Goal: Task Accomplishment & Management: Manage account settings

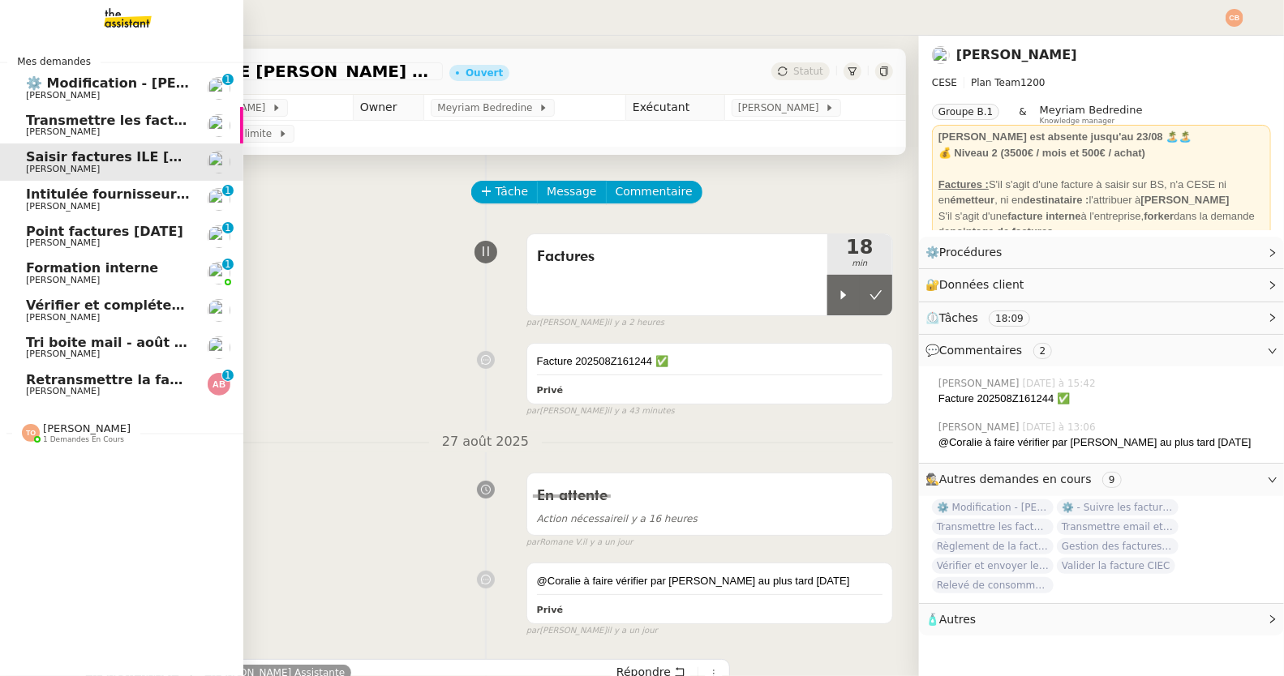
scroll to position [83, 0]
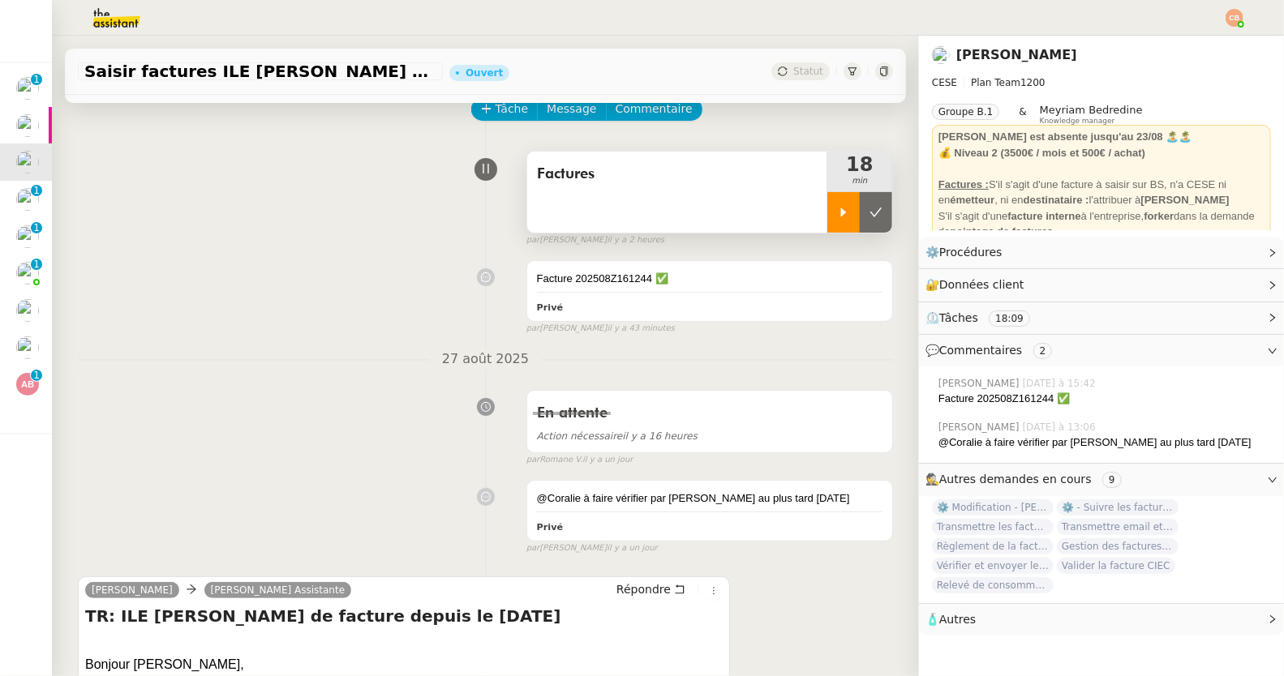
click at [837, 217] on icon at bounding box center [843, 212] width 13 height 13
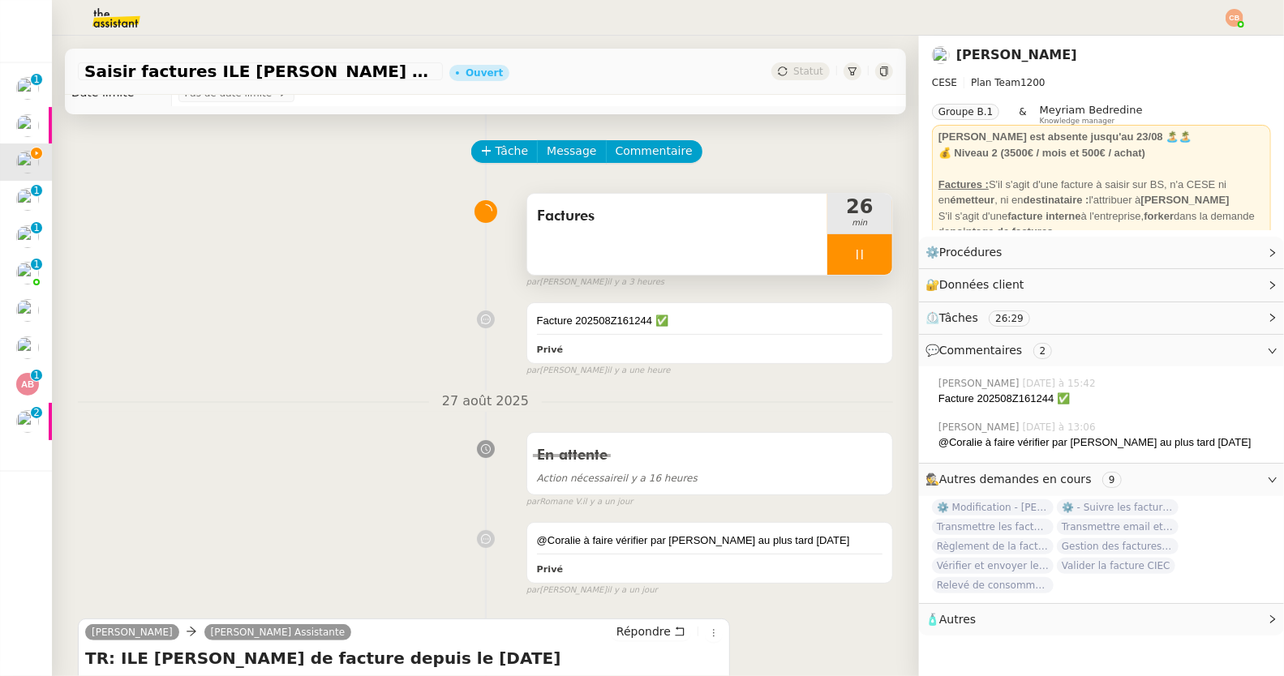
scroll to position [0, 0]
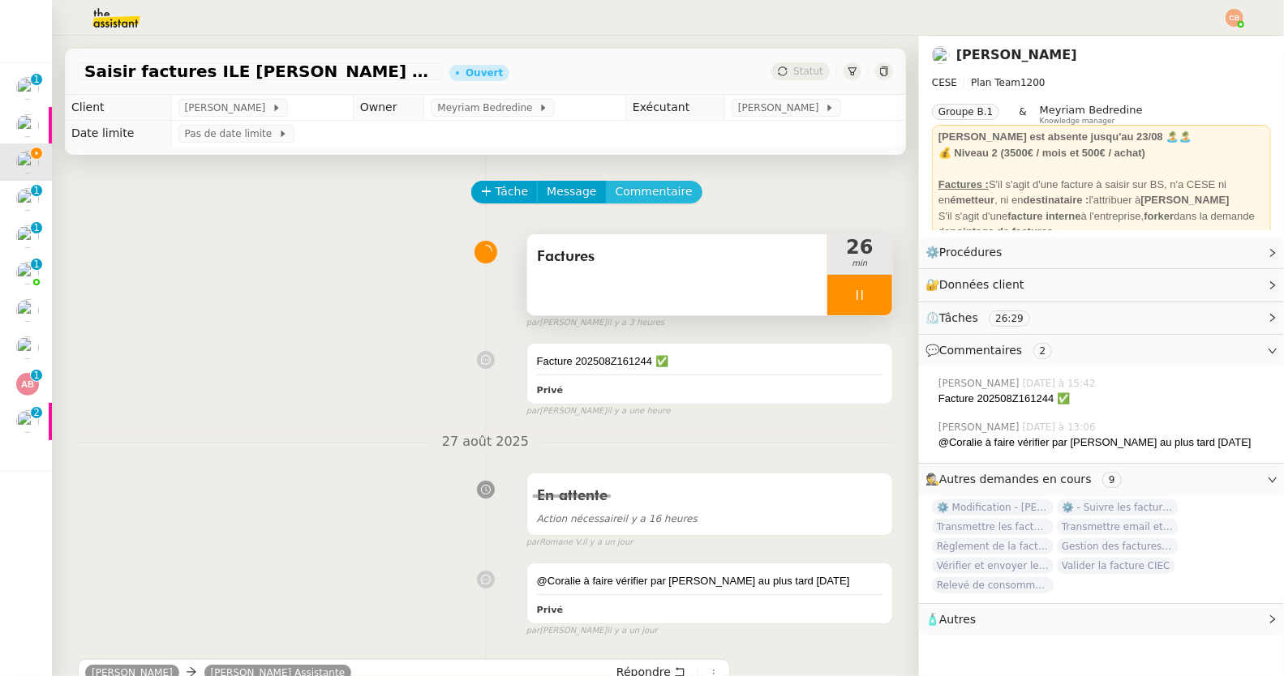
click at [624, 195] on span "Commentaire" at bounding box center [653, 191] width 77 height 19
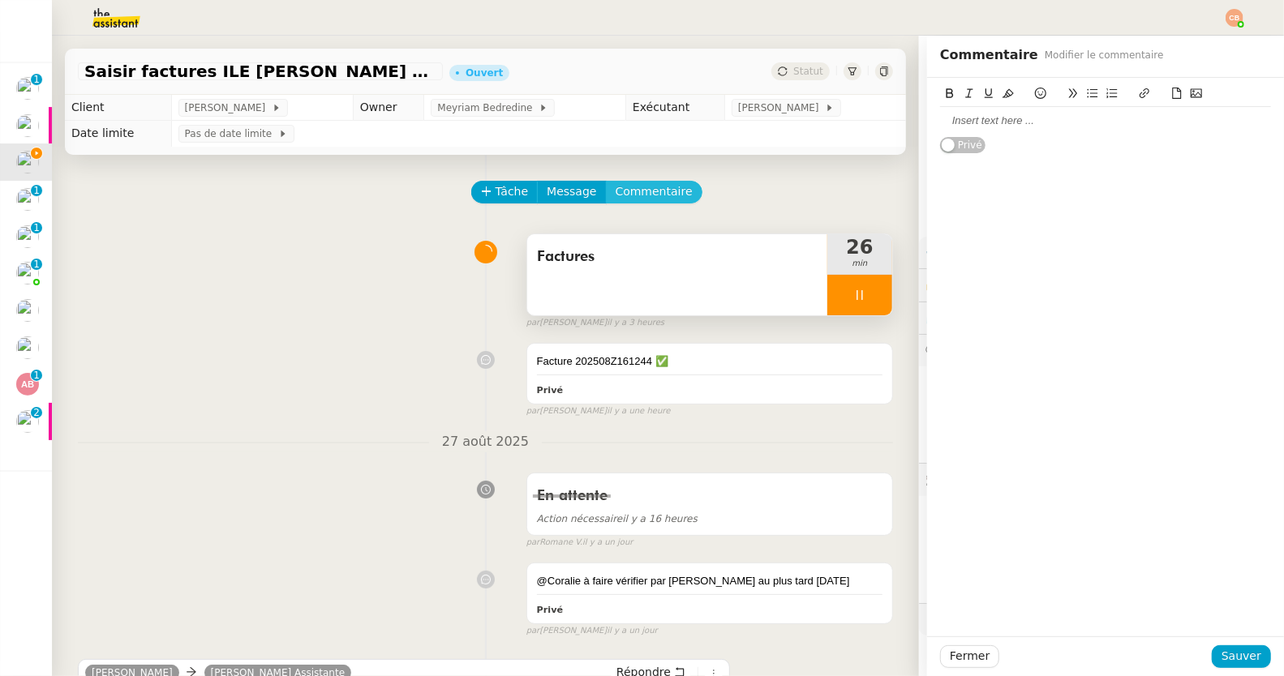
click at [606, 181] on button "Commentaire" at bounding box center [654, 192] width 96 height 23
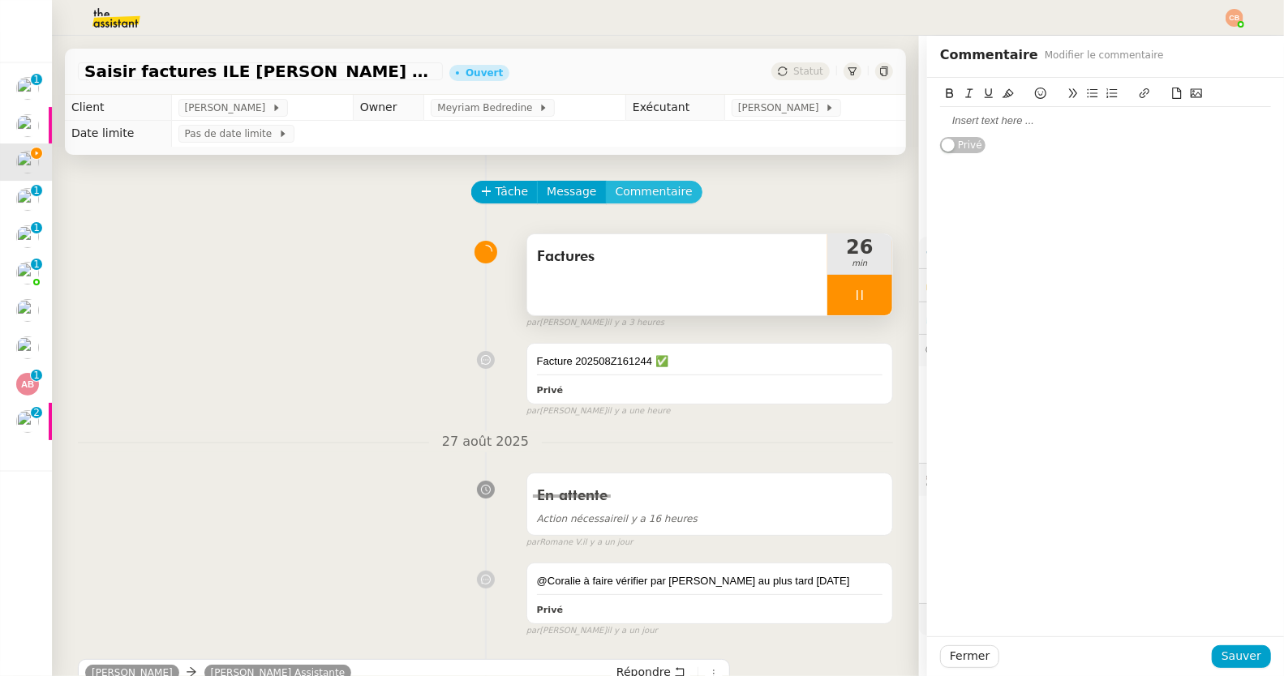
click at [606, 181] on button "Commentaire" at bounding box center [654, 192] width 96 height 23
click at [966, 135] on div at bounding box center [1105, 121] width 331 height 28
click at [1221, 653] on span "Sauver" at bounding box center [1241, 656] width 40 height 19
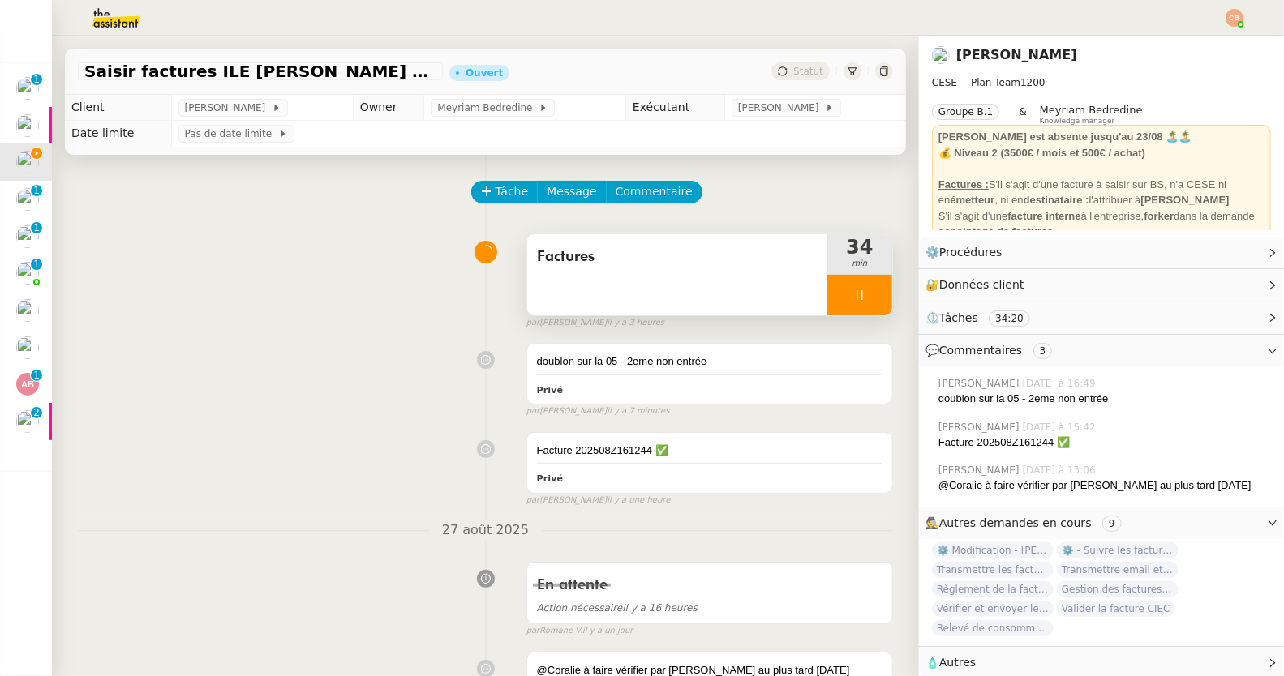
click at [853, 297] on icon at bounding box center [859, 295] width 13 height 13
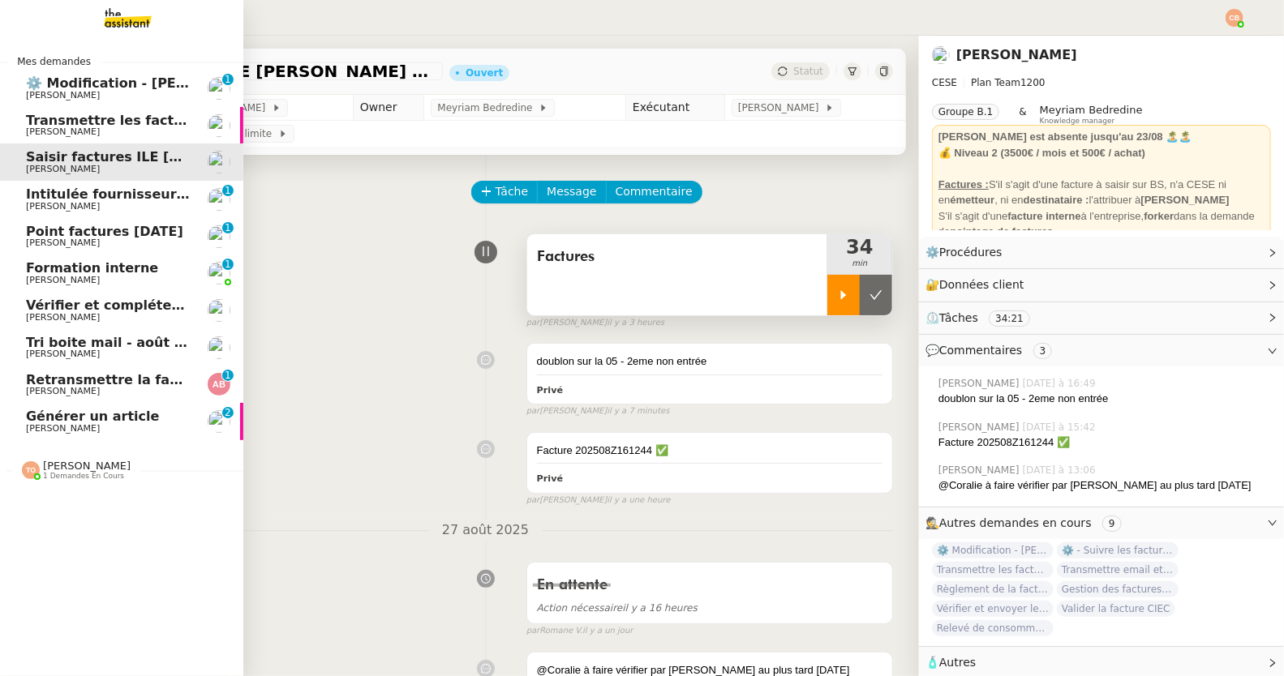
click at [89, 91] on span "[PERSON_NAME]" at bounding box center [63, 95] width 74 height 11
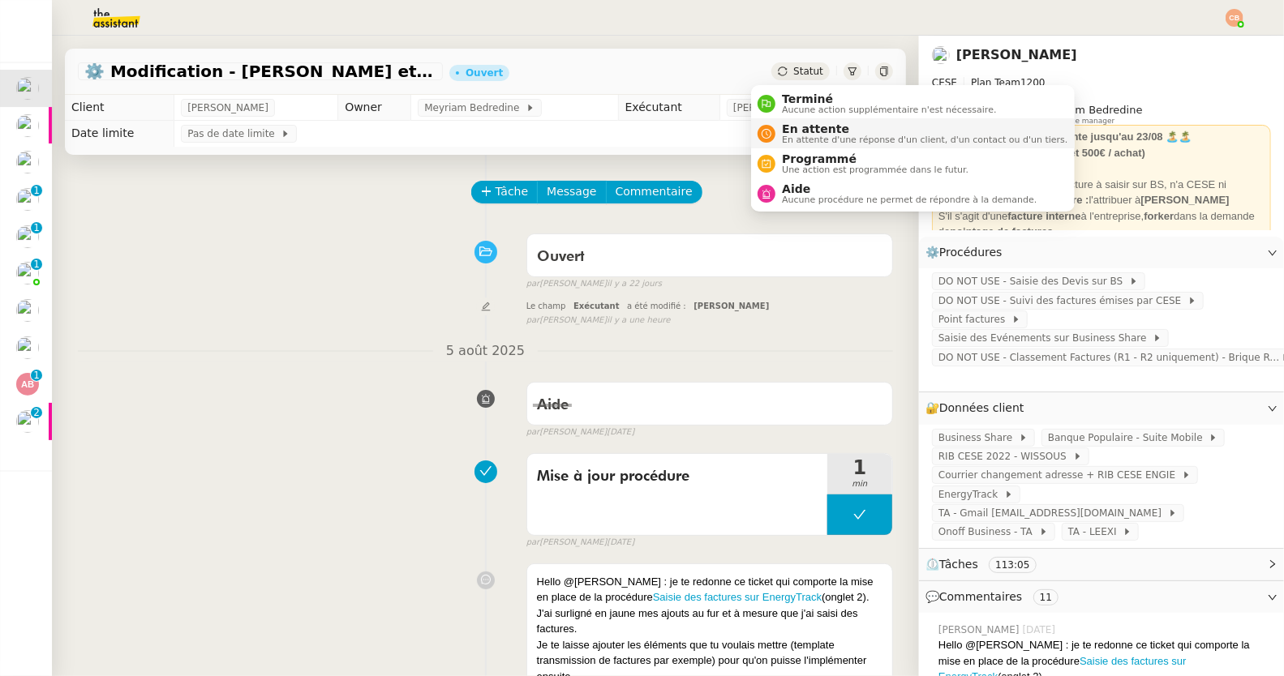
click at [794, 125] on span "En attente" at bounding box center [924, 128] width 285 height 13
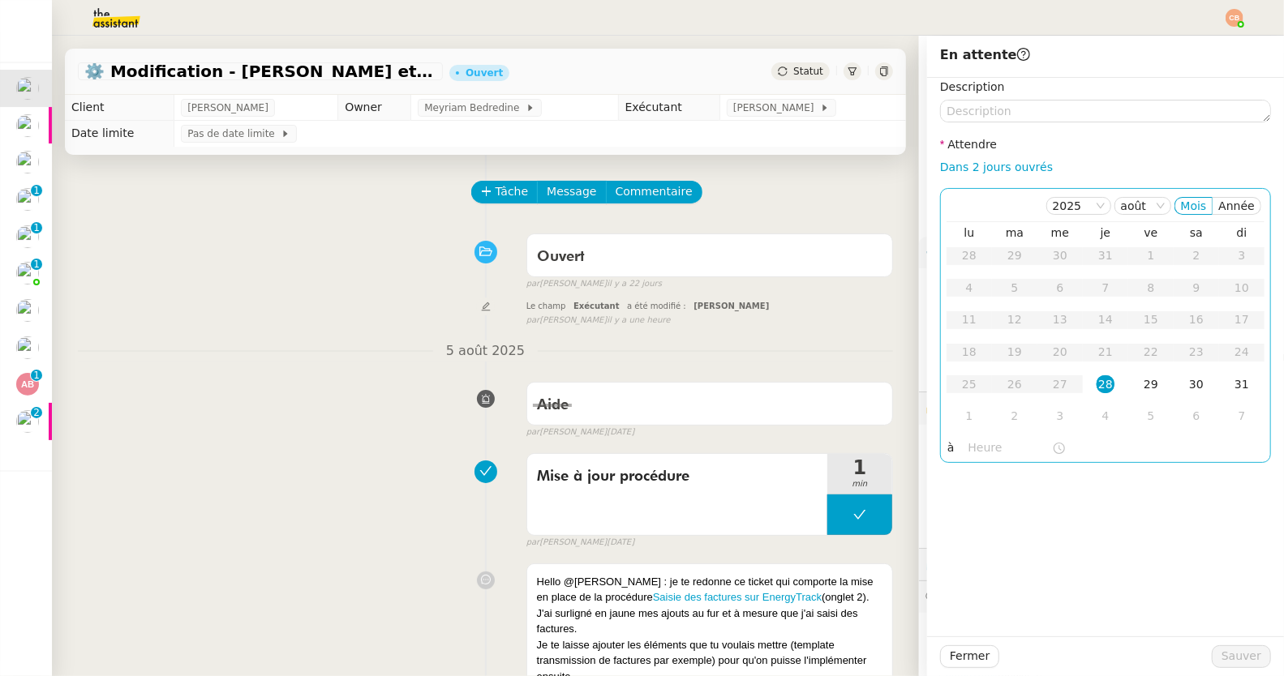
click at [1142, 383] on div "29" at bounding box center [1151, 384] width 18 height 18
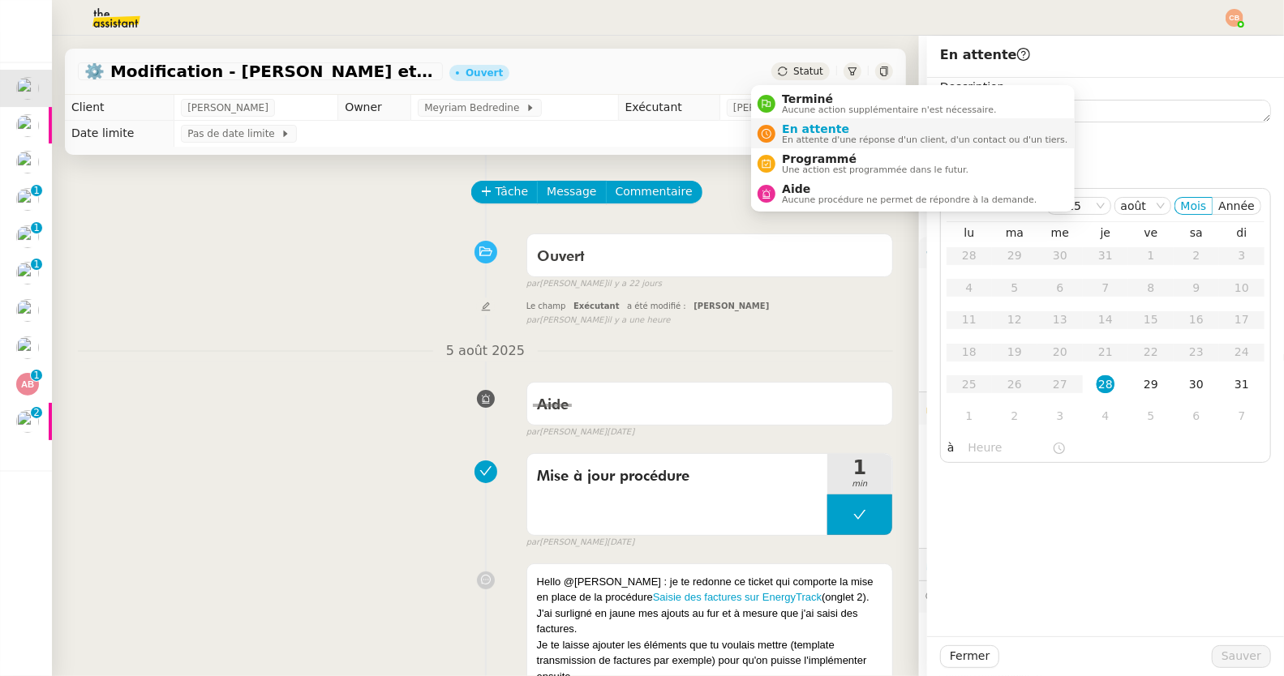
drag, startPoint x: 793, startPoint y: 134, endPoint x: 901, endPoint y: 126, distance: 108.2
click at [794, 135] on span "En attente d'une réponse d'un client, d'un contact ou d'un tiers." at bounding box center [924, 139] width 285 height 9
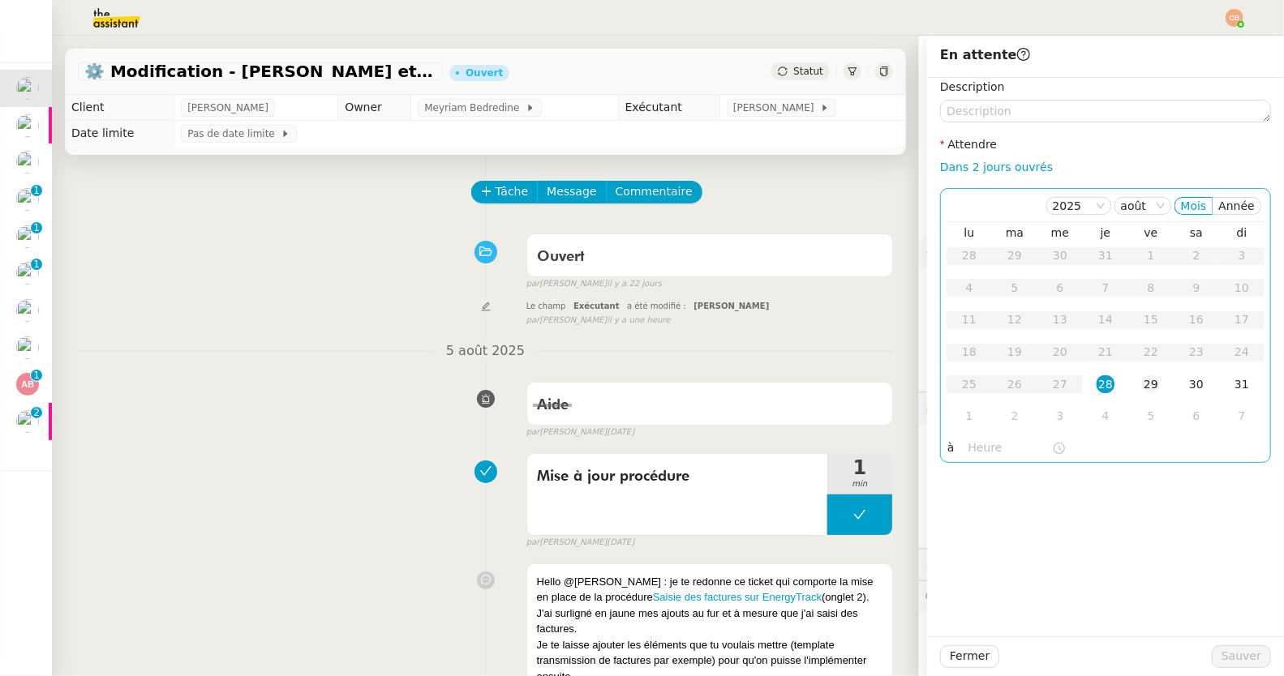
click at [1142, 384] on div "29" at bounding box center [1151, 384] width 18 height 18
click at [972, 441] on input "text" at bounding box center [1010, 448] width 84 height 19
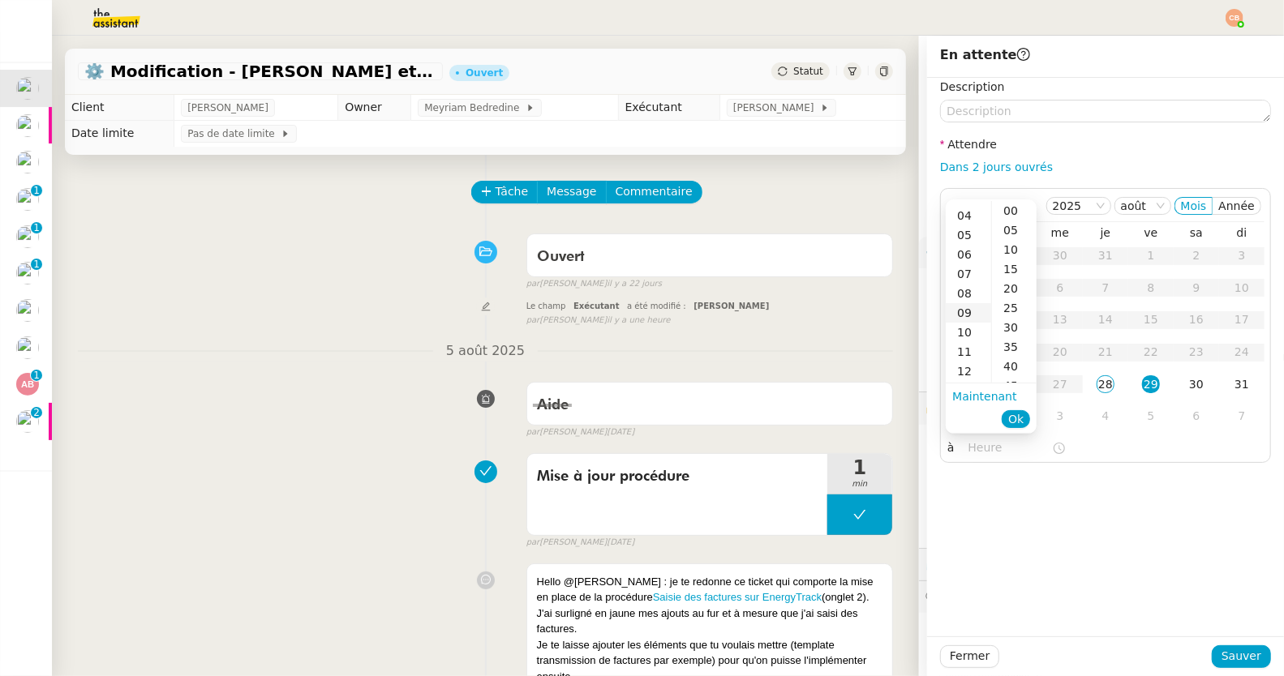
click at [967, 317] on div "09" at bounding box center [968, 312] width 45 height 19
click at [1019, 216] on div "00" at bounding box center [1014, 210] width 45 height 19
type input "09:00"
click at [1156, 486] on div "Description Attendre Dans 2 jours ouvrés 2025 août Mois Année lu ma me je ve sa…" at bounding box center [1105, 357] width 357 height 559
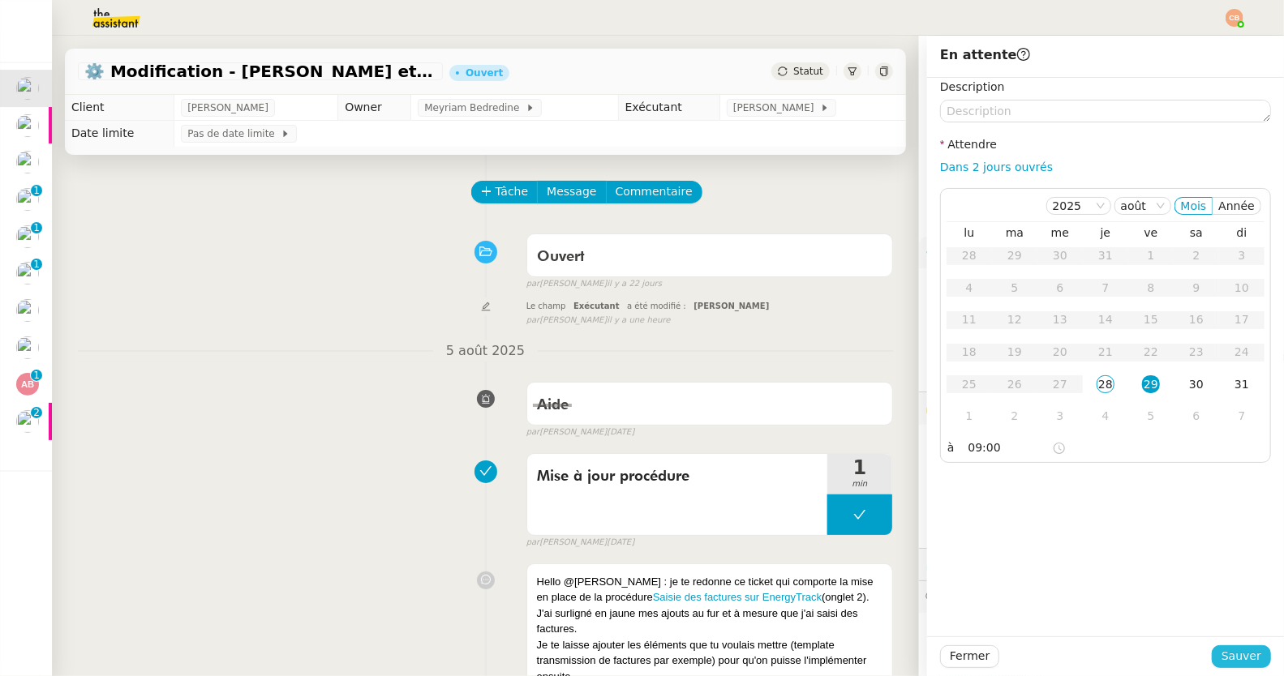
click at [1241, 651] on span "Sauver" at bounding box center [1241, 656] width 40 height 19
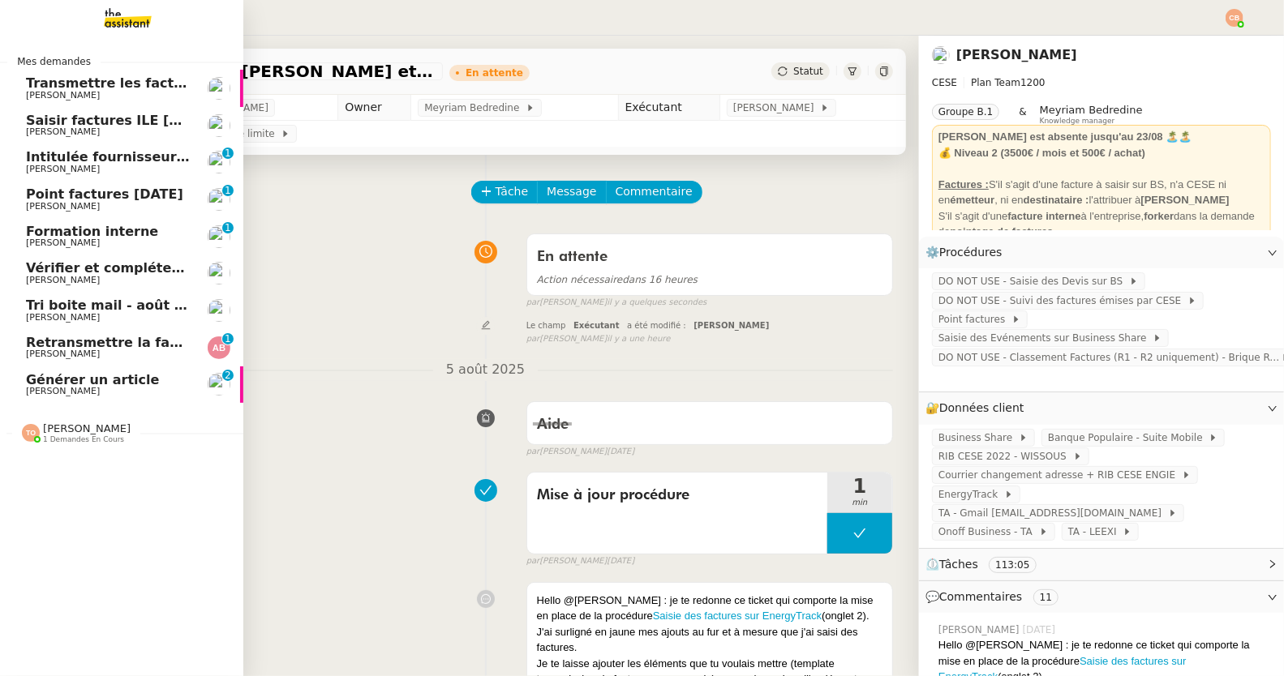
click at [46, 83] on span "Transmettre les factures ILE CAROLINE" at bounding box center [192, 82] width 332 height 15
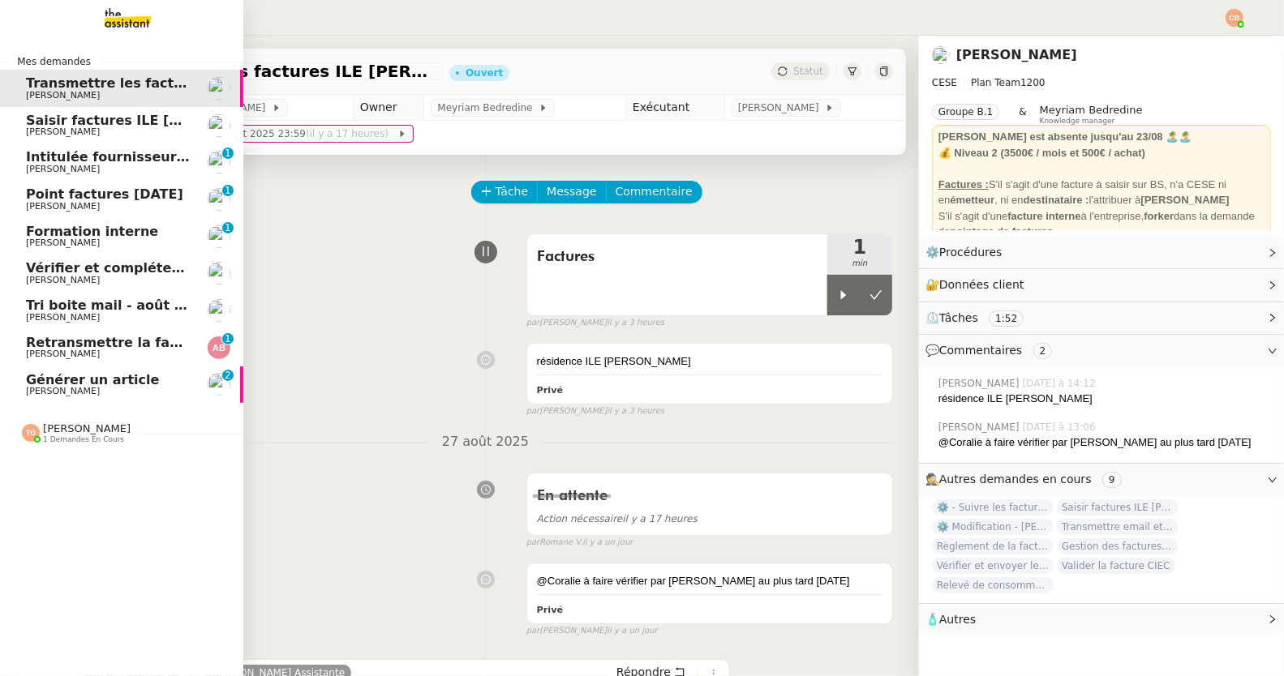
click at [35, 160] on span "Intitulée fournisseur Céramiques DOMINIQUE NB" at bounding box center [209, 156] width 367 height 15
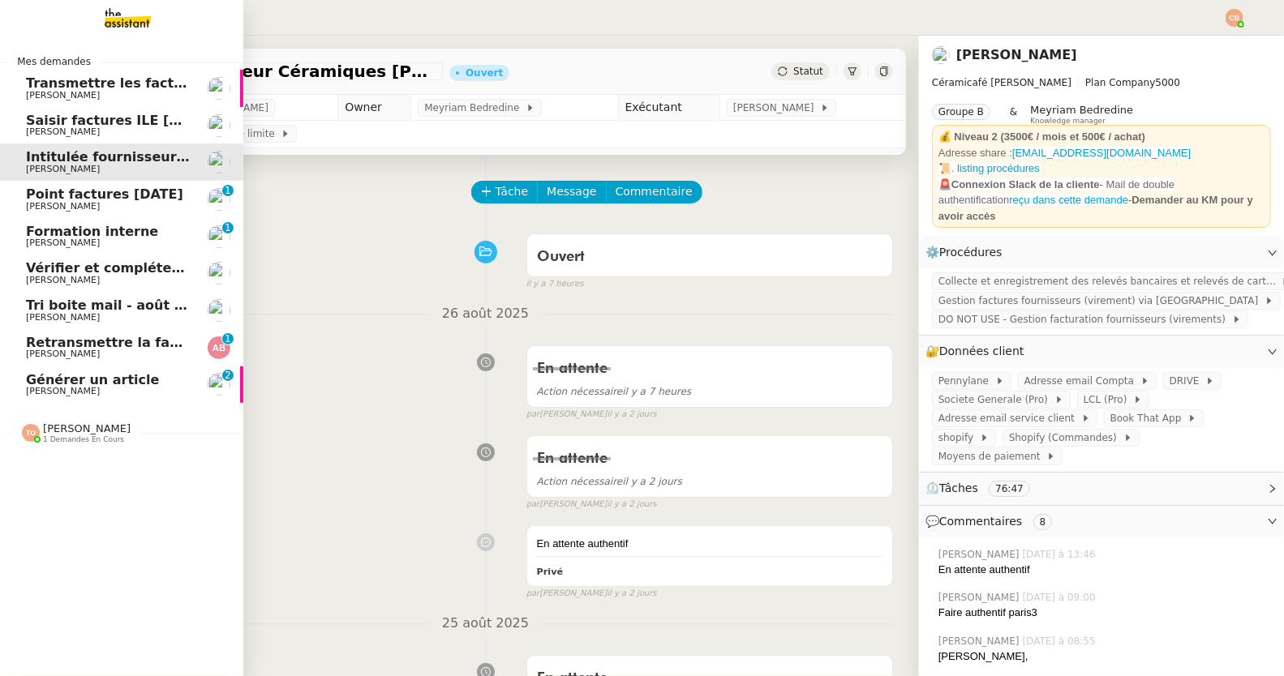
click at [36, 193] on span "Point factures Raja" at bounding box center [104, 194] width 157 height 15
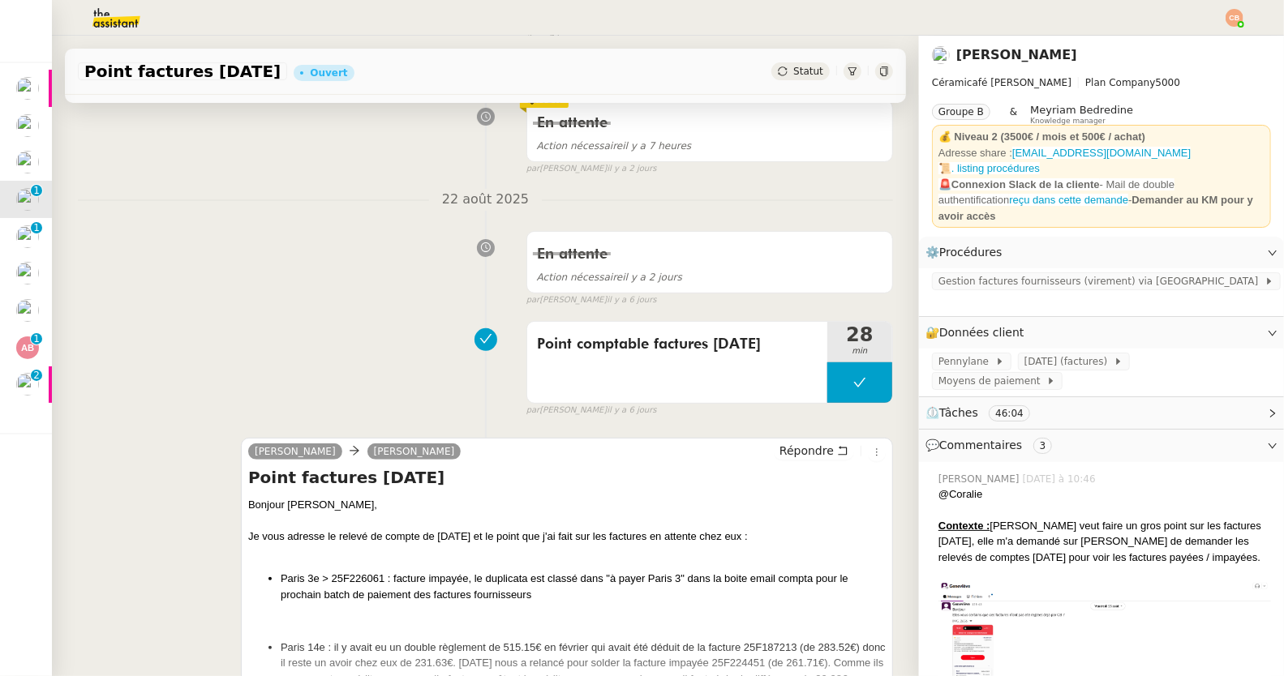
scroll to position [352, 0]
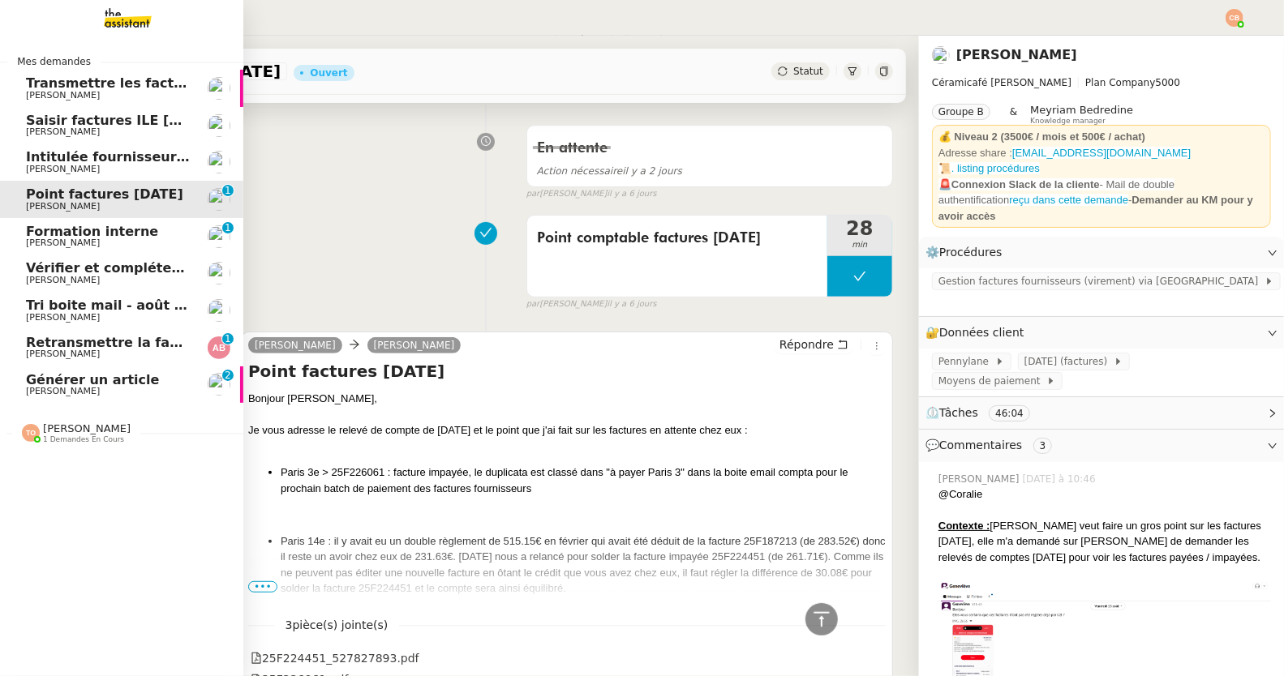
click at [54, 235] on span "Formation interne" at bounding box center [92, 231] width 132 height 15
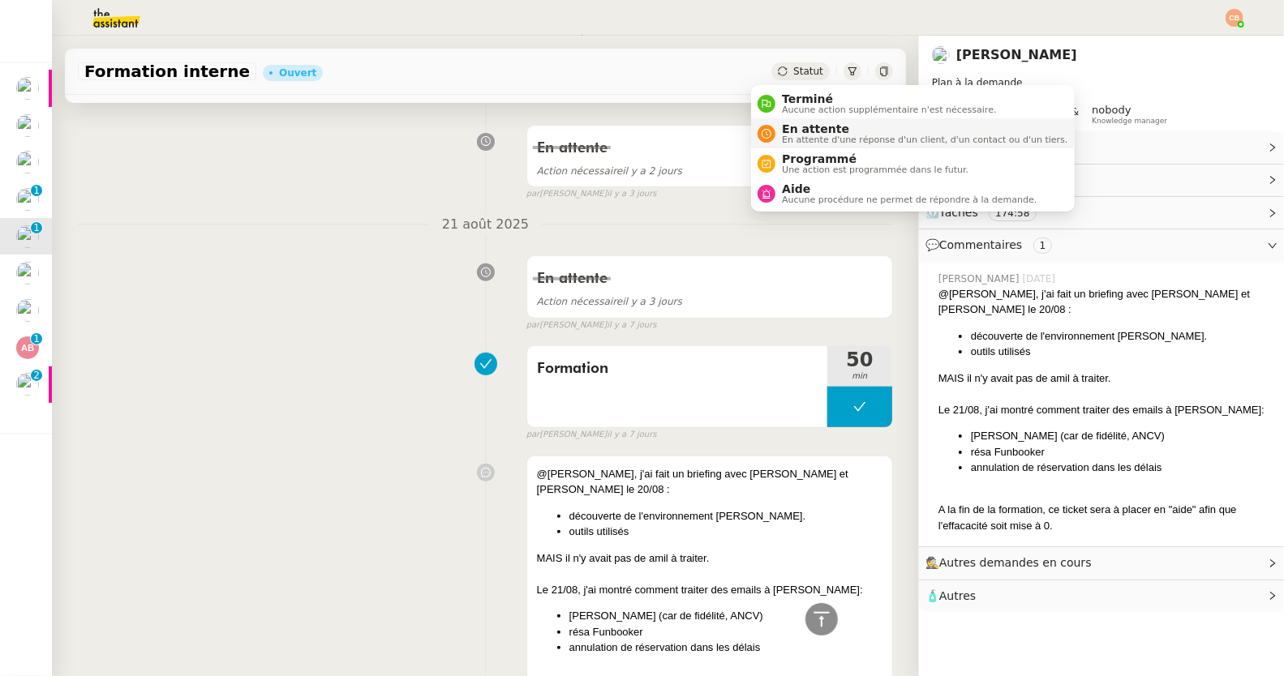
click at [793, 130] on span "En attente" at bounding box center [924, 128] width 285 height 13
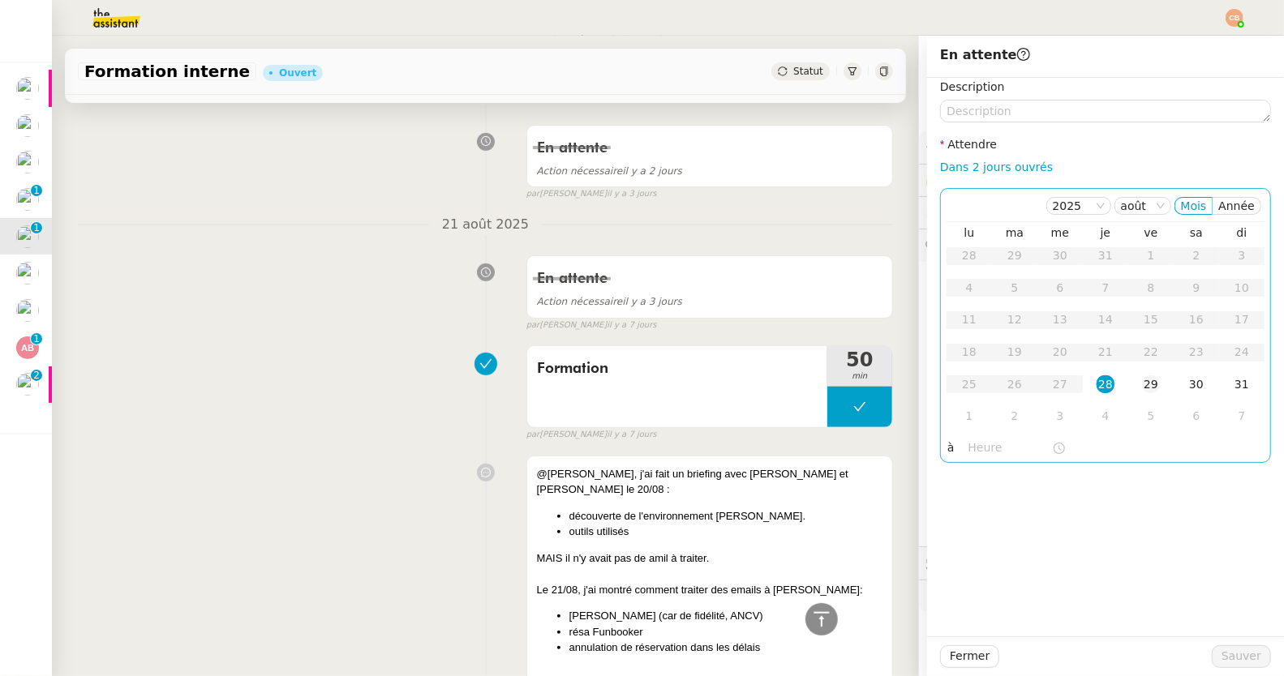
click at [1142, 384] on div "29" at bounding box center [1151, 384] width 18 height 18
click at [985, 439] on input "text" at bounding box center [1010, 448] width 84 height 19
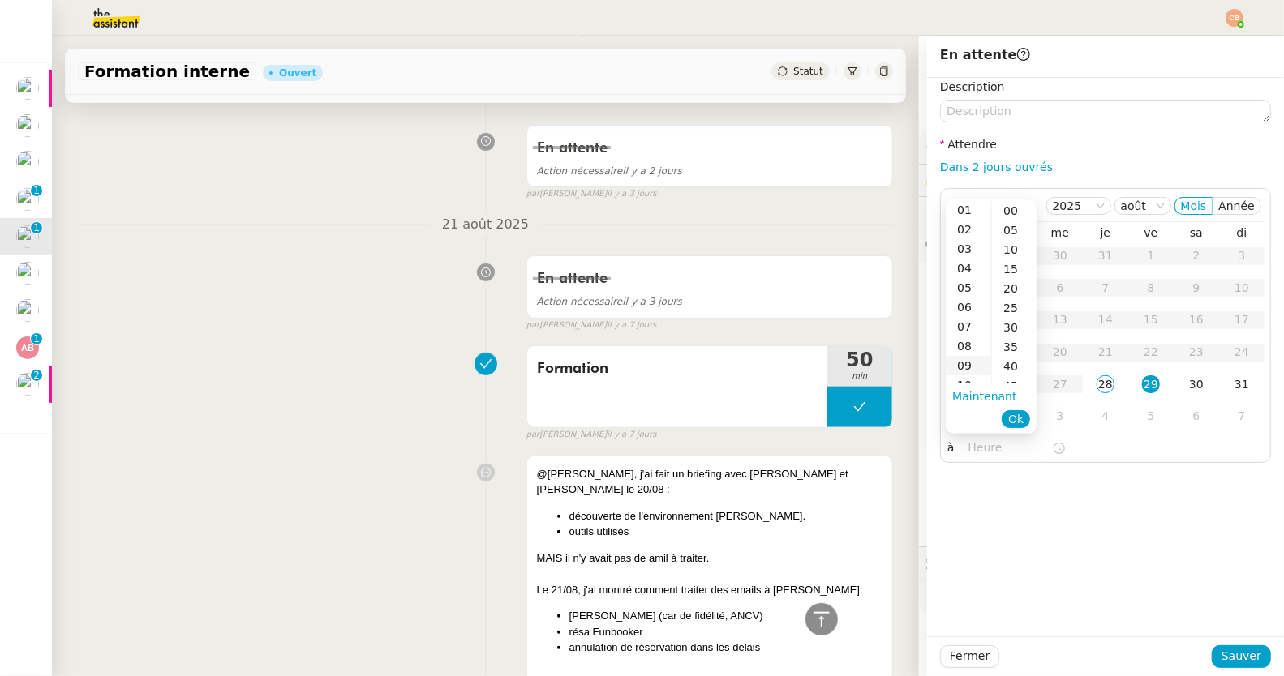
click at [960, 365] on div "09" at bounding box center [968, 365] width 45 height 19
click at [1007, 204] on div "00" at bounding box center [1014, 210] width 45 height 19
type input "09:00"
click at [1135, 534] on div "Description Attendre Dans 2 jours ouvrés 2025 août Mois Année lu ma me je ve sa…" at bounding box center [1105, 357] width 357 height 559
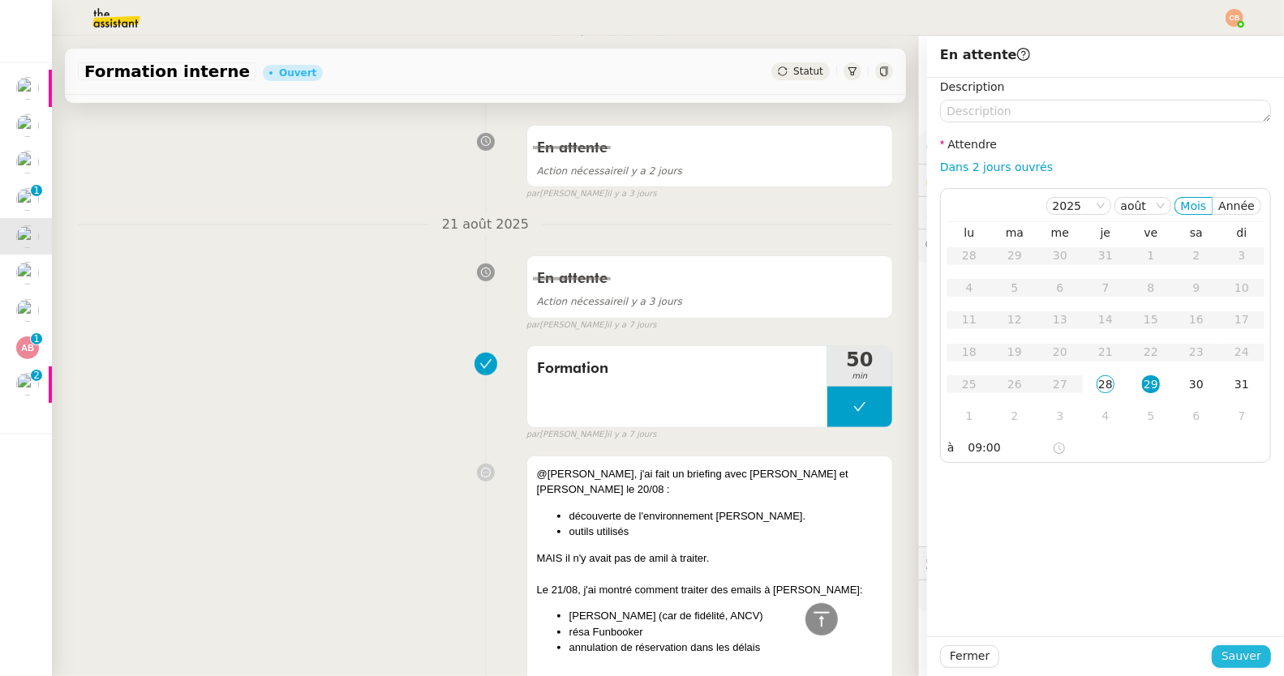
click at [1251, 654] on button "Sauver" at bounding box center [1240, 656] width 59 height 23
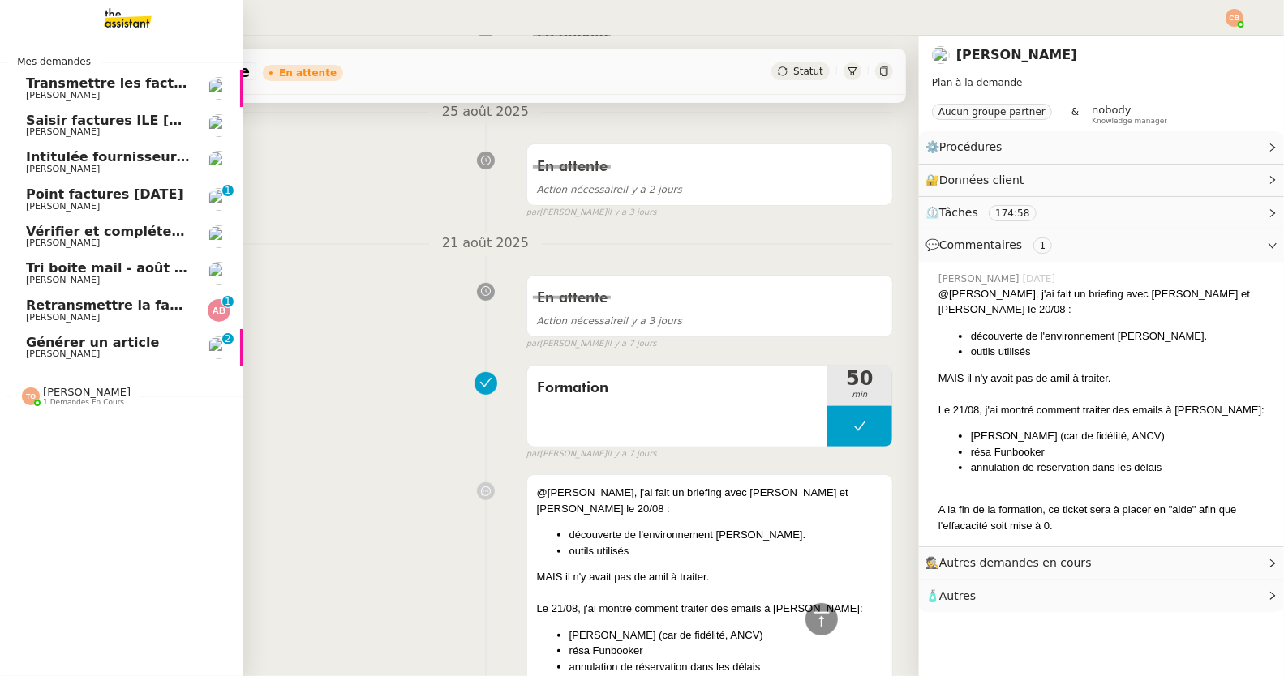
click at [60, 227] on span "Vérifier et compléter les feuilles de temps" at bounding box center [180, 231] width 308 height 15
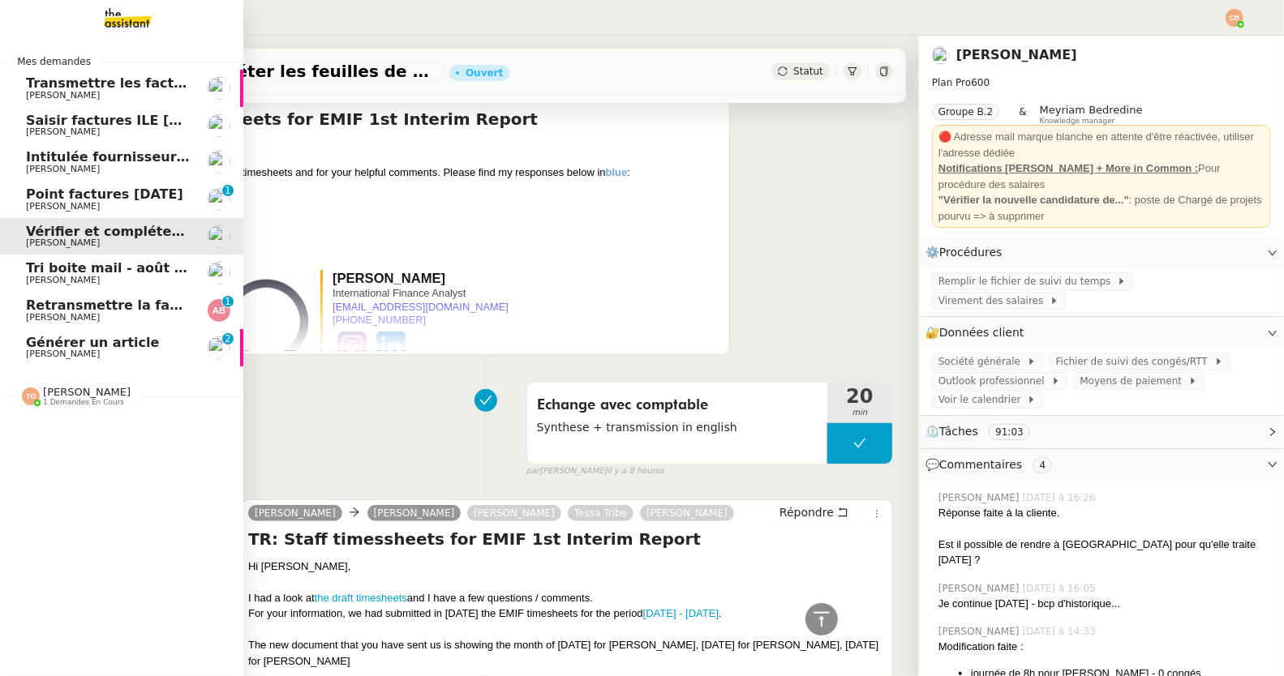
click at [50, 266] on span "Tri boite mail - août 2025" at bounding box center [118, 267] width 184 height 15
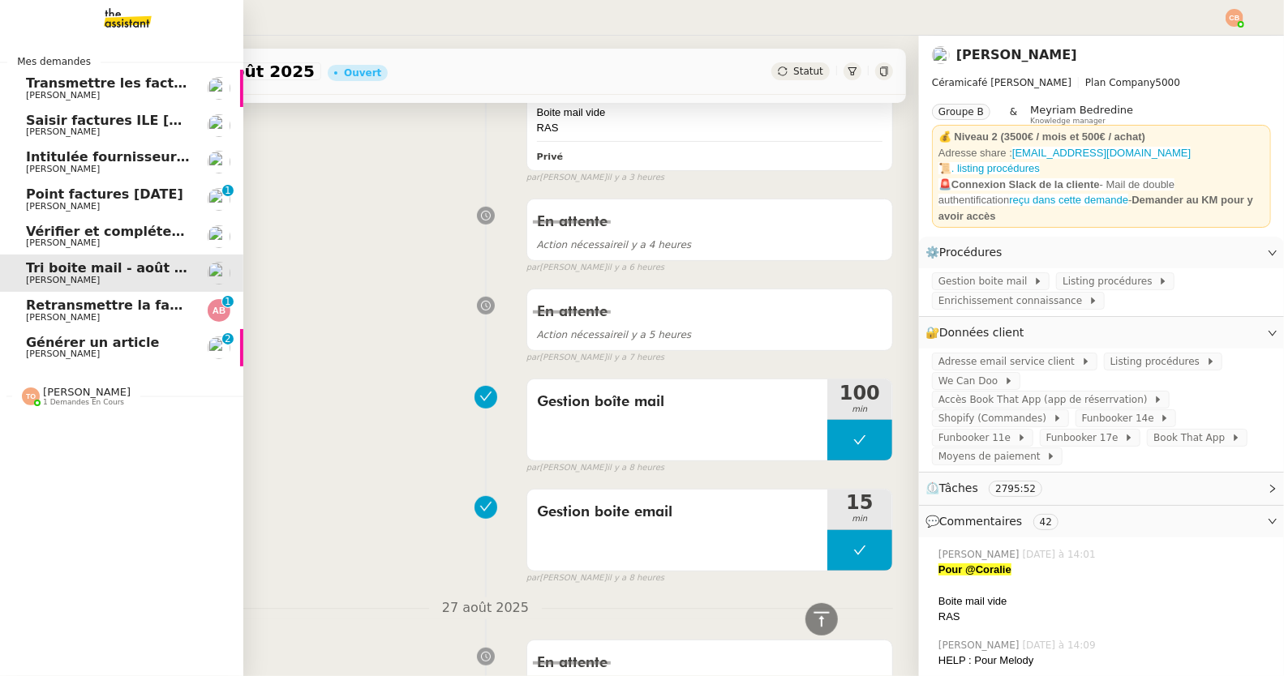
click at [55, 300] on span "Retransmettre la facture 202506Z161149" at bounding box center [178, 305] width 304 height 15
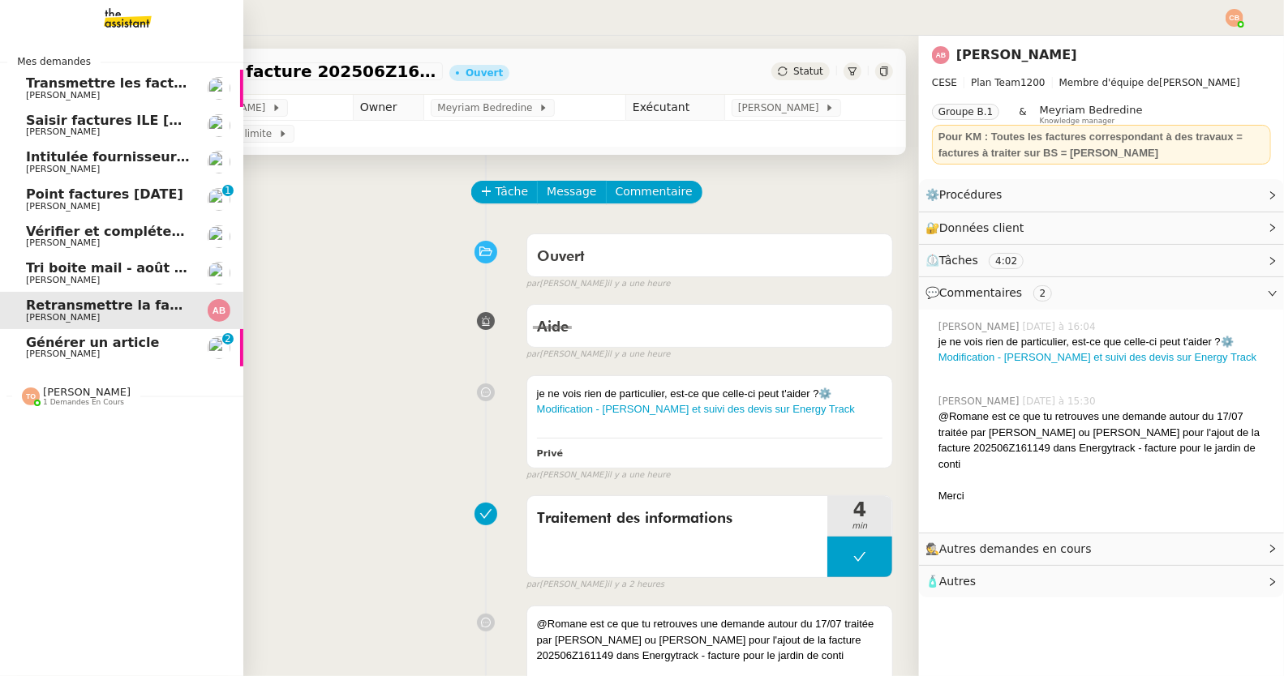
click at [71, 349] on span "Générer un article" at bounding box center [92, 342] width 133 height 15
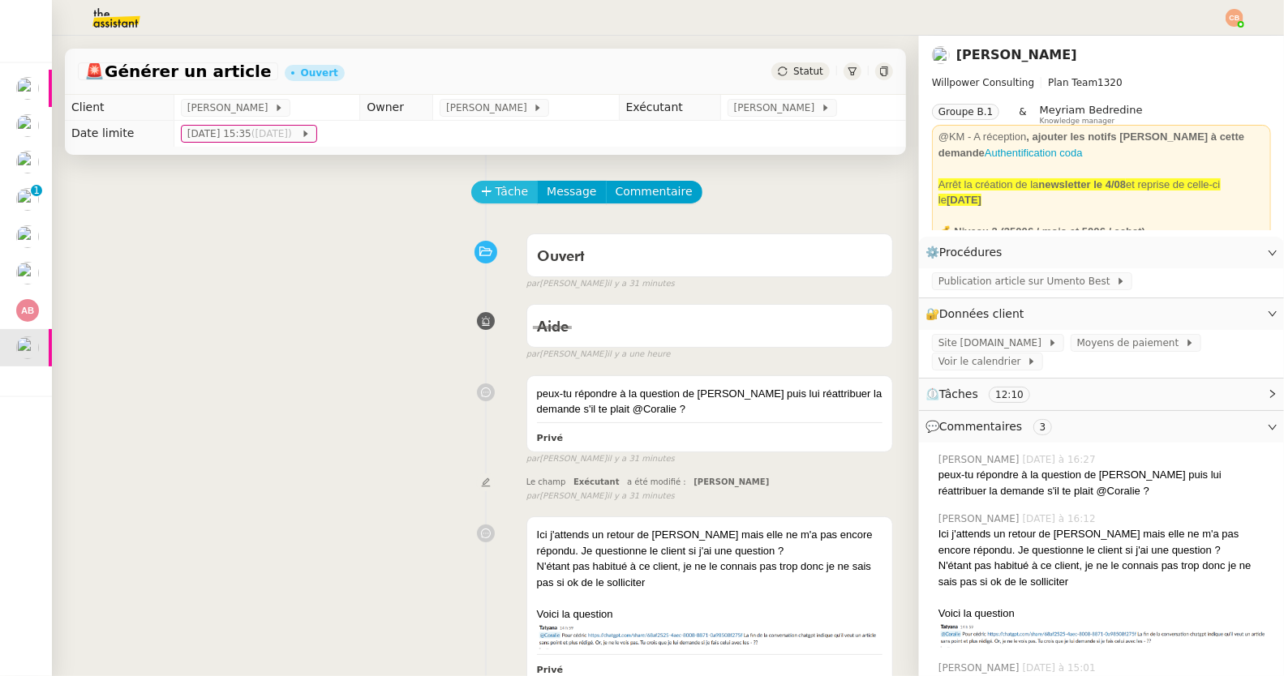
click at [481, 195] on icon at bounding box center [486, 191] width 11 height 11
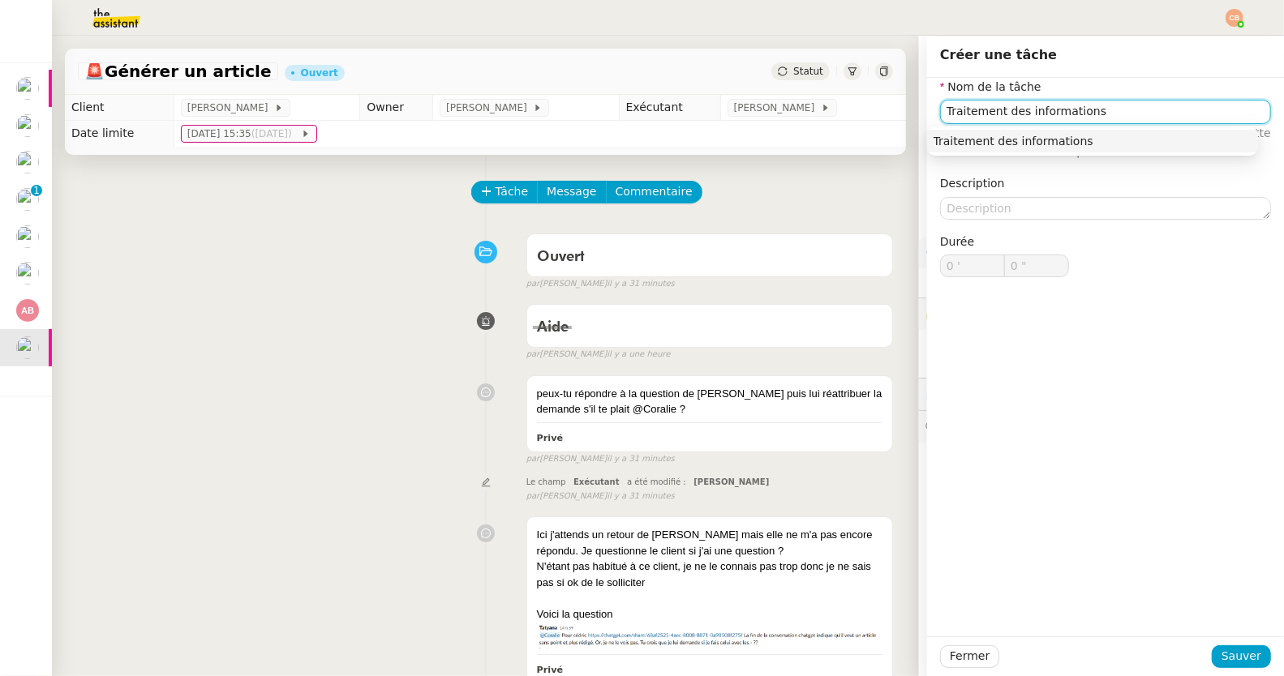
click at [946, 144] on div "Traitement des informations" at bounding box center [1092, 141] width 318 height 15
type input "Traitement des informations"
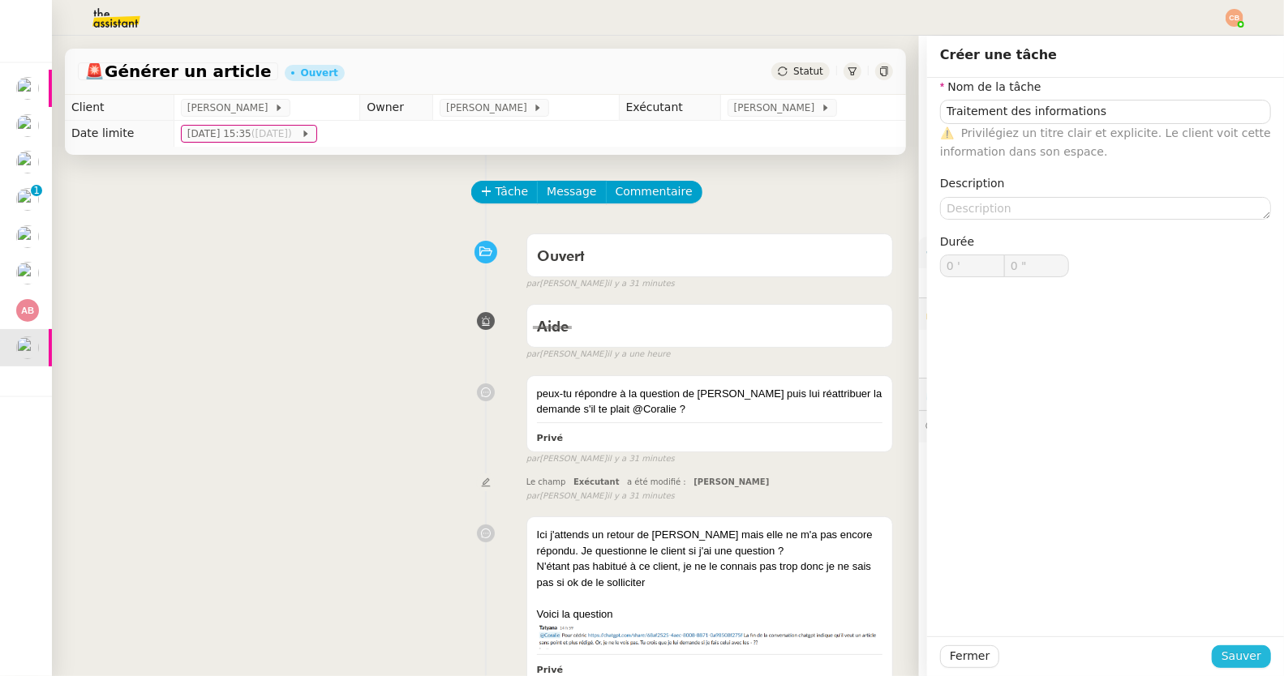
click at [1221, 650] on span "Sauver" at bounding box center [1241, 656] width 40 height 19
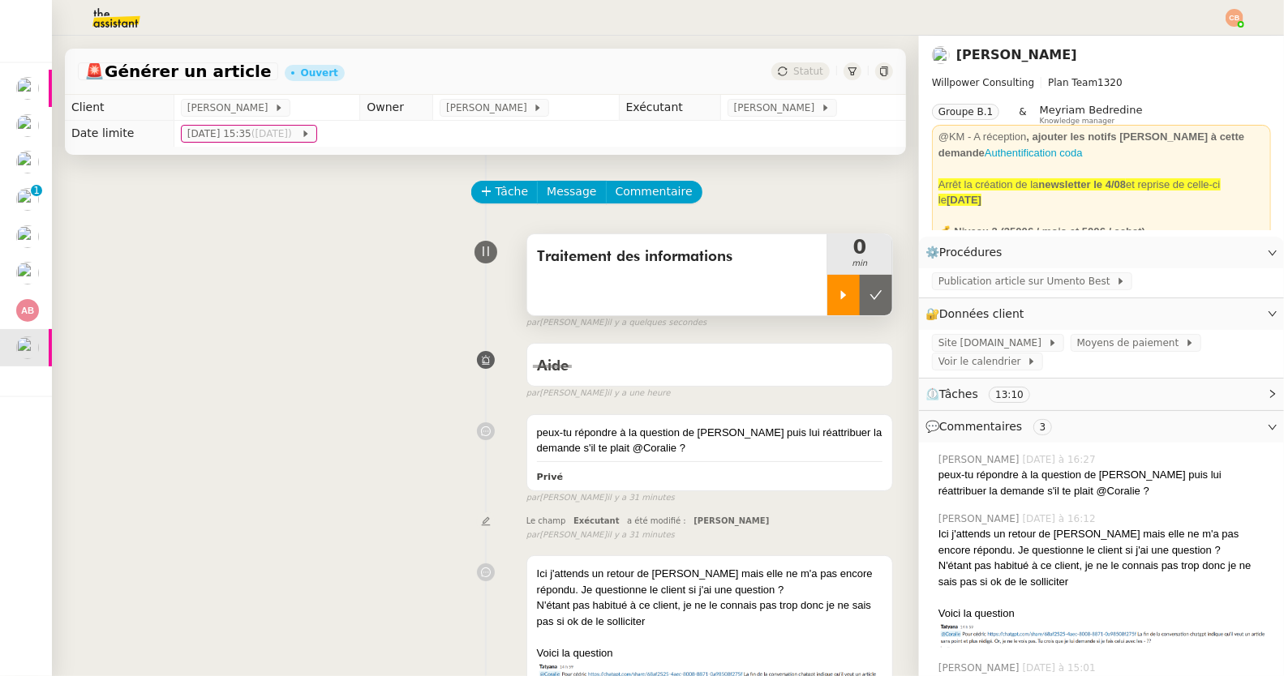
click at [827, 302] on div at bounding box center [843, 295] width 32 height 41
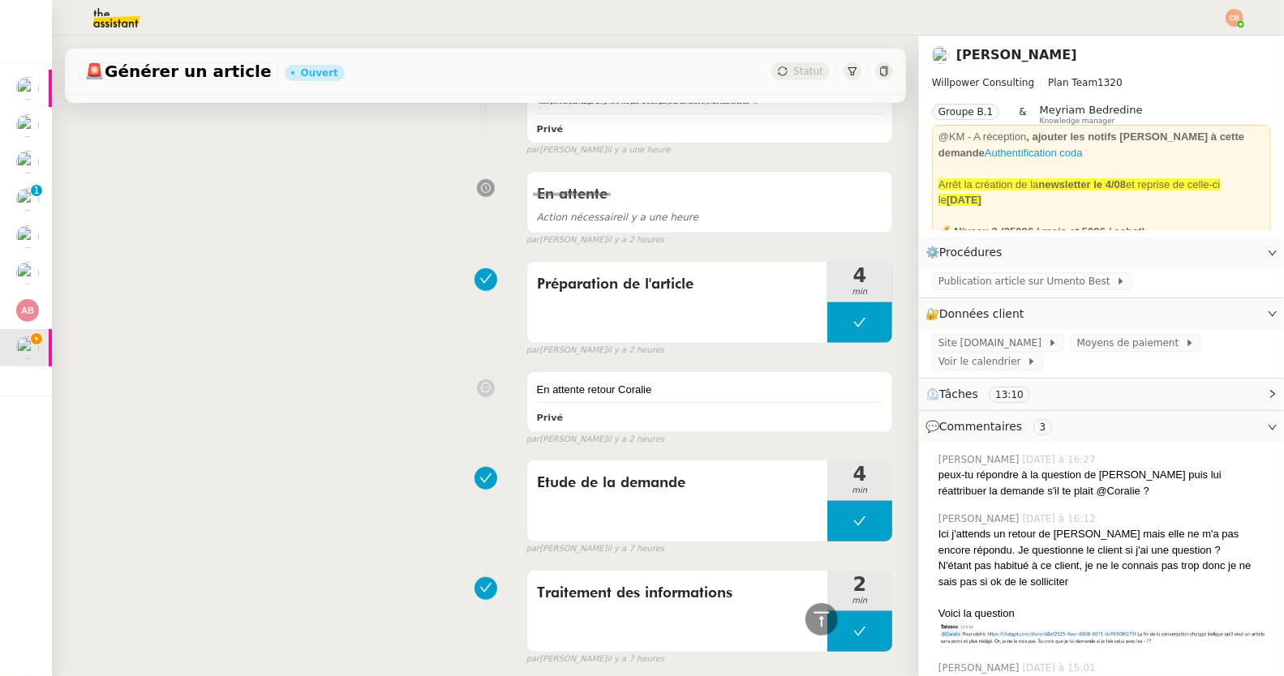
scroll to position [1144, 0]
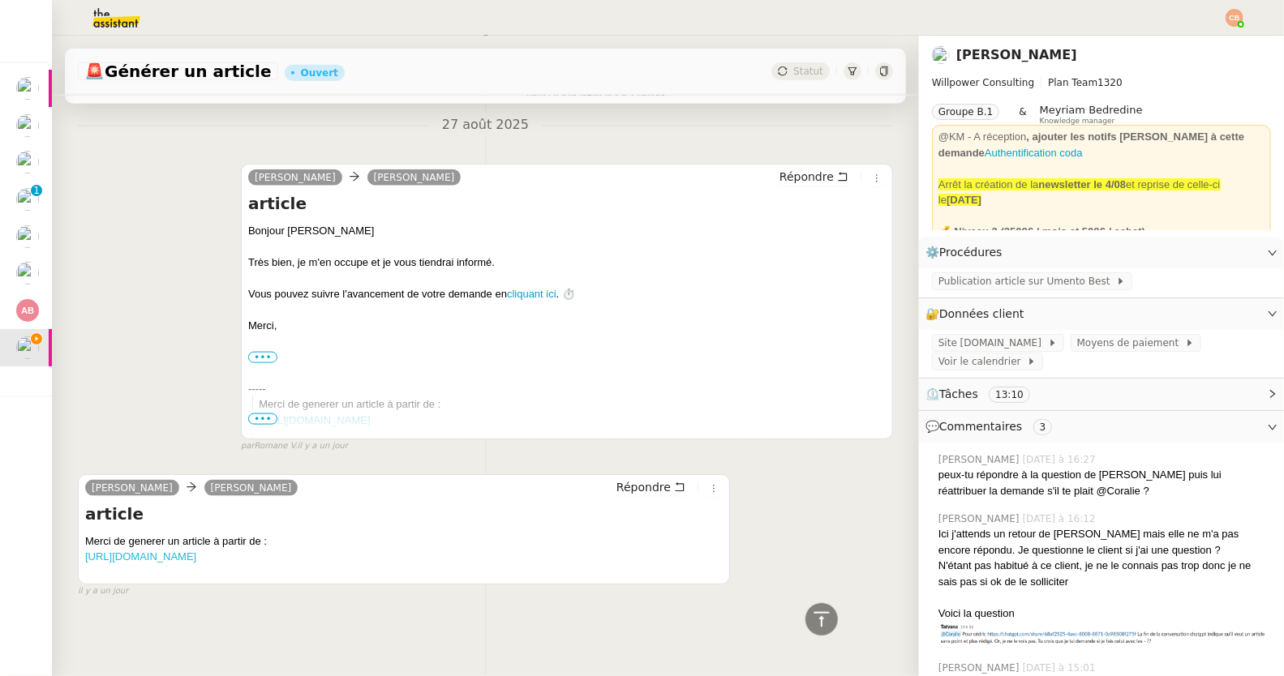
click at [196, 551] on link "https://chatgpt.com/share/68af2525-4aec-8008-8871-0a98508f275f" at bounding box center [140, 557] width 111 height 12
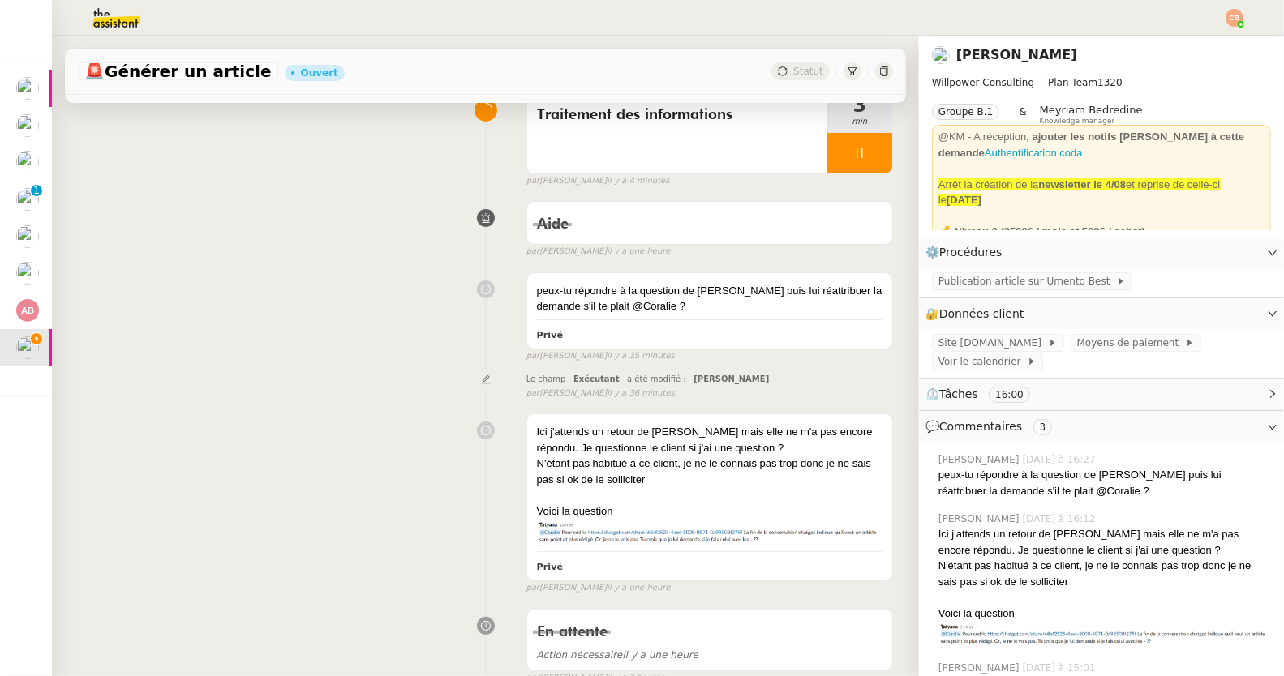
scroll to position [0, 0]
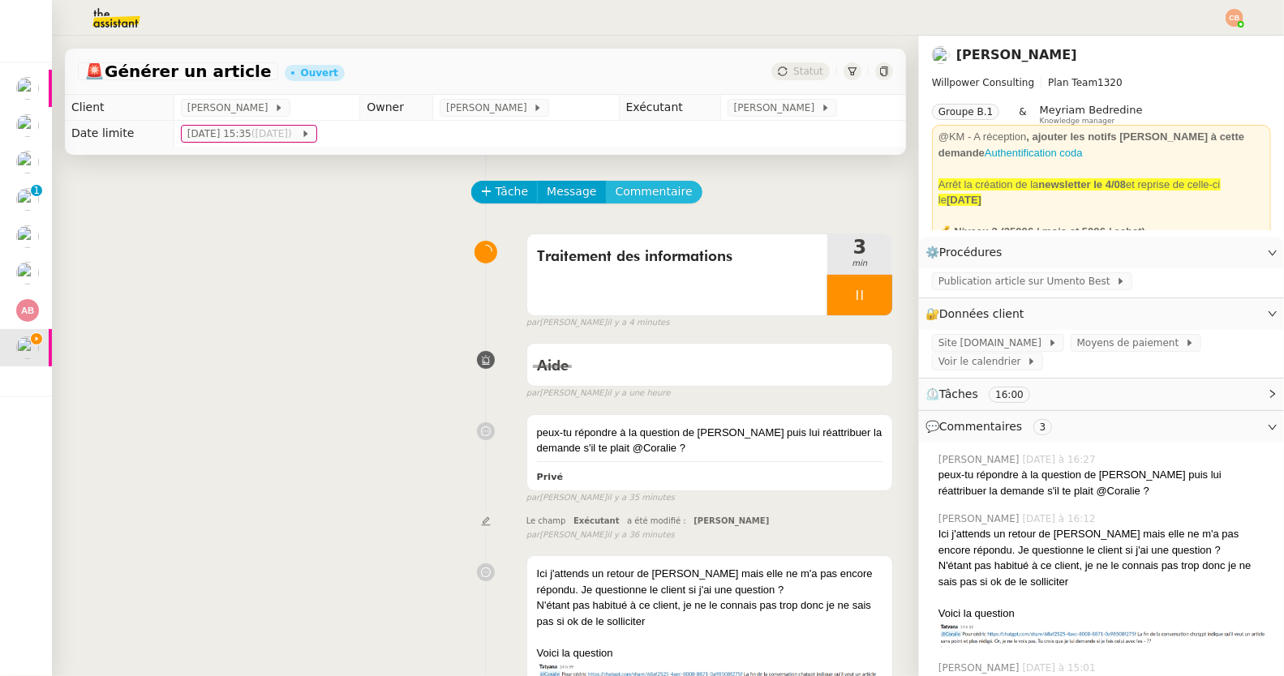
click at [649, 188] on span "Commentaire" at bounding box center [653, 191] width 77 height 19
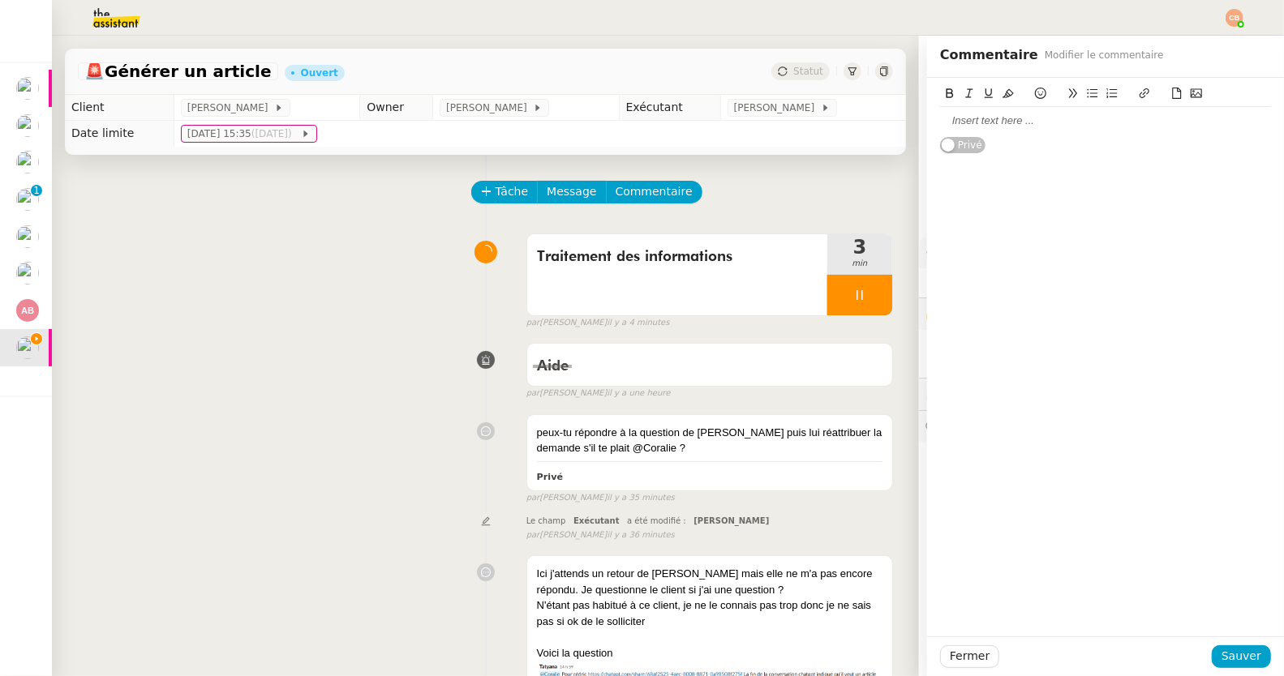
click at [1044, 122] on div at bounding box center [1105, 121] width 331 height 15
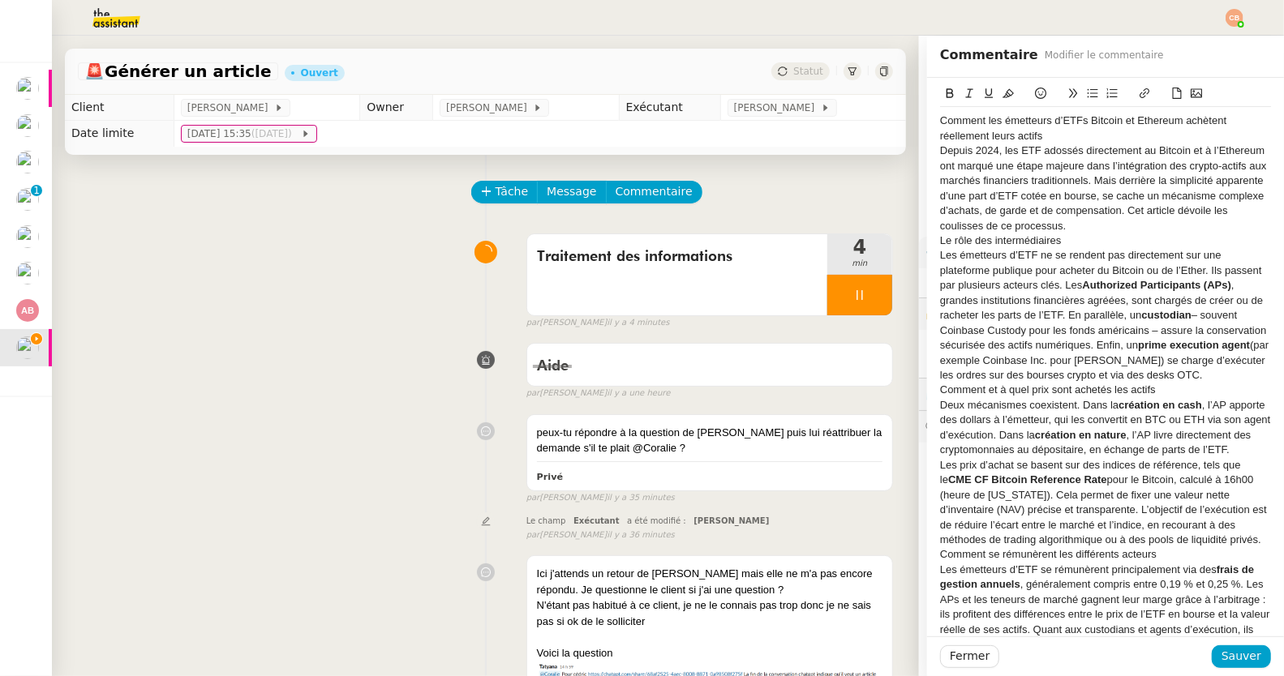
click at [1004, 140] on div "Comment les émetteurs d’ETFs Bitcoin et Ethereum achètent réellement leurs acti…" at bounding box center [1105, 129] width 331 height 30
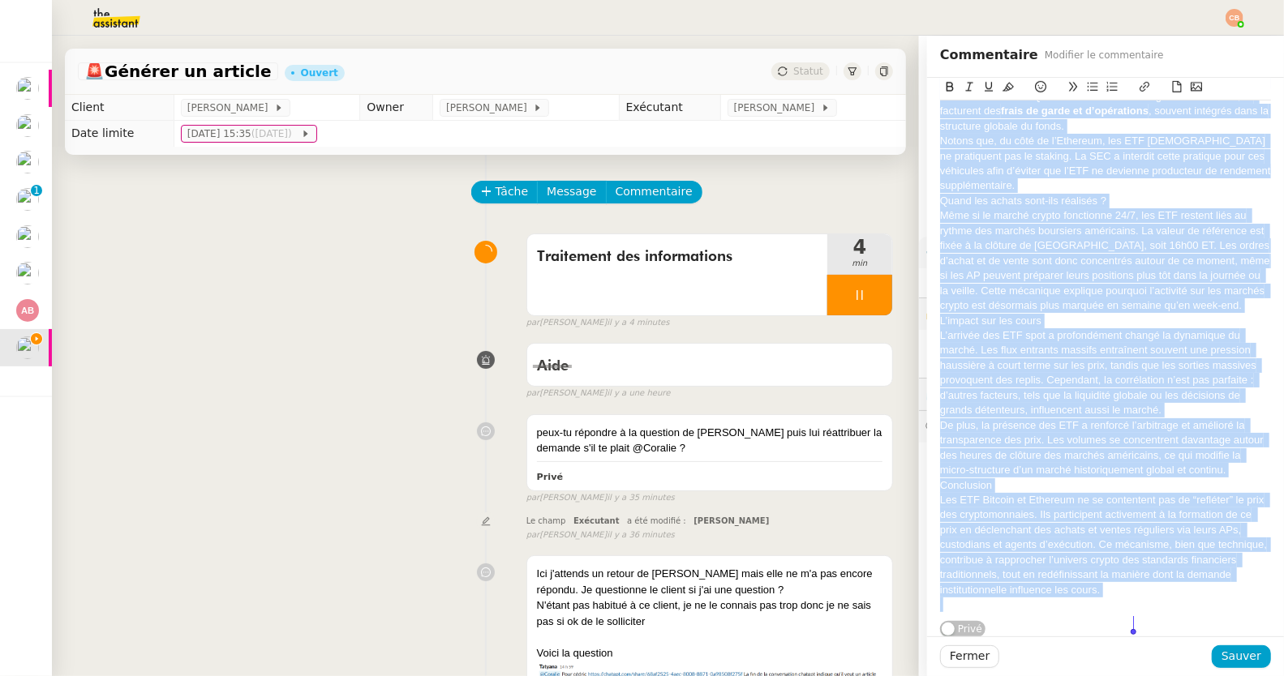
scroll to position [619, 0]
drag, startPoint x: 927, startPoint y: 119, endPoint x: 1133, endPoint y: 667, distance: 585.6
click at [1133, 667] on div "Commentaire Modifier le commentaire Comment les émetteurs d’ETFs Bitcoin et Eth…" at bounding box center [1105, 356] width 357 height 641
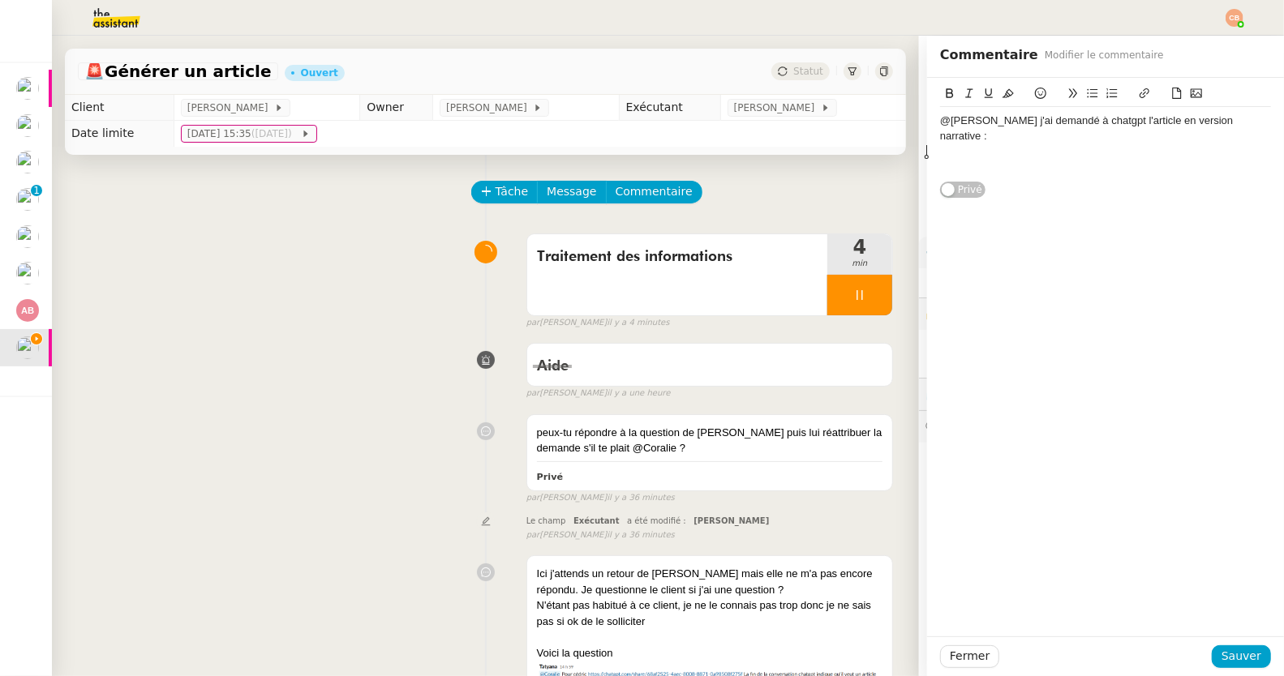
scroll to position [0, 0]
click at [1233, 647] on button "Sauver" at bounding box center [1240, 656] width 59 height 23
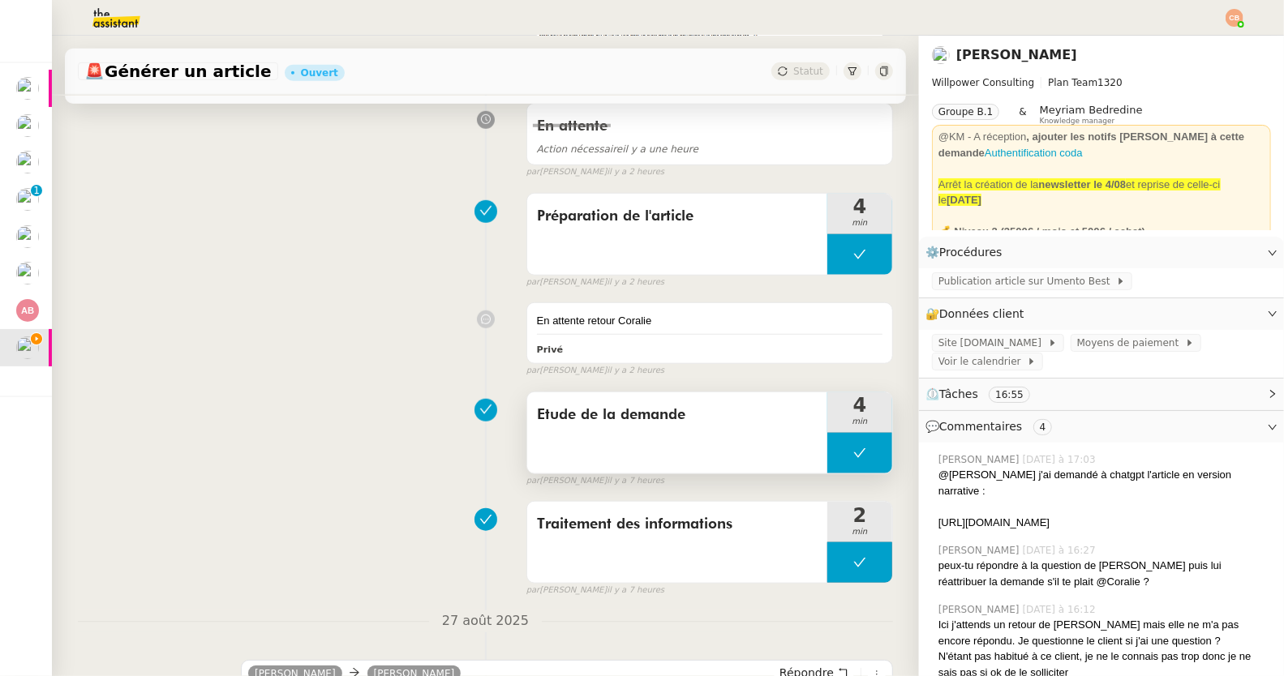
scroll to position [1264, 0]
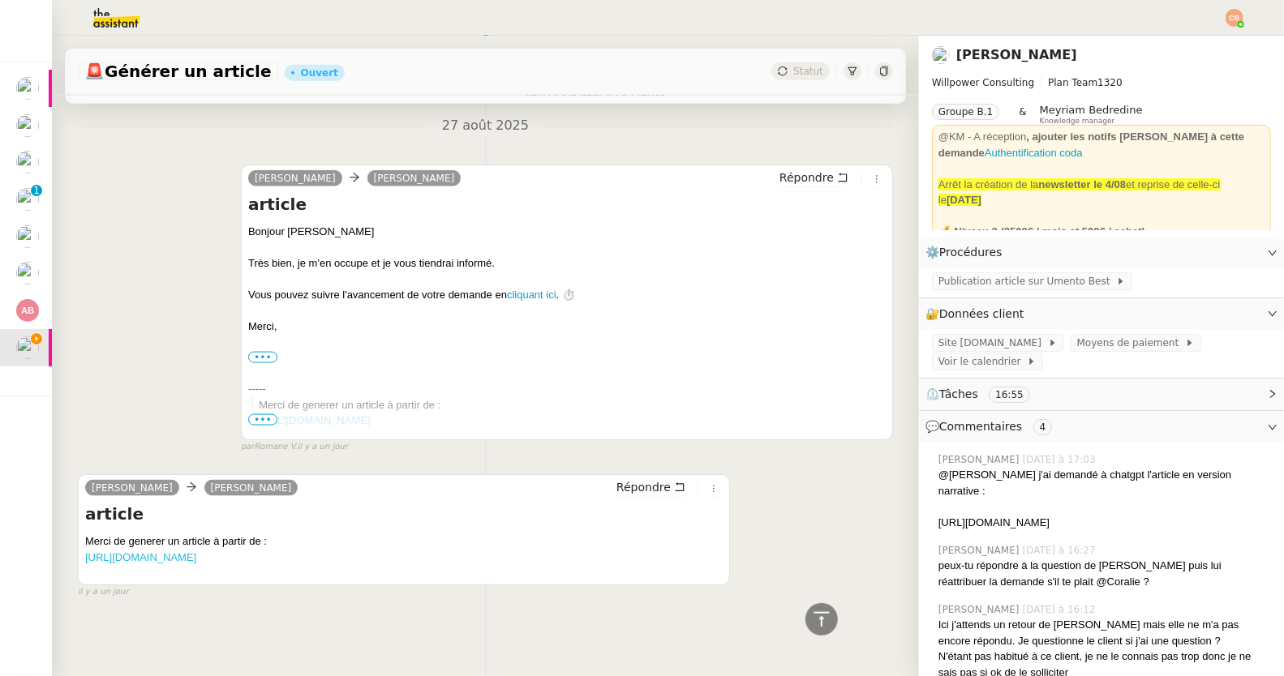
click at [196, 551] on link "https://chatgpt.com/share/68af2525-4aec-8008-8871-0a98508f275f" at bounding box center [140, 557] width 111 height 12
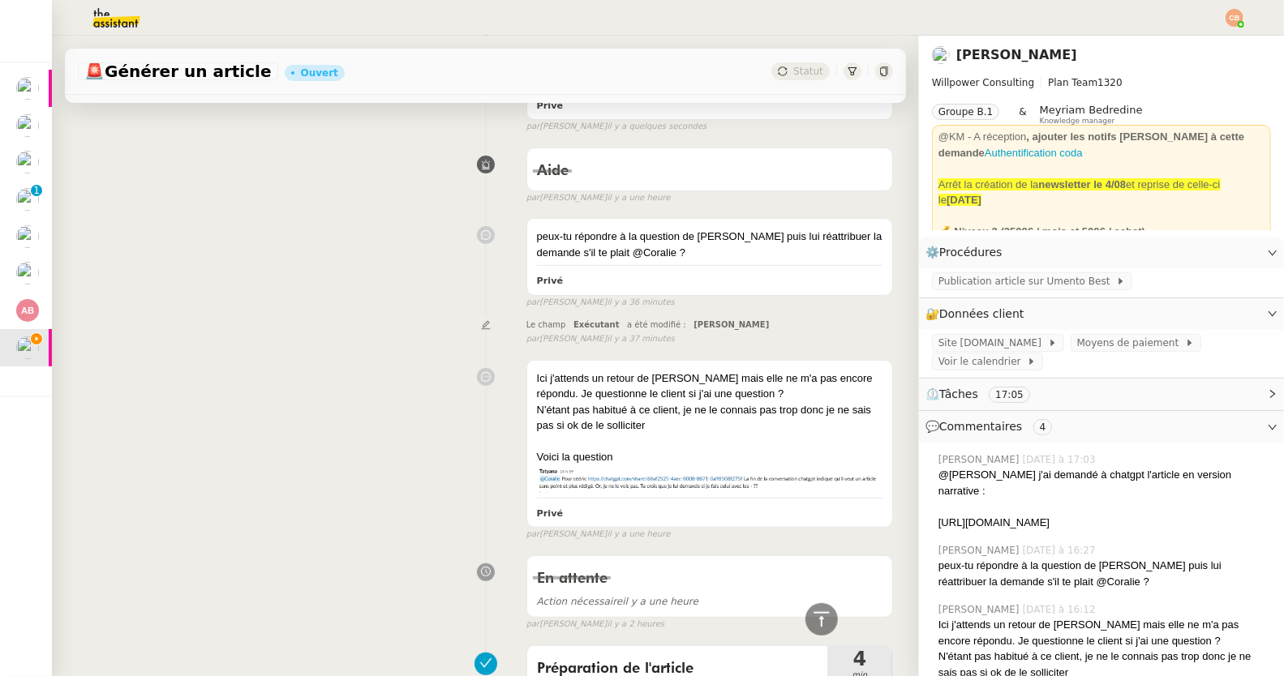
scroll to position [0, 0]
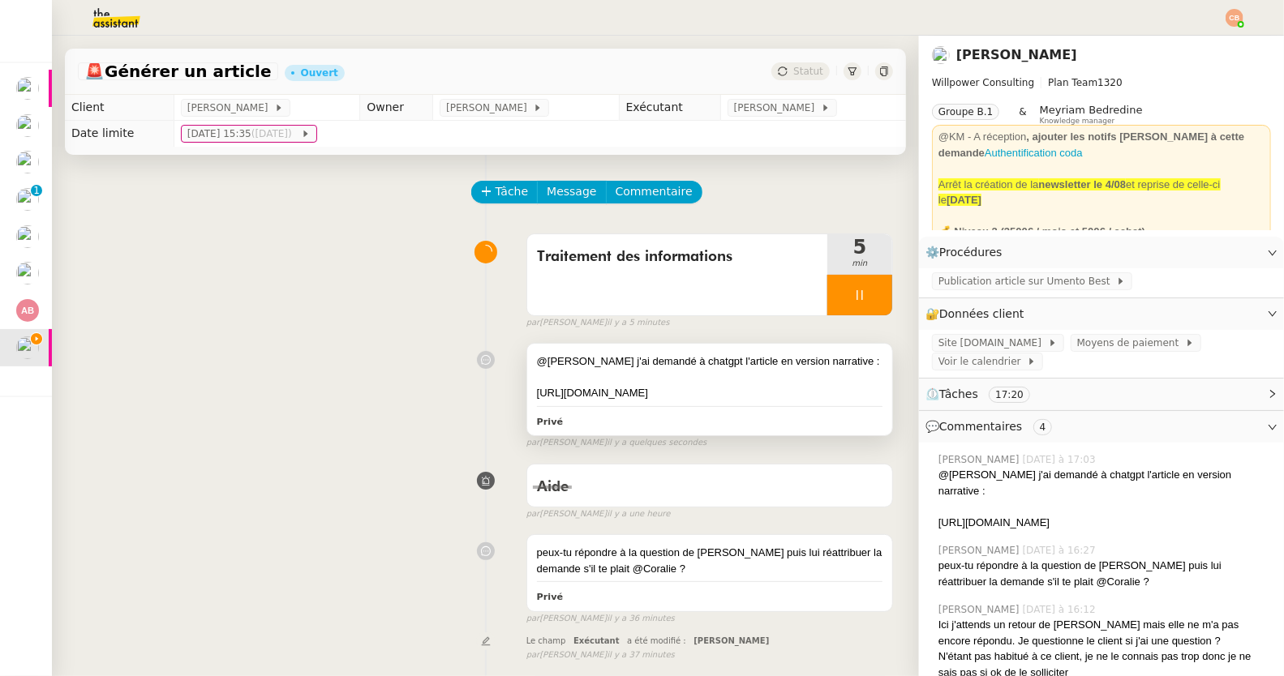
click at [657, 370] on div at bounding box center [709, 378] width 345 height 16
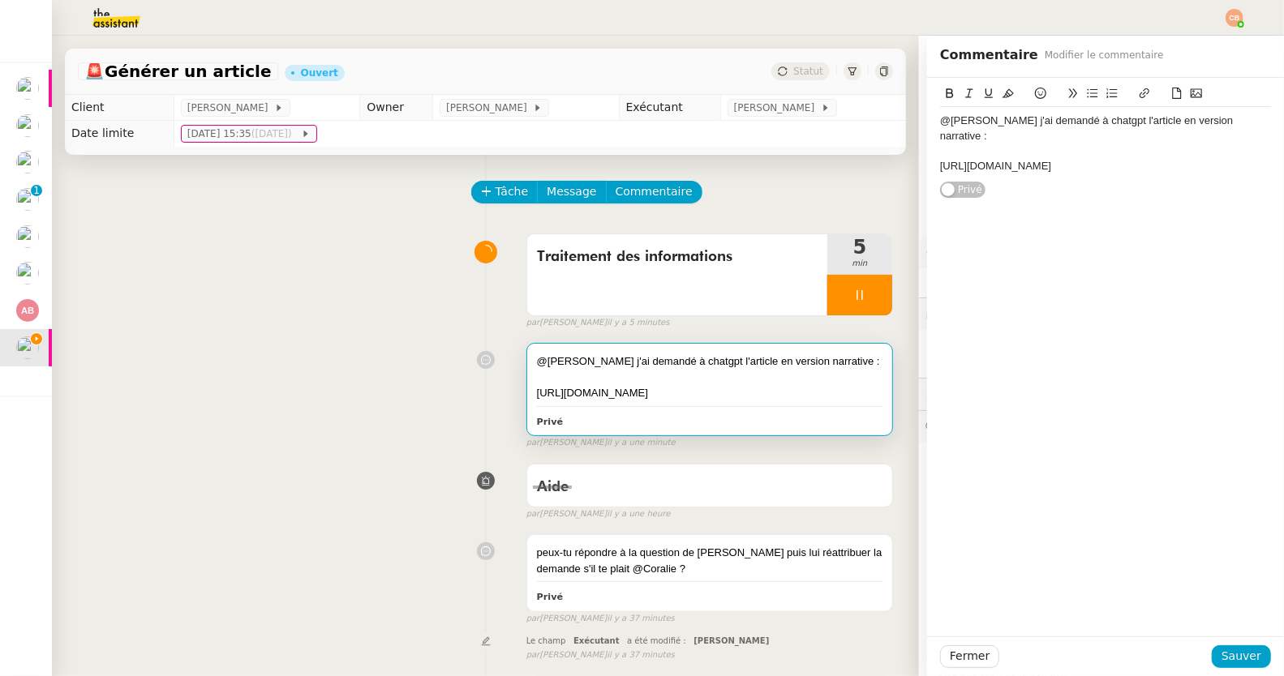
click at [1246, 159] on div "https://chatgpt.com/share/68b06f8f-3880-8002-8647-28df715e65ab" at bounding box center [1105, 166] width 331 height 15
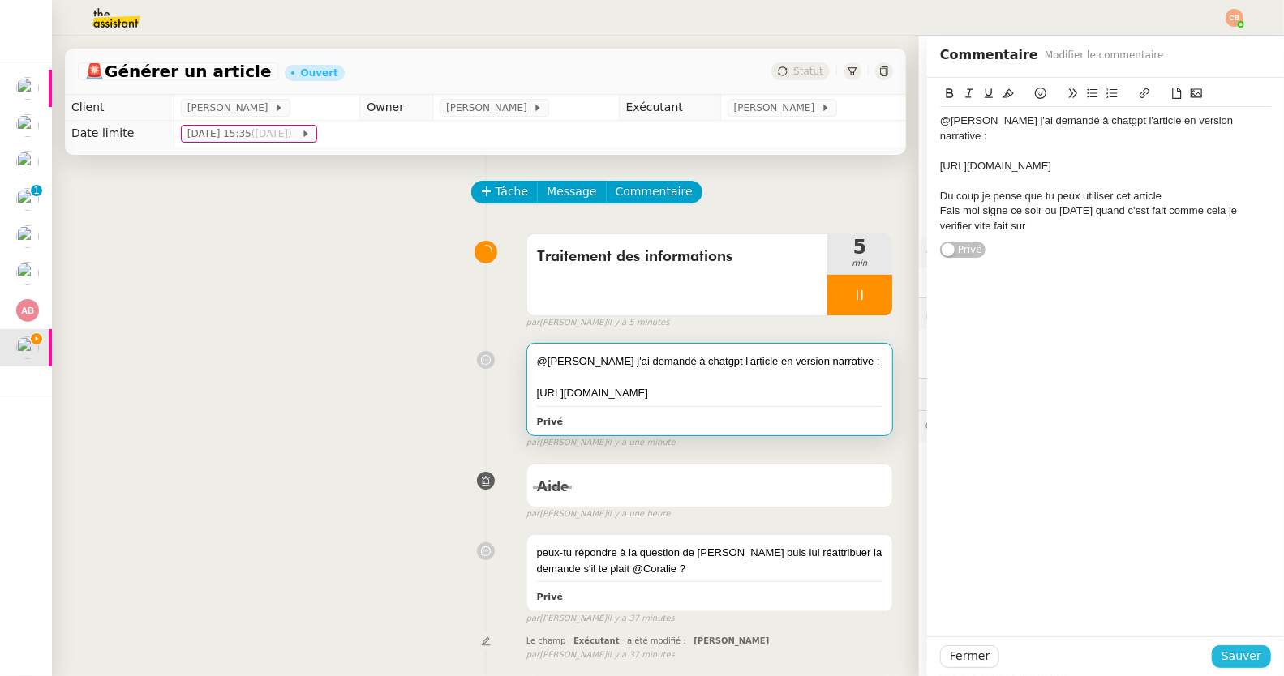
click at [1229, 646] on button "Sauver" at bounding box center [1240, 656] width 59 height 23
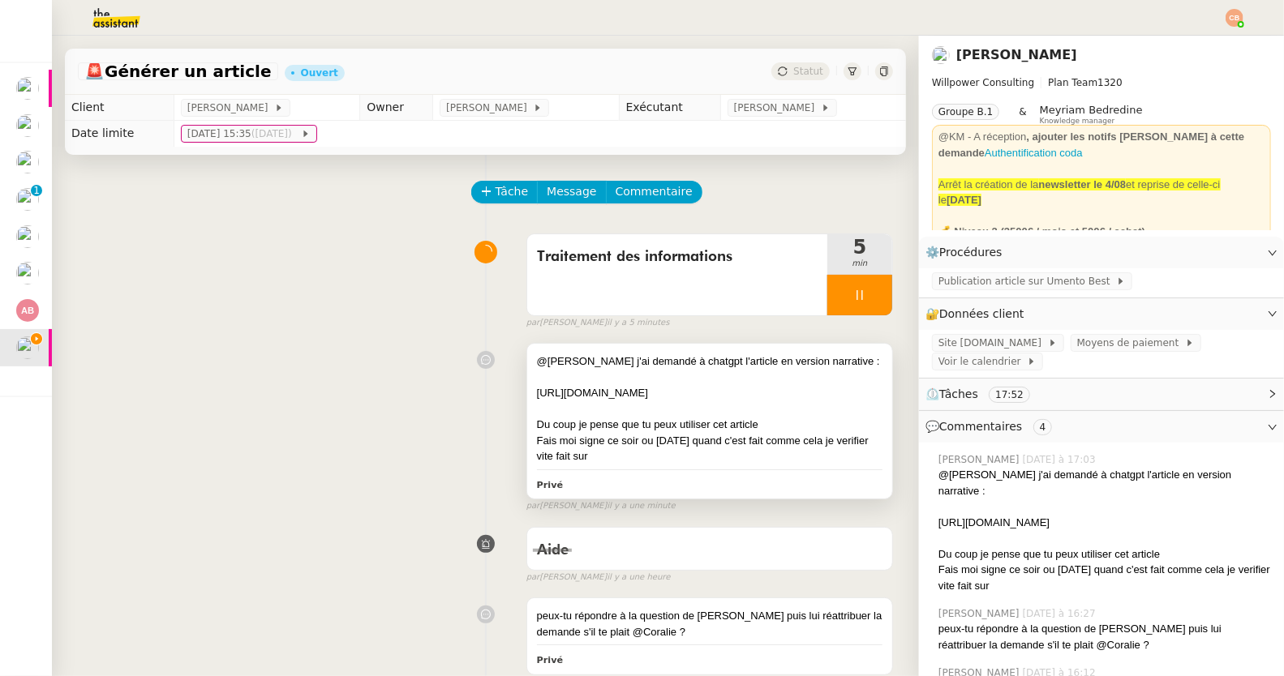
click at [828, 418] on div "Du coup je pense que tu peux utiliser cet article" at bounding box center [709, 425] width 345 height 16
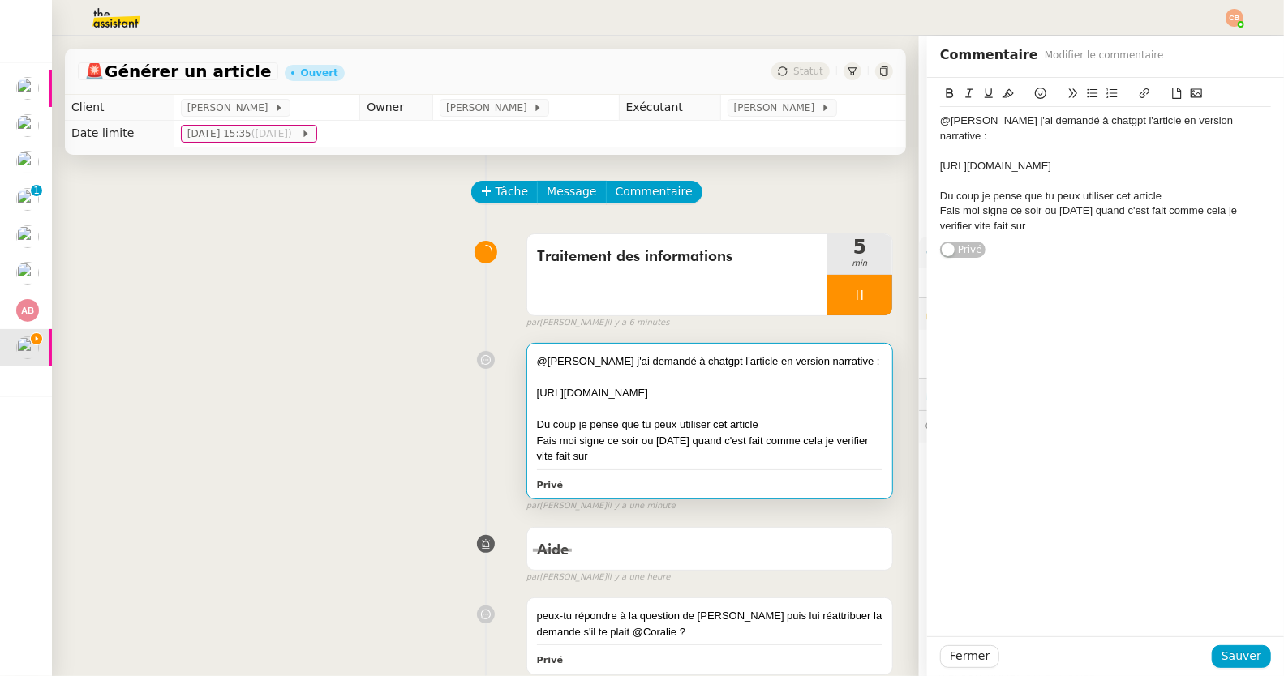
click at [1040, 210] on div "Fais moi signe ce soir ou demain quand c'est fait comme cela je verifier vite f…" at bounding box center [1105, 219] width 331 height 30
click at [1219, 667] on button "Sauver" at bounding box center [1240, 656] width 59 height 23
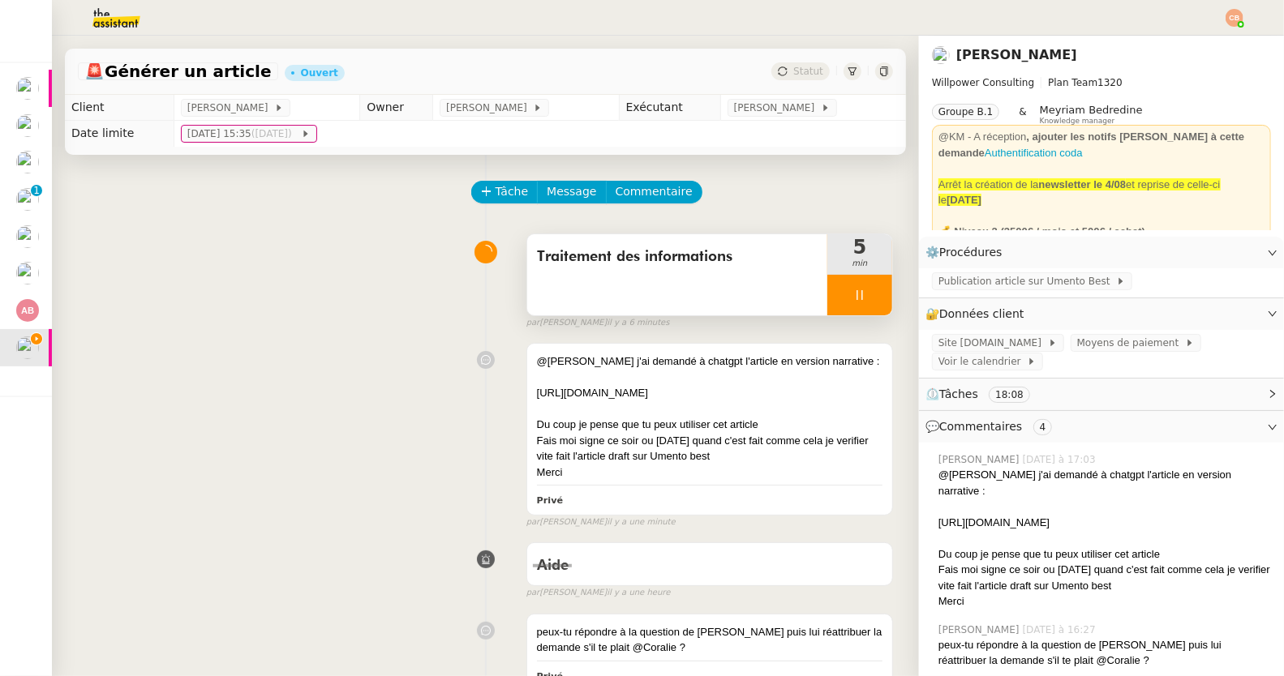
click at [830, 308] on div at bounding box center [859, 295] width 65 height 41
click at [860, 293] on button at bounding box center [876, 295] width 32 height 41
click at [770, 106] on span "[PERSON_NAME]" at bounding box center [777, 108] width 87 height 16
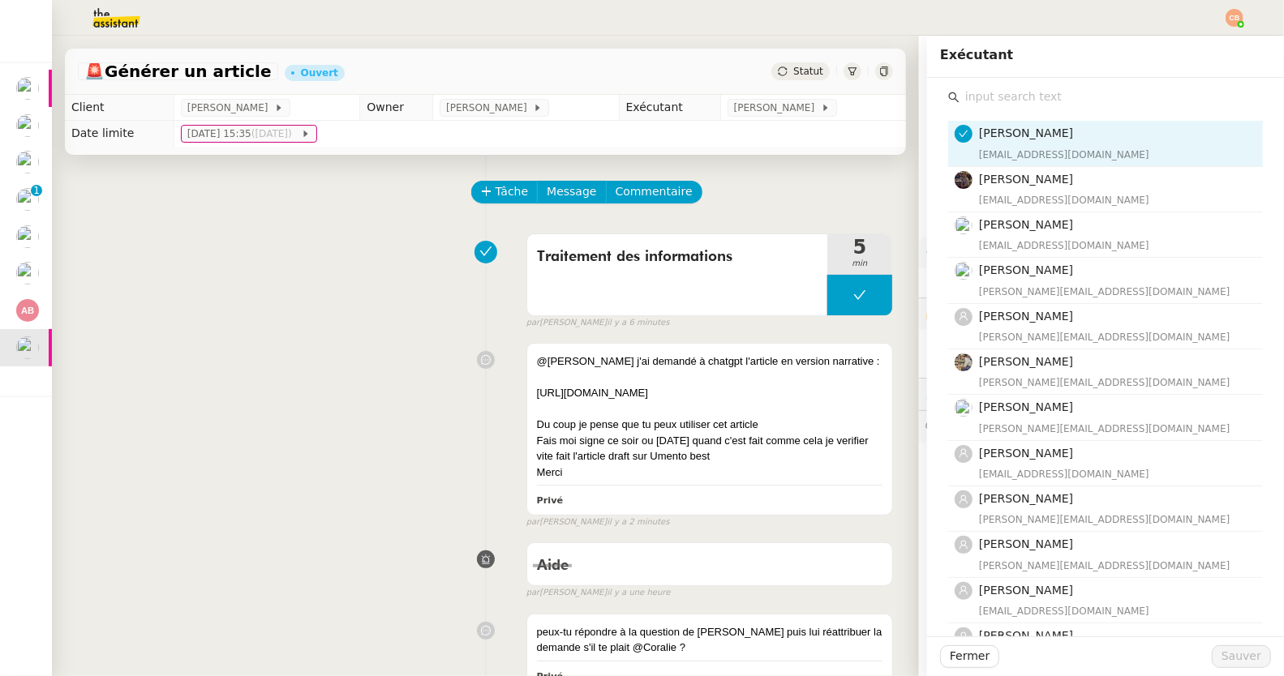
click at [984, 95] on input "text" at bounding box center [1110, 97] width 303 height 22
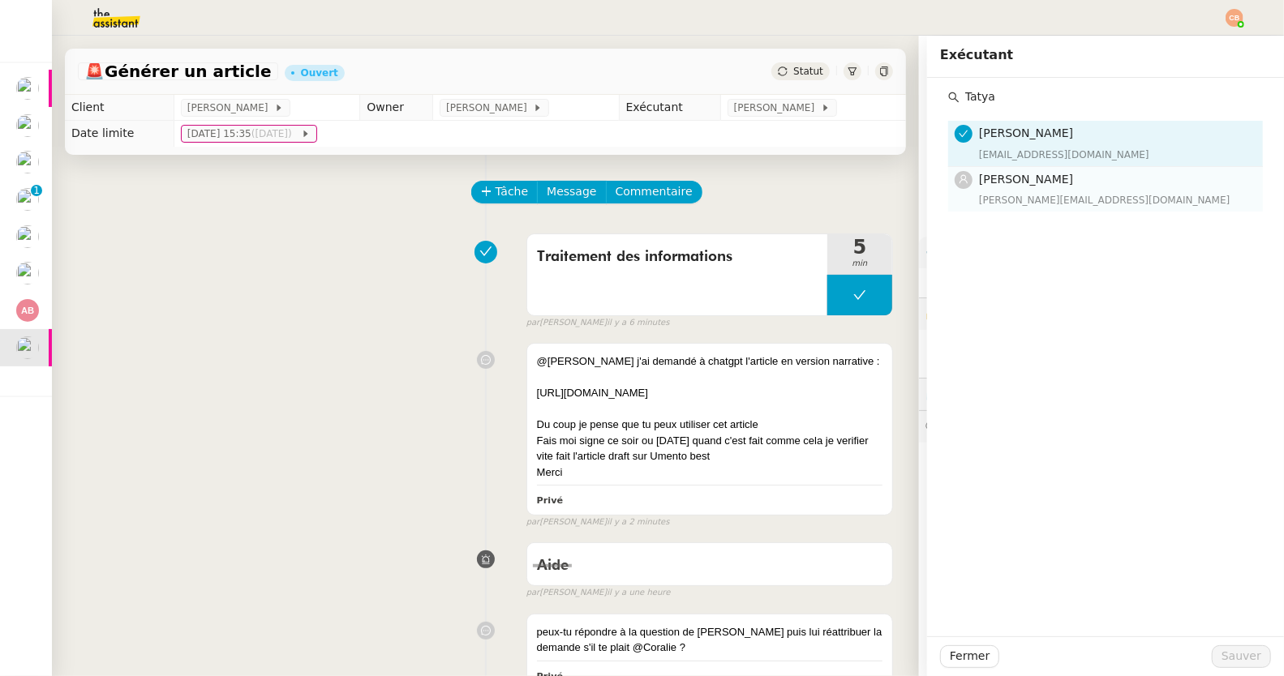
type input "Tatya"
click at [997, 187] on h4 "[PERSON_NAME]" at bounding box center [1116, 179] width 274 height 19
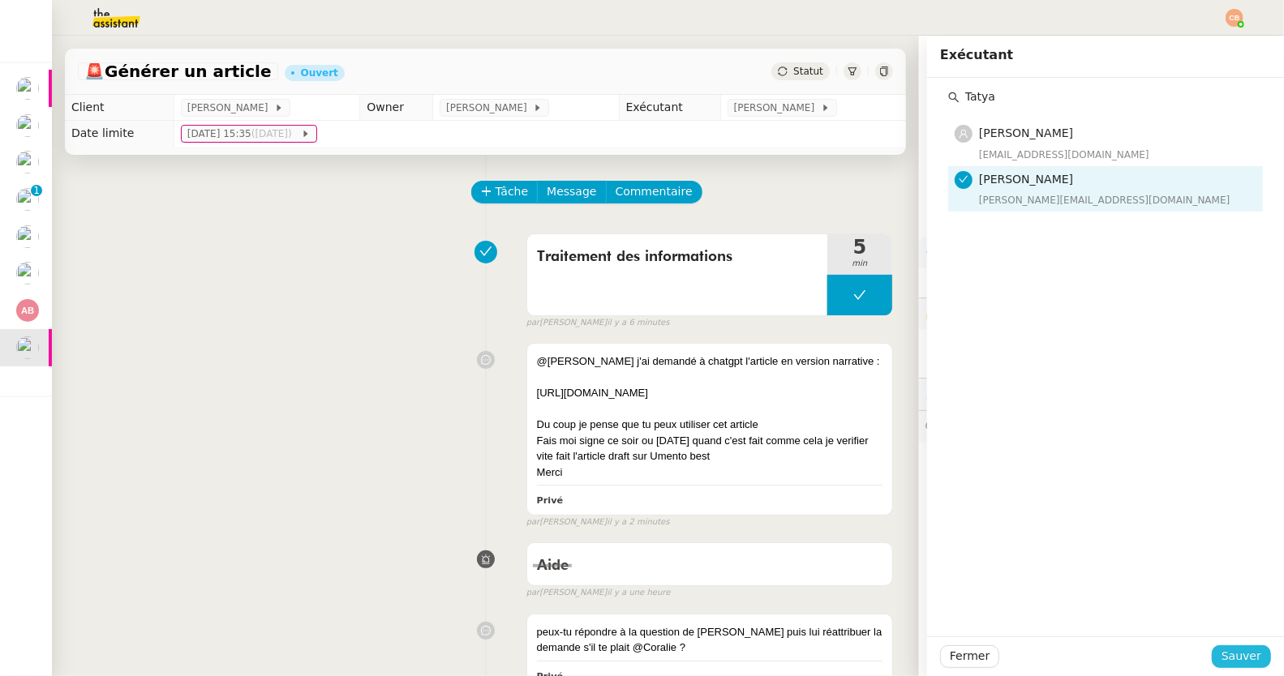
click at [1221, 654] on span "Sauver" at bounding box center [1241, 656] width 40 height 19
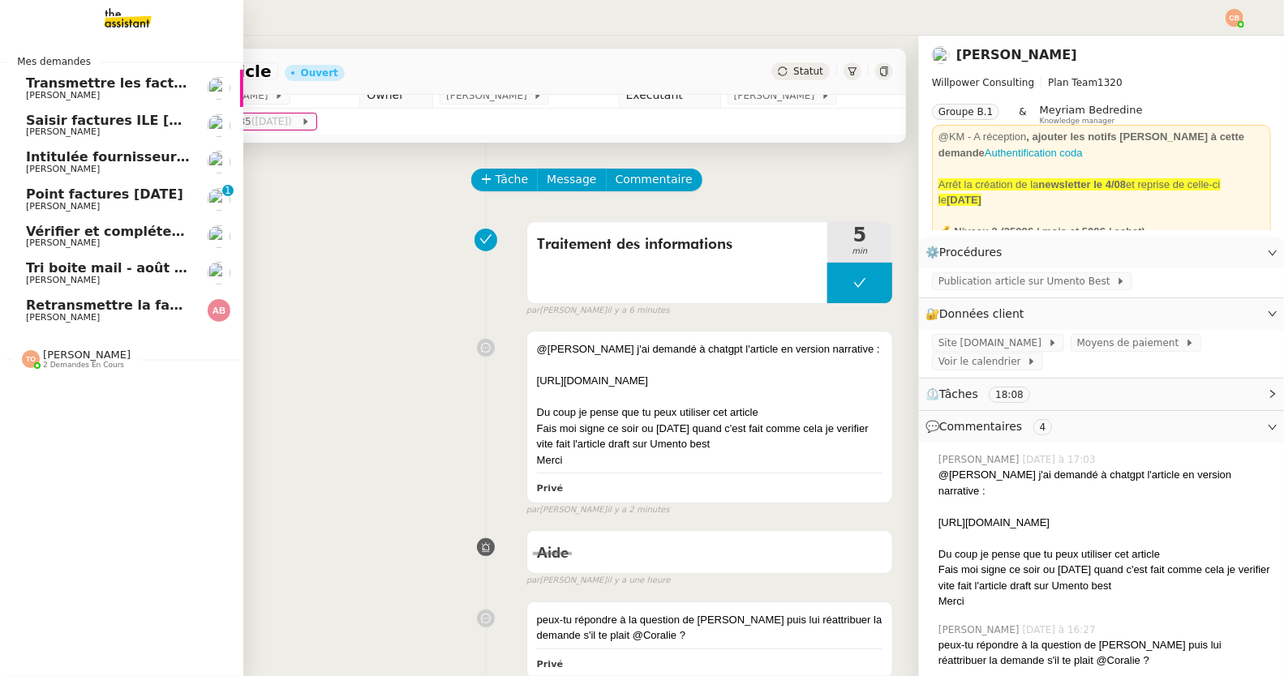
scroll to position [15, 0]
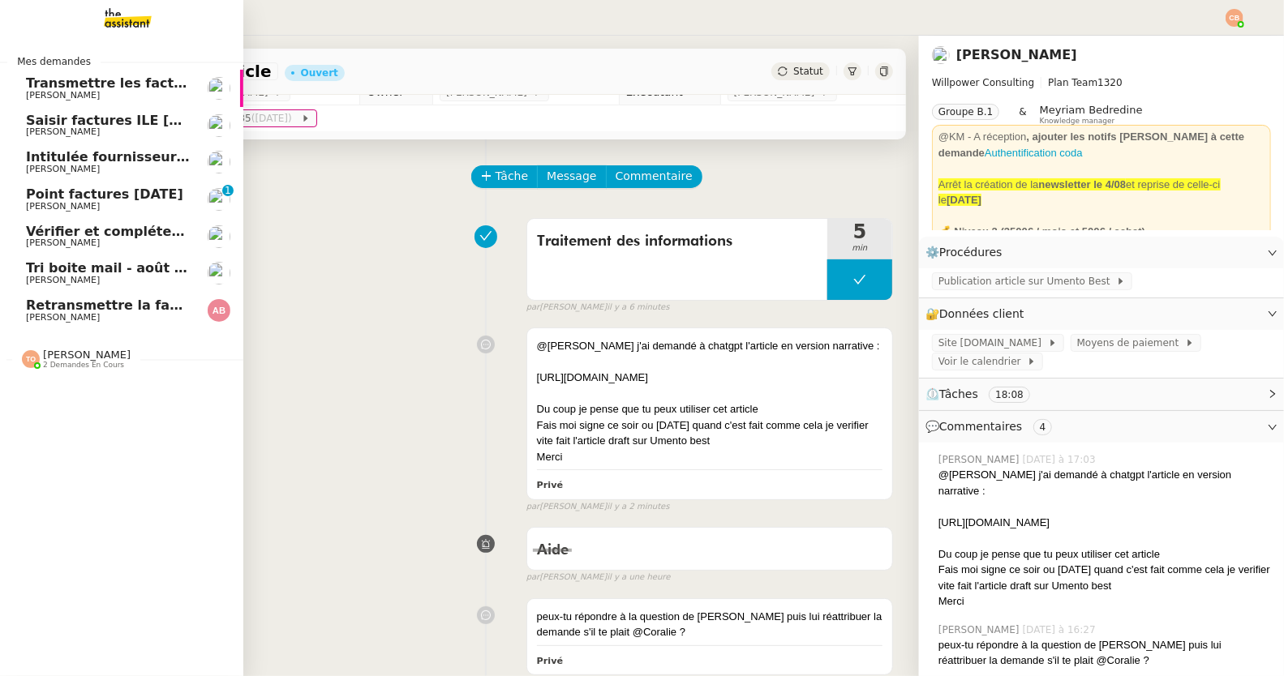
click at [41, 280] on span "Genevieve Landsmann" at bounding box center [63, 280] width 74 height 11
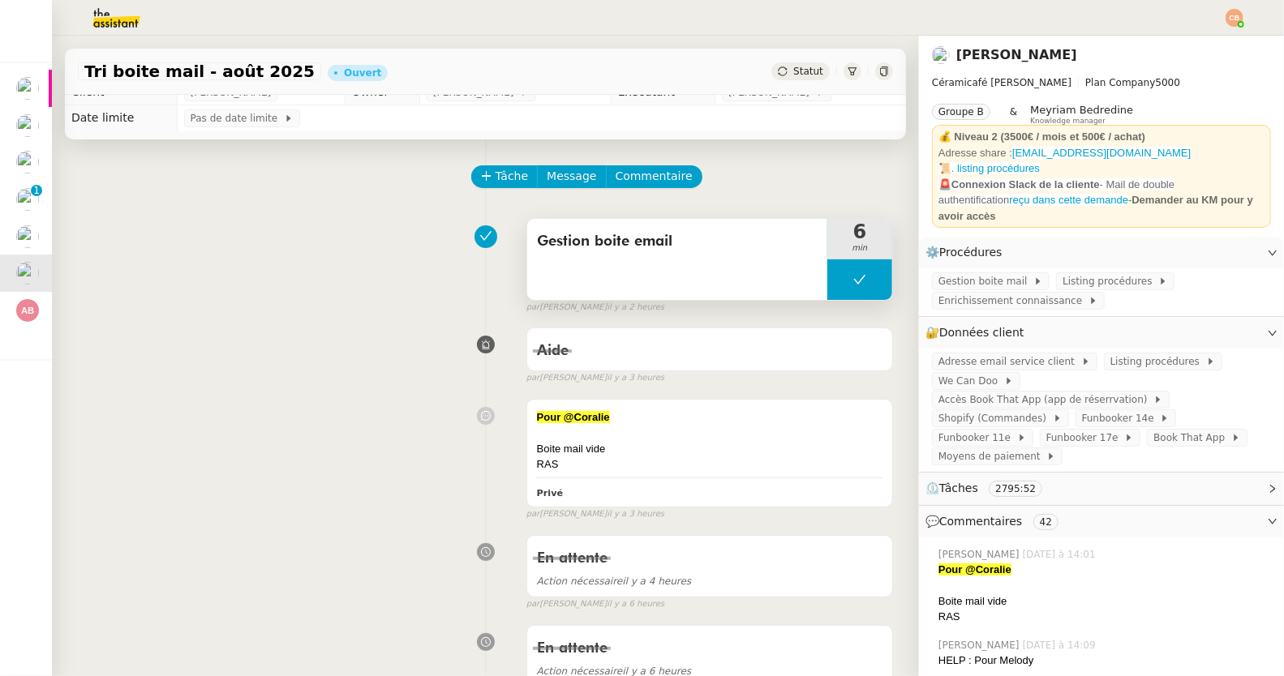
click at [827, 268] on button at bounding box center [859, 279] width 65 height 41
click at [827, 268] on div at bounding box center [843, 279] width 32 height 41
click at [827, 271] on div at bounding box center [859, 279] width 65 height 41
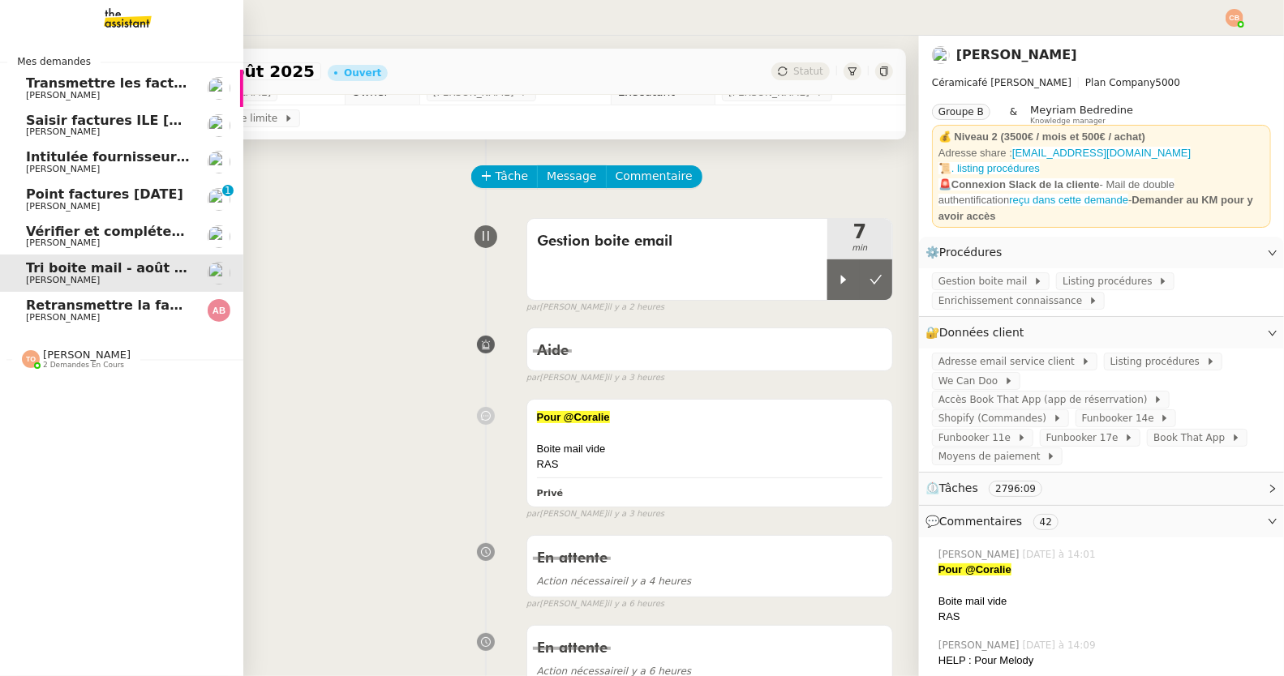
click at [88, 127] on span "[PERSON_NAME]" at bounding box center [63, 132] width 74 height 11
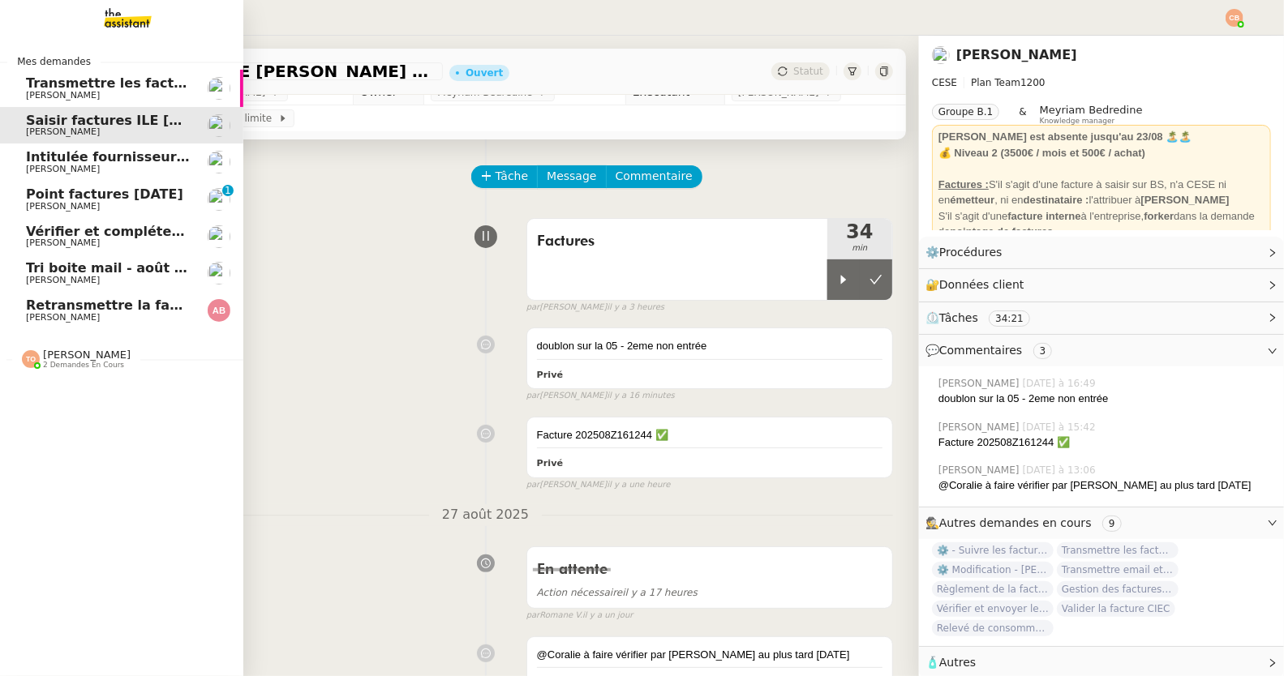
click at [83, 259] on link "Tri boite mail - août 2025 Genevieve Landsmann" at bounding box center [121, 273] width 243 height 37
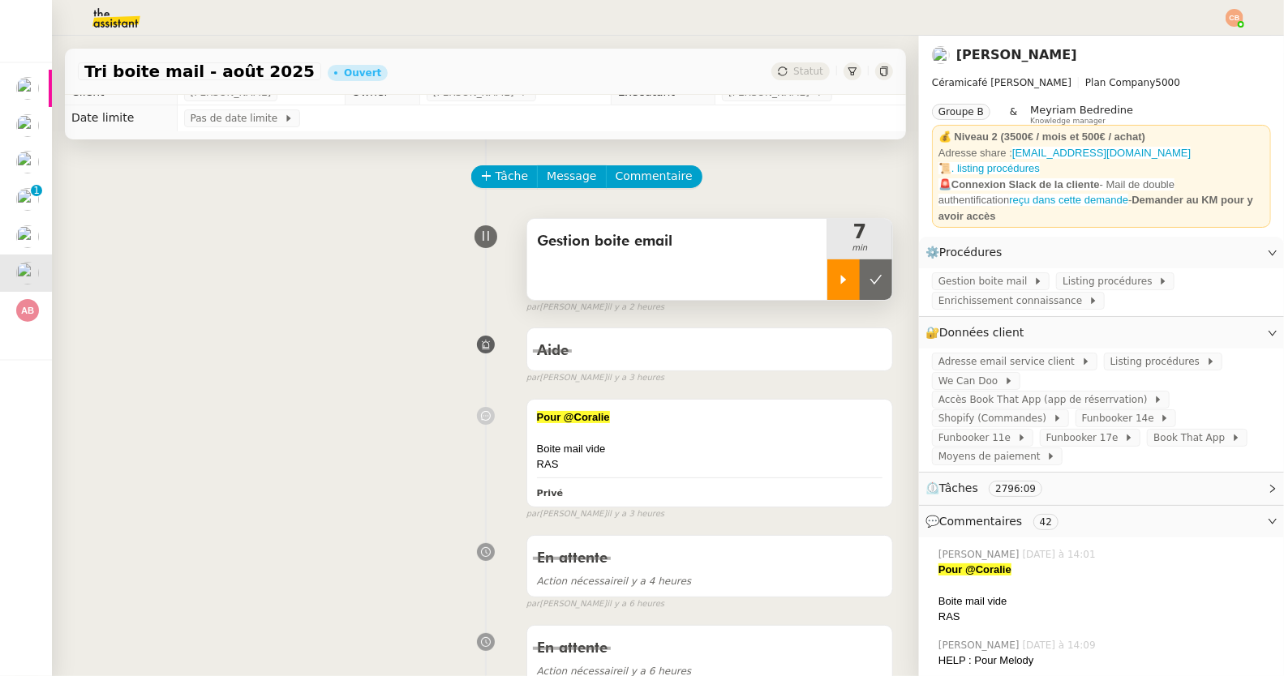
click at [837, 277] on icon at bounding box center [843, 279] width 13 height 13
click at [1153, 430] on span "Book That App" at bounding box center [1192, 438] width 78 height 16
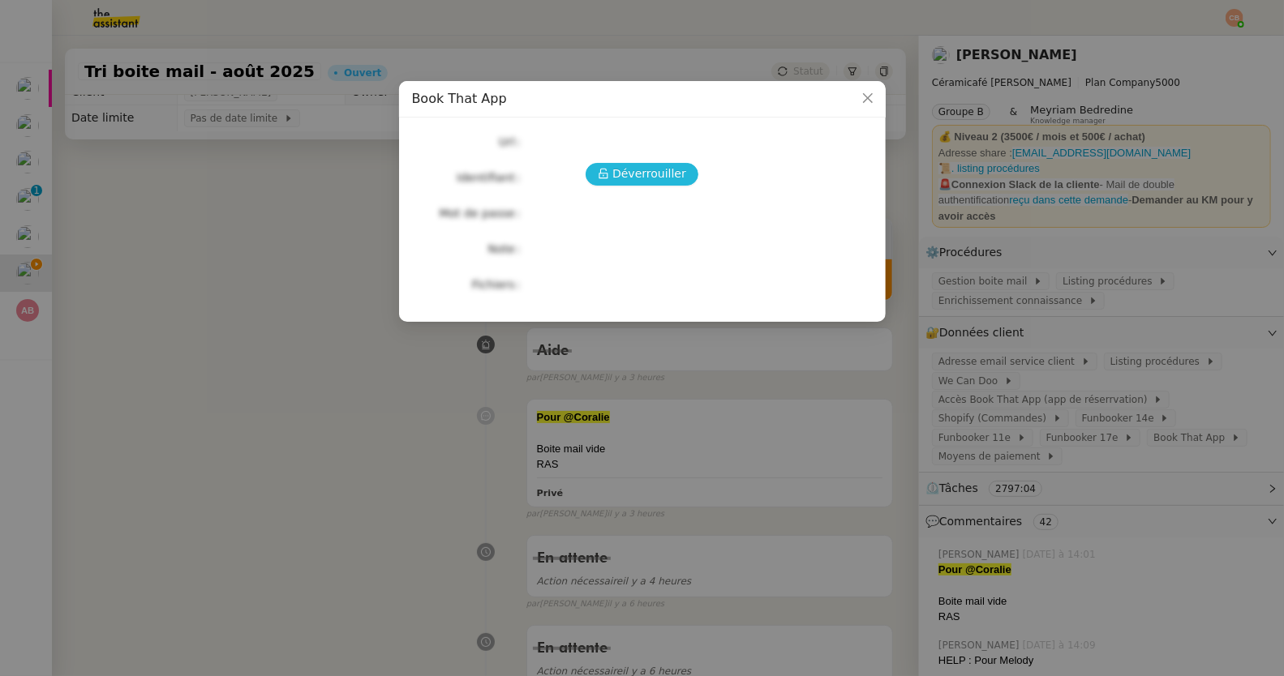
click at [673, 178] on span "Déverrouiller" at bounding box center [649, 174] width 74 height 19
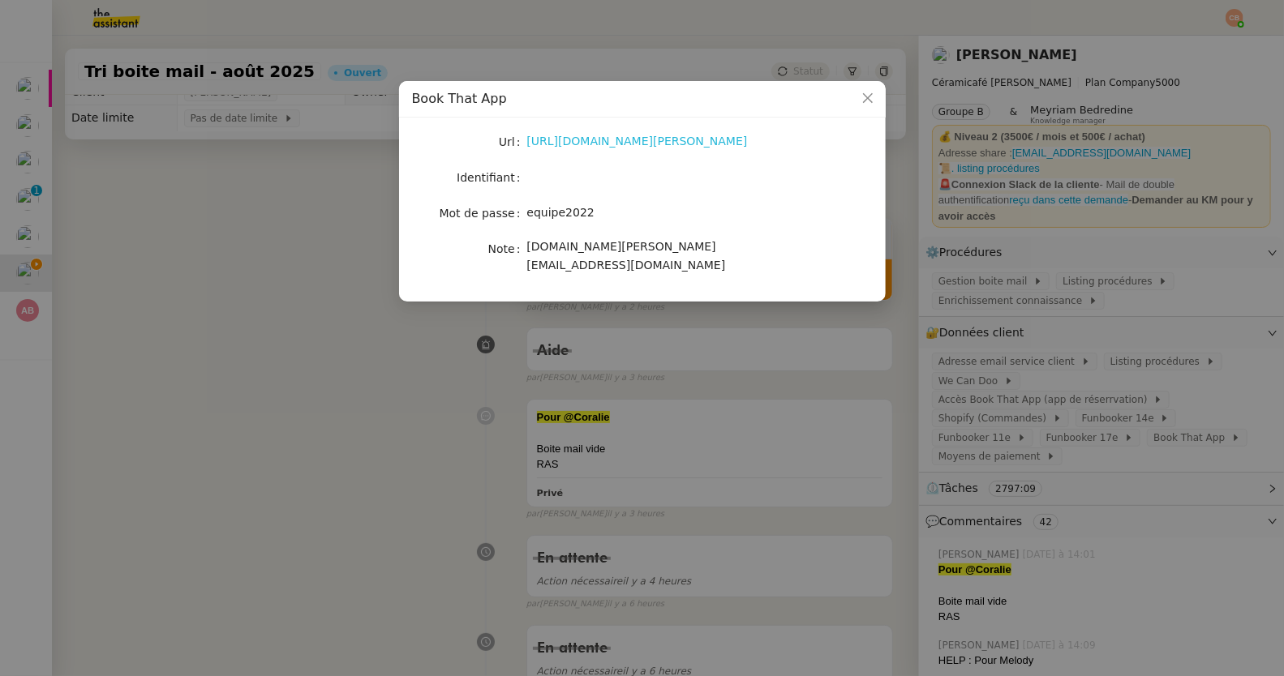
click at [647, 143] on link "https://latelier-genevieve.bookthatapp.com/users/login" at bounding box center [637, 141] width 221 height 13
click at [269, 266] on nz-modal-container "Book That App Url https://latelier-genevieve.bookthatapp.com/users/login Identi…" at bounding box center [642, 338] width 1284 height 676
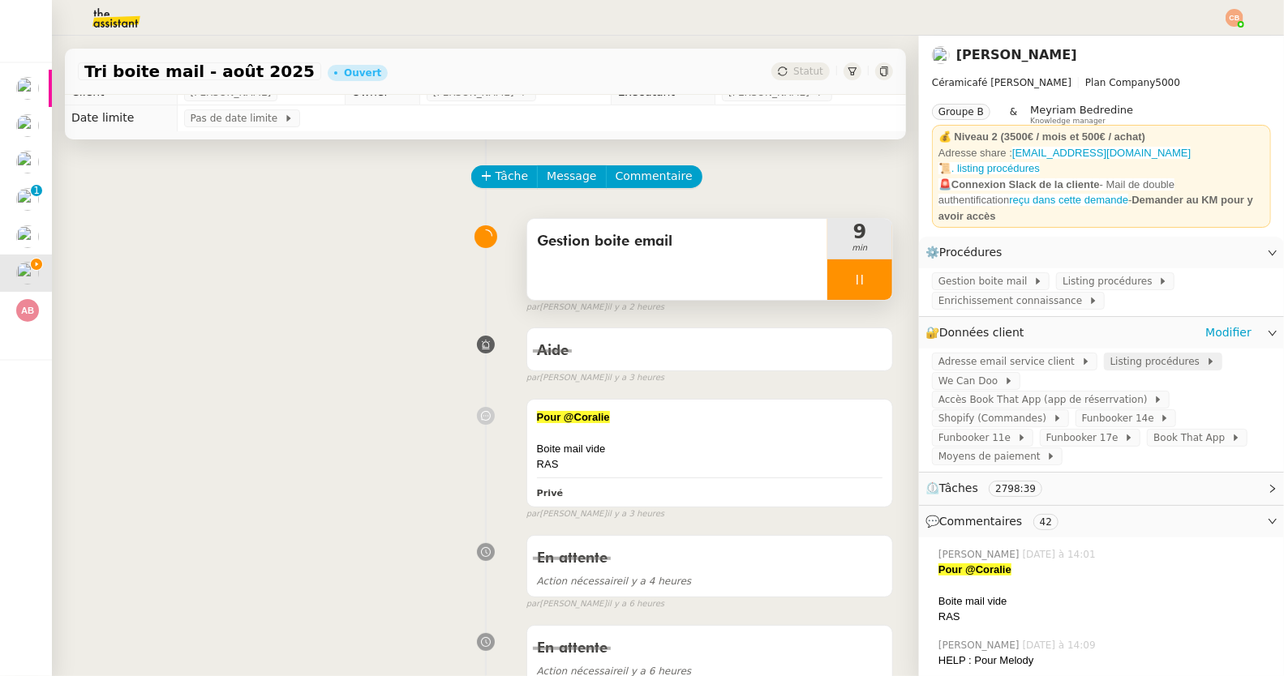
click at [1110, 354] on span "Listing procédures" at bounding box center [1158, 362] width 96 height 16
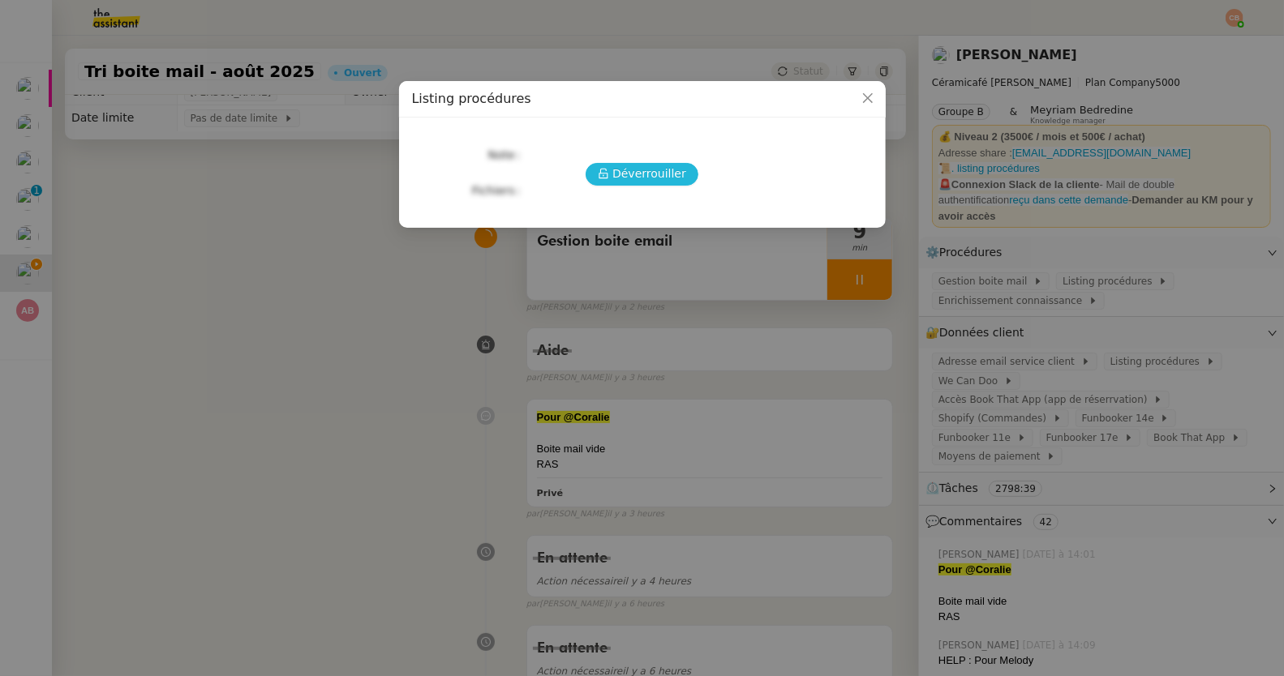
click at [670, 174] on span "Déverrouiller" at bounding box center [649, 174] width 74 height 19
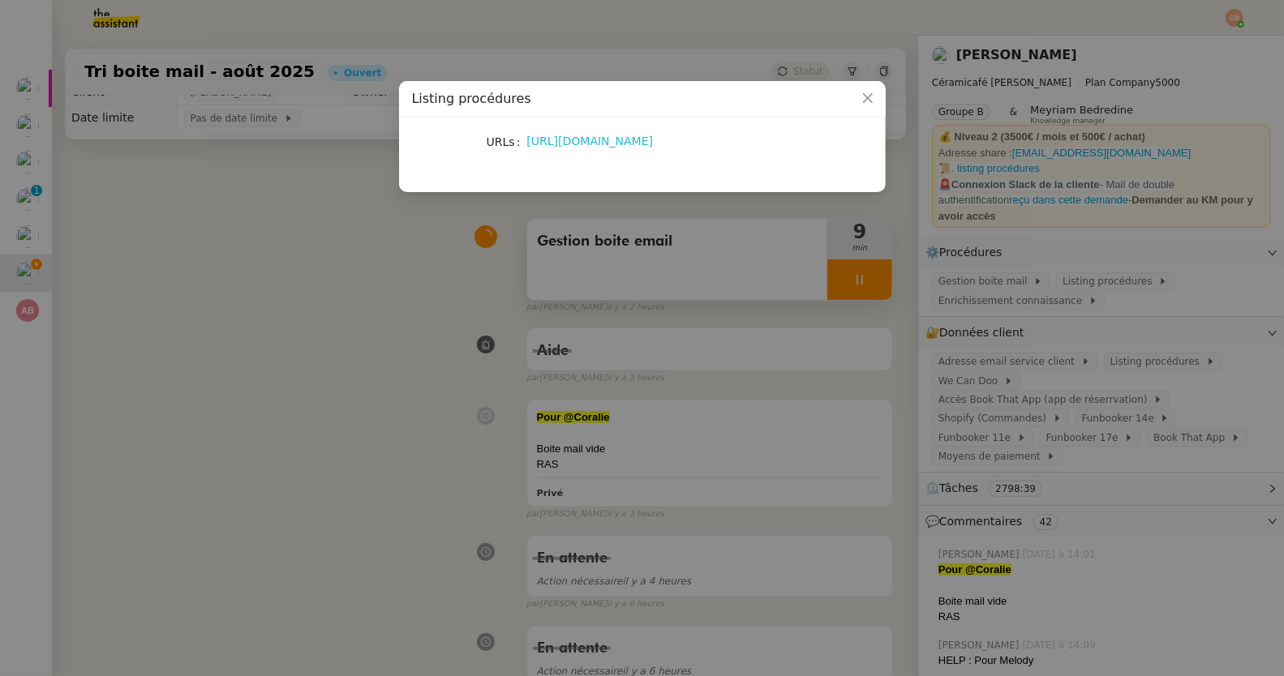
click at [632, 144] on link "https://docs.google.com/document/d/1ol4dP_Pd-f-c41KSlkTR0WPdGf-jP3-Bni69fZq_3LA…" at bounding box center [590, 141] width 127 height 13
click at [388, 261] on nz-modal-container "Listing procédures URLs https://docs.google.com/document/d/1ol4dP_Pd-f-c41KSlkT…" at bounding box center [642, 338] width 1284 height 676
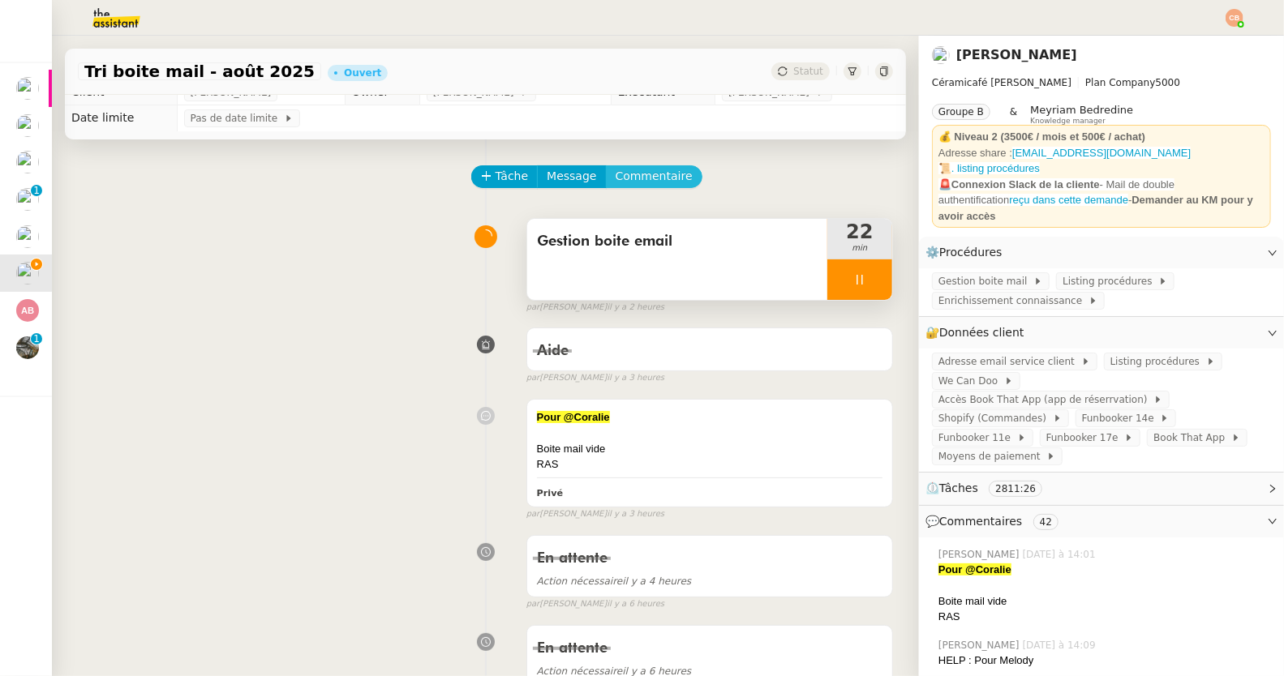
click at [622, 167] on span "Commentaire" at bounding box center [653, 176] width 77 height 19
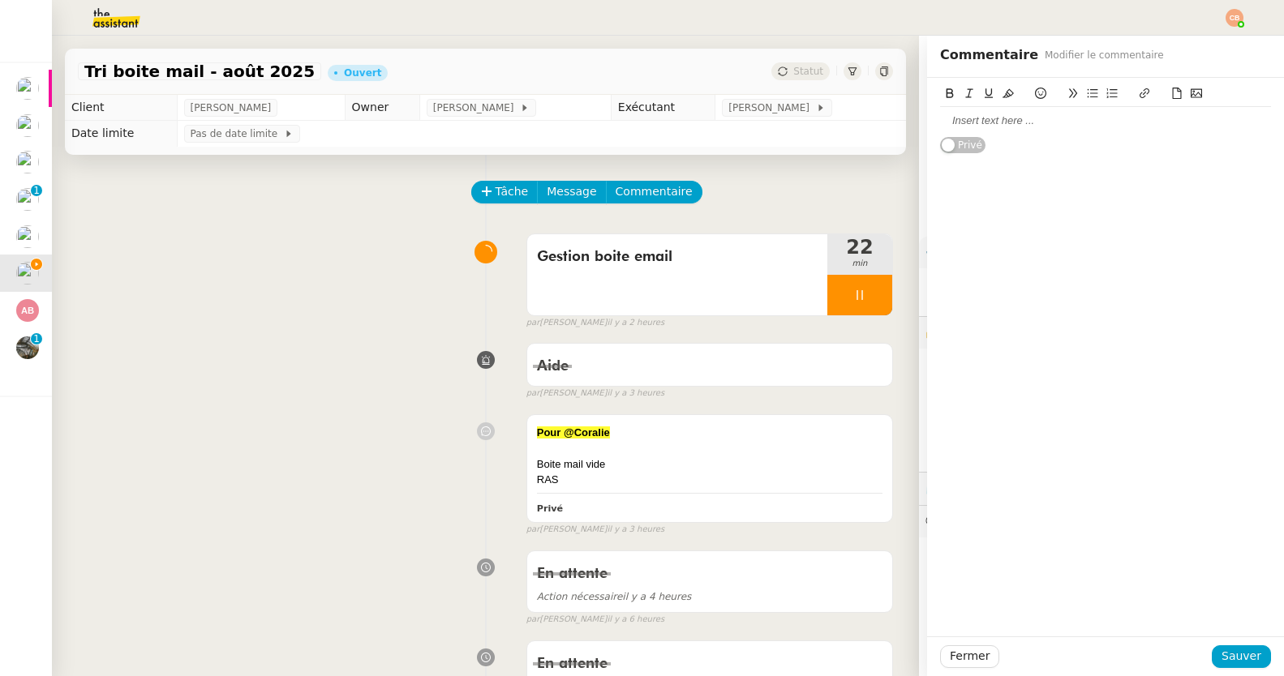
click at [979, 123] on div at bounding box center [1105, 121] width 331 height 15
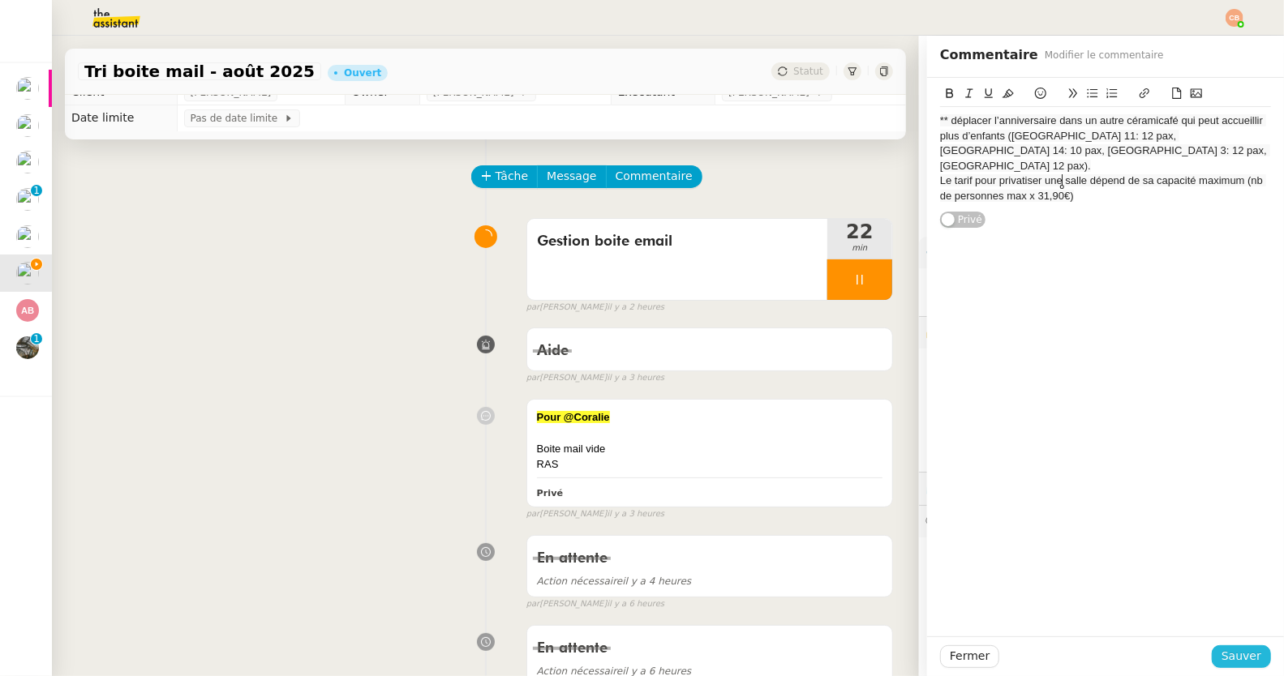
click at [1231, 657] on span "Sauver" at bounding box center [1241, 656] width 40 height 19
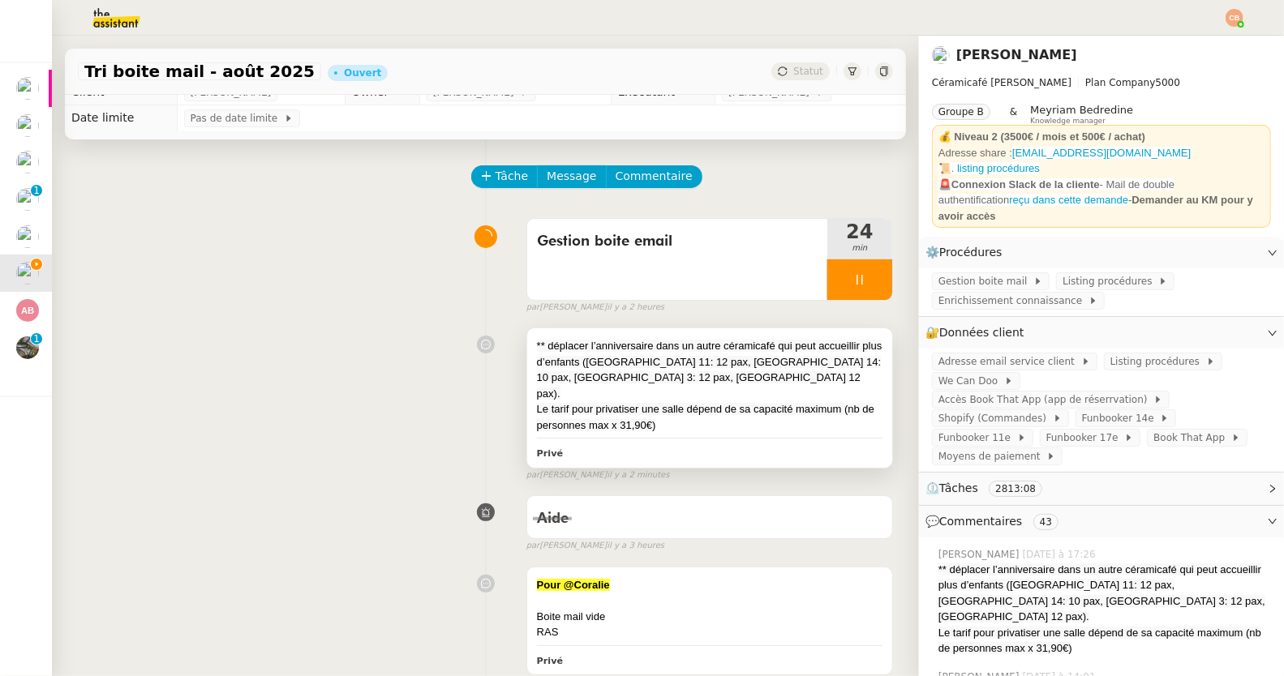
click at [654, 359] on span "** déplacer l’anniversaire dans un autre céramicafé qui peut accueillir plus d’…" at bounding box center [709, 370] width 345 height 60
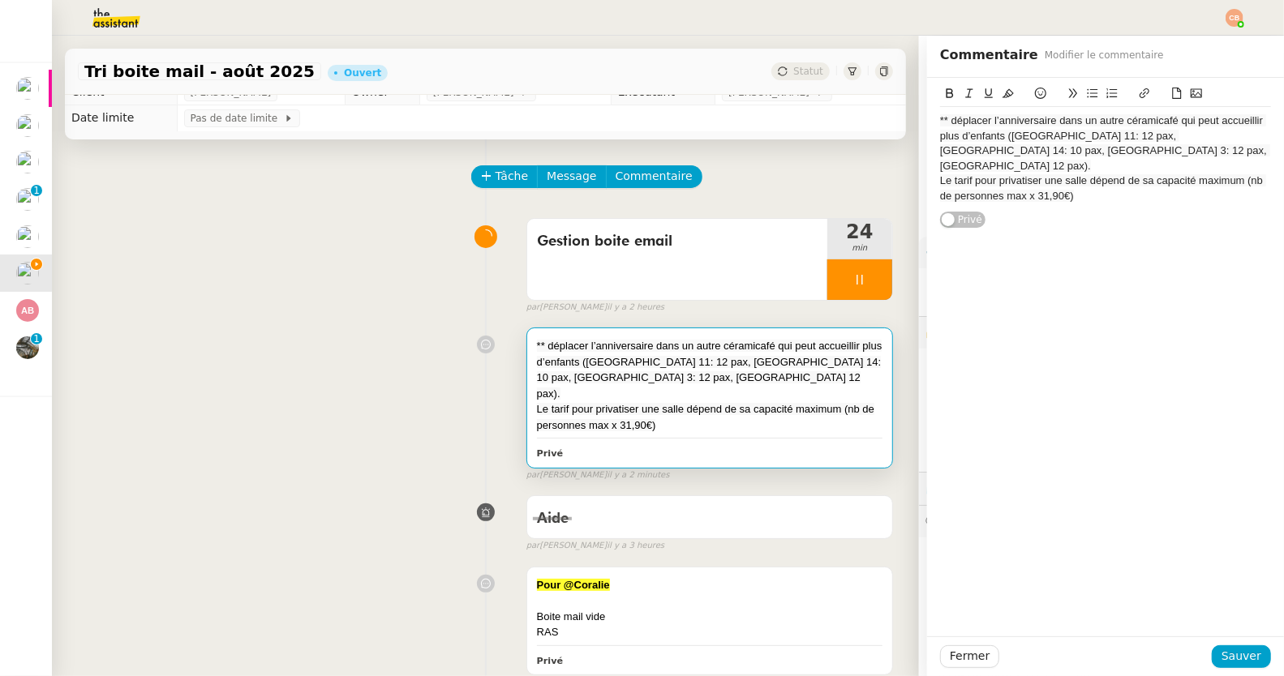
click at [940, 121] on span "** déplacer l’anniversaire dans un autre céramicafé qui peut accueillir plus d’…" at bounding box center [1105, 142] width 330 height 57
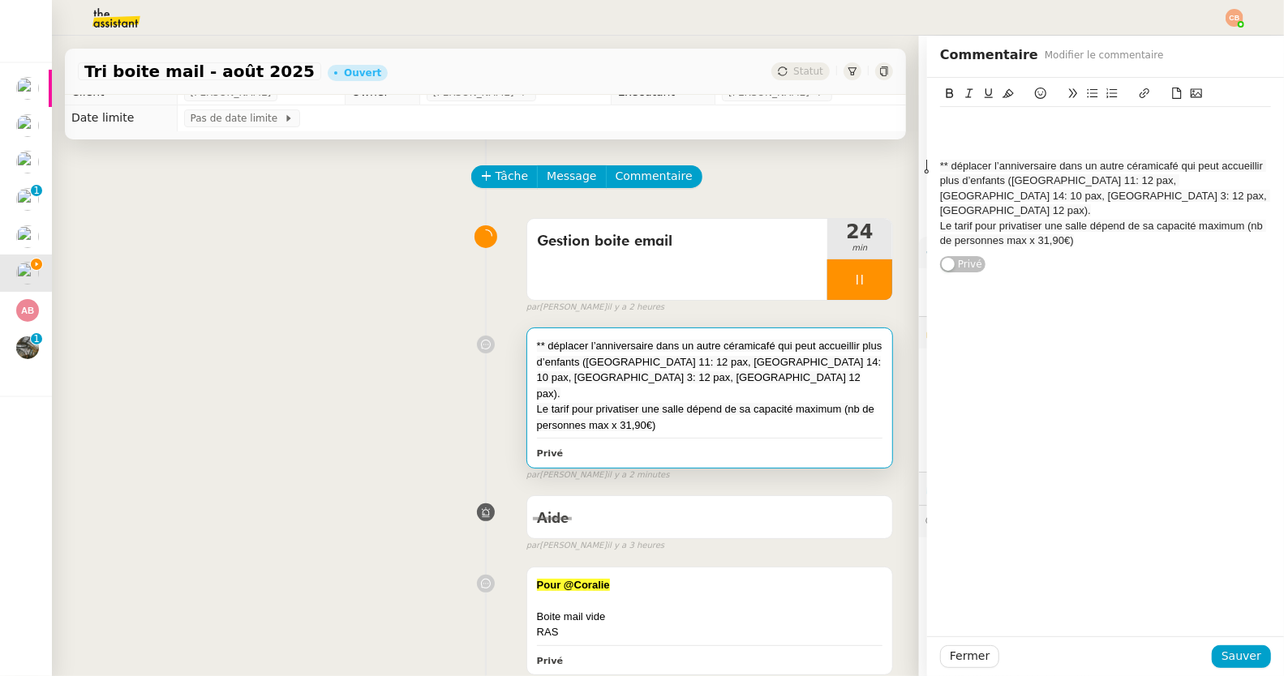
click at [940, 115] on div at bounding box center [1105, 121] width 331 height 15
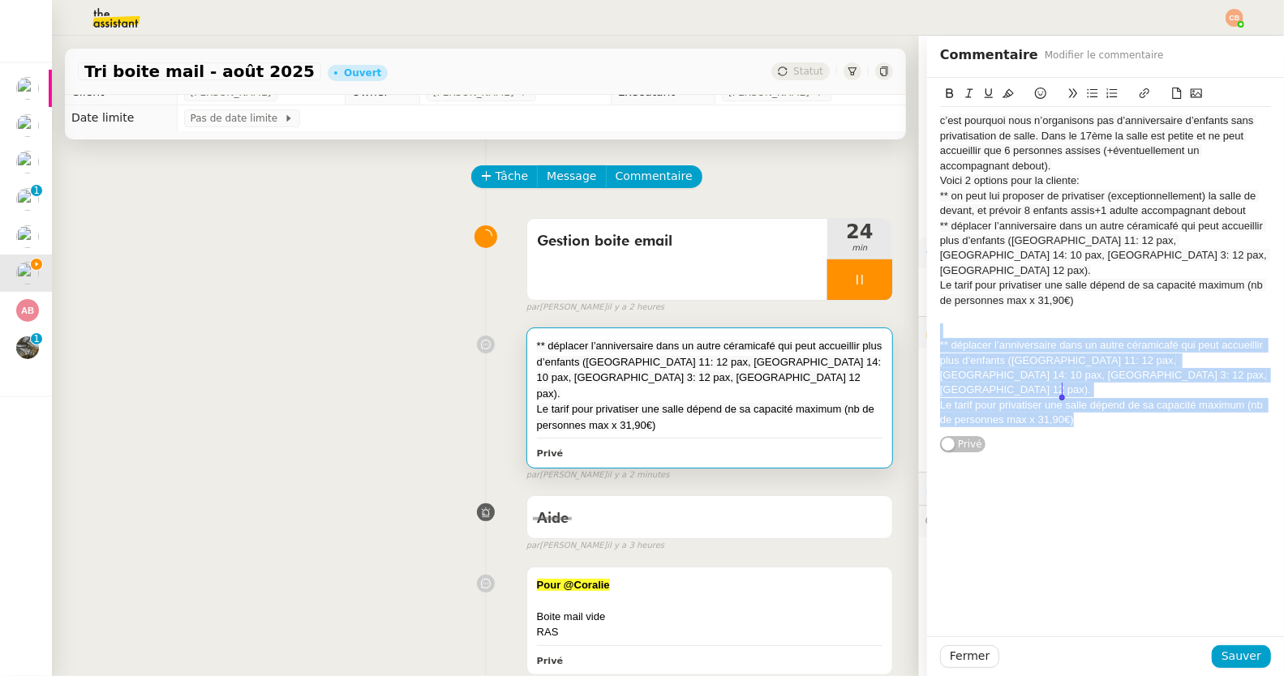
drag, startPoint x: 951, startPoint y: 310, endPoint x: 1087, endPoint y: 410, distance: 168.2
click at [1087, 410] on div "c’est pourquoi nous n’organisons pas d’anniversaire d’enfants sans privatisatio…" at bounding box center [1105, 265] width 331 height 375
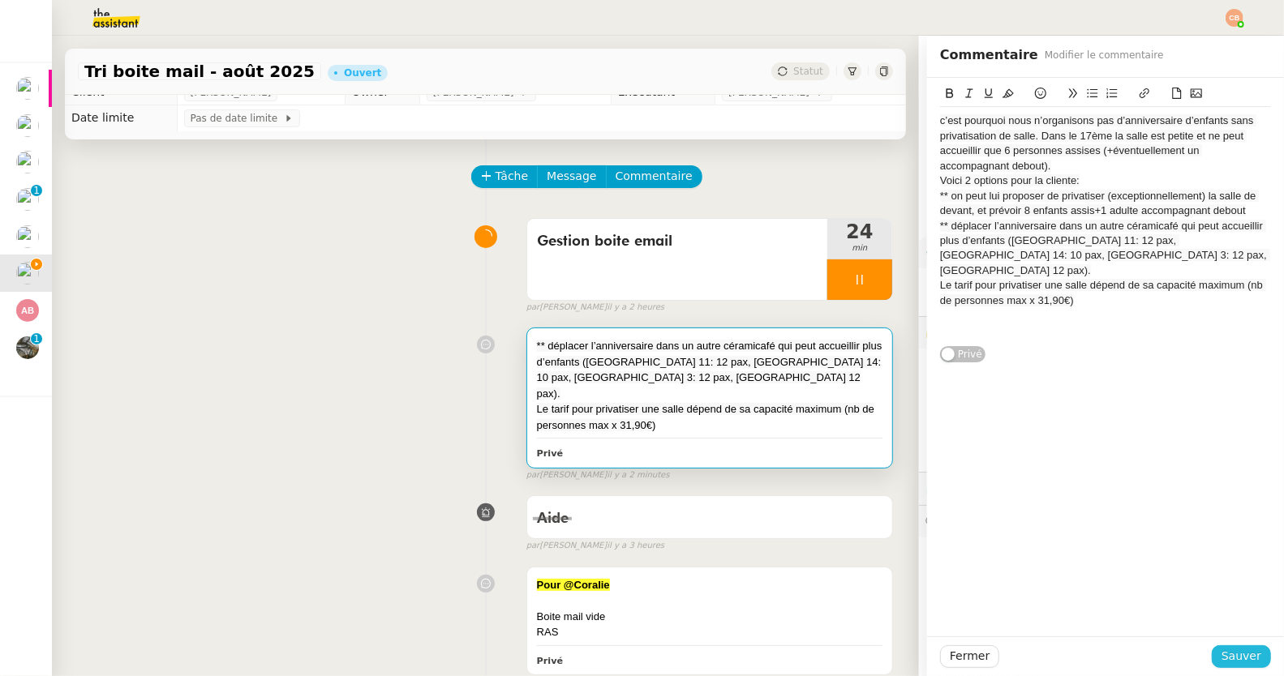
click at [1221, 652] on span "Sauver" at bounding box center [1241, 656] width 40 height 19
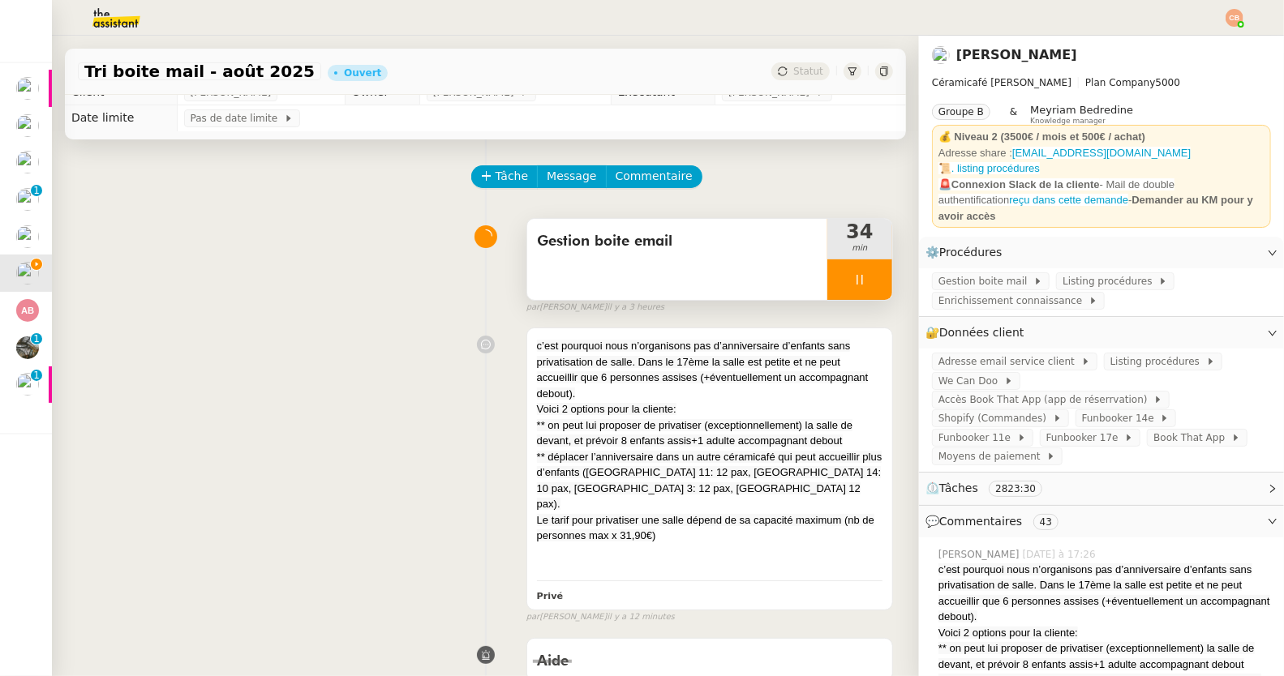
click at [855, 285] on div at bounding box center [859, 279] width 65 height 41
click at [860, 285] on button at bounding box center [876, 279] width 32 height 41
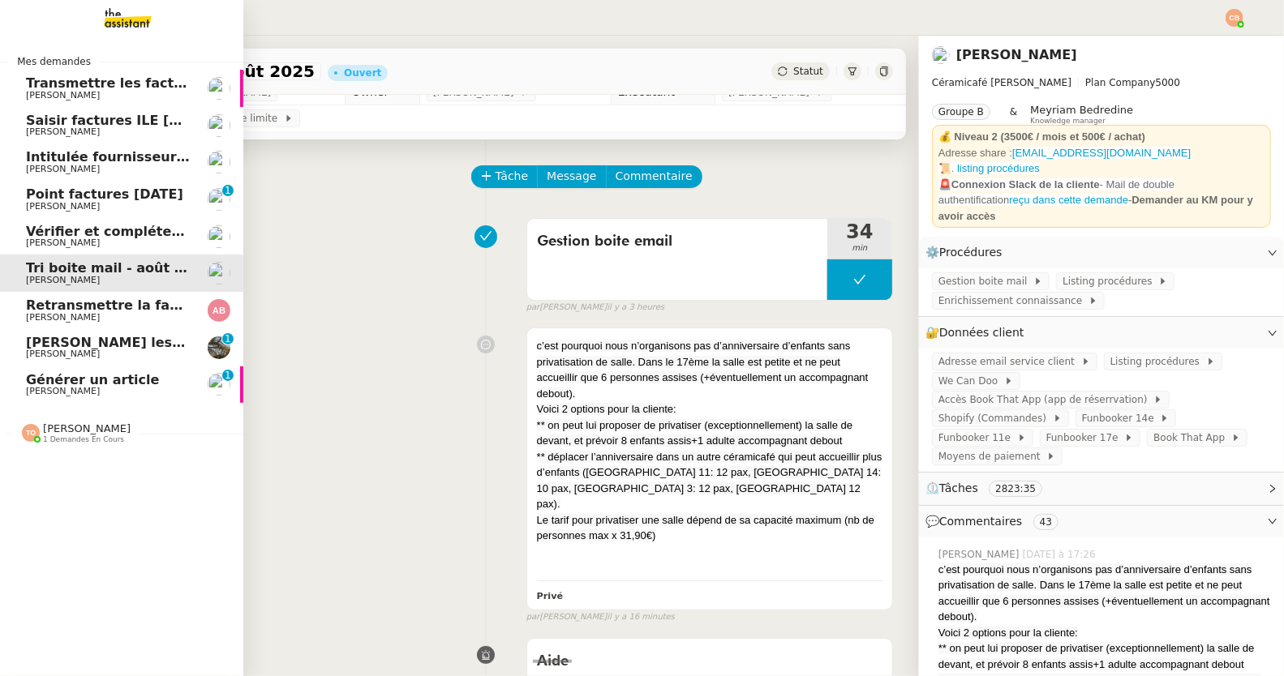
click at [62, 385] on span "Générer un article" at bounding box center [92, 379] width 133 height 15
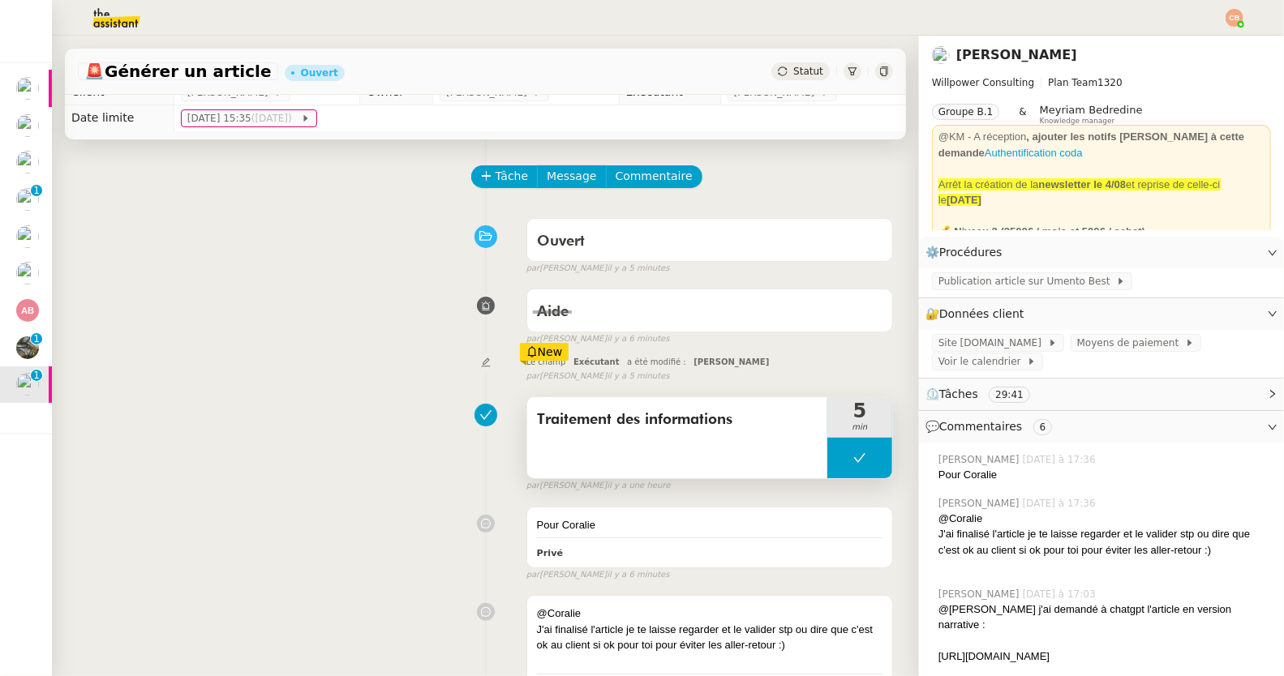
click at [828, 449] on button at bounding box center [859, 458] width 65 height 41
click at [827, 457] on div at bounding box center [843, 458] width 32 height 41
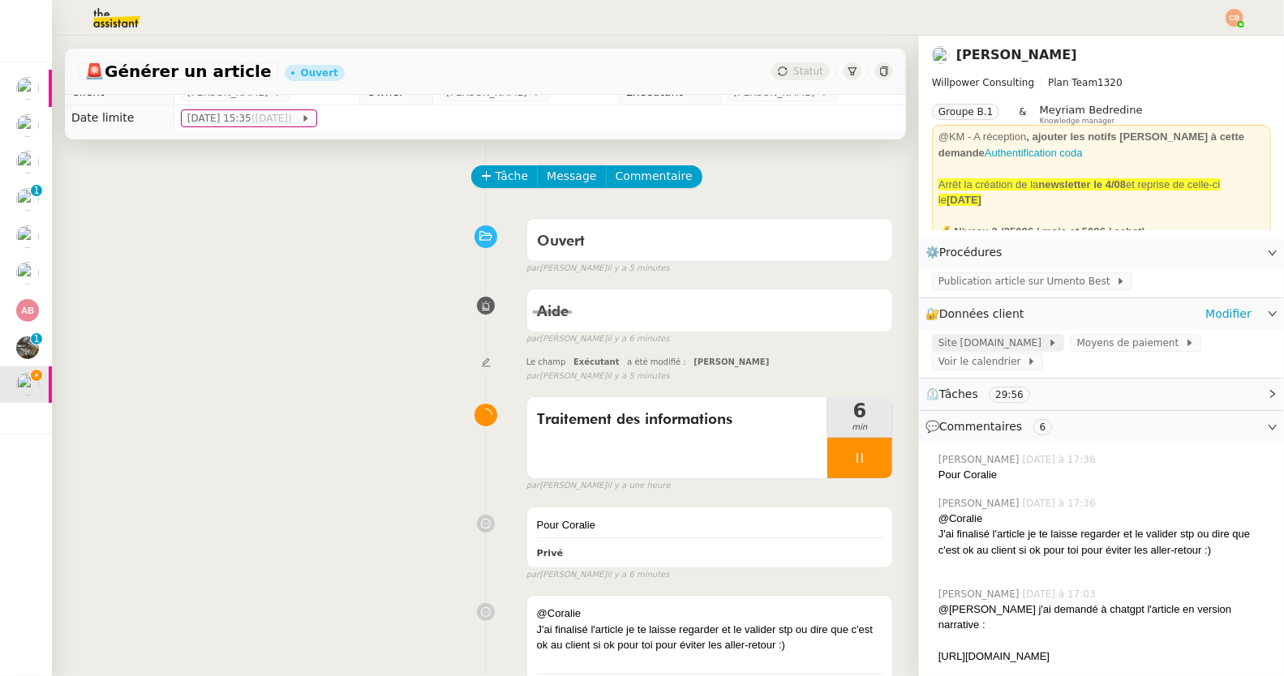
click at [938, 343] on span "Site UMento.best" at bounding box center [992, 343] width 109 height 16
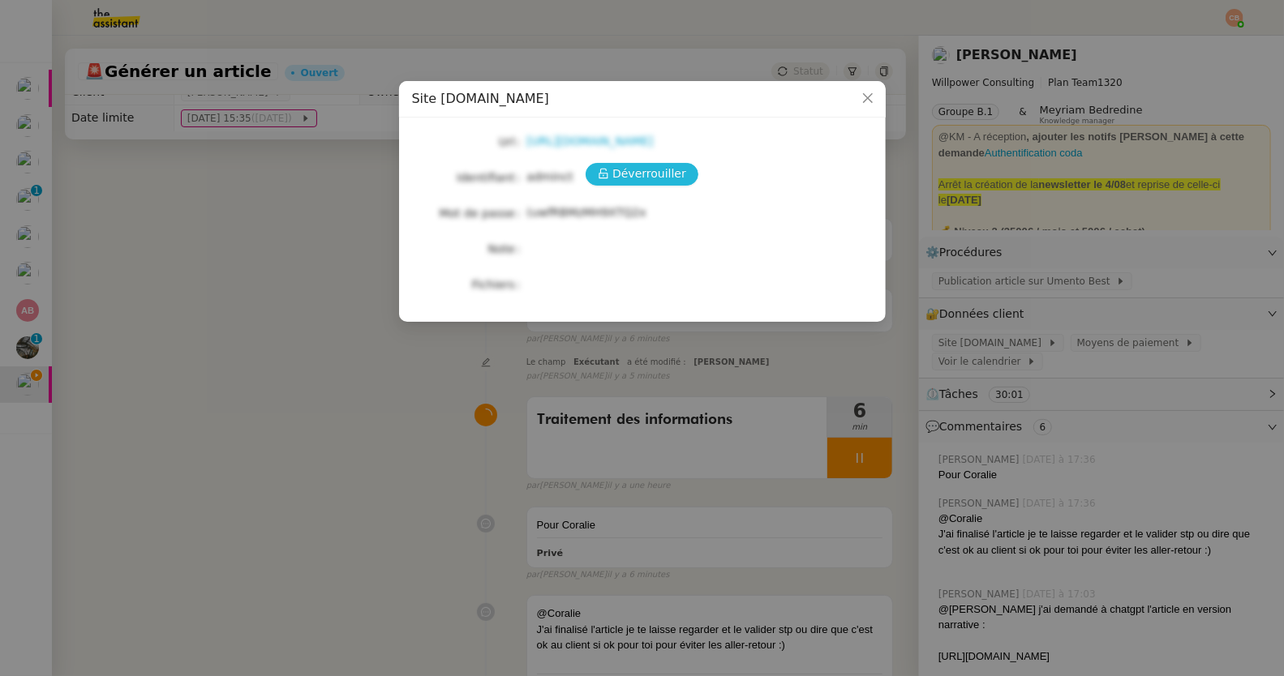
click at [669, 174] on span "Déverrouiller" at bounding box center [649, 174] width 74 height 19
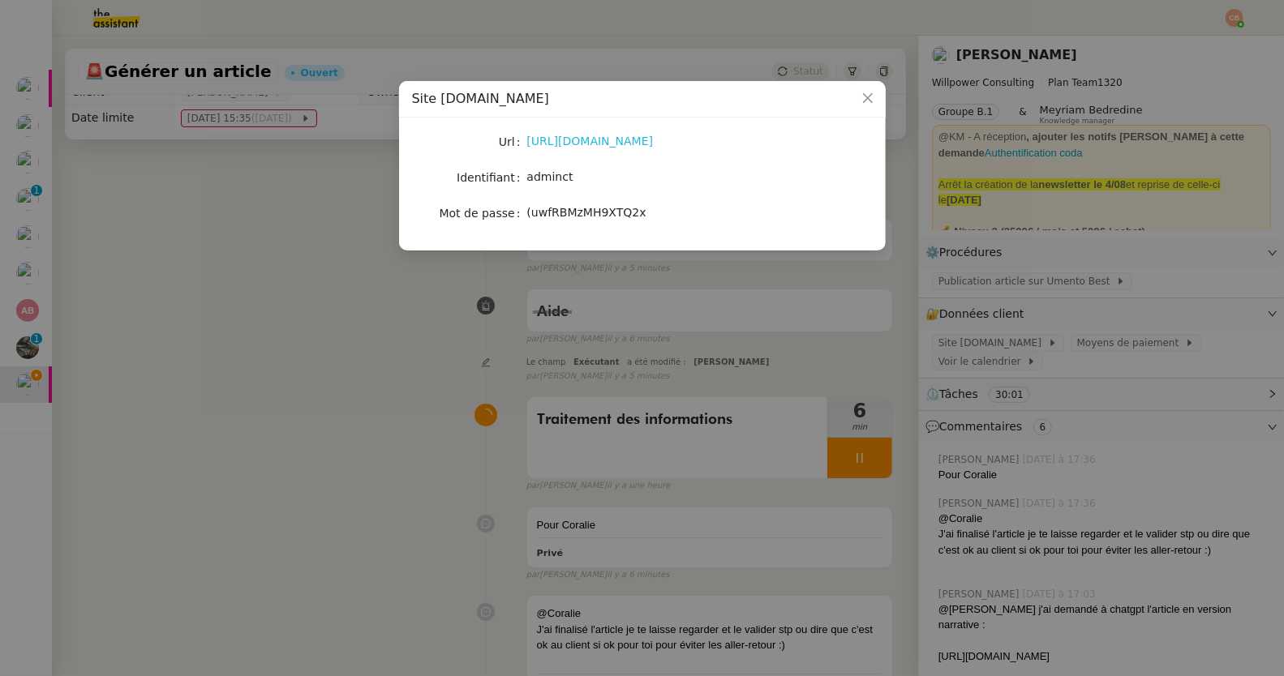
click at [648, 141] on link "https://umento.best/wp-login.php?loggedout=true&wp_lang=fr_FR" at bounding box center [590, 141] width 127 height 13
drag, startPoint x: 526, startPoint y: 177, endPoint x: 606, endPoint y: 179, distance: 79.5
click at [606, 179] on div "adminct" at bounding box center [661, 177] width 268 height 19
drag, startPoint x: 586, startPoint y: 179, endPoint x: 527, endPoint y: 178, distance: 59.2
click at [527, 178] on div "adminct" at bounding box center [661, 177] width 268 height 19
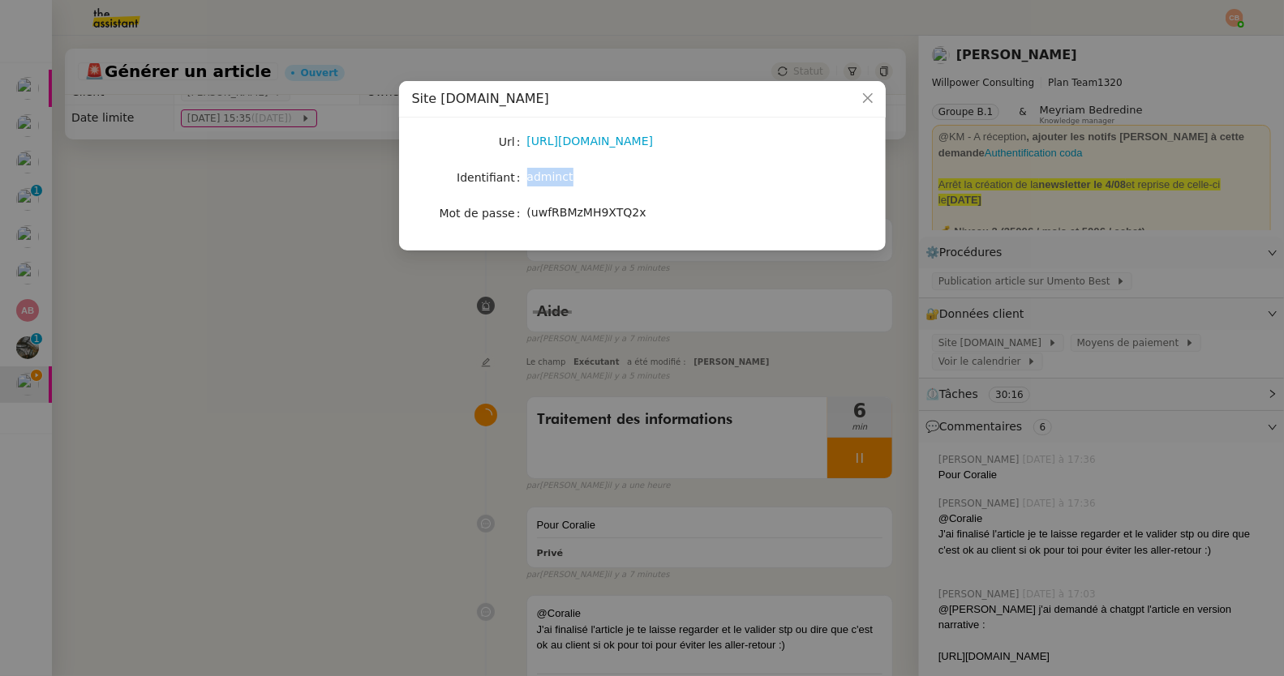
copy span "adminct"
drag, startPoint x: 529, startPoint y: 210, endPoint x: 675, endPoint y: 215, distance: 146.9
click at [675, 215] on div "(uwfRBMzMH9XTQ2x" at bounding box center [661, 213] width 268 height 19
copy span "(uwfRBMzMH9XTQ2x"
click at [294, 405] on nz-modal-container "Site UMento.best Url https://umento.best/wp-login.php?loggedout=true&wp_lang=fr…" at bounding box center [642, 338] width 1284 height 676
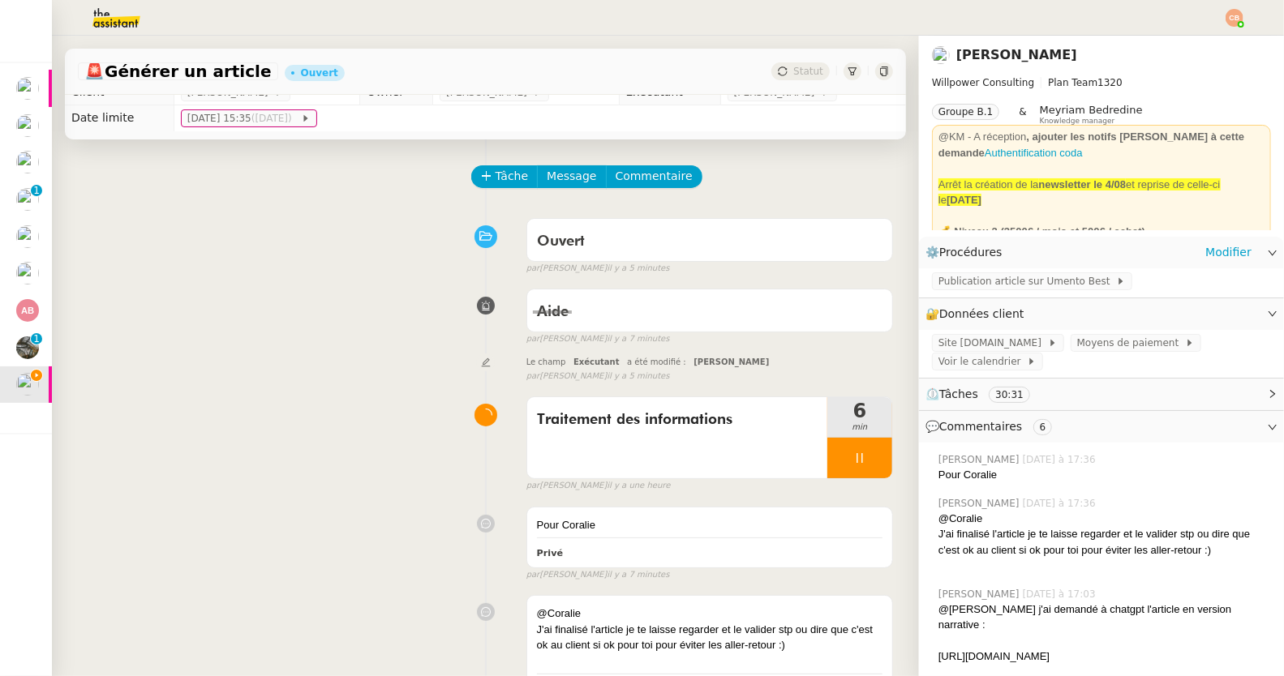
click at [940, 272] on div "Publication article sur Umento Best" at bounding box center [1101, 282] width 365 height 28
click at [939, 281] on span "Publication article sur Umento Best" at bounding box center [1027, 281] width 178 height 16
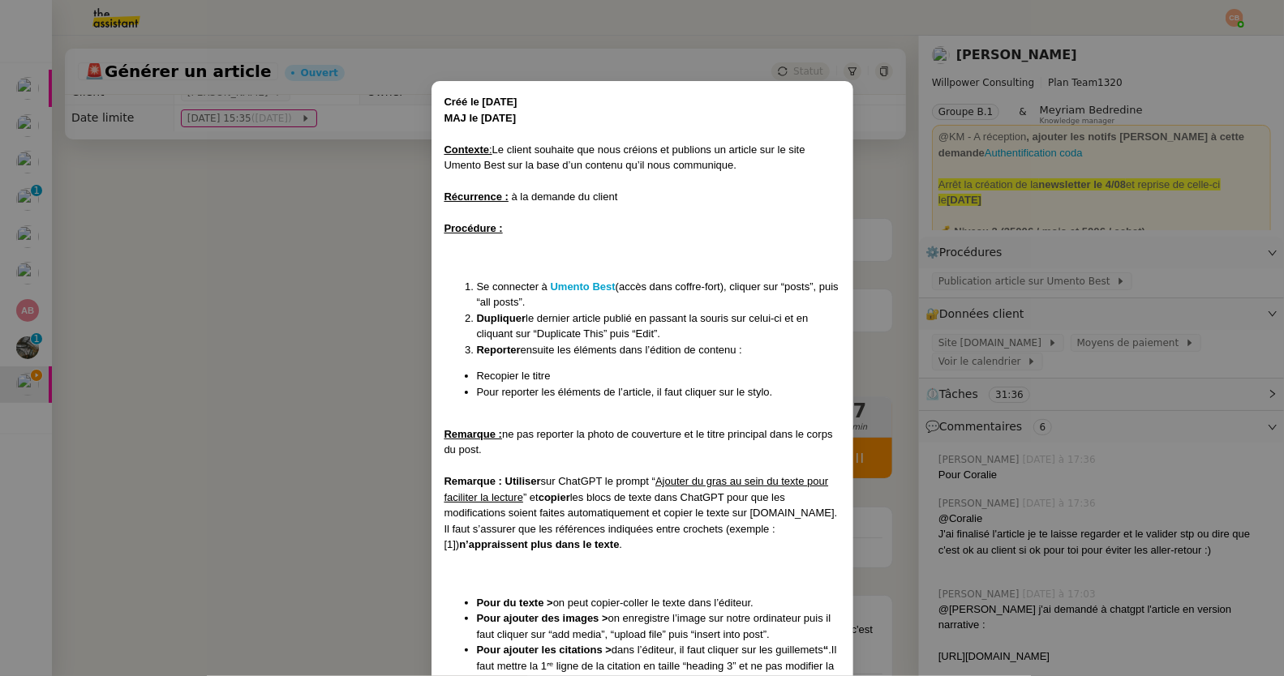
click at [178, 250] on nz-modal-container "Créé le 11/10/2024 MAJ le 23/04/2025 Contexte : Le client souhaite que nous cré…" at bounding box center [642, 338] width 1284 height 676
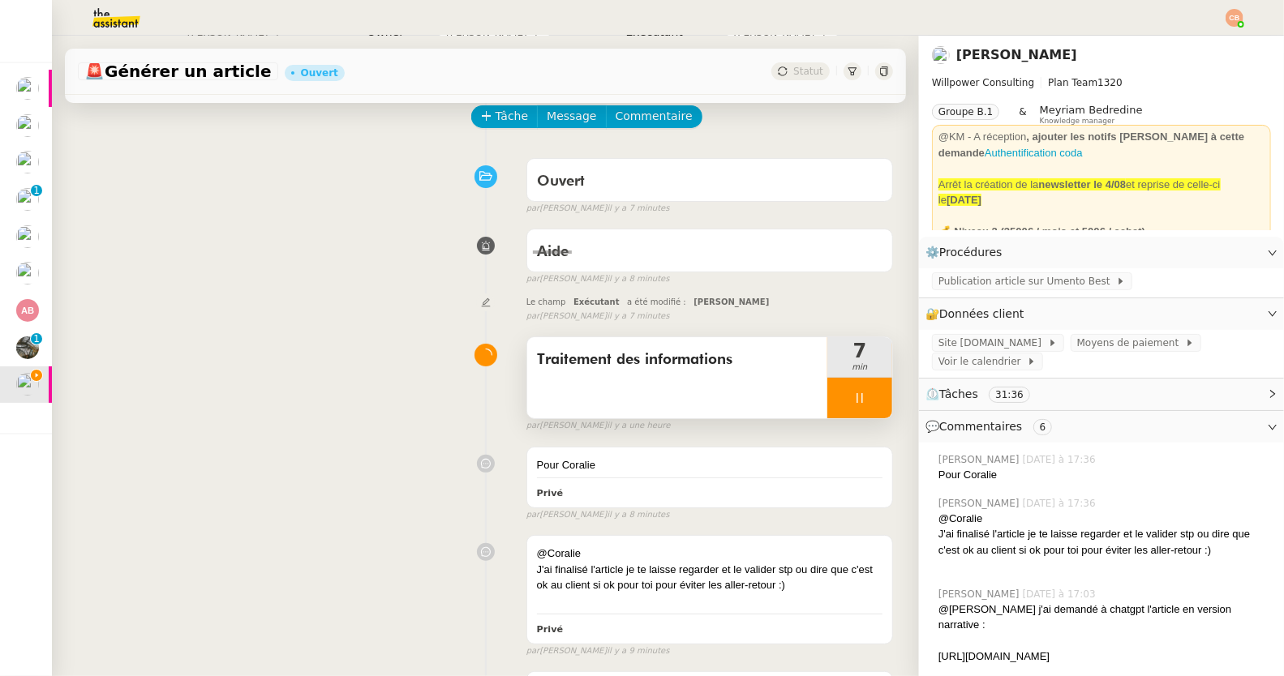
scroll to position [268, 0]
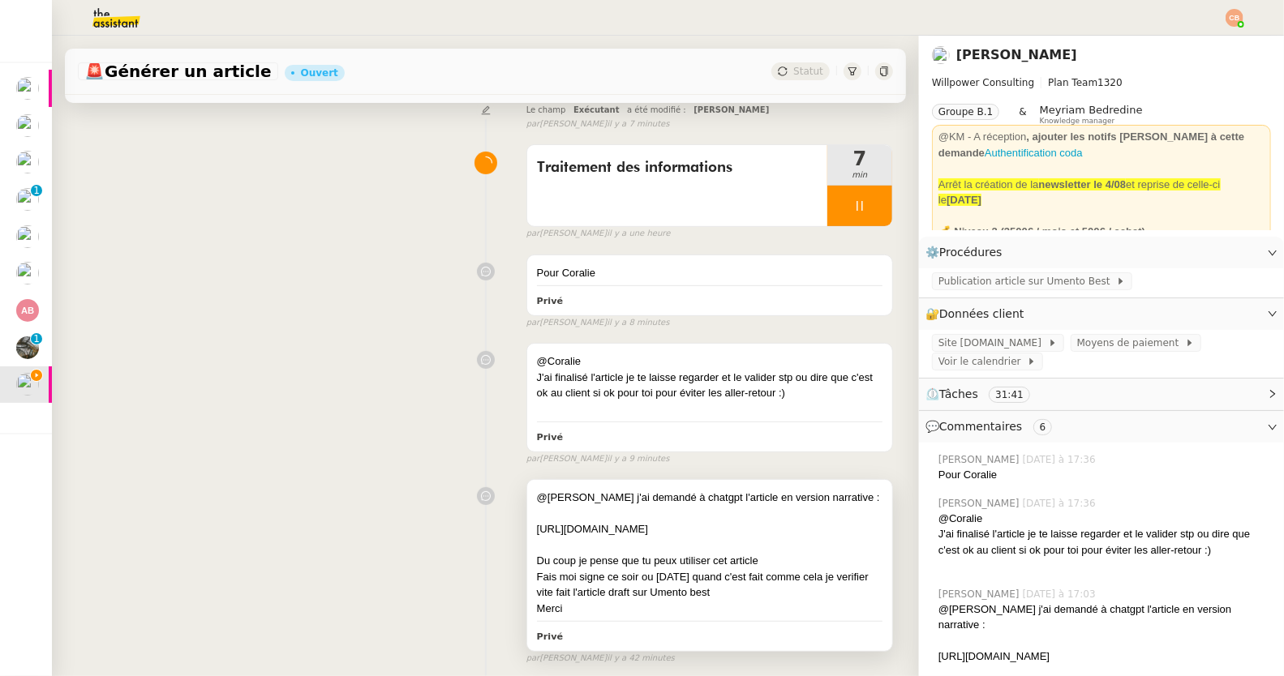
click at [643, 517] on div at bounding box center [709, 514] width 345 height 16
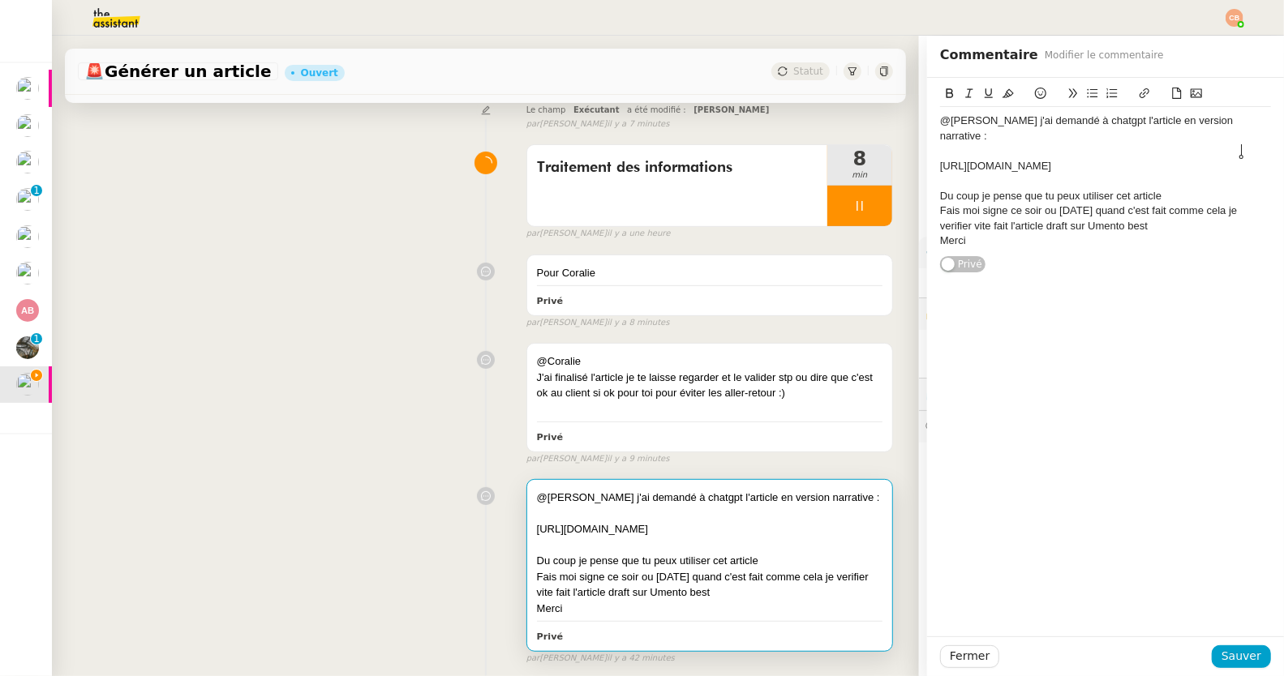
drag, startPoint x: 926, startPoint y: 149, endPoint x: 1238, endPoint y: 151, distance: 312.2
click at [1238, 159] on div "https://chatgpt.com/share/68b06f8f-3880-8002-8647-28df715e65ab" at bounding box center [1105, 166] width 331 height 15
drag, startPoint x: 1245, startPoint y: 151, endPoint x: 856, endPoint y: 156, distance: 389.3
click at [856, 156] on app-ticket "🚨 Générer un article Ouvert Statut Client Cédric Tempestini Owner Tatyana Orec …" at bounding box center [668, 356] width 1232 height 641
copy div "https://chatgpt.com/share/68b06f8f-3880-8002-8647-28df715e65ab"
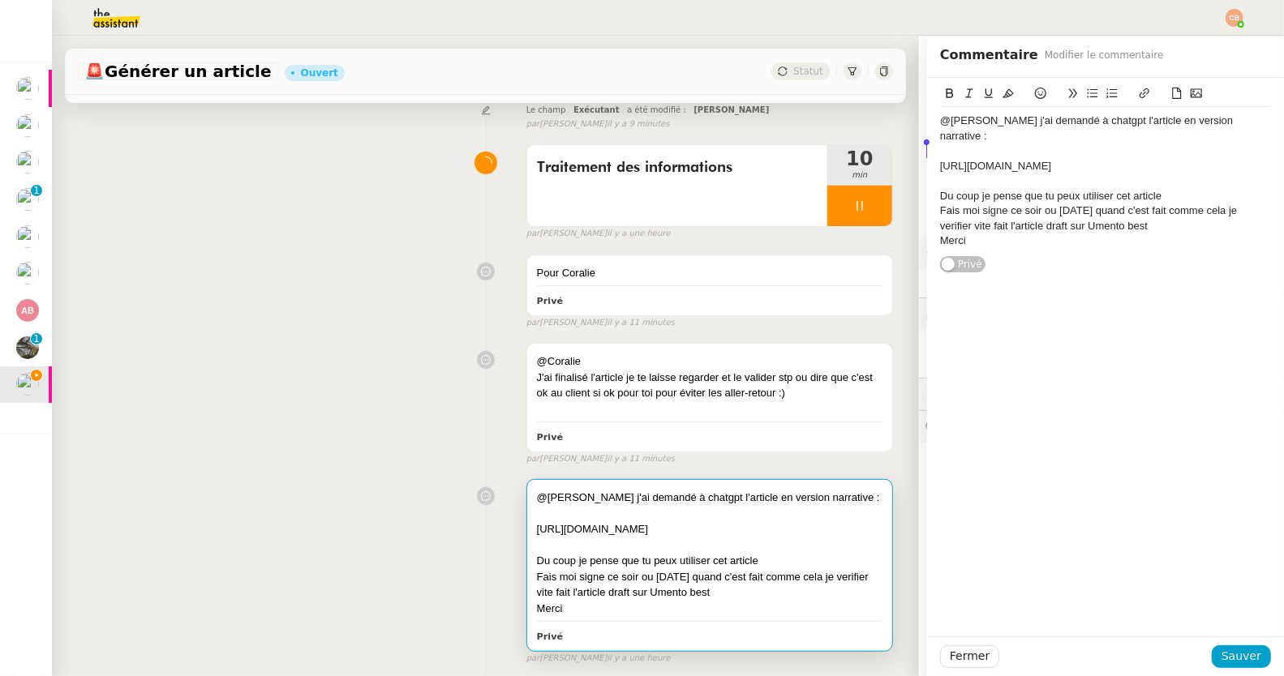
click at [401, 204] on div "Traitement des informations 10 min false par Coralie B. il y a une heure" at bounding box center [485, 189] width 815 height 104
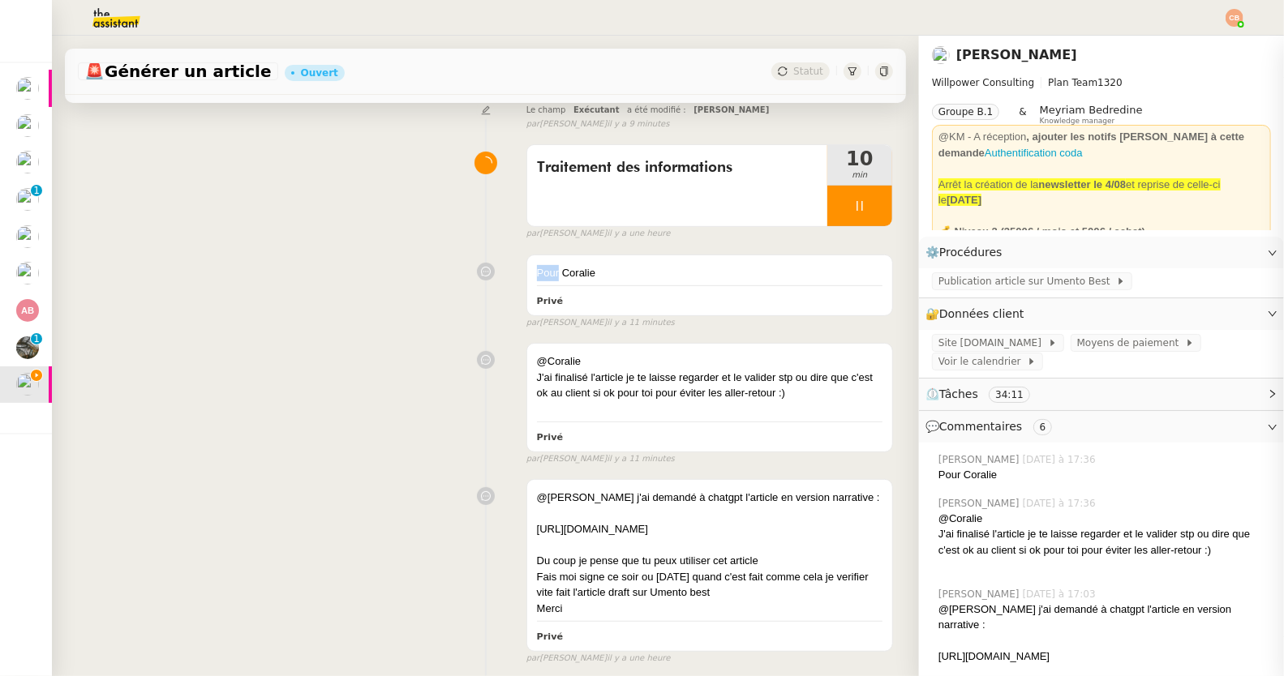
click at [401, 204] on div "Traitement des informations 10 min false par Coralie B. il y a une heure" at bounding box center [485, 189] width 815 height 104
click at [1007, 290] on div "Publication article sur Umento Best" at bounding box center [1032, 281] width 200 height 18
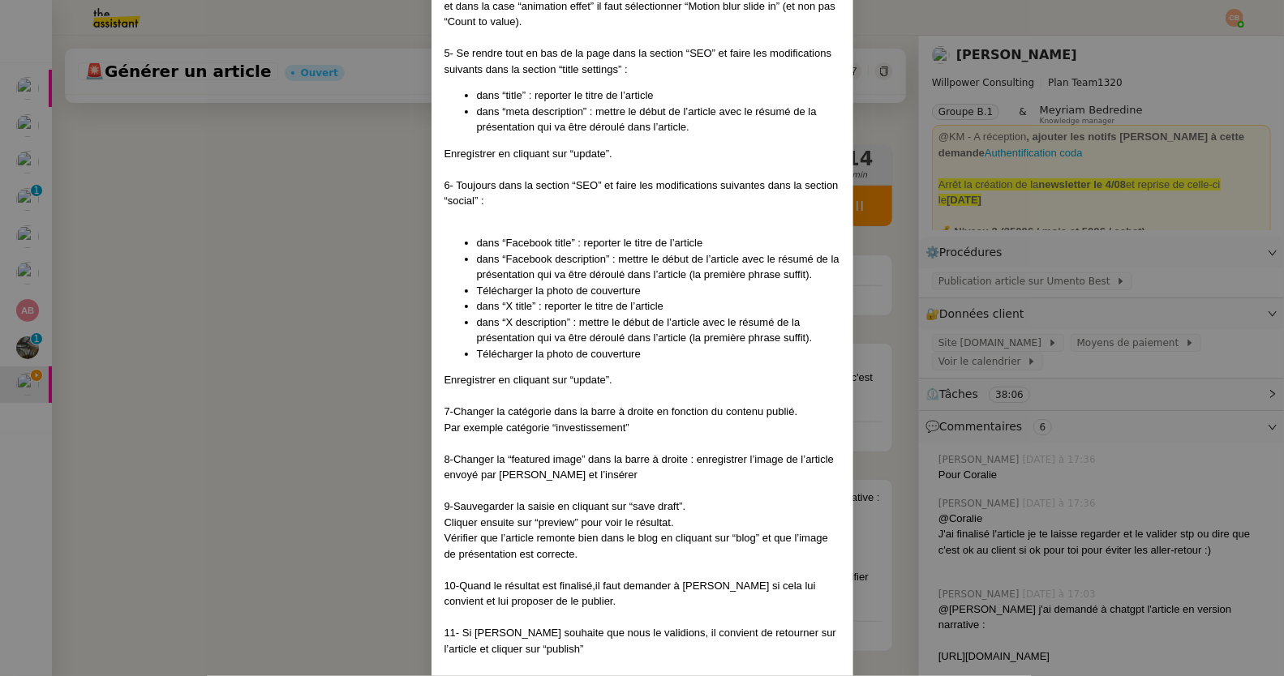
scroll to position [1873, 0]
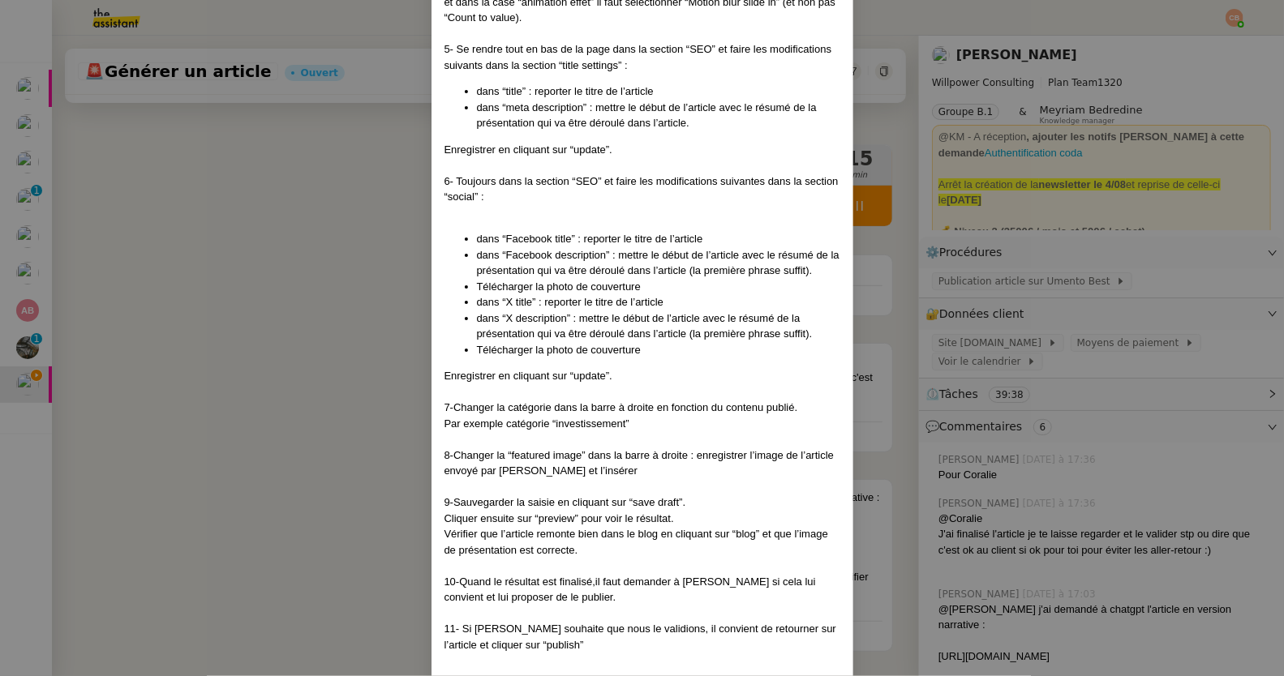
click at [276, 287] on nz-modal-container "Créé le 11/10/2024 MAJ le 23/04/2025 Contexte : Le client souhaite que nous cré…" at bounding box center [642, 338] width 1284 height 676
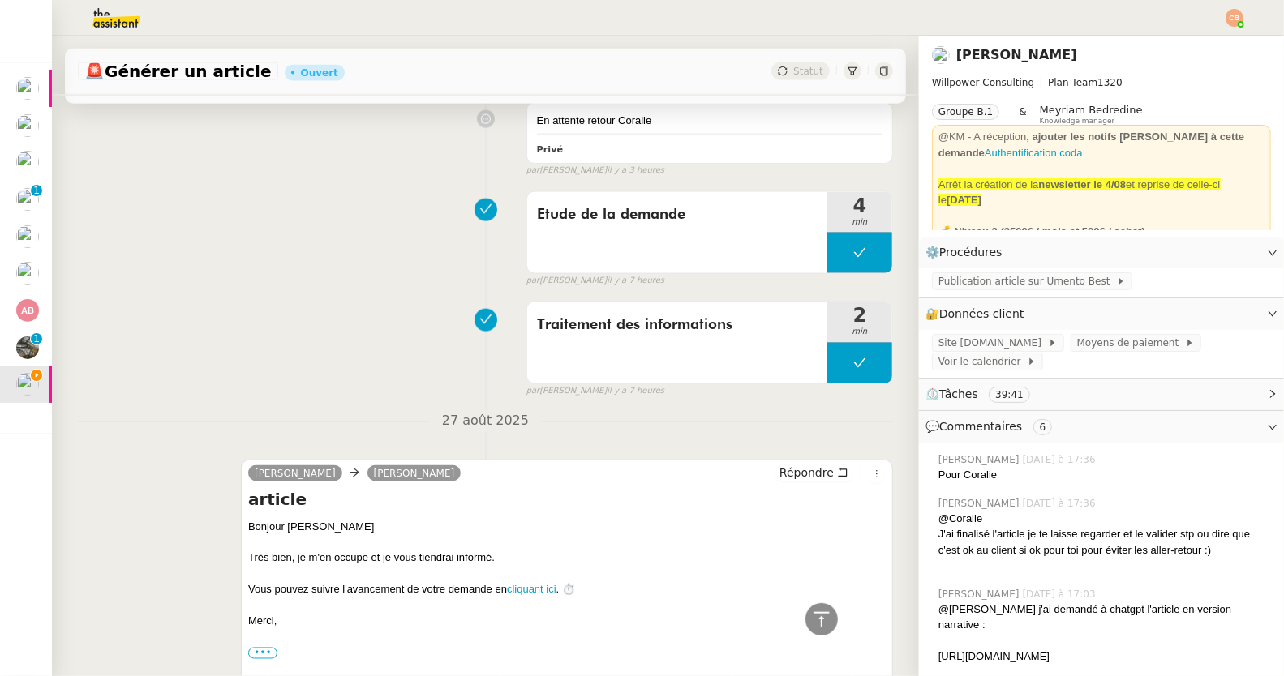
scroll to position [1708, 0]
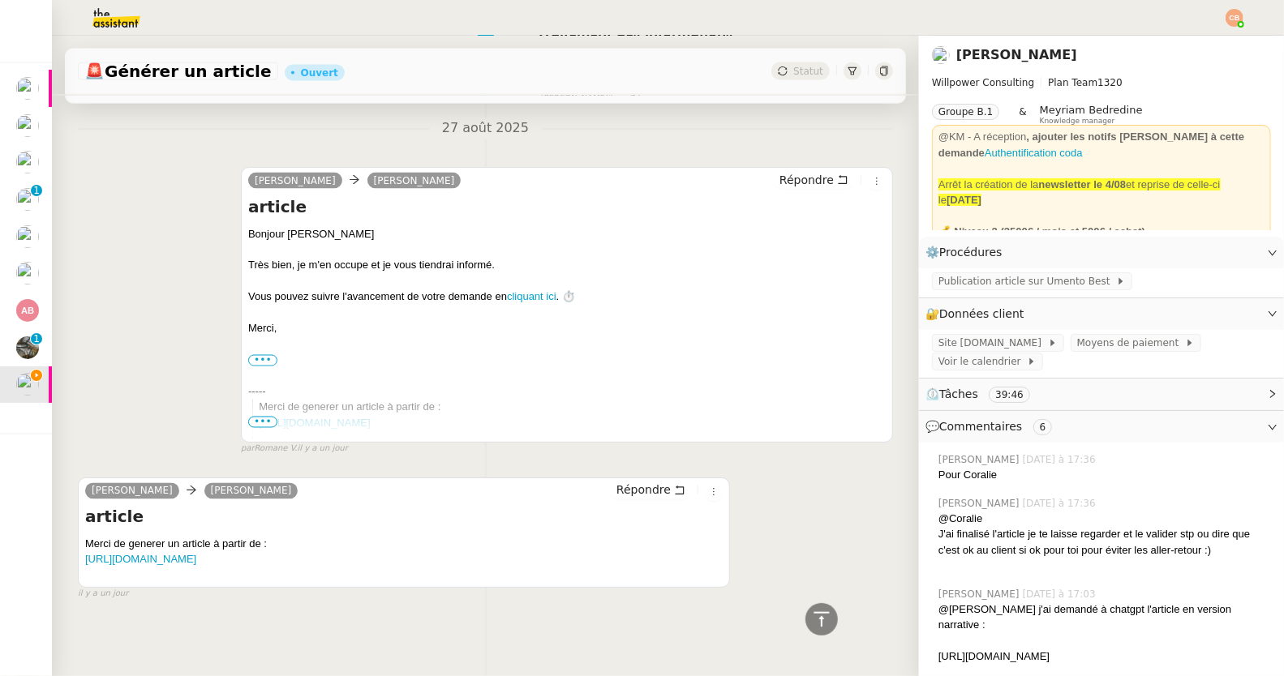
click at [93, 73] on span "🚨" at bounding box center [94, 71] width 20 height 19
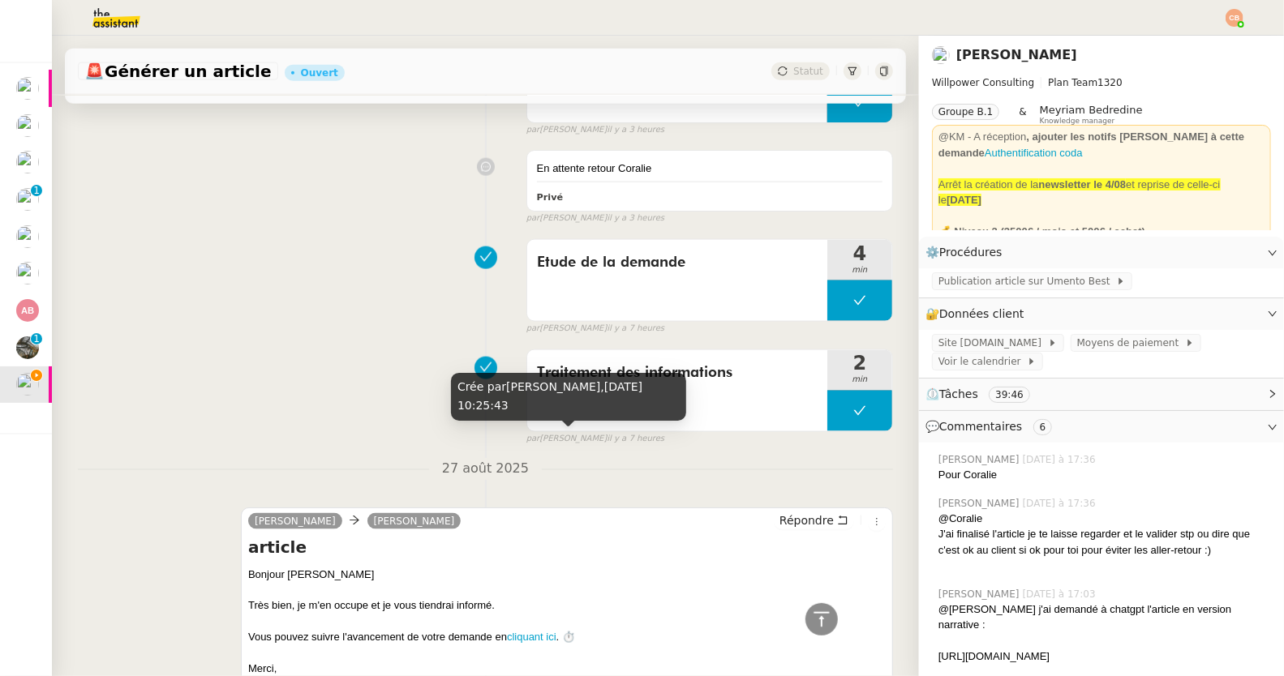
scroll to position [1385, 0]
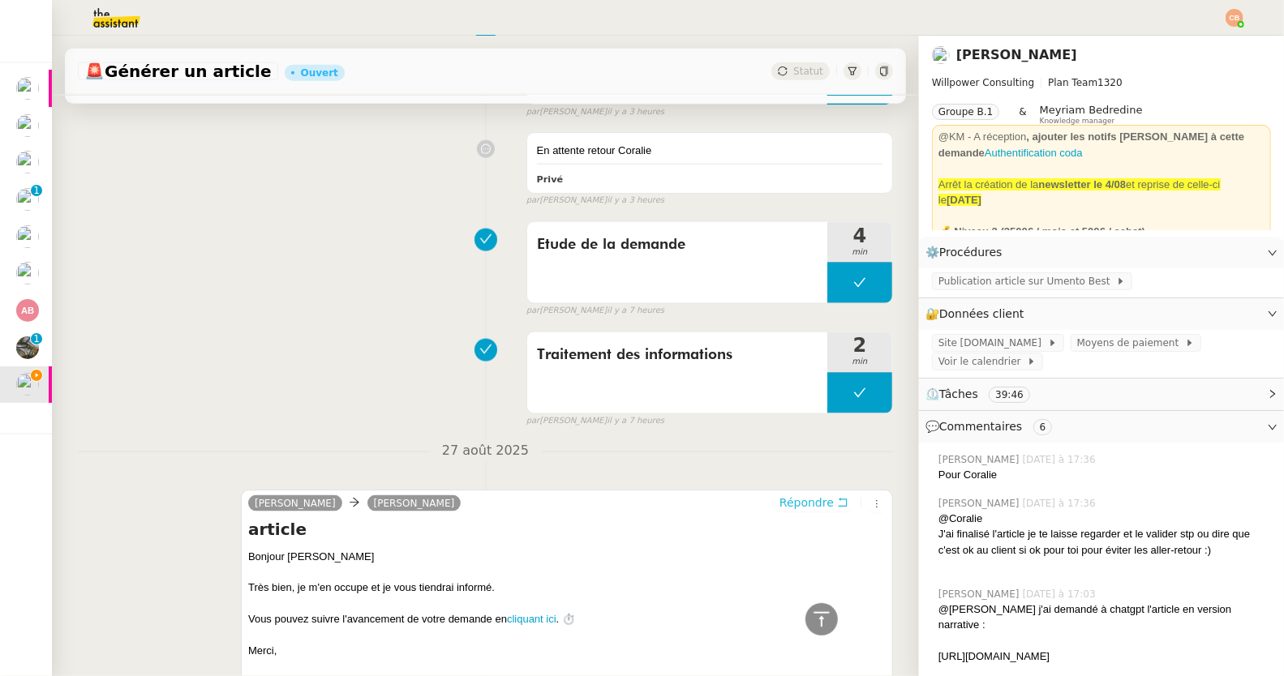
click at [779, 495] on span "Répondre" at bounding box center [806, 503] width 54 height 16
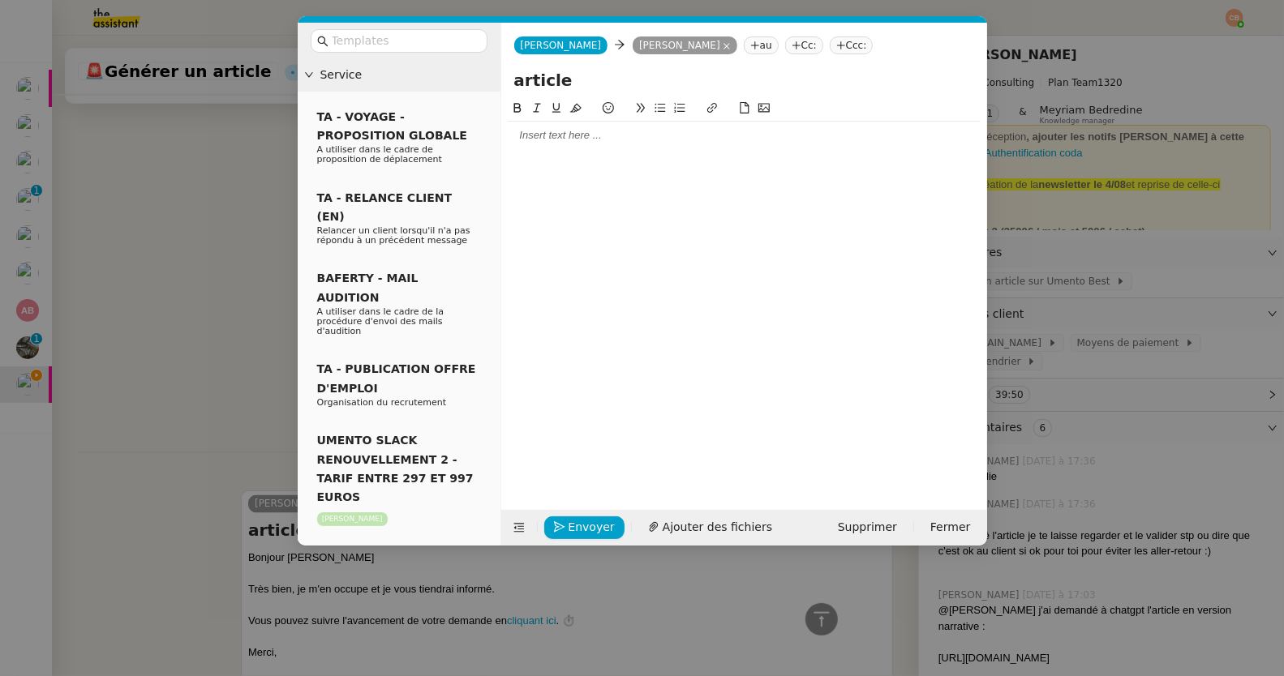
click at [594, 144] on div at bounding box center [744, 136] width 473 height 28
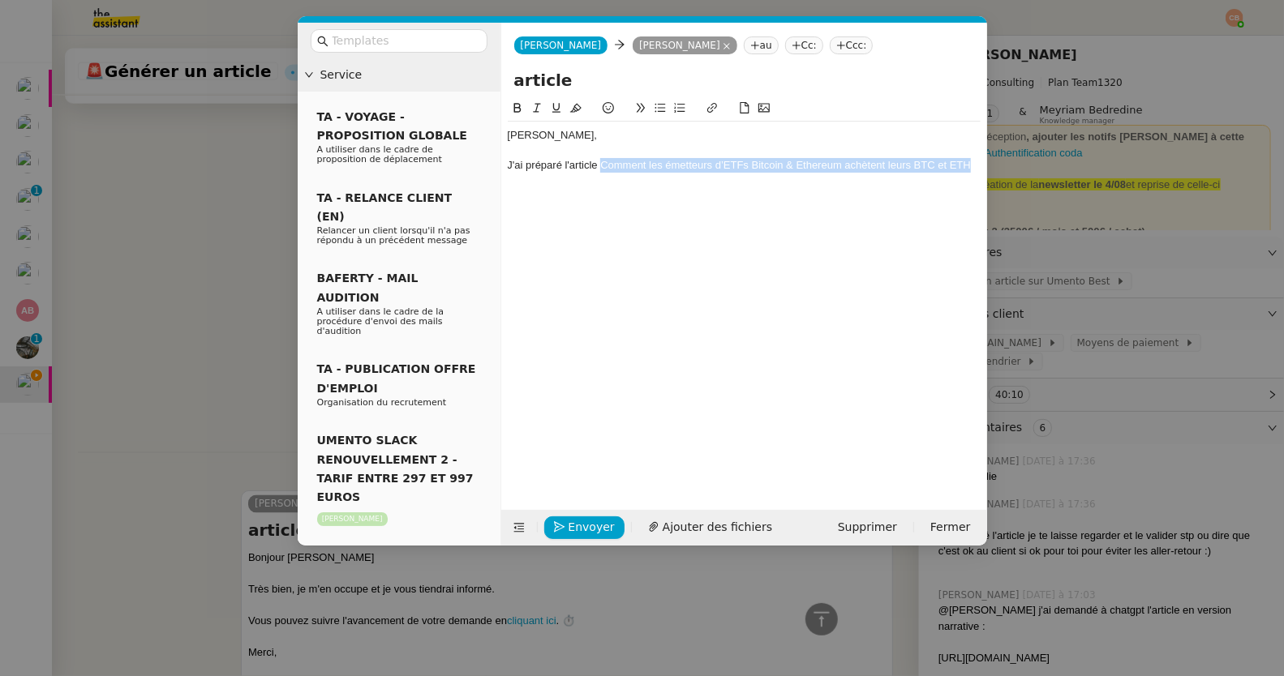
drag, startPoint x: 602, startPoint y: 166, endPoint x: 925, endPoint y: 187, distance: 324.2
click at [925, 187] on div "Cédric, J'ai préparé l'article Comment les émetteurs d’ETFs Bitcoin & Ethereum …" at bounding box center [744, 292] width 473 height 386
click at [514, 106] on icon at bounding box center [517, 107] width 11 height 11
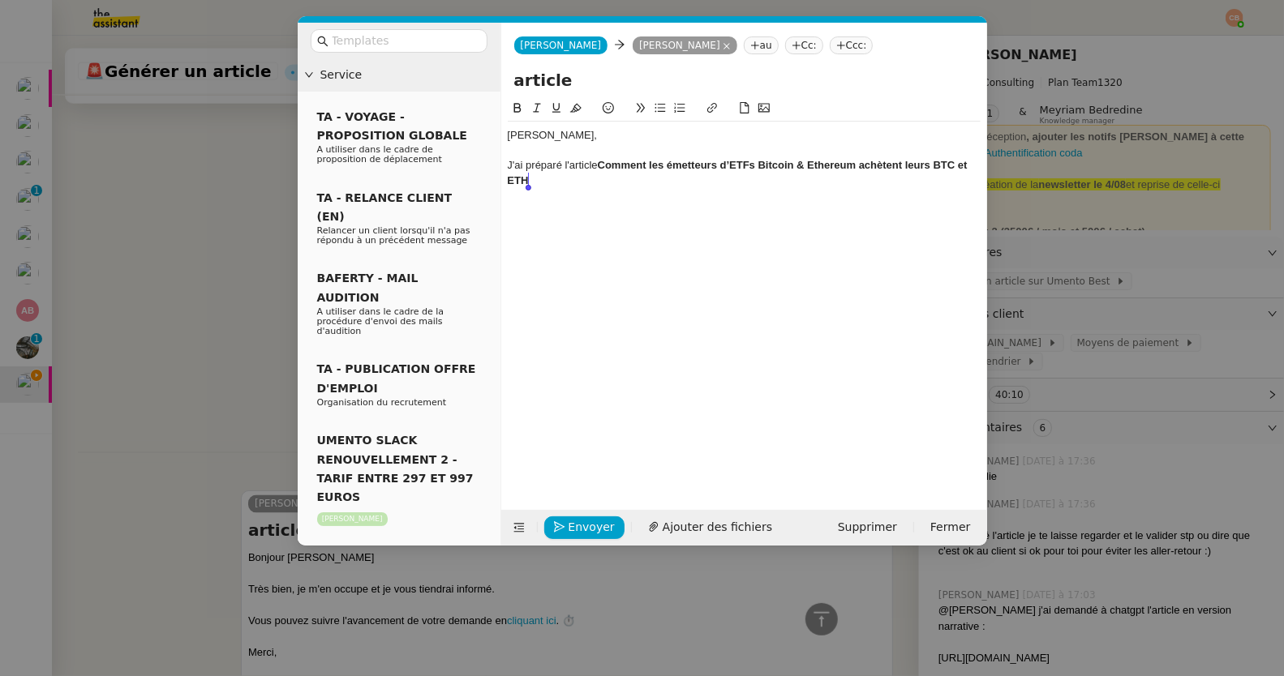
click at [766, 225] on div "Cédric, J'ai préparé l'article Comment les émetteurs d’ETFs Bitcoin & Ethereum …" at bounding box center [744, 292] width 473 height 386
click at [565, 179] on div "J'ai préparé l'article Comment les émetteurs d’ETFs Bitcoin & Ethereum achètent…" at bounding box center [744, 173] width 473 height 30
drag, startPoint x: 532, startPoint y: 178, endPoint x: 665, endPoint y: 193, distance: 133.9
click at [665, 193] on div "Cédric, J'ai préparé l'article Comment les émetteurs d’ETFs Bitcoin & Ethereum …" at bounding box center [744, 158] width 473 height 73
click at [520, 106] on icon at bounding box center [517, 107] width 11 height 11
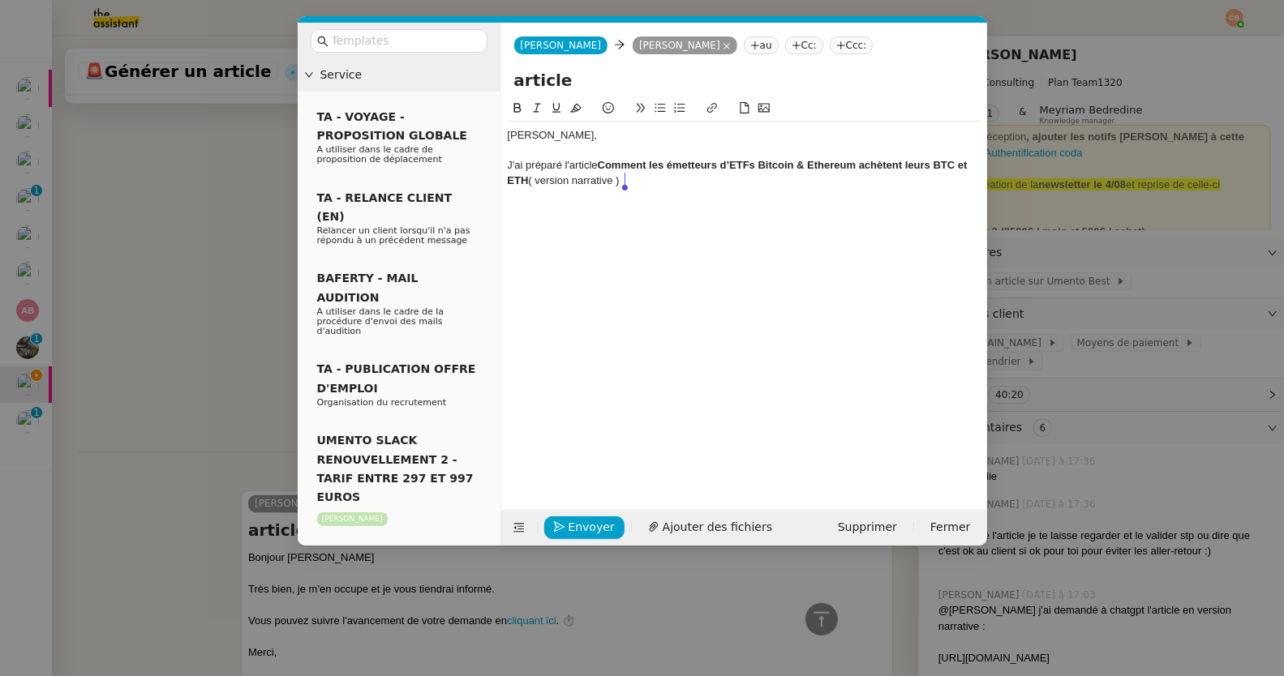
click at [643, 182] on div "J'ai préparé l'article Comment les émetteurs d’ETFs Bitcoin & Ethereum achètent…" at bounding box center [744, 173] width 473 height 30
click at [615, 180] on div "J'ai préparé l'article Comment les émetteurs d’ETFs Bitcoin & Ethereum achètent…" at bounding box center [744, 173] width 473 height 30
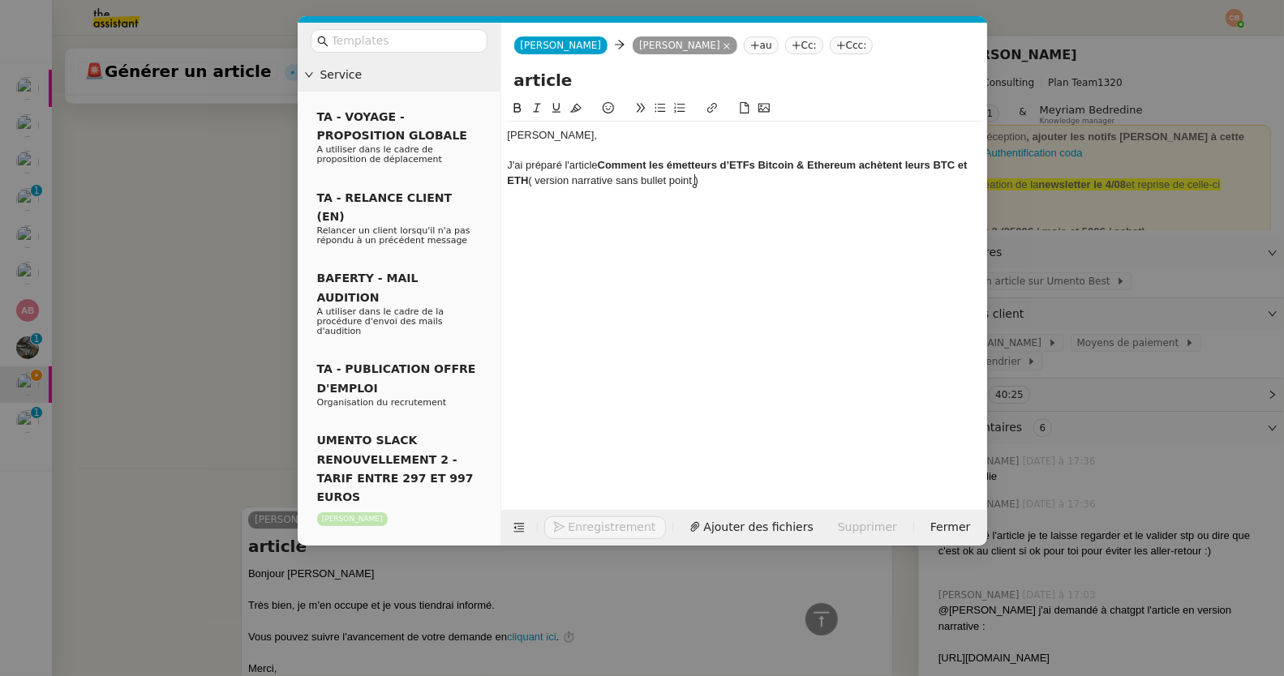
scroll to position [1572, 0]
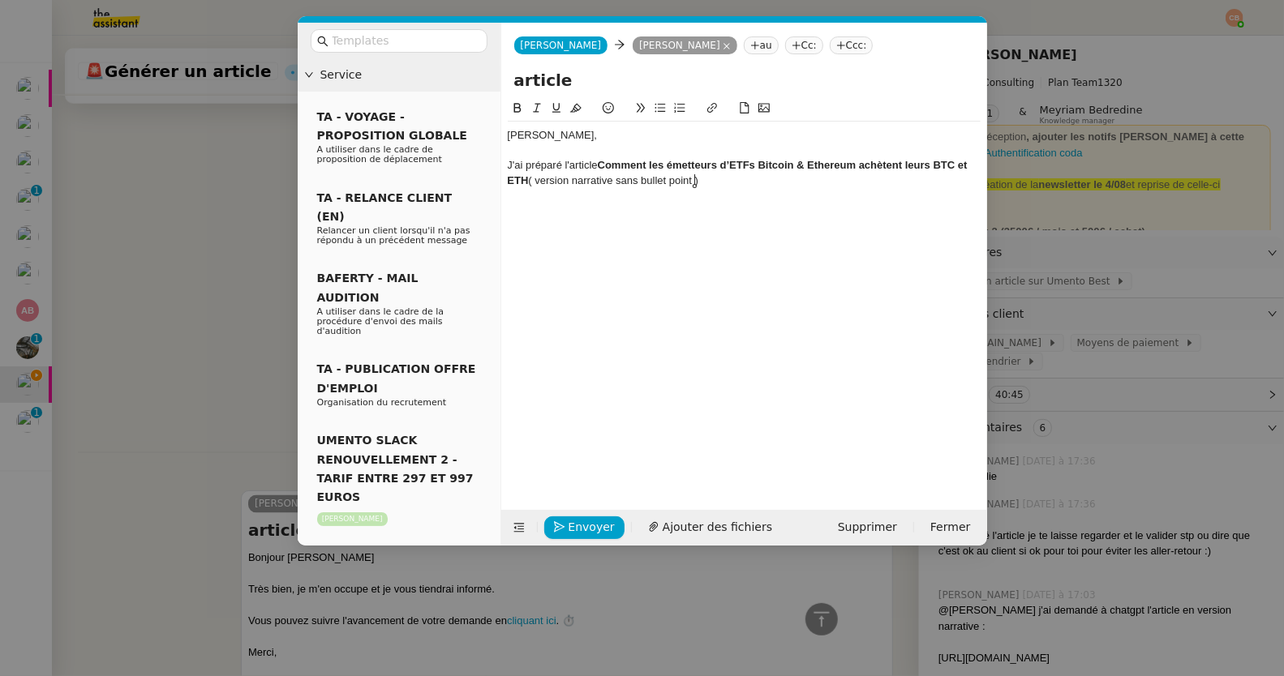
click at [250, 214] on nz-modal-container "Service TA - VOYAGE - PROPOSITION GLOBALE A utiliser dans le cadre de propositi…" at bounding box center [642, 338] width 1284 height 676
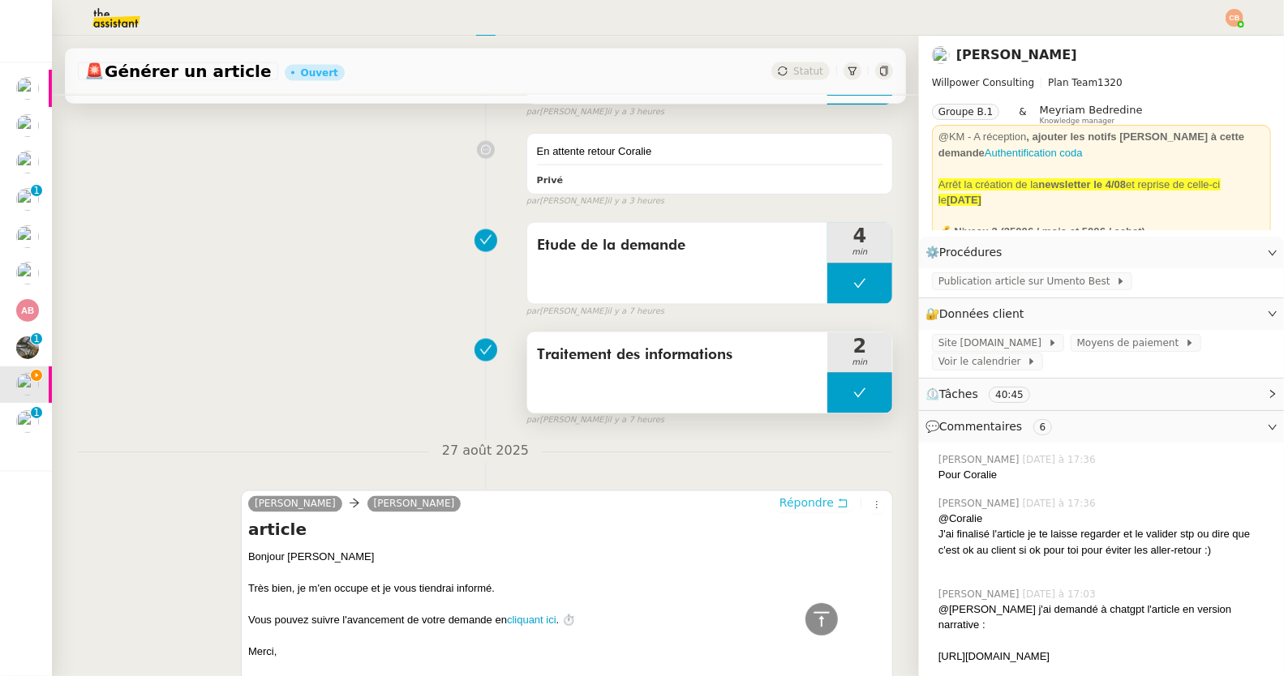
scroll to position [410, 0]
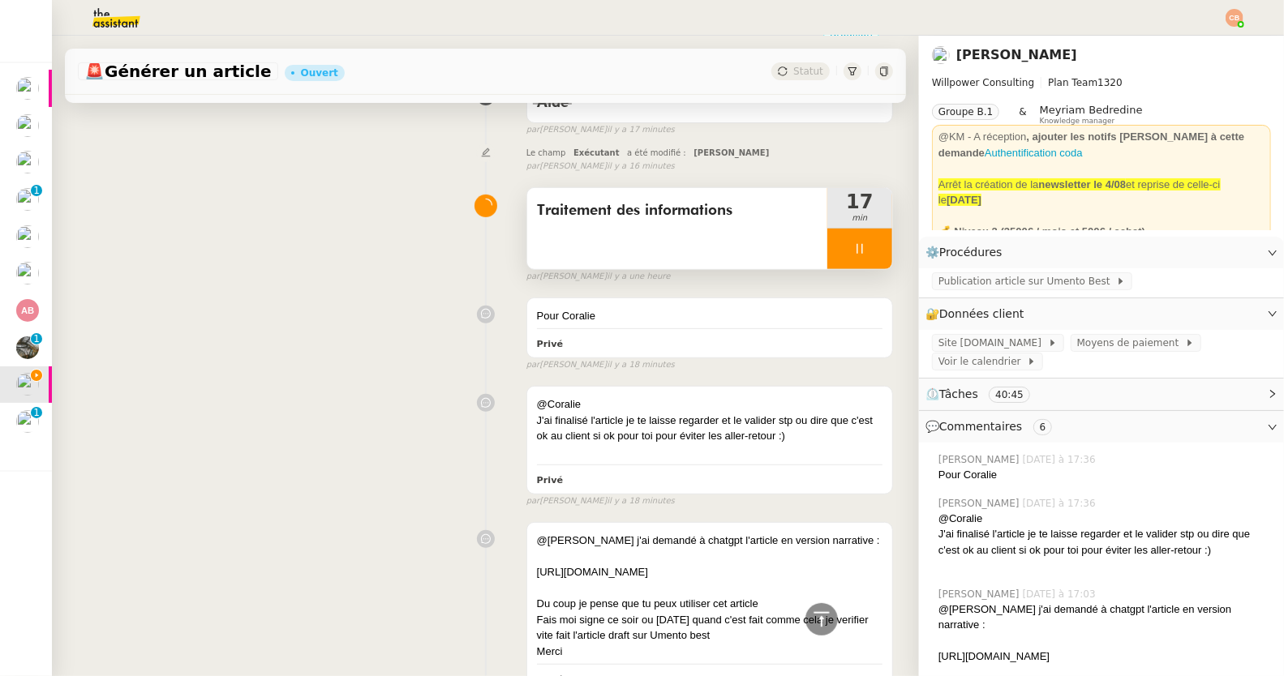
click at [827, 256] on div at bounding box center [859, 249] width 65 height 41
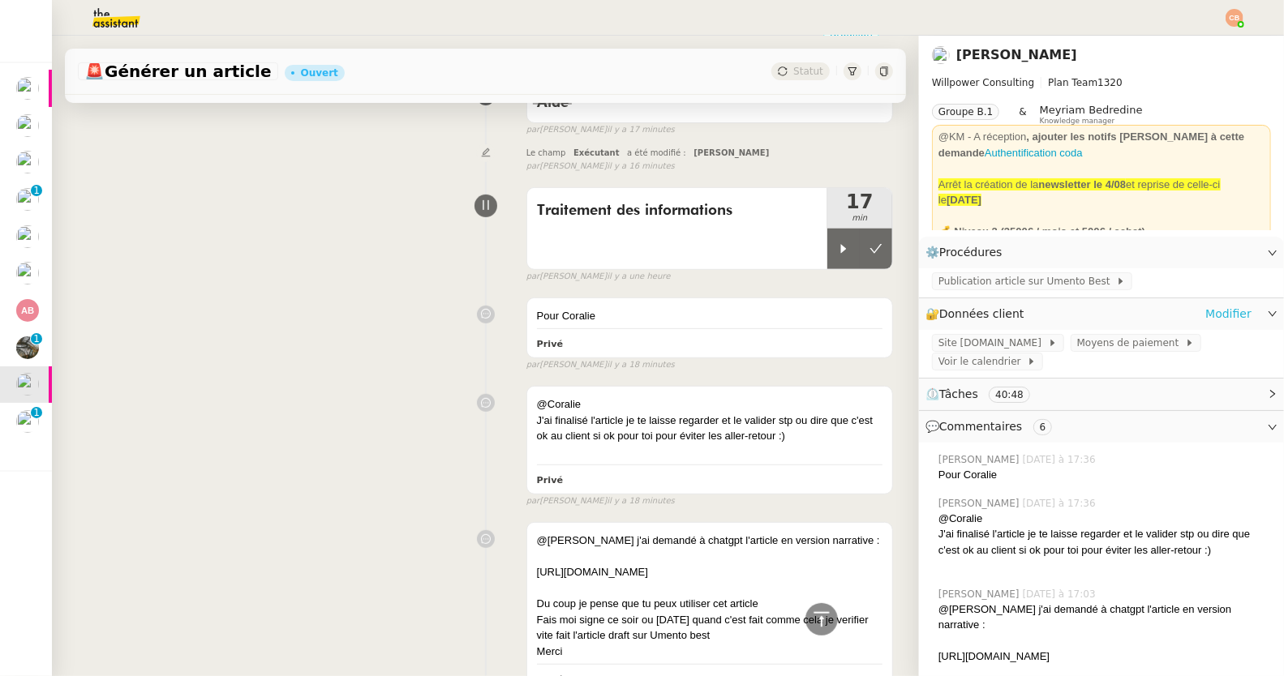
click at [1208, 312] on link "Modifier" at bounding box center [1228, 314] width 46 height 19
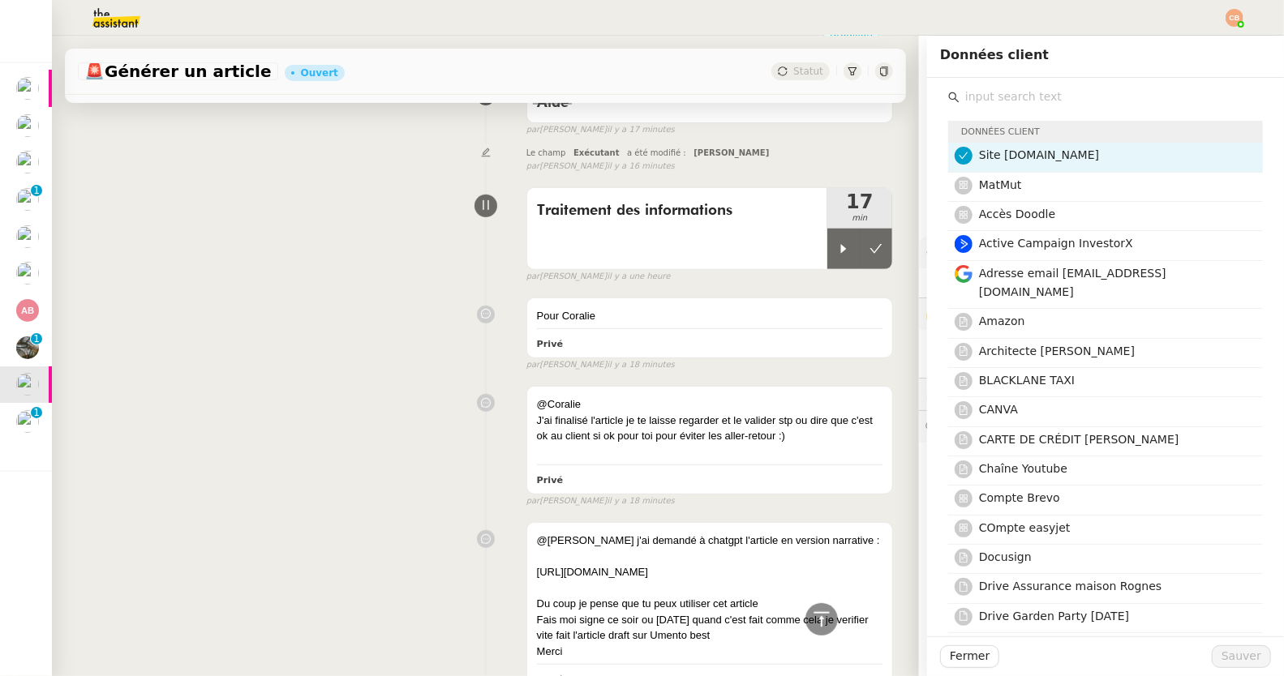
click at [1058, 96] on input "text" at bounding box center [1110, 97] width 303 height 22
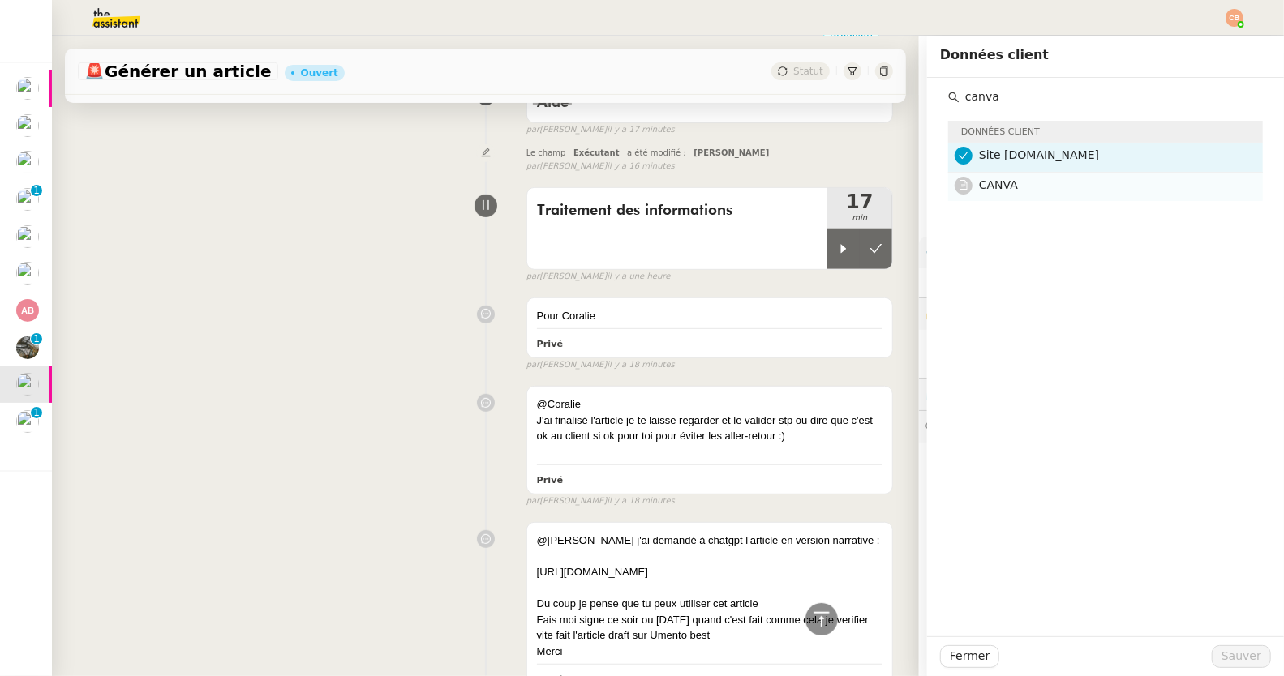
type input "canva"
click at [1062, 181] on h4 "CANVA" at bounding box center [1116, 185] width 274 height 19
click at [1235, 655] on span "Sauver" at bounding box center [1241, 656] width 40 height 19
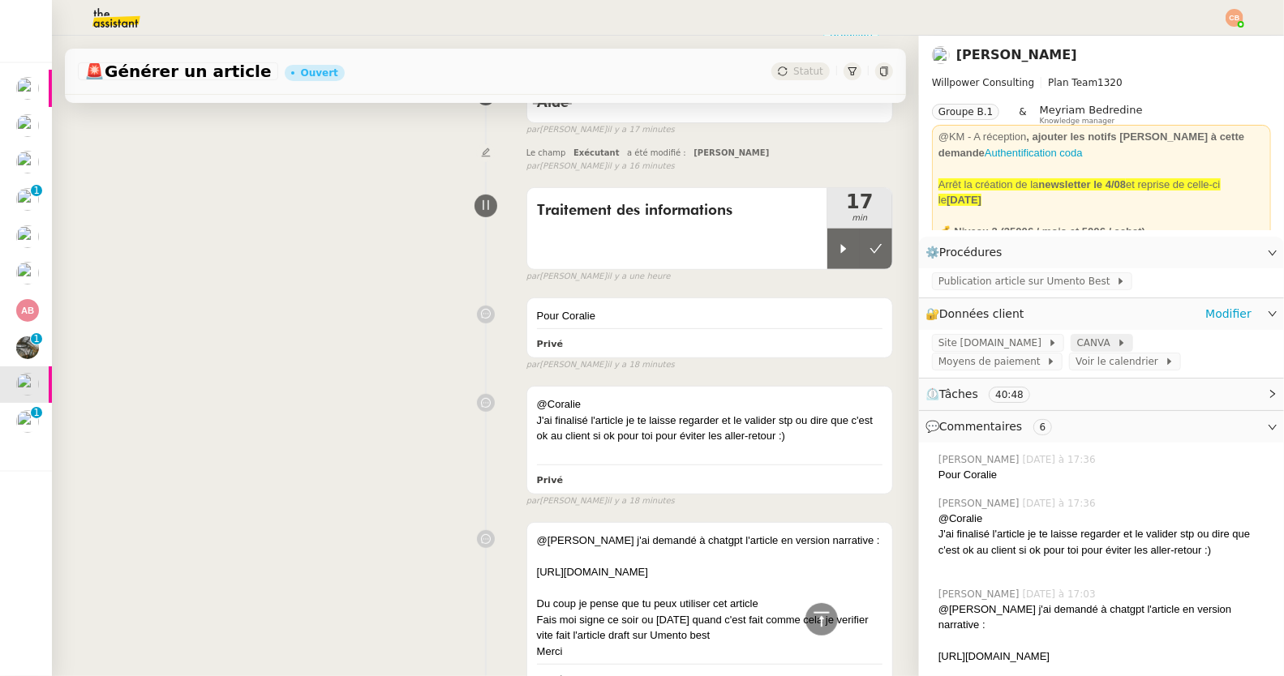
click at [1077, 344] on span "CANVA" at bounding box center [1097, 343] width 40 height 16
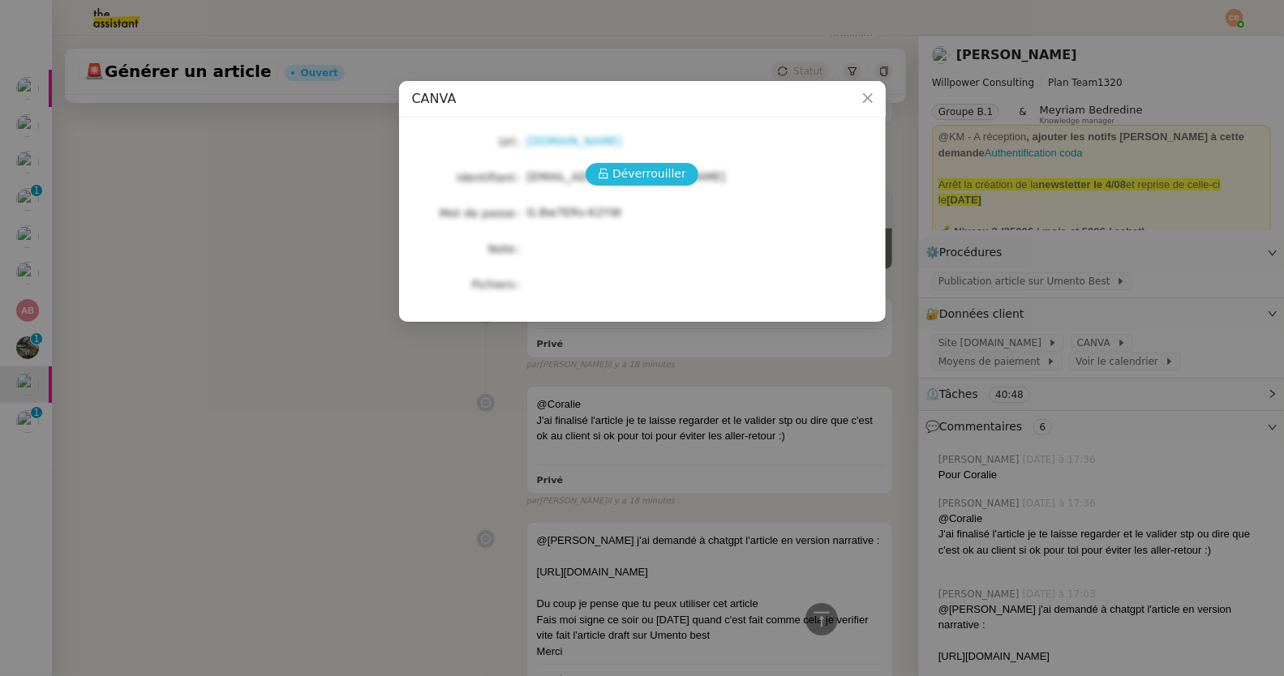
click at [670, 178] on span "Déverrouiller" at bounding box center [649, 174] width 74 height 19
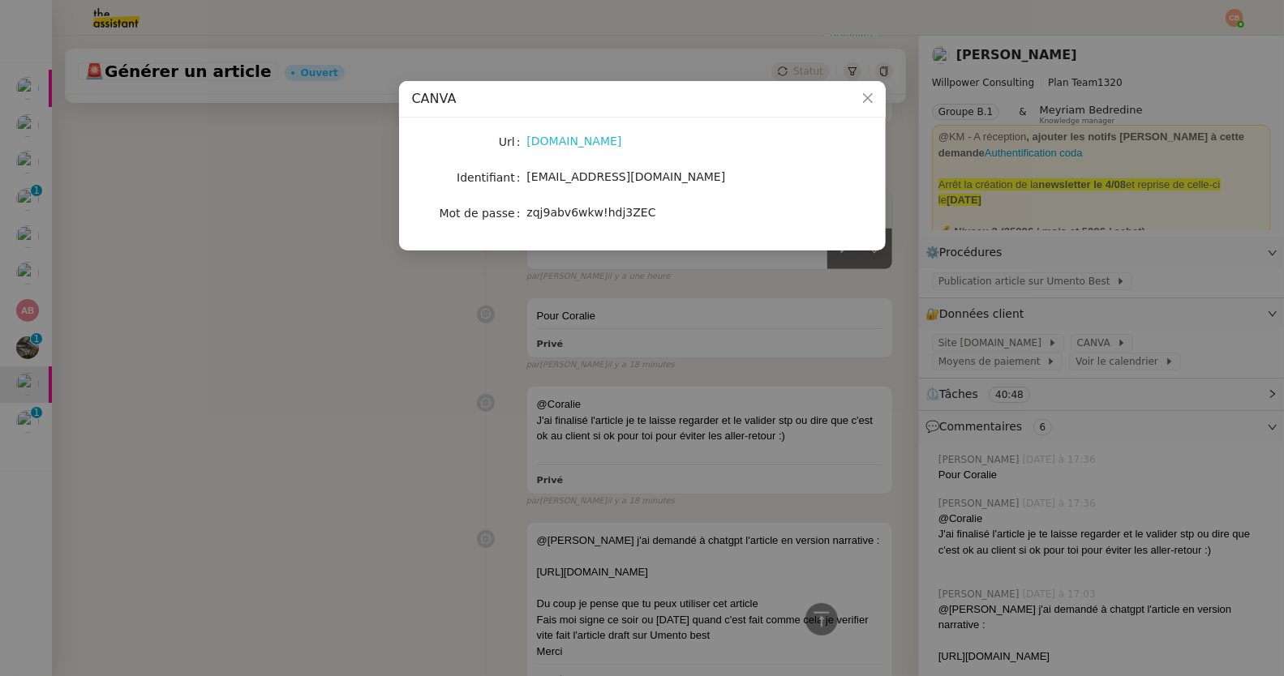
click at [567, 139] on link "www.canva.com" at bounding box center [574, 141] width 95 height 13
drag, startPoint x: 527, startPoint y: 177, endPoint x: 645, endPoint y: 187, distance: 118.1
click at [645, 187] on div "ctempestini@gmail.com" at bounding box center [661, 177] width 268 height 23
copy span "ctempestini@gmail.com"
click at [525, 219] on label "Mot de passe" at bounding box center [484, 213] width 88 height 23
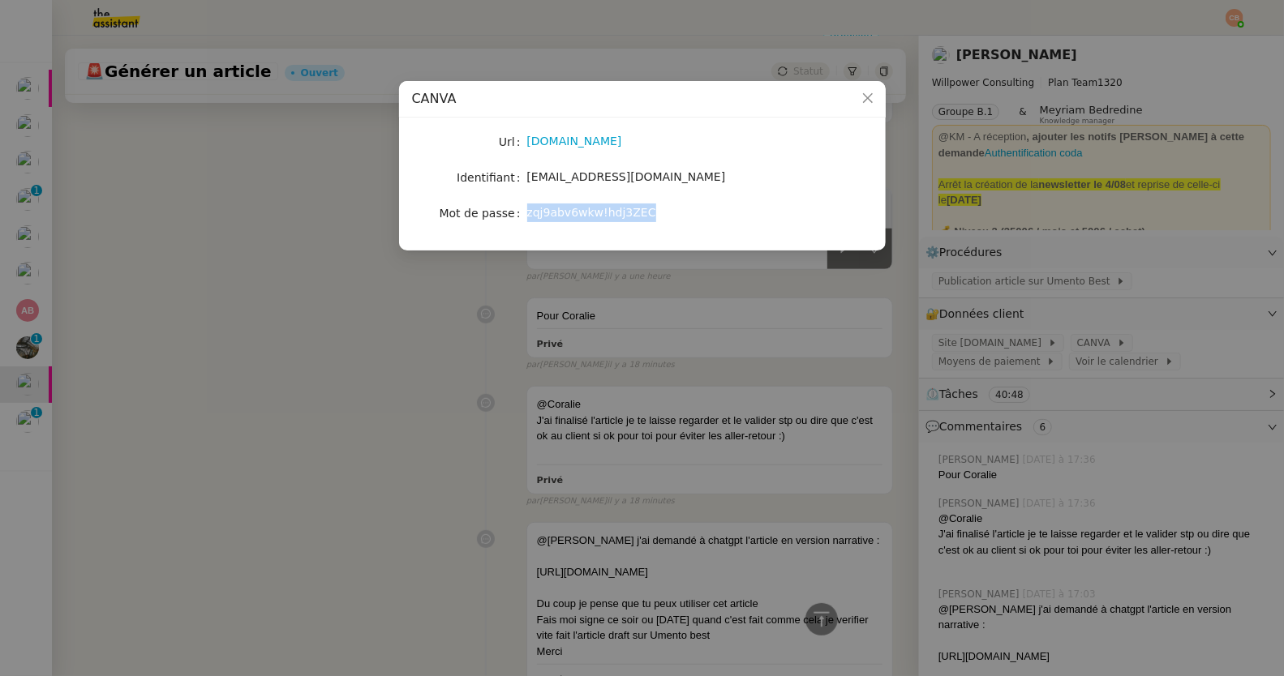
drag, startPoint x: 527, startPoint y: 216, endPoint x: 658, endPoint y: 218, distance: 131.4
click at [658, 218] on div "zqj9abv6wkw!hdj3ZEC" at bounding box center [661, 213] width 268 height 19
copy span "zqj9abv6wkw!hdj3ZEC"
click at [353, 281] on nz-modal-container "CANVA Url www.canva.com Identifiant ctempestini@gmail.com Mot de passe zqj9abv6…" at bounding box center [642, 338] width 1284 height 676
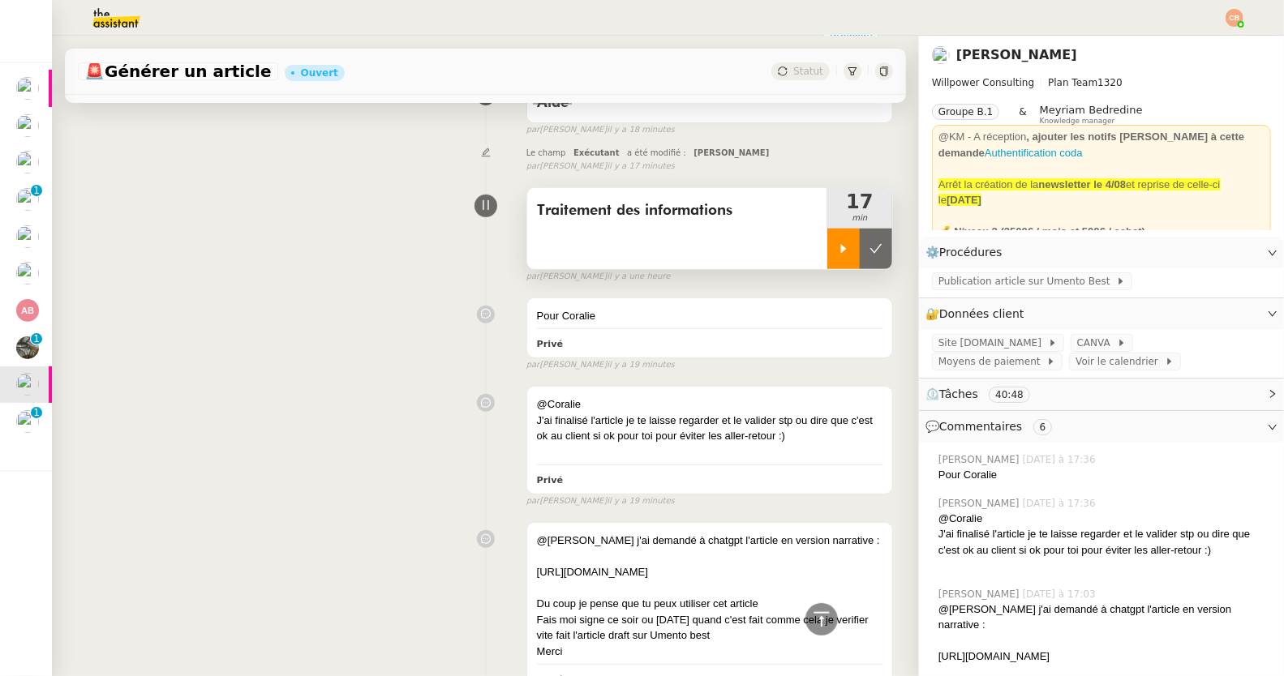
click at [837, 251] on icon at bounding box center [843, 248] width 13 height 13
drag, startPoint x: 838, startPoint y: 246, endPoint x: 852, endPoint y: 246, distance: 14.6
click at [853, 246] on icon at bounding box center [859, 248] width 13 height 13
click at [869, 246] on icon at bounding box center [875, 248] width 13 height 13
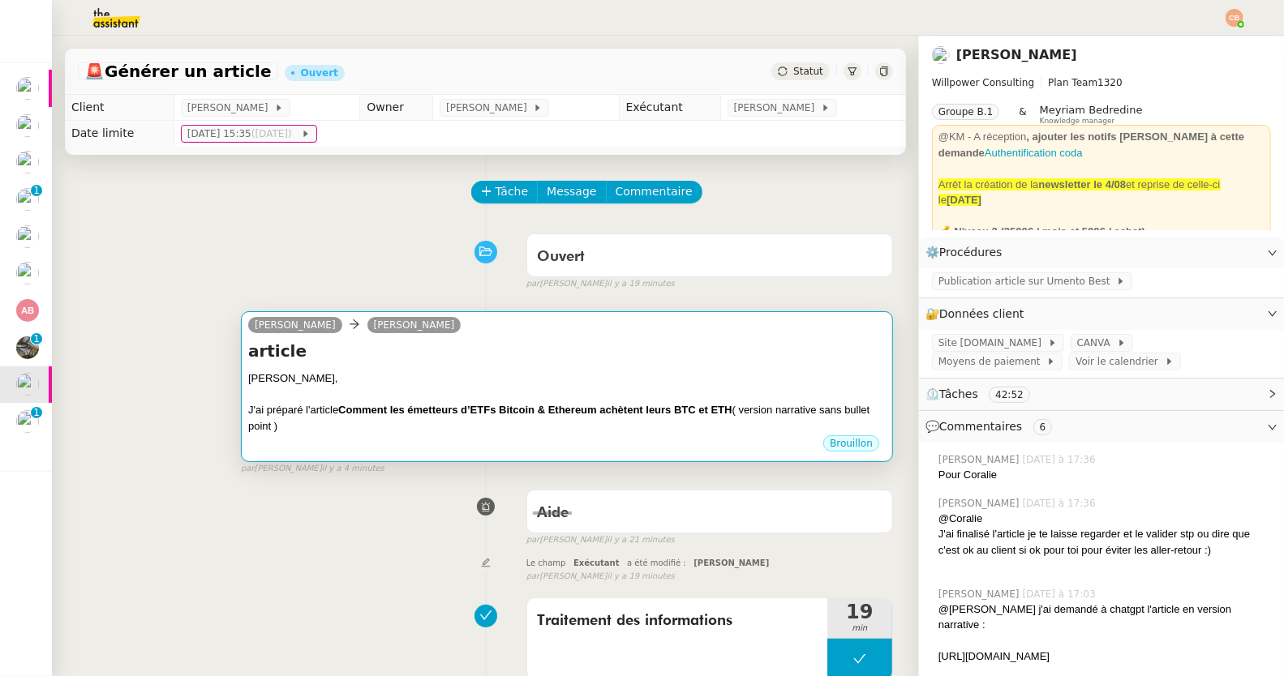
click at [564, 371] on div "Cédric," at bounding box center [566, 379] width 637 height 16
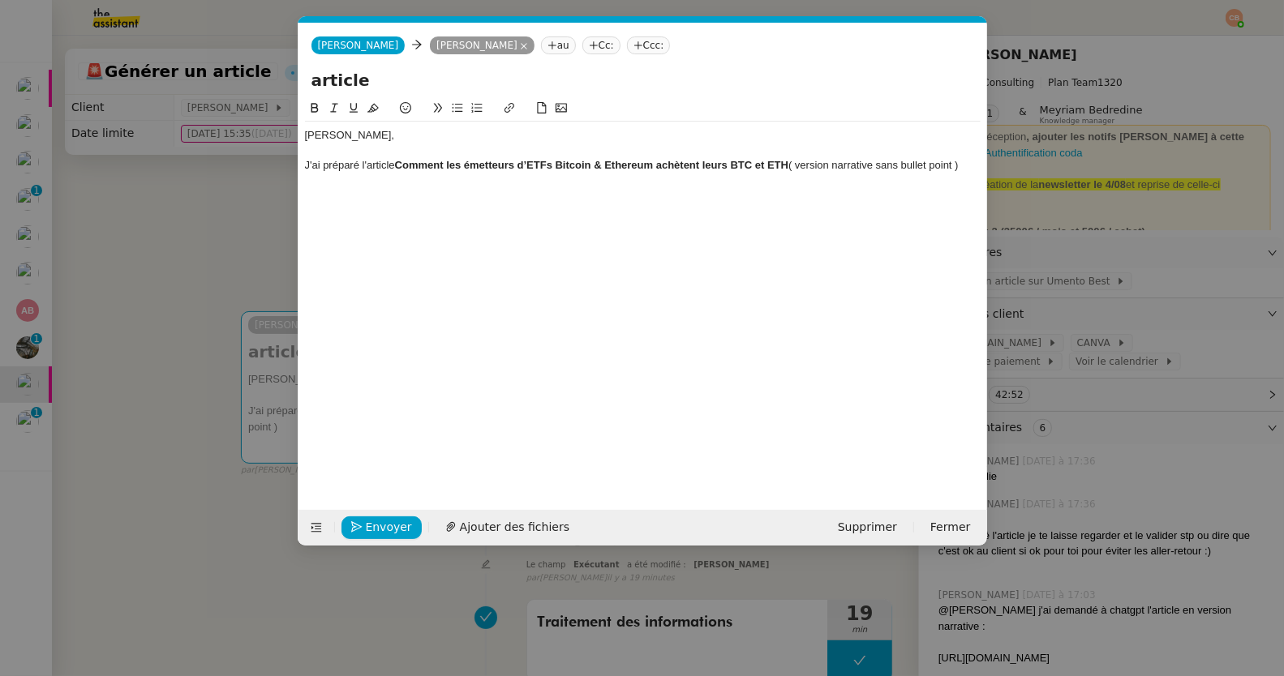
scroll to position [0, 34]
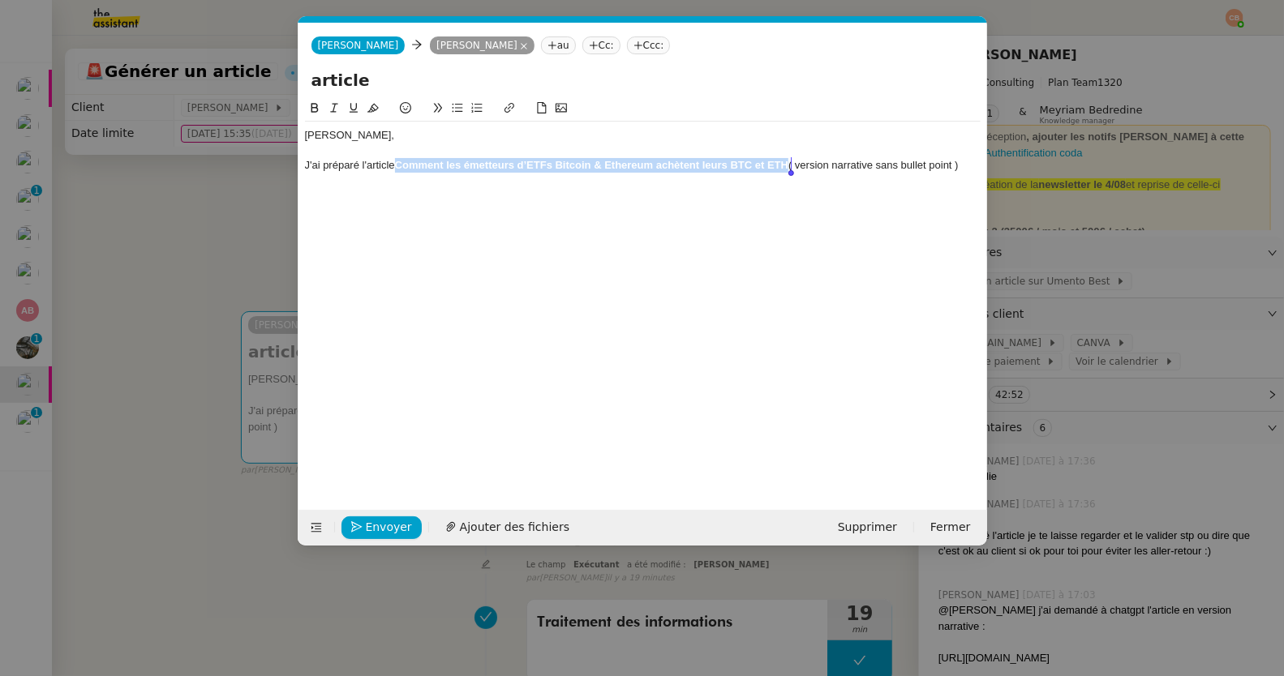
drag, startPoint x: 398, startPoint y: 163, endPoint x: 791, endPoint y: 163, distance: 393.3
click at [788, 163] on strong "Comment les émetteurs d’ETFs Bitcoin & Ethereum achètent leurs BTC et ETH" at bounding box center [591, 165] width 393 height 12
click at [509, 105] on icon at bounding box center [509, 107] width 11 height 11
type input "Comment les émetteurs d’ETFs Bitcoin & Ethereum achètent leurs BTC et ETH"
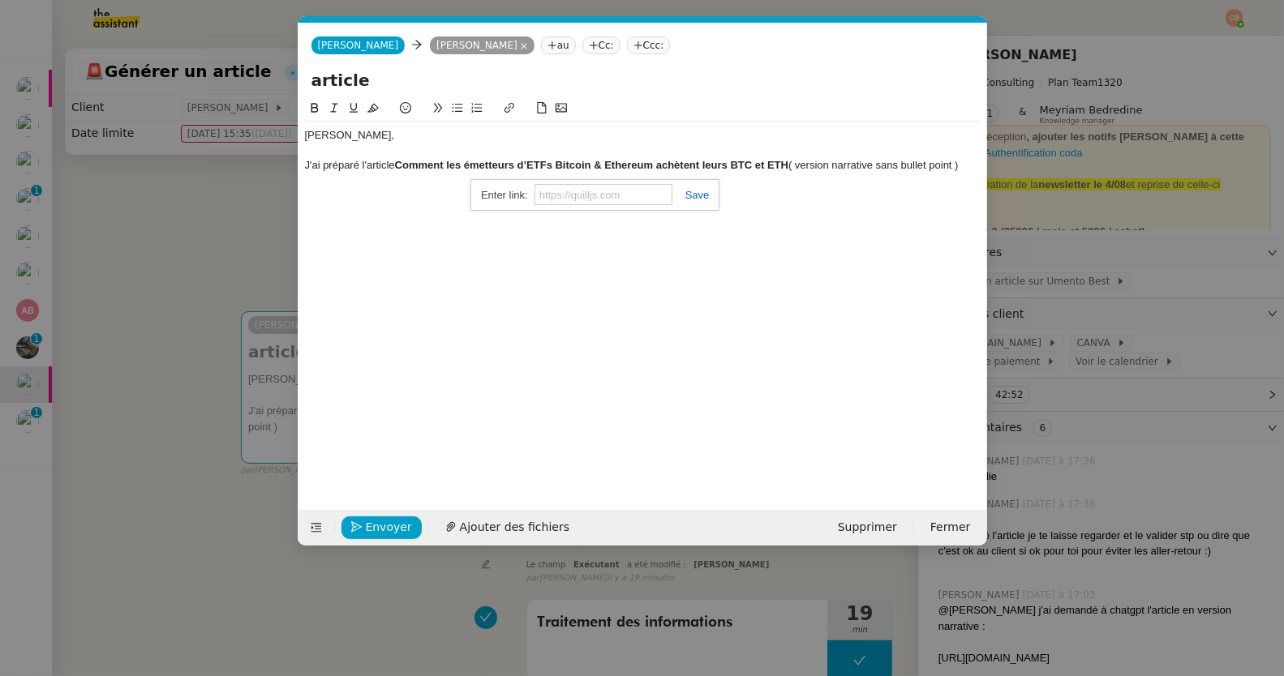
paste input "https://umento.best/comment-les-emetteurs-detfs-bitcoin-ethereum-achetent-leurs…"
type input "https://umento.best/comment-les-emetteurs-detfs-bitcoin-ethereum-achetent-leurs…"
click at [567, 258] on div "Cédric, J'ai préparé l'article Comment les émetteurs d’ETFs Bitcoin & Ethereum …" at bounding box center [642, 292] width 675 height 386
click at [0, 0] on lt-div at bounding box center [0, 0] width 0 height 0
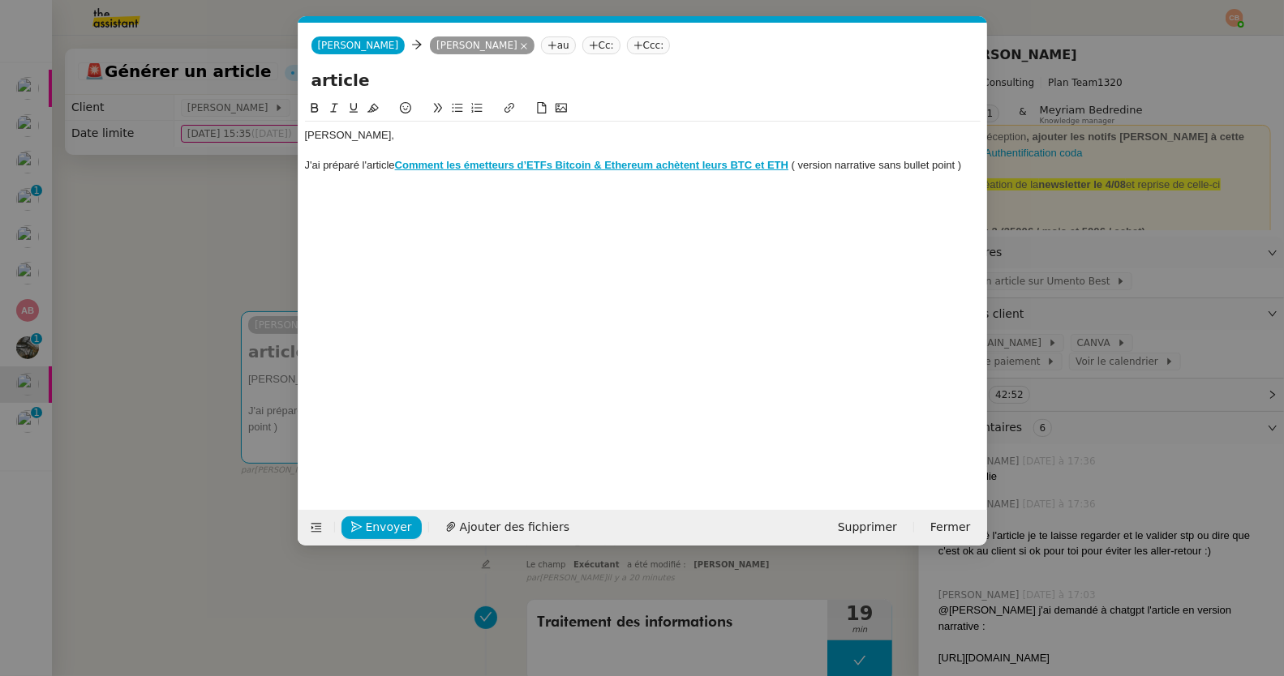
select select "fr"
click at [862, 170] on div "J'ai préparé l'article Comment les émetteurs d’ETFs Bitcoin & Ethereum achètent…" at bounding box center [642, 165] width 675 height 15
click at [403, 183] on div "J'ai préparé l'article Comment les émetteurs d’ETFs Bitcoin & Ethereum achètent…" at bounding box center [642, 173] width 675 height 30
click at [401, 182] on div "J'ai préparé l'article Comment les émetteurs d’ETFs Bitcoin & Ethereum achètent…" at bounding box center [642, 173] width 675 height 30
click at [515, 182] on div "J'ai préparé l'article Comment les émetteurs d’ETFs Bitcoin & Ethereum achètent…" at bounding box center [642, 173] width 675 height 30
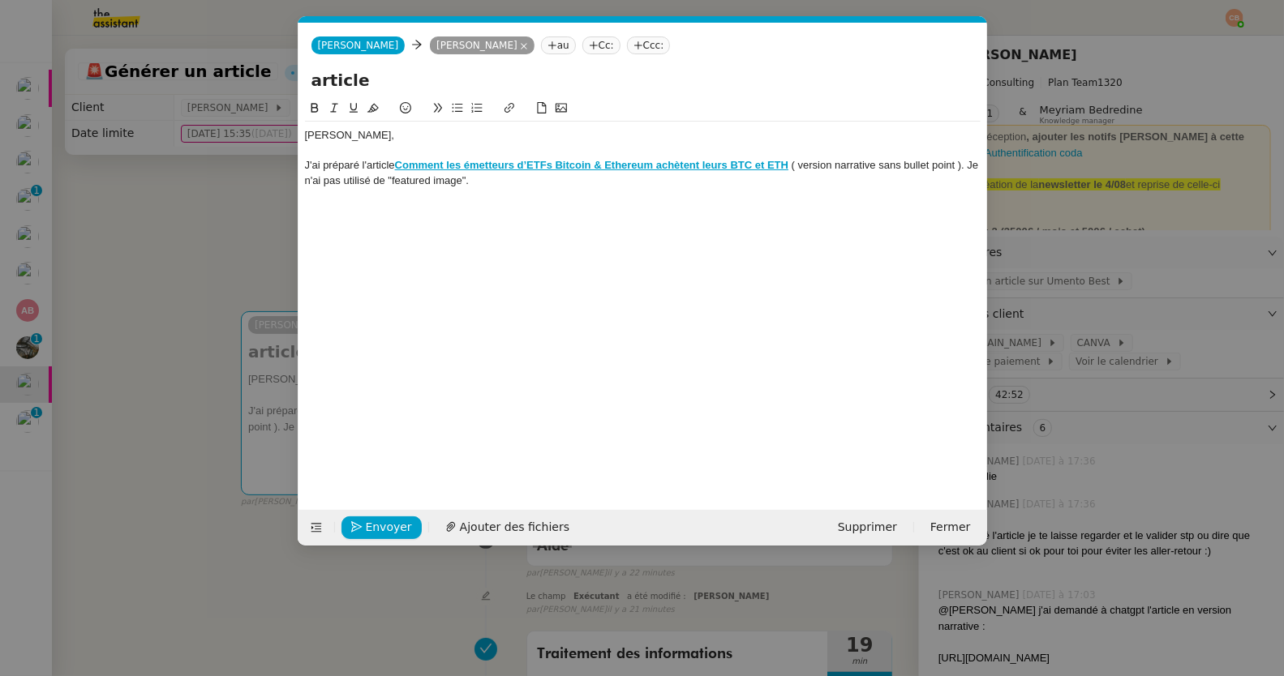
click at [457, 109] on icon at bounding box center [457, 107] width 11 height 11
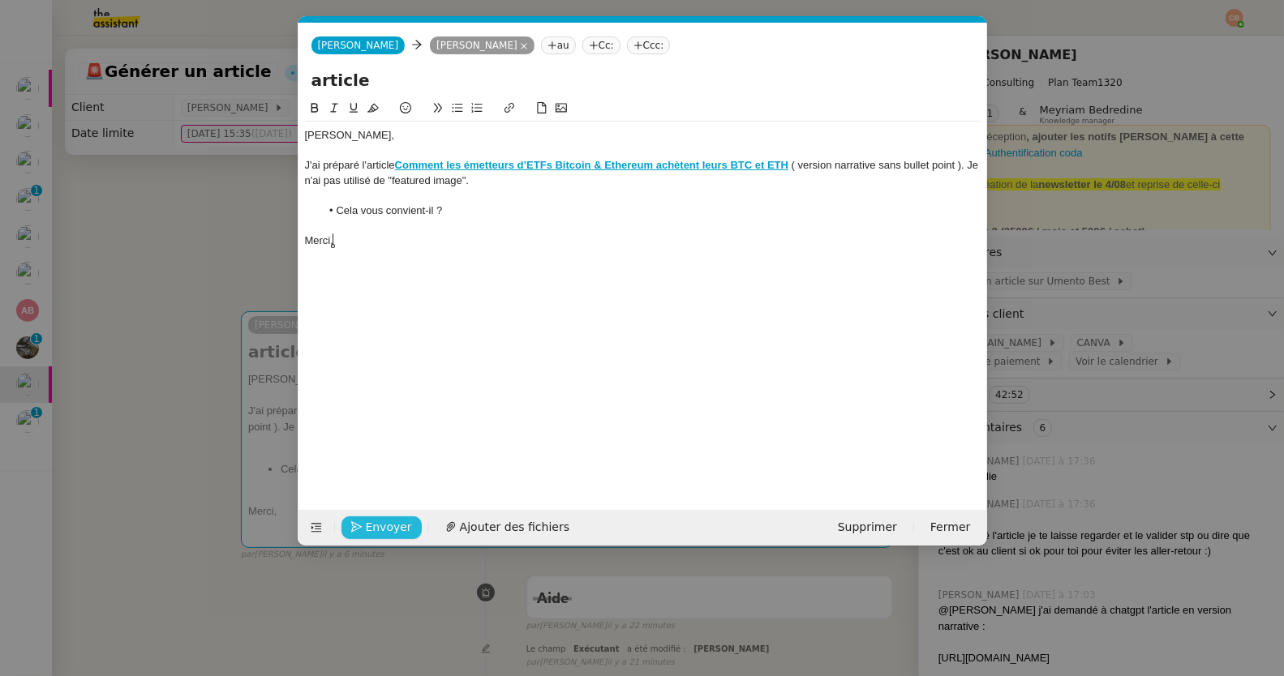
click at [368, 520] on span "Envoyer" at bounding box center [389, 527] width 46 height 19
click at [368, 520] on span "Confirmer l'envoi" at bounding box center [414, 527] width 97 height 19
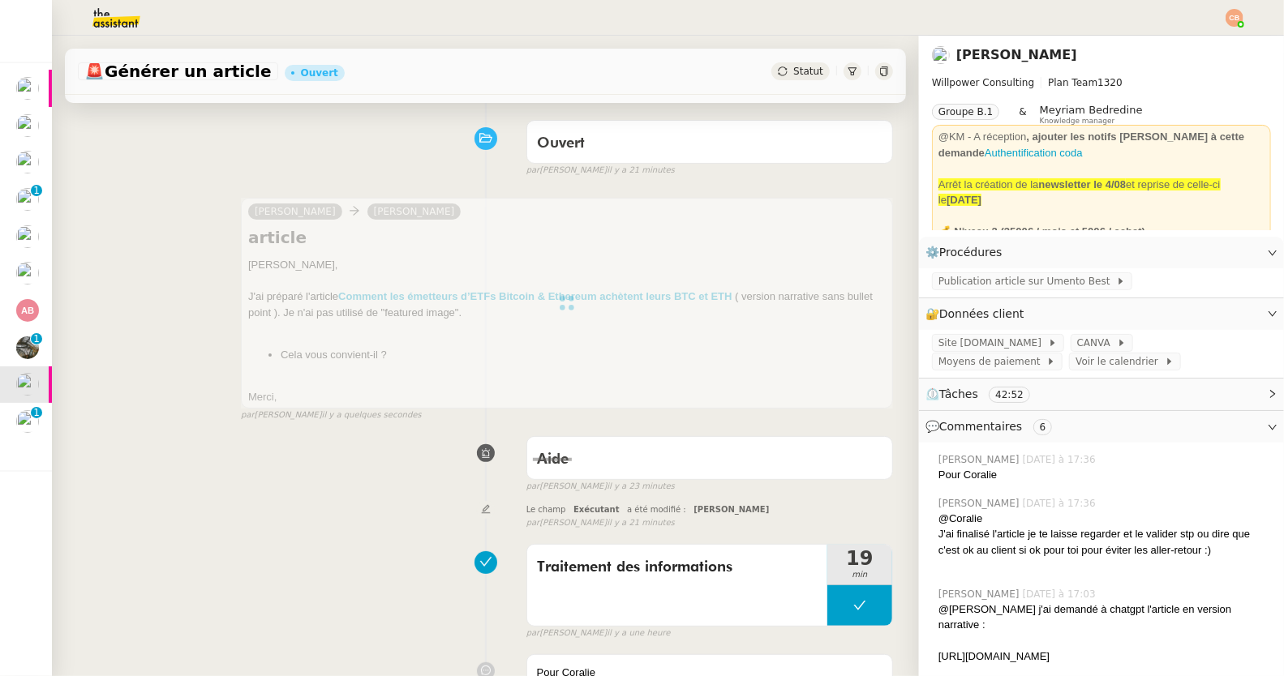
scroll to position [353, 0]
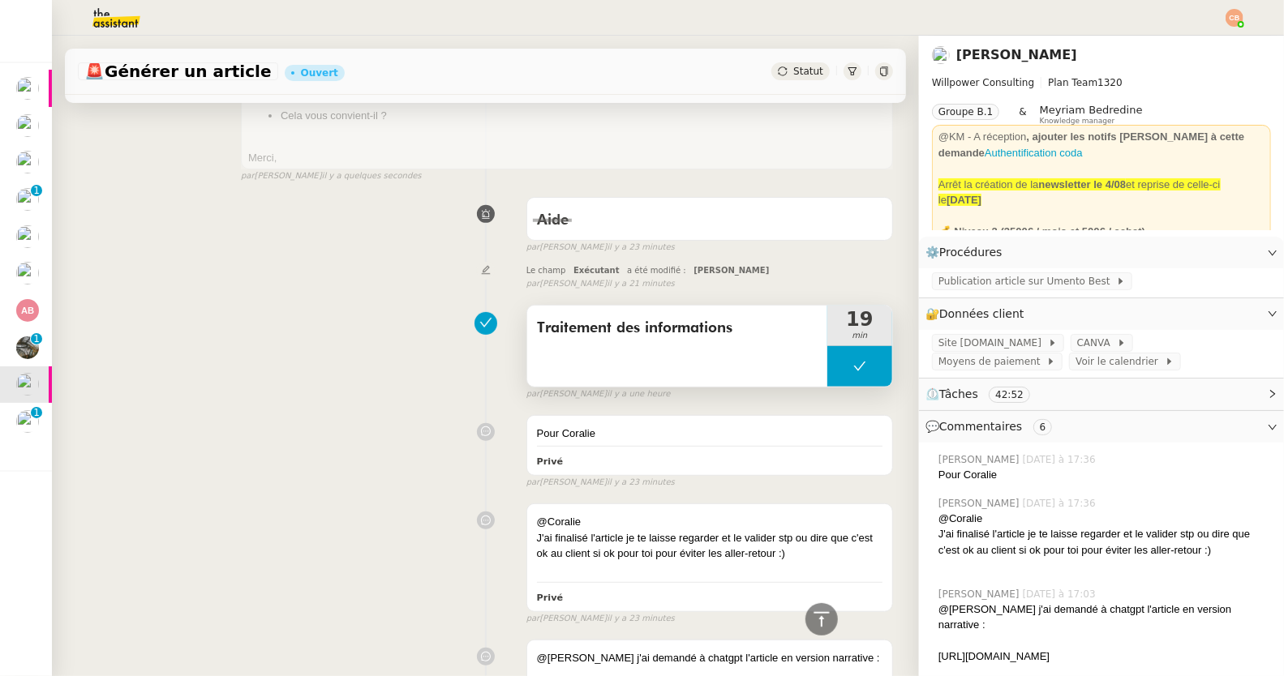
click at [665, 356] on div "Traitement des informations" at bounding box center [677, 346] width 300 height 81
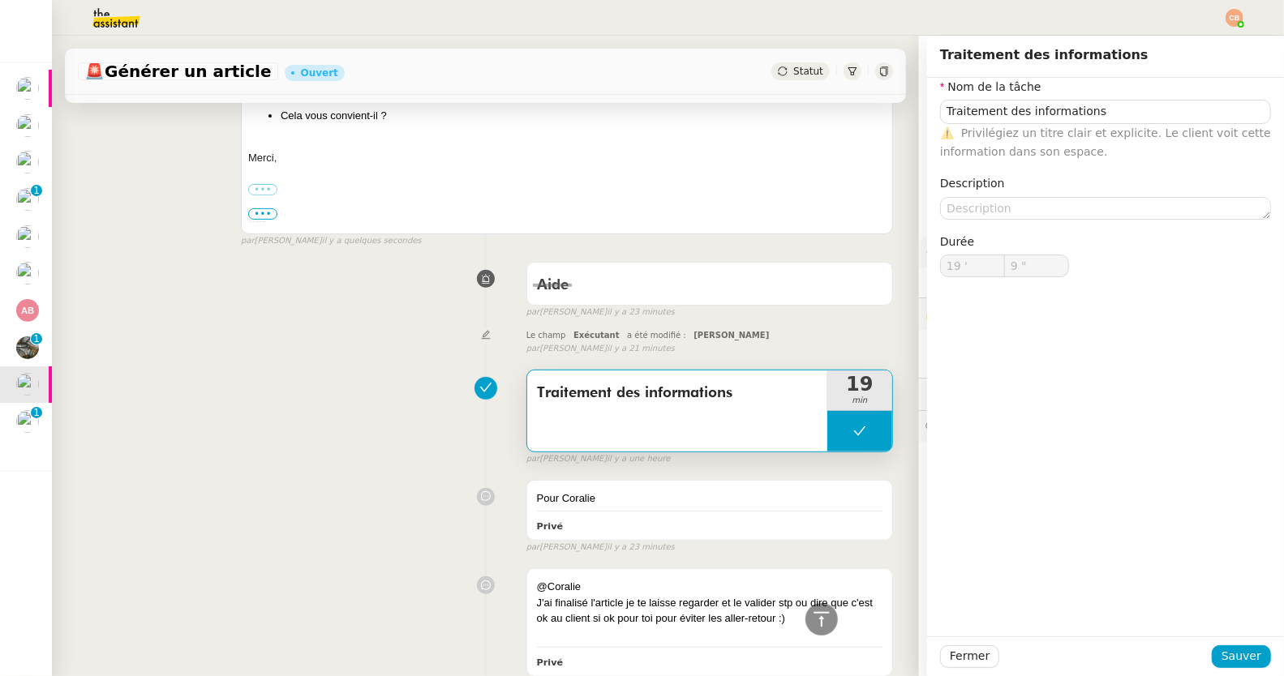
type input "Traitement des informations"
type input "19 '"
type input "9 ""
type input "Traitement des informations"
type input "19 '"
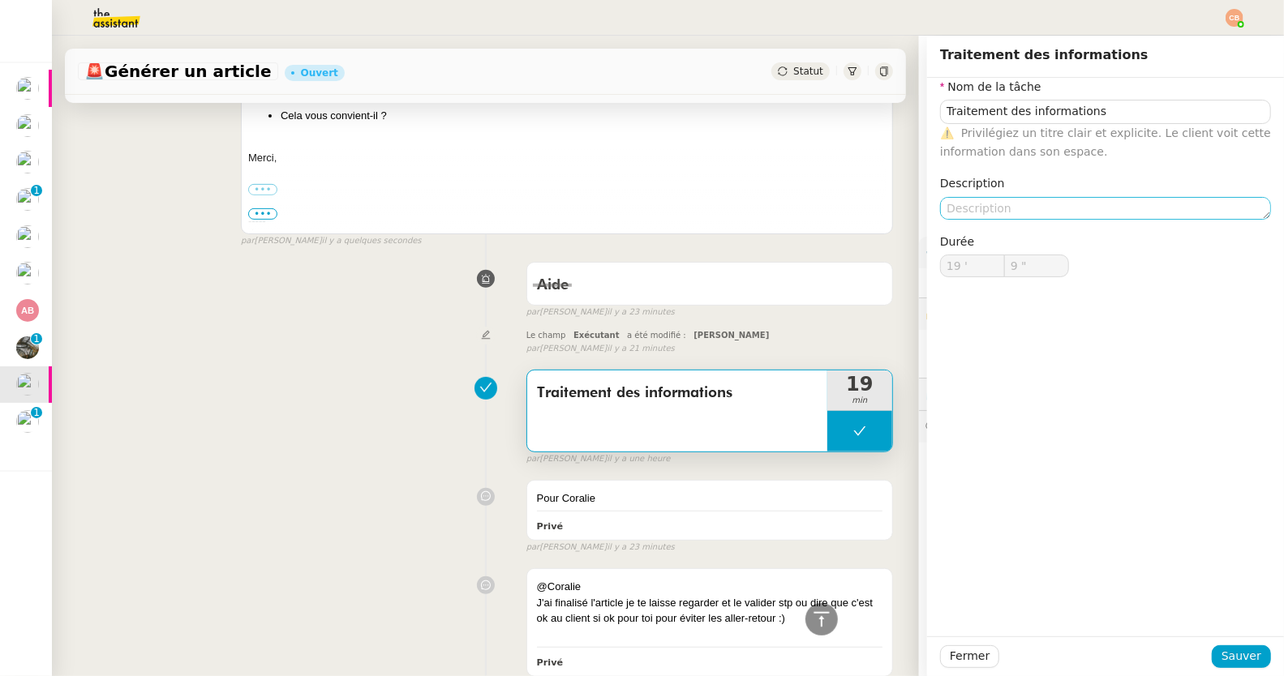
type input "9 ""
click at [1018, 201] on textarea at bounding box center [1105, 208] width 331 height 23
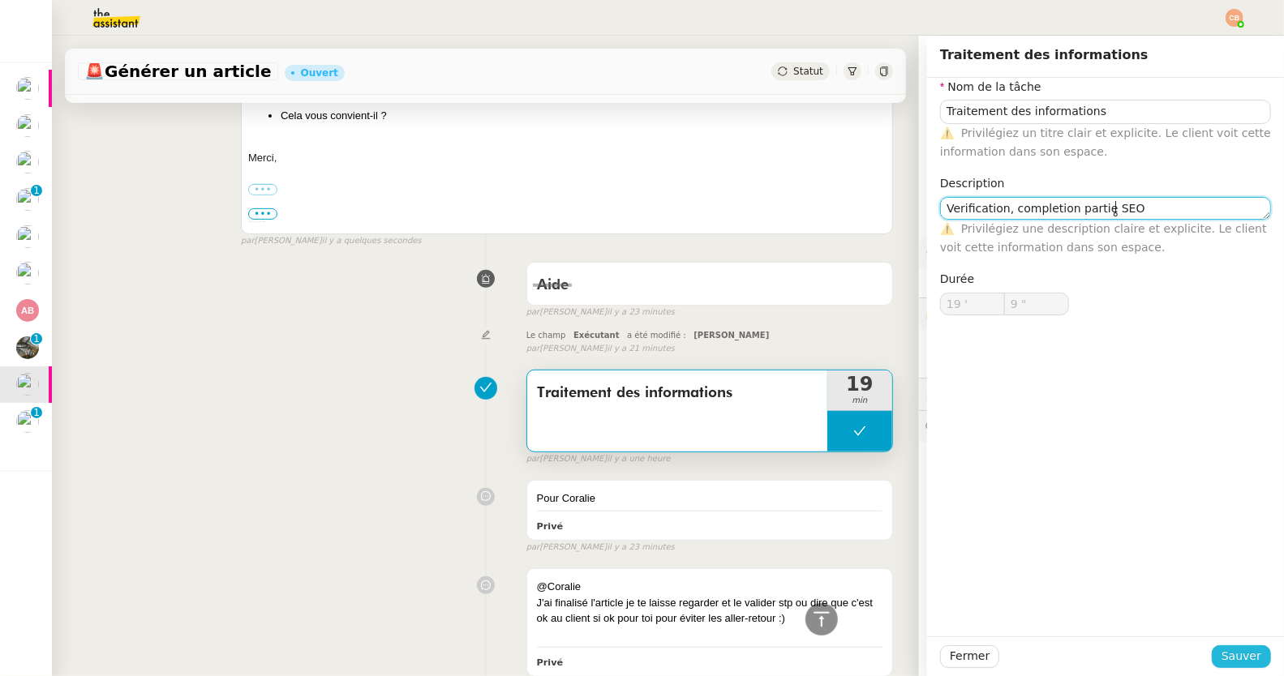
type textarea "Verification, completion partie SEO"
click at [1231, 654] on span "Sauver" at bounding box center [1241, 656] width 40 height 19
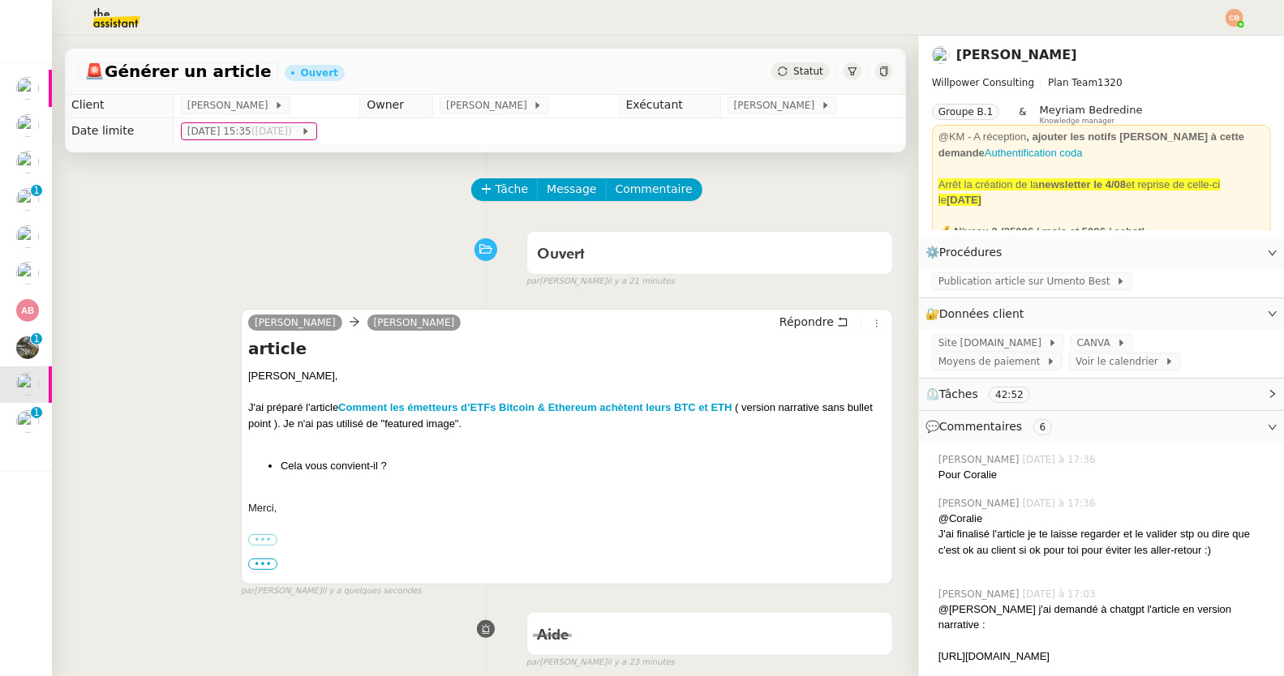
scroll to position [3, 0]
click at [637, 190] on span "Commentaire" at bounding box center [653, 188] width 77 height 19
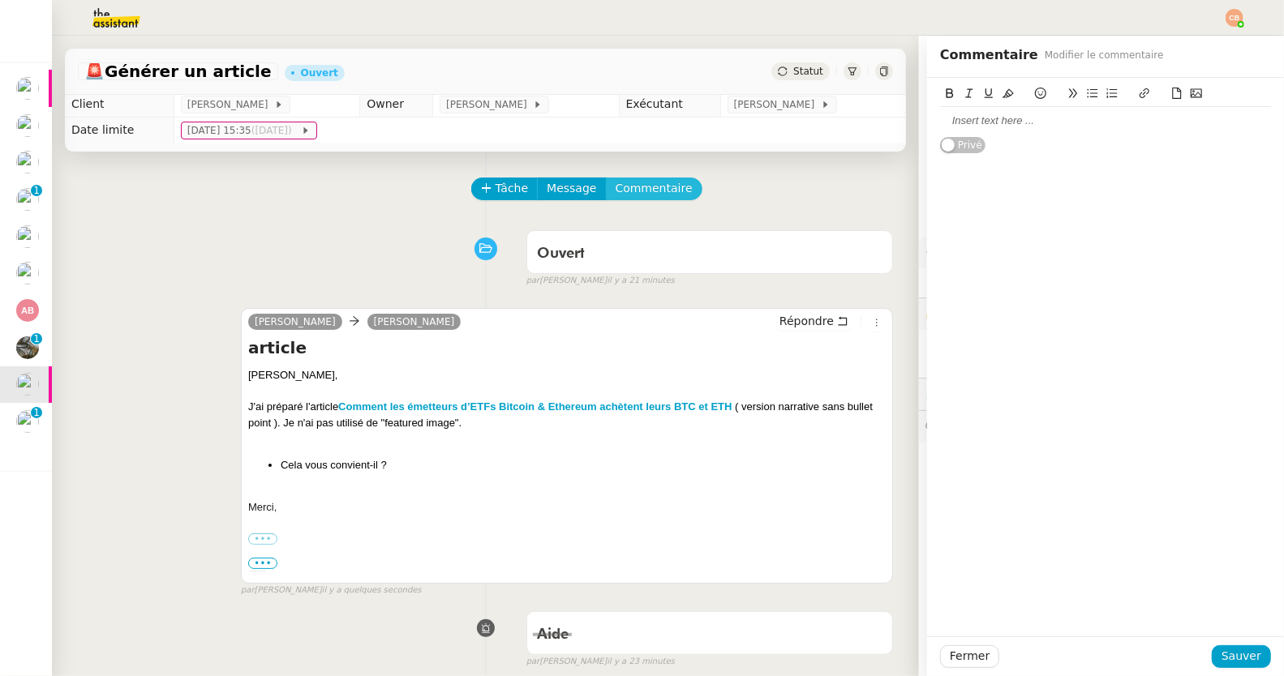
click at [606, 178] on button "Commentaire" at bounding box center [654, 189] width 96 height 23
click at [965, 124] on div at bounding box center [1105, 121] width 331 height 15
click at [1221, 660] on span "Sauver" at bounding box center [1241, 656] width 40 height 19
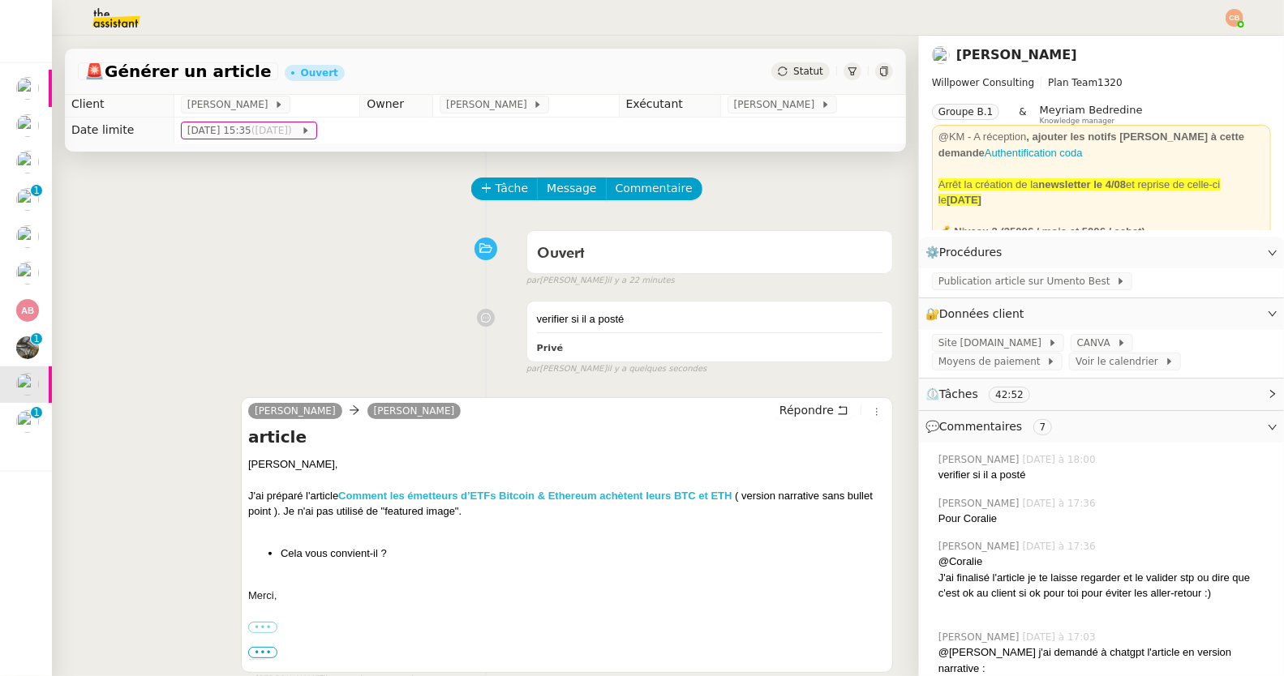
click at [564, 491] on strong "Comment les émetteurs d’ETFs Bitcoin & Ethereum achètent leurs BTC et ETH" at bounding box center [534, 496] width 393 height 12
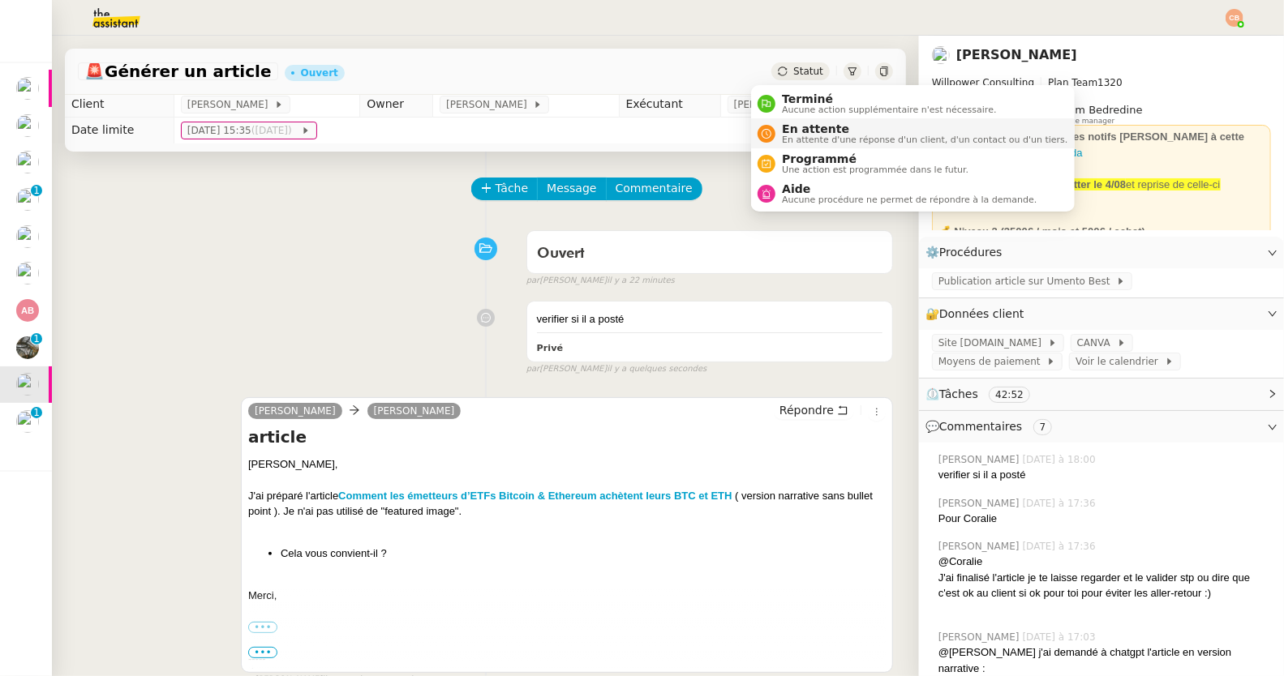
click at [794, 135] on span "En attente d'une réponse d'un client, d'un contact ou d'un tiers." at bounding box center [924, 139] width 285 height 9
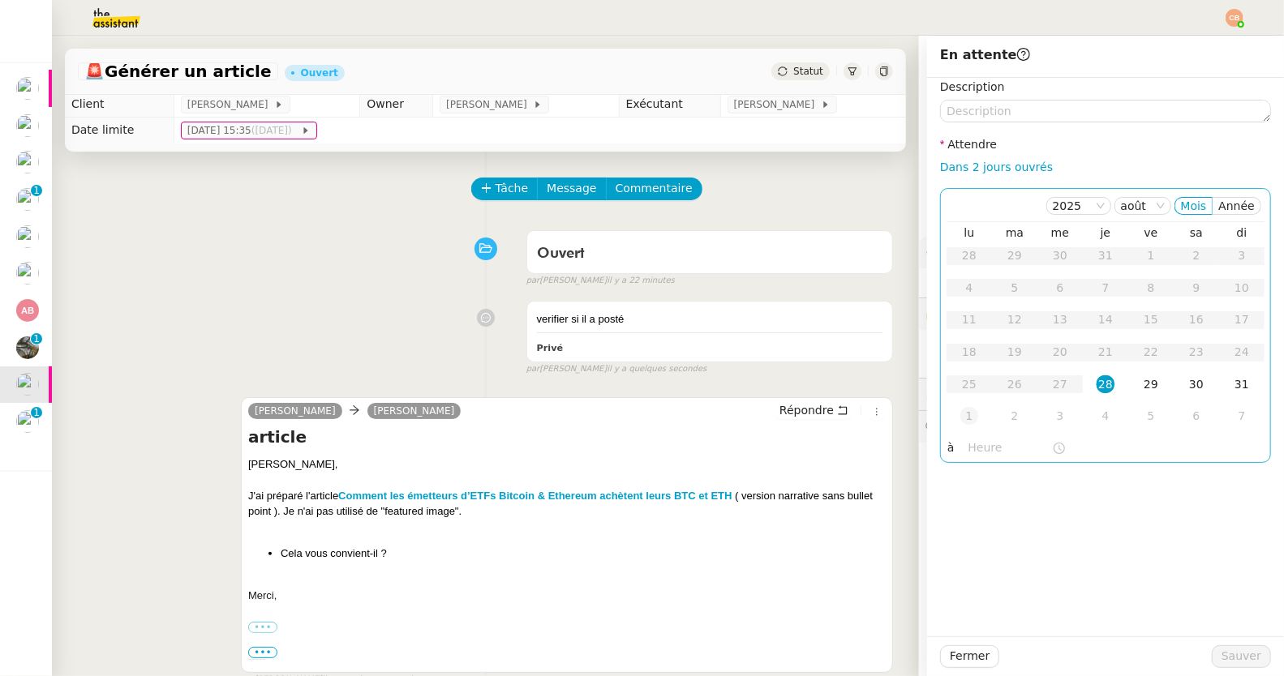
click at [960, 414] on div "1" at bounding box center [969, 416] width 18 height 18
click at [968, 452] on input "text" at bounding box center [1010, 448] width 84 height 19
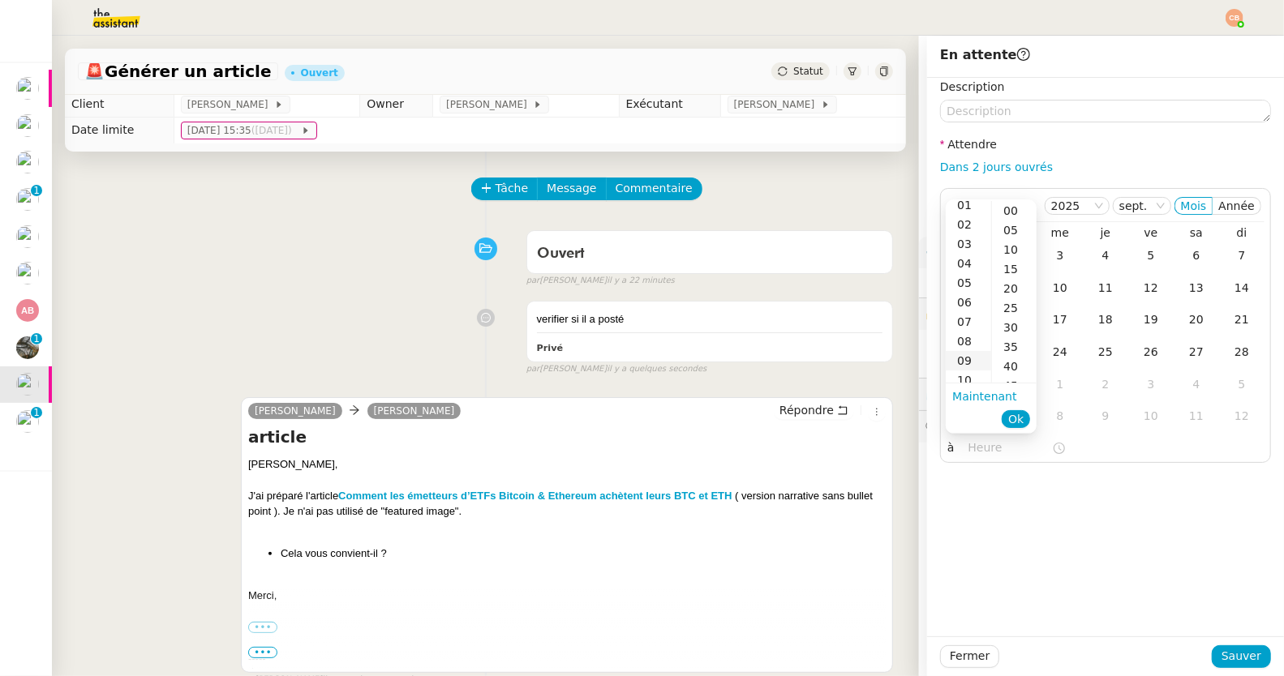
click at [965, 358] on div "09" at bounding box center [968, 360] width 45 height 19
type input "09:00"
click at [1010, 207] on div "00" at bounding box center [1014, 210] width 45 height 19
click at [1040, 547] on div "Description Attendre Dans 2 jours ouvrés 2025 sept. Mois Année lu ma me je ve s…" at bounding box center [1105, 357] width 357 height 559
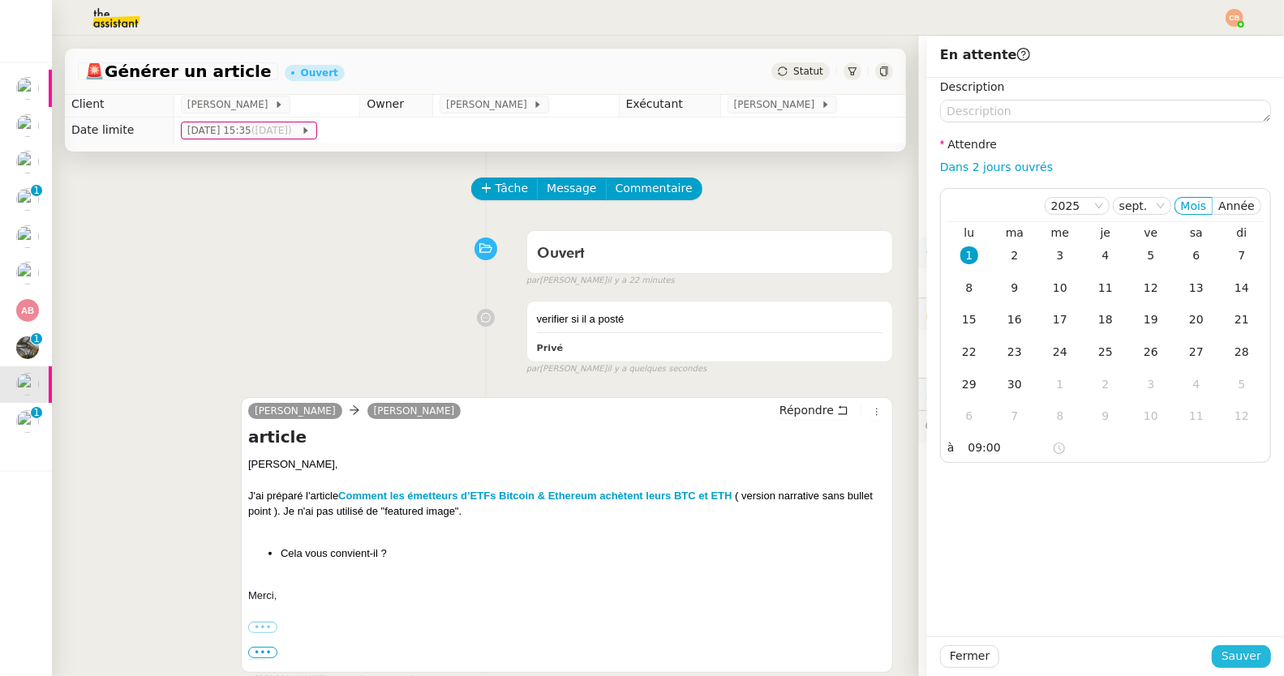
click at [1229, 661] on span "Sauver" at bounding box center [1241, 656] width 40 height 19
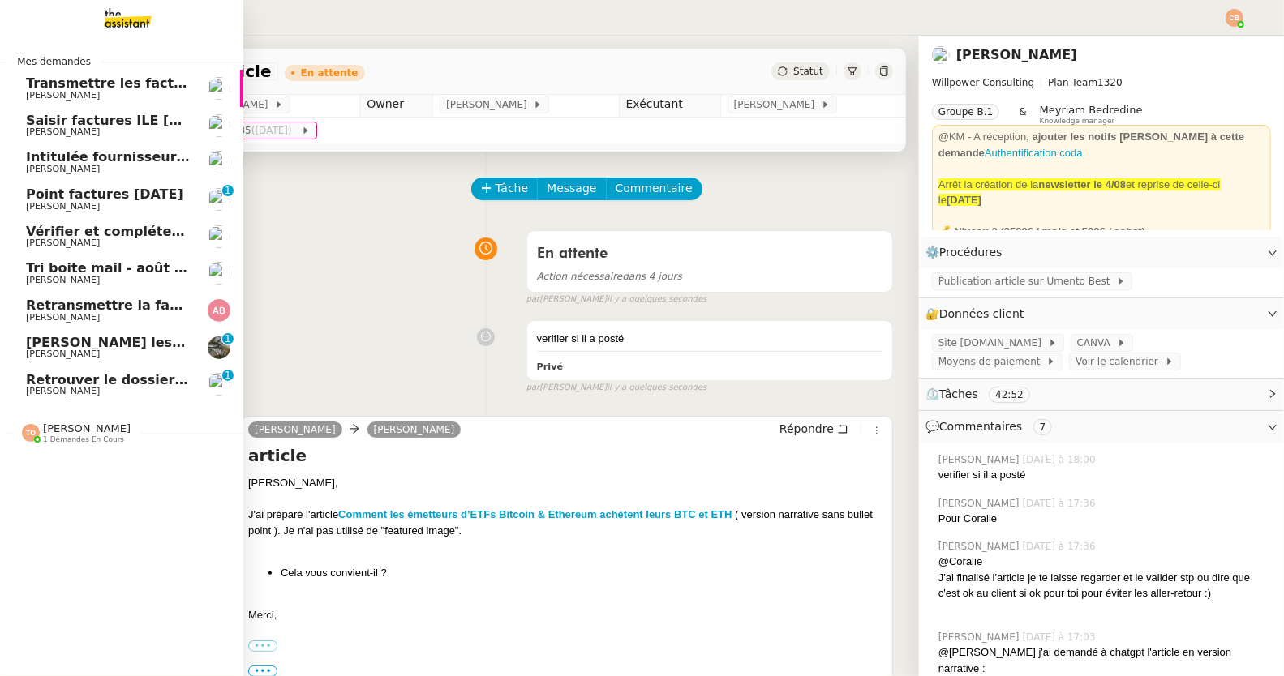
click at [82, 382] on span "Retrouver le dossier de recrutement" at bounding box center [159, 379] width 267 height 15
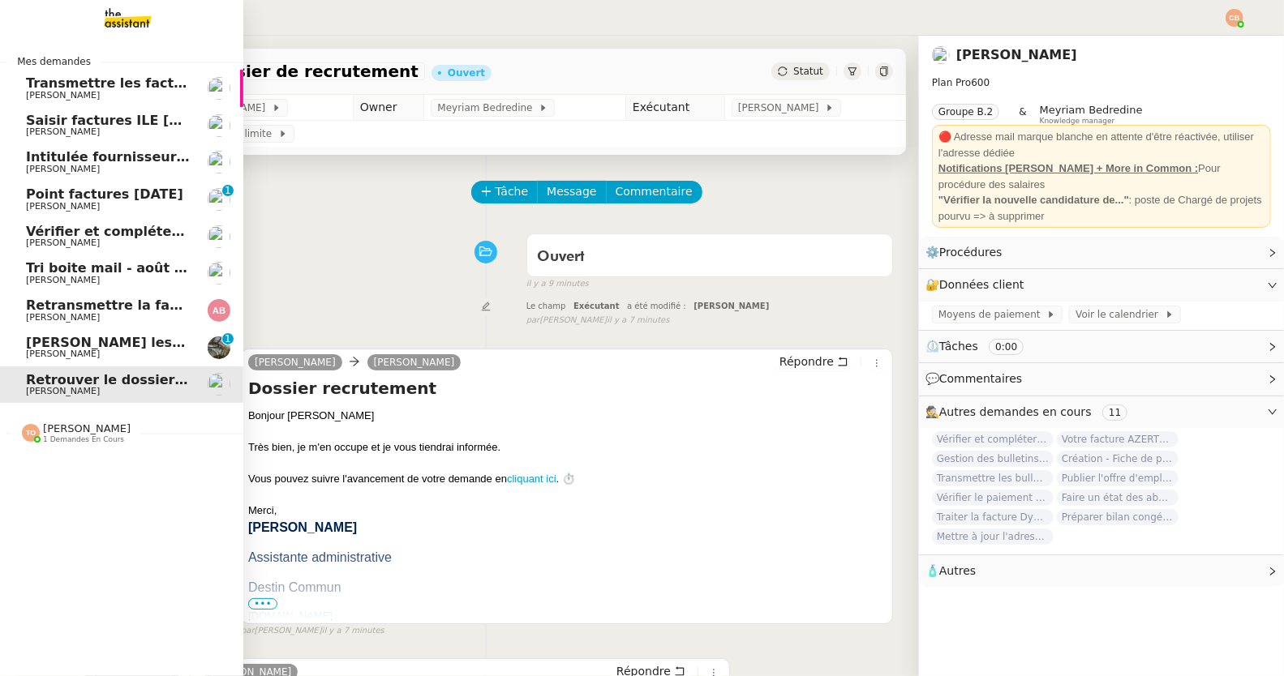
click at [51, 281] on span "Genevieve Landsmann" at bounding box center [63, 280] width 74 height 11
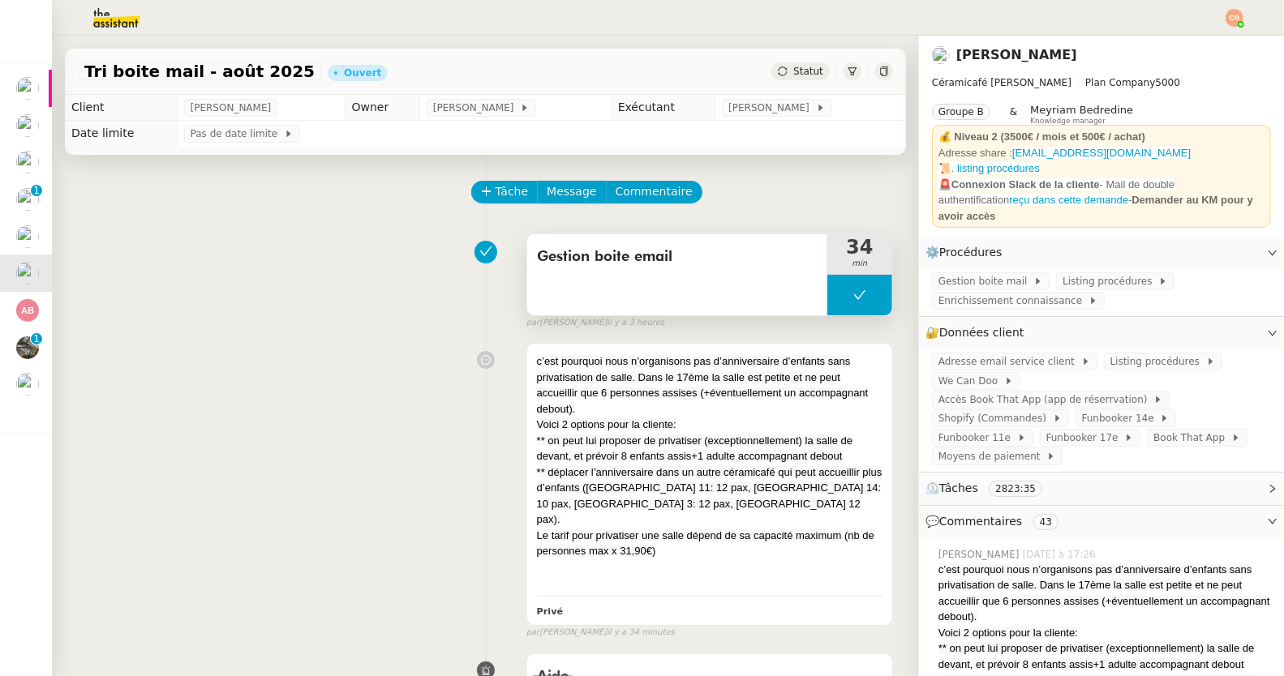
click at [827, 292] on button at bounding box center [859, 295] width 65 height 41
click at [841, 292] on icon at bounding box center [844, 294] width 6 height 9
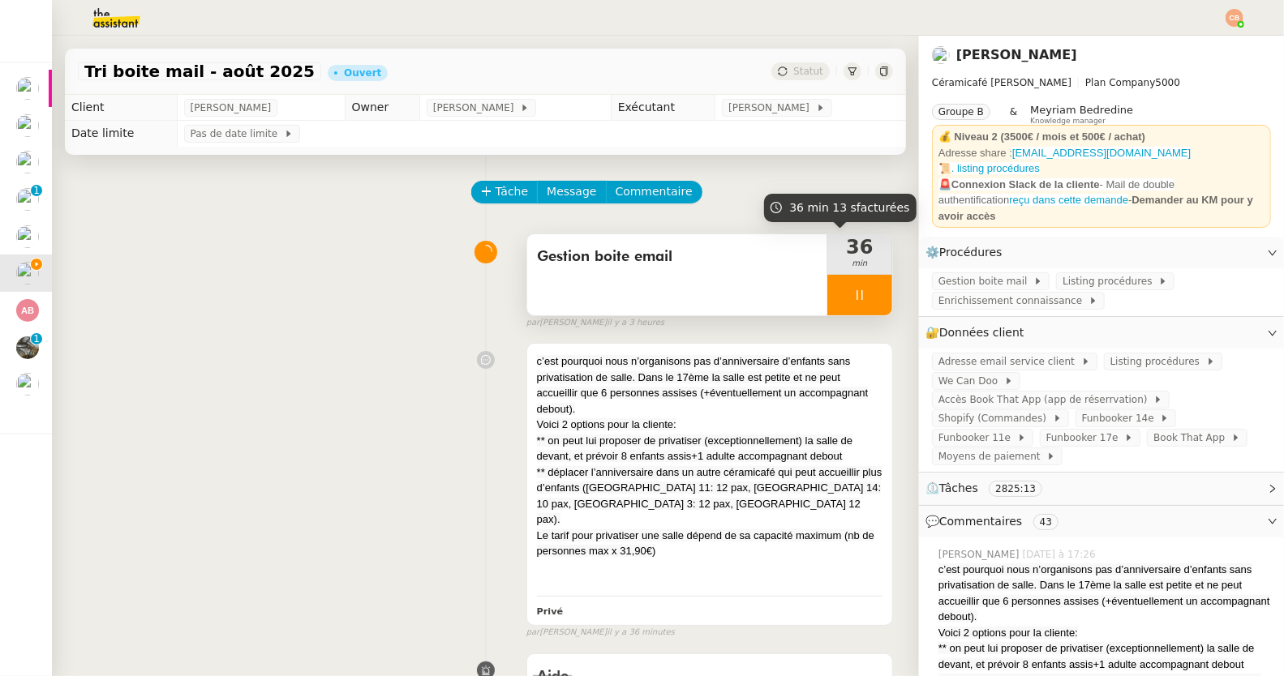
click at [853, 289] on icon at bounding box center [859, 295] width 13 height 13
click at [869, 289] on icon at bounding box center [875, 295] width 13 height 13
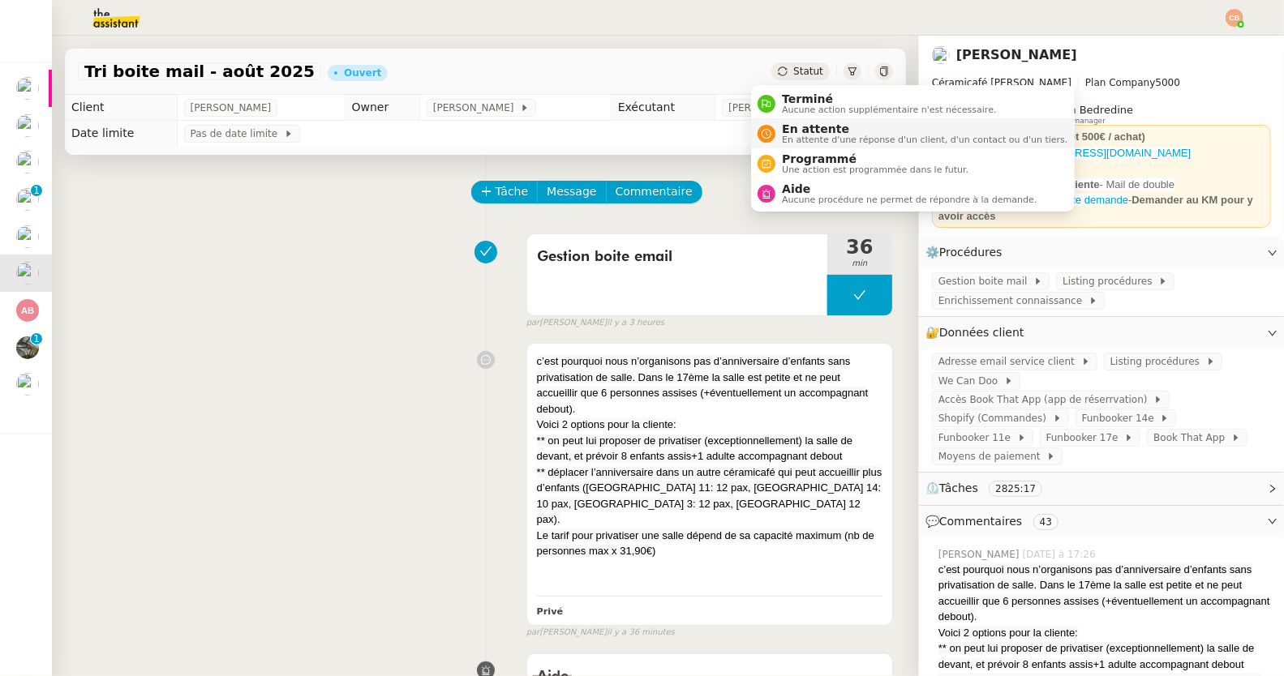
click at [790, 122] on span "En attente" at bounding box center [924, 128] width 285 height 13
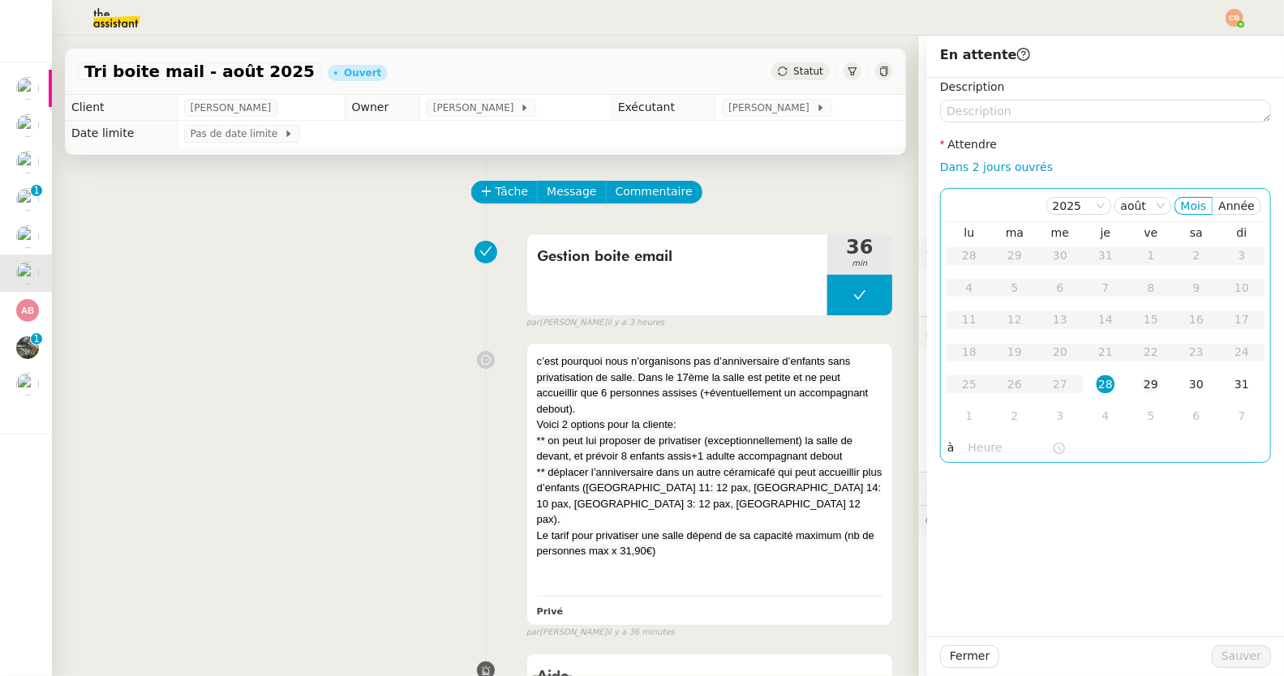
click at [1142, 380] on div "29" at bounding box center [1151, 384] width 18 height 18
click at [984, 444] on input "text" at bounding box center [1010, 448] width 84 height 19
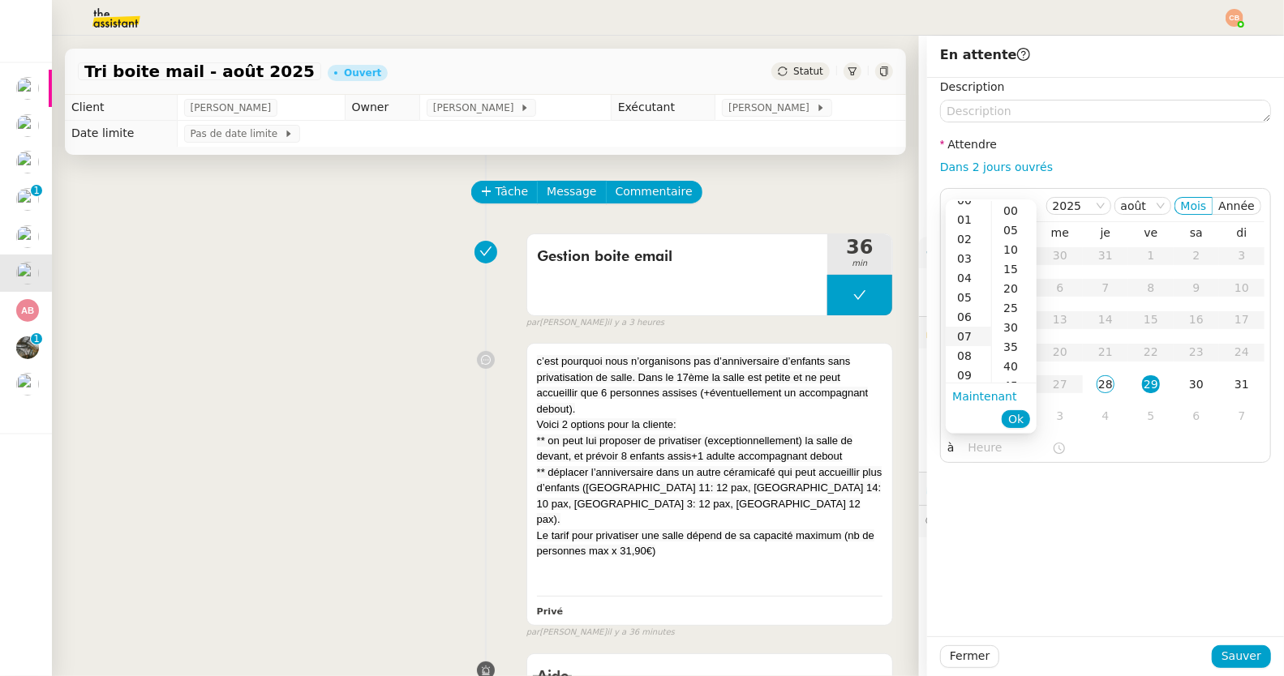
scroll to position [24, 0]
click at [963, 310] on div "06" at bounding box center [968, 303] width 45 height 19
click at [1012, 213] on div "00" at bounding box center [1014, 210] width 45 height 19
type input "06:00"
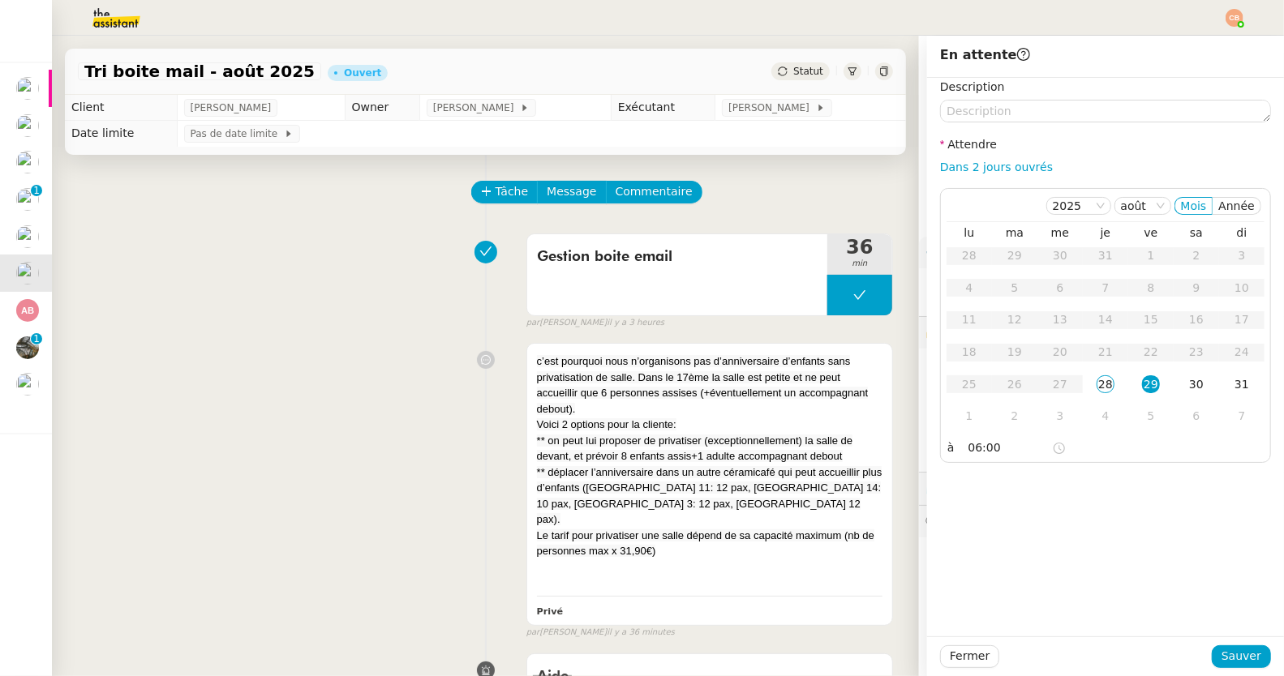
drag, startPoint x: 1071, startPoint y: 497, endPoint x: 1116, endPoint y: 547, distance: 67.2
click at [1072, 499] on div "Description Attendre Dans 2 jours ouvrés 2025 août Mois Année lu ma me je ve sa…" at bounding box center [1105, 357] width 357 height 559
click at [1224, 651] on span "Sauver" at bounding box center [1241, 656] width 40 height 19
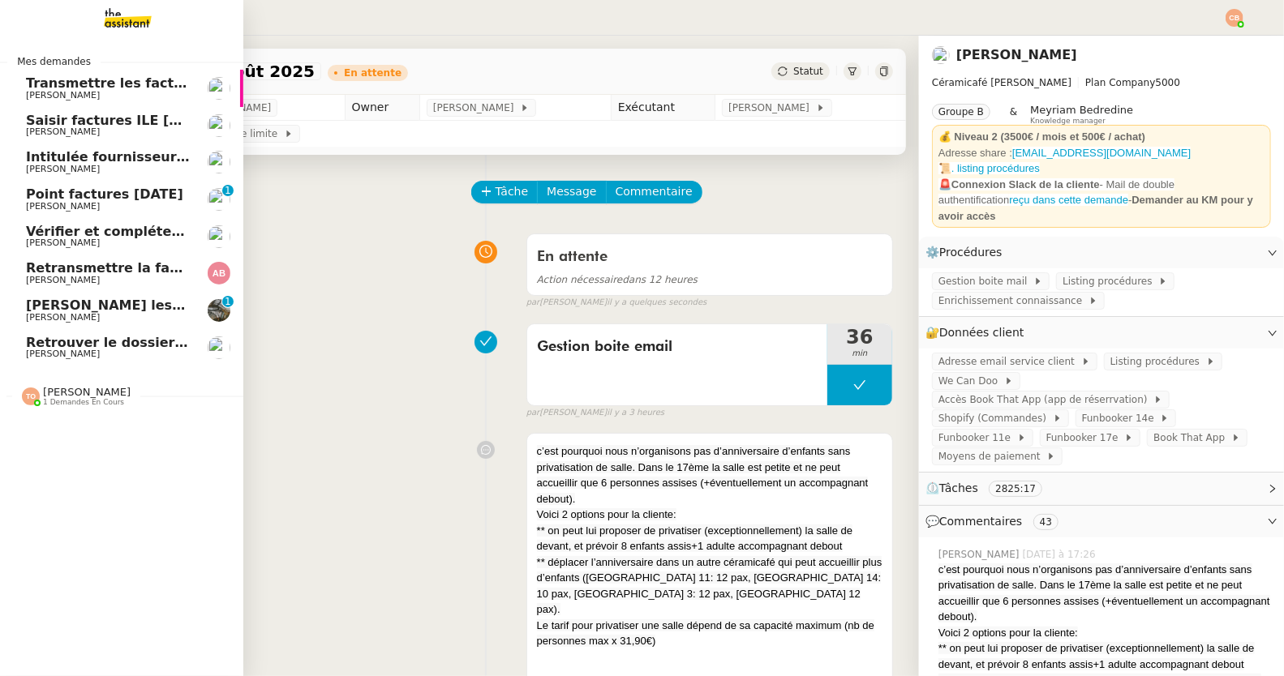
click at [45, 343] on span "Retrouver le dossier de recrutement" at bounding box center [159, 342] width 267 height 15
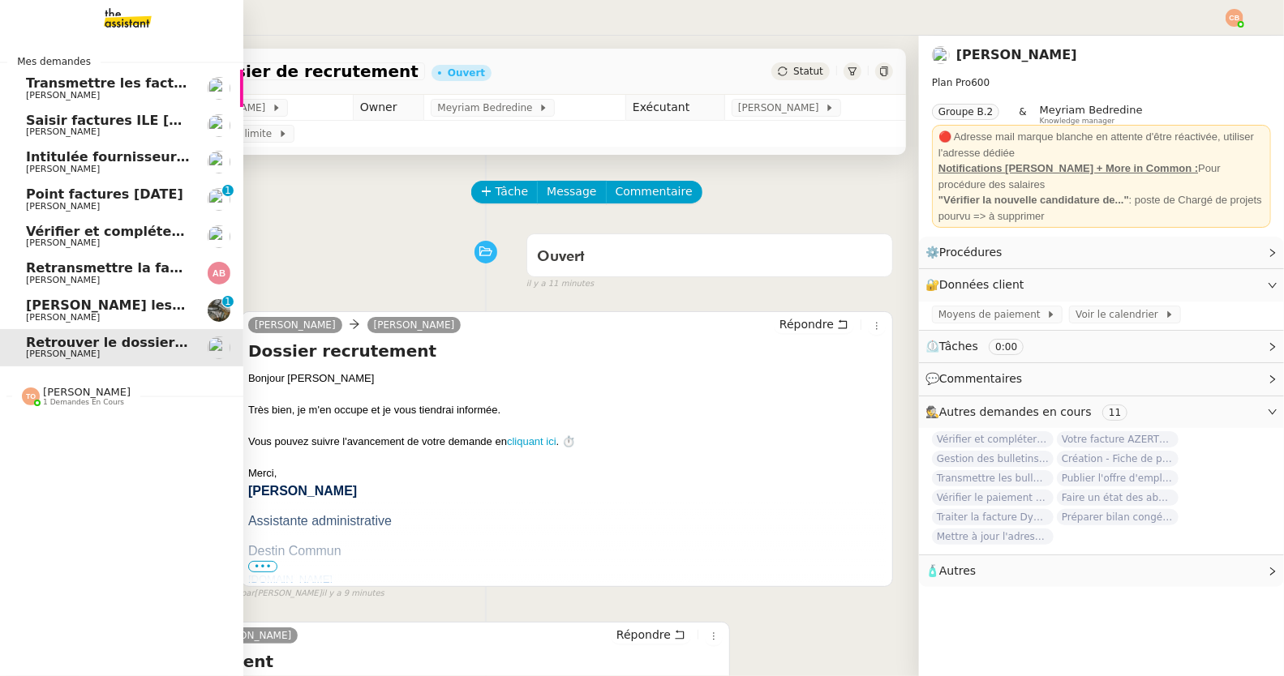
click at [91, 94] on span "[PERSON_NAME]" at bounding box center [63, 95] width 74 height 11
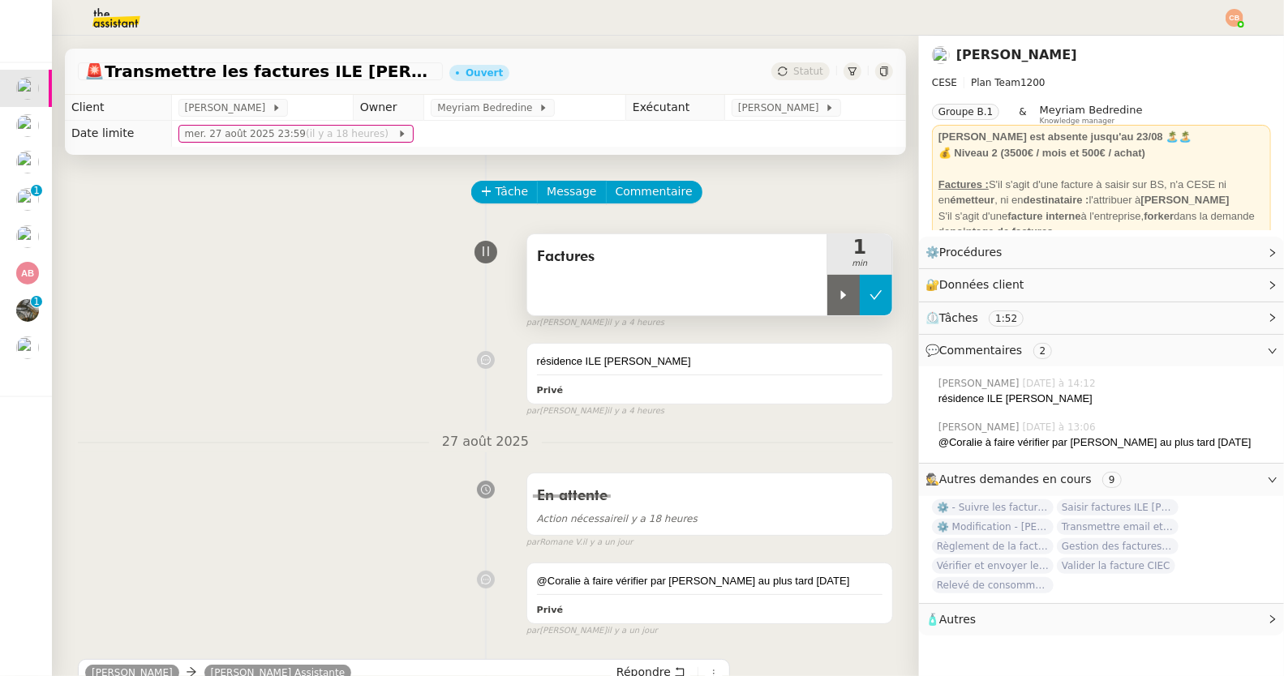
click at [870, 293] on icon at bounding box center [876, 294] width 12 height 9
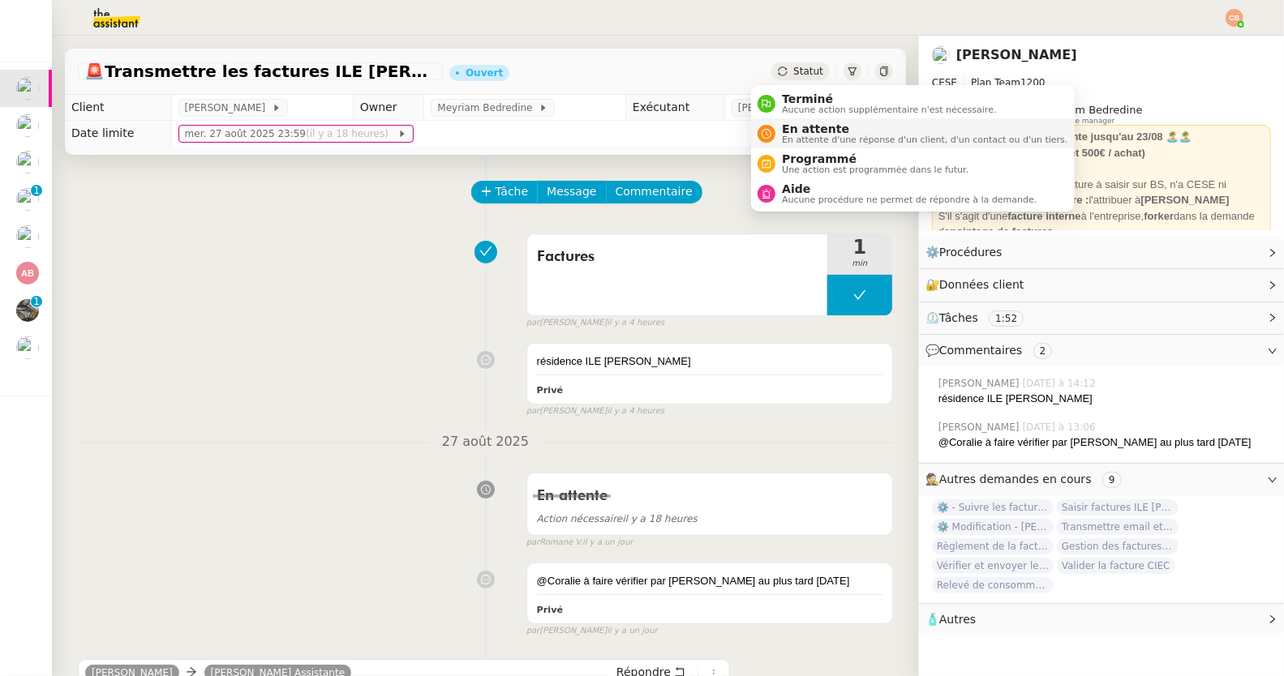
click at [795, 131] on span "En attente" at bounding box center [924, 128] width 285 height 13
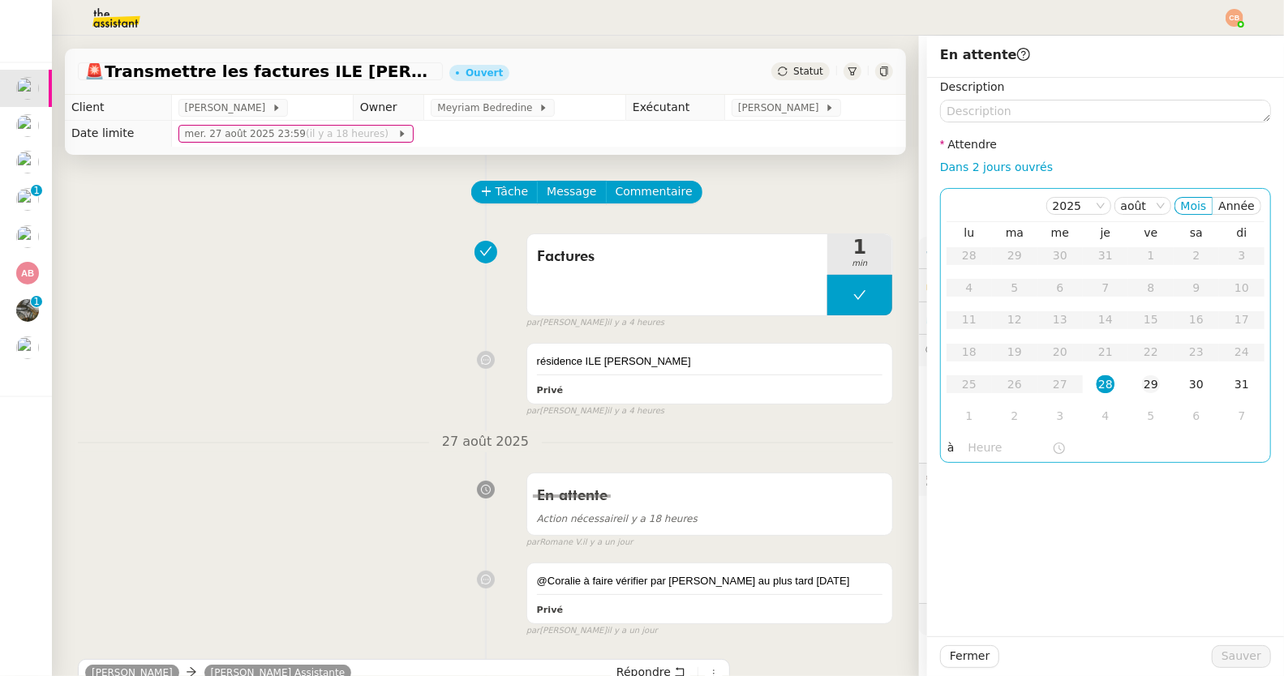
click at [1142, 387] on div "29" at bounding box center [1151, 384] width 18 height 18
click at [982, 449] on input "text" at bounding box center [1010, 448] width 84 height 19
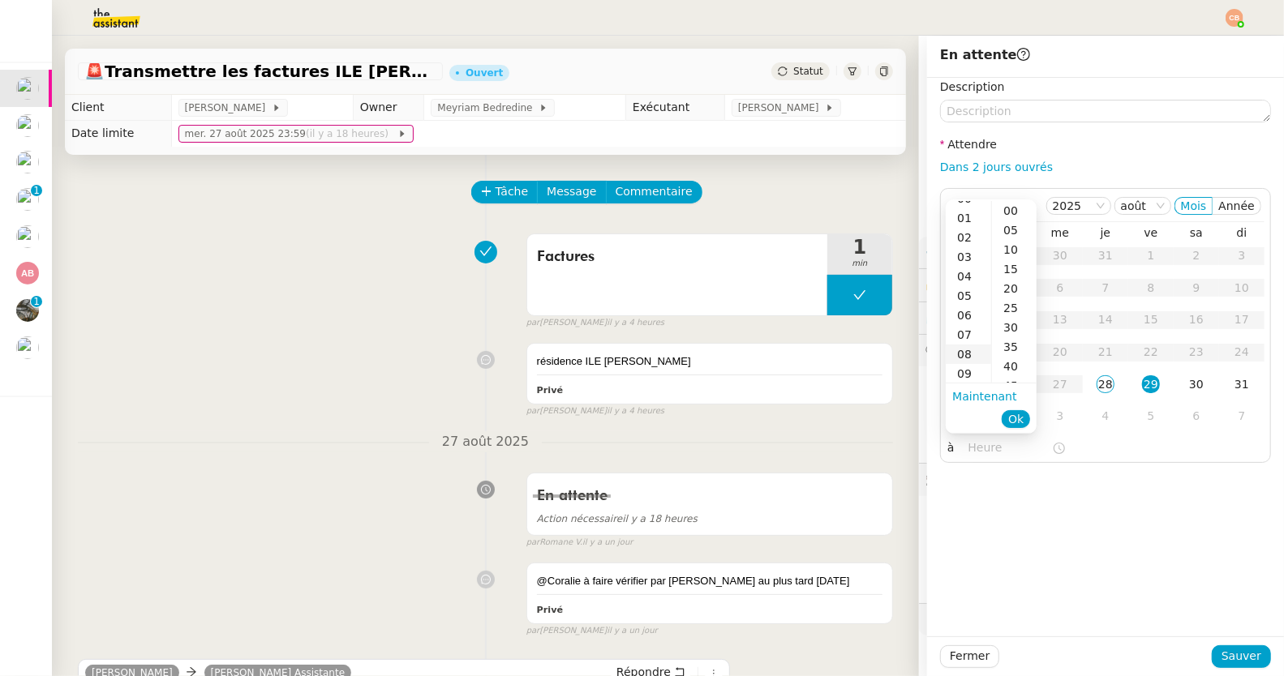
click at [965, 350] on div "08" at bounding box center [968, 354] width 45 height 19
click at [1010, 212] on div "00" at bounding box center [1014, 210] width 45 height 19
type input "08:00"
drag, startPoint x: 1085, startPoint y: 503, endPoint x: 1111, endPoint y: 534, distance: 40.9
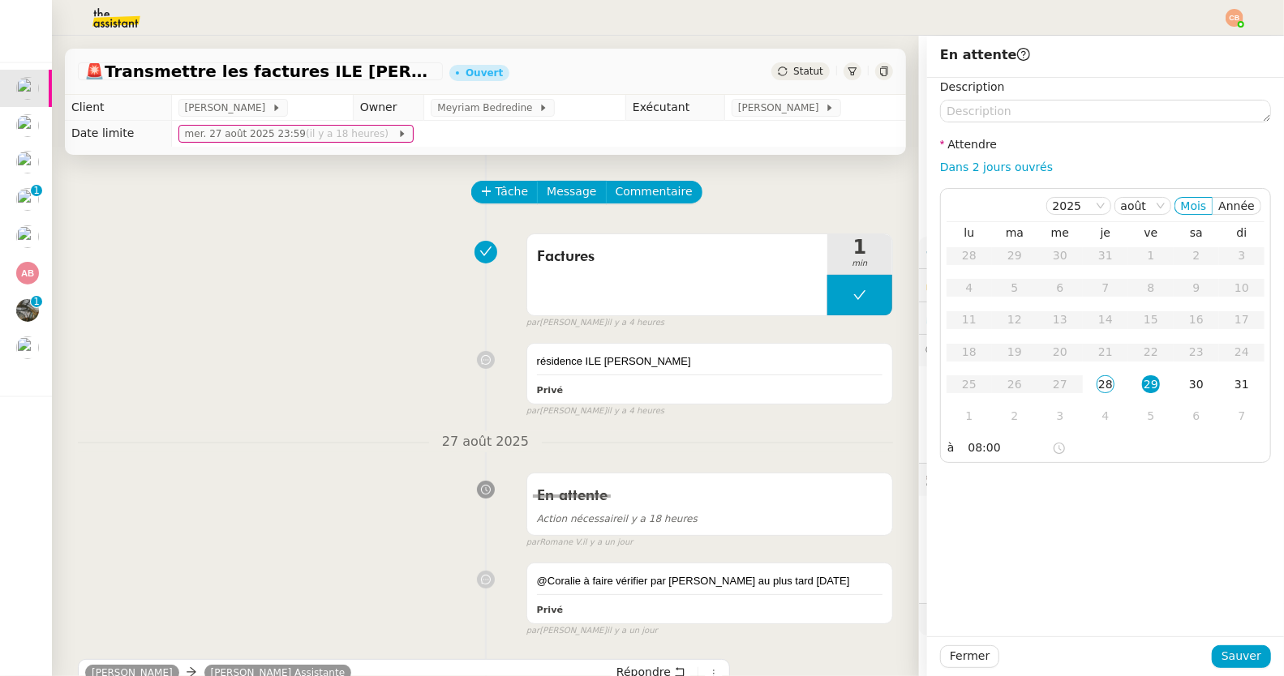
click at [1085, 504] on div "Description Attendre Dans 2 jours ouvrés [DATE] [PERSON_NAME] lu ma me je ve sa…" at bounding box center [1105, 357] width 357 height 559
click at [1221, 654] on span "Sauver" at bounding box center [1241, 656] width 40 height 19
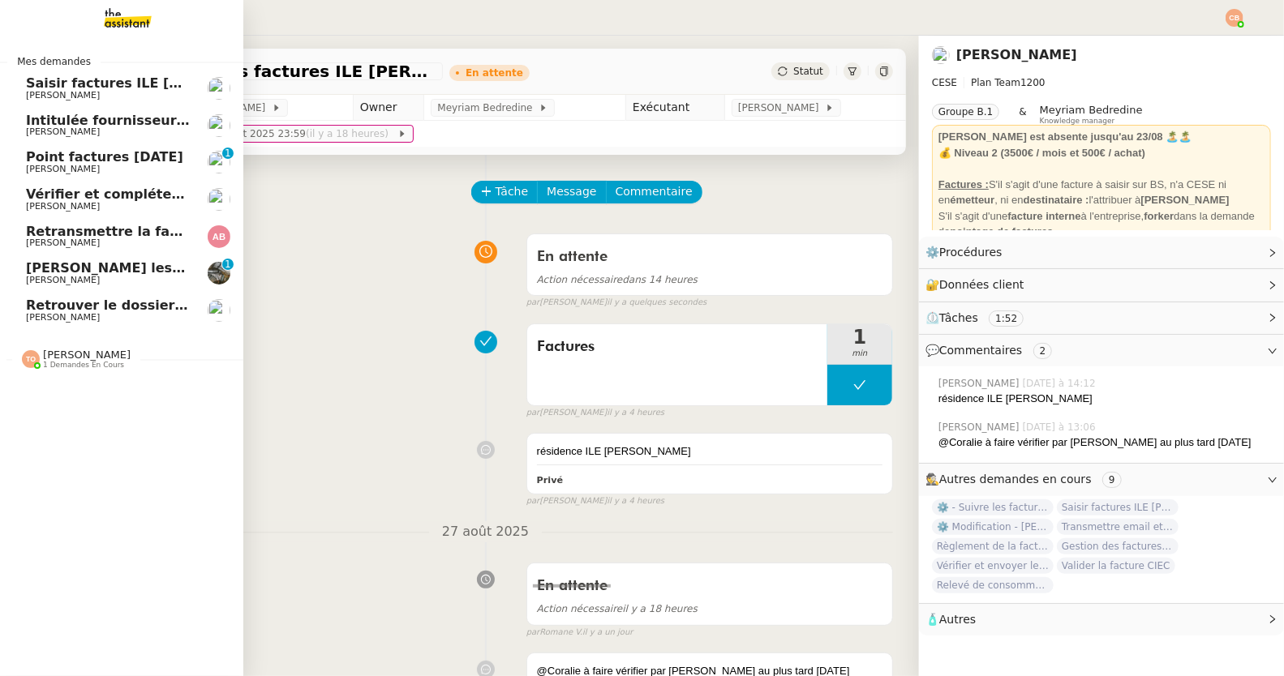
click at [56, 90] on span "[PERSON_NAME]" at bounding box center [63, 95] width 74 height 11
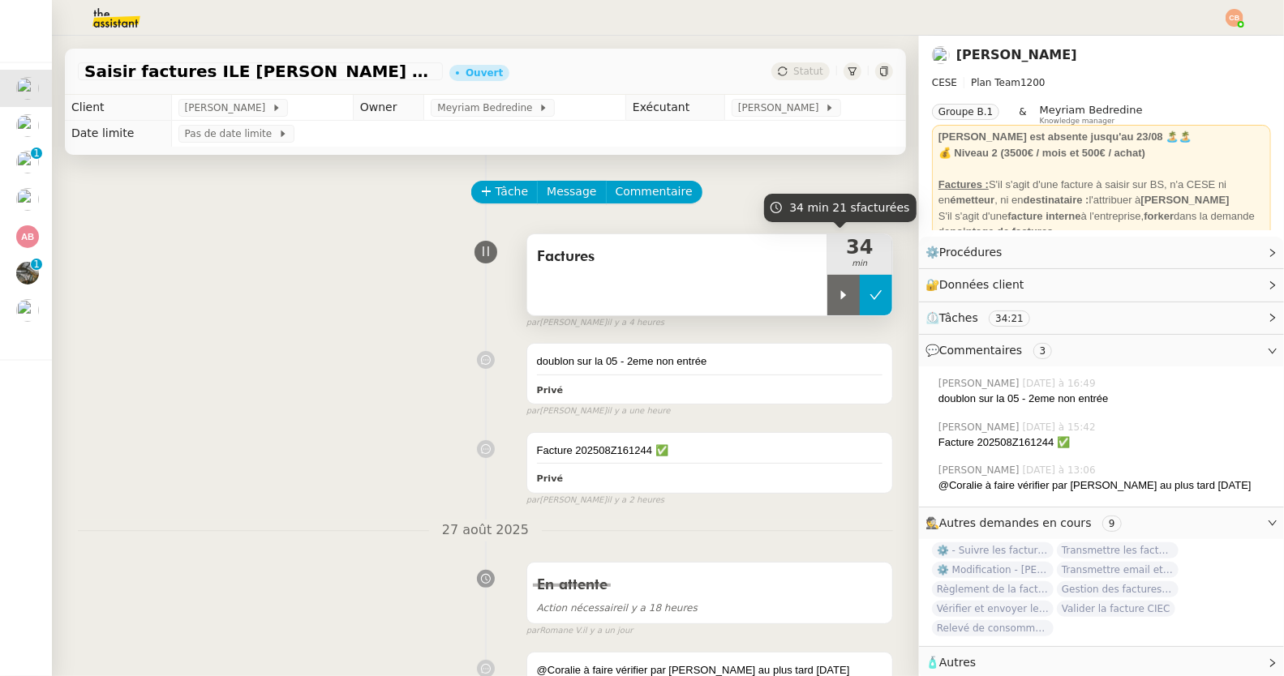
click at [861, 301] on button at bounding box center [876, 295] width 32 height 41
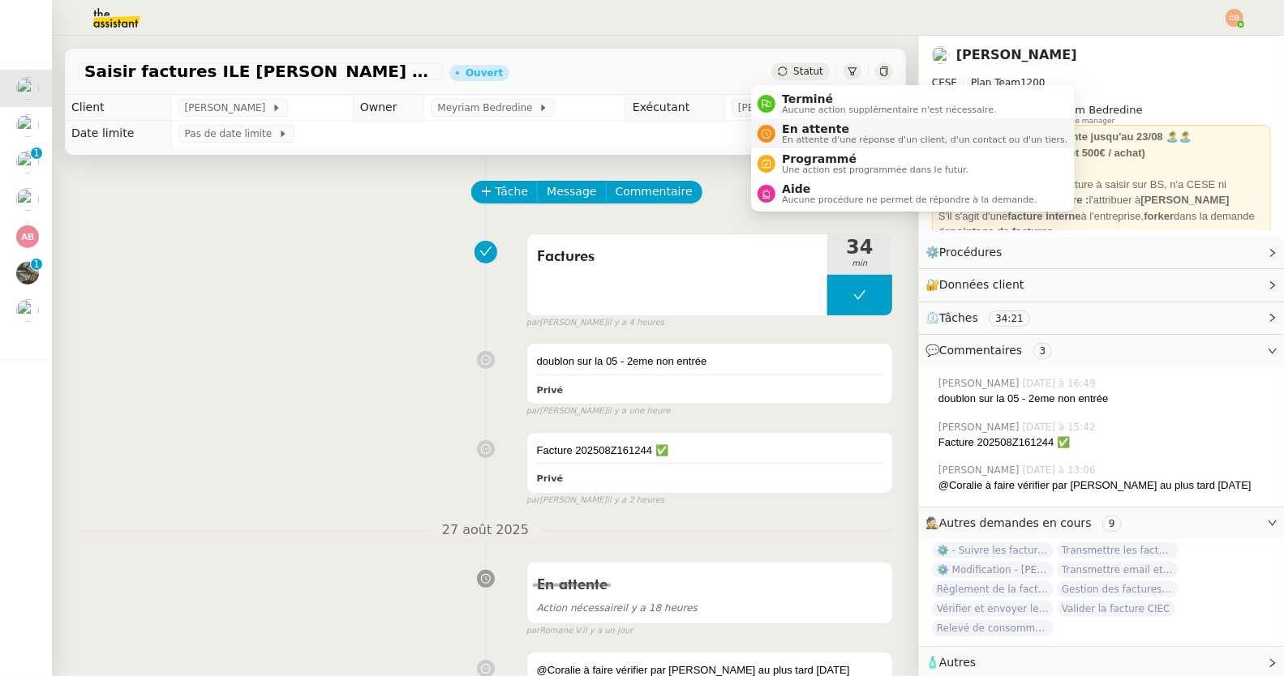
click at [798, 124] on span "En attente" at bounding box center [924, 128] width 285 height 13
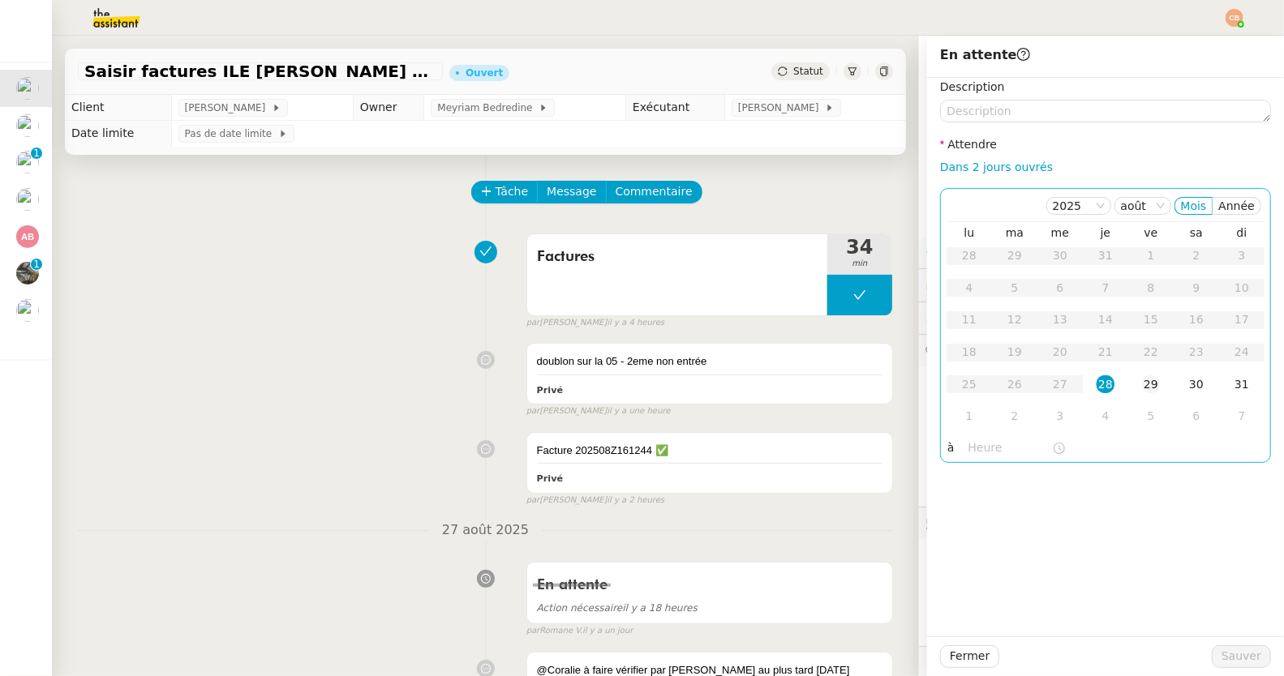
click at [1142, 387] on div "29" at bounding box center [1151, 384] width 18 height 18
click at [982, 445] on input "text" at bounding box center [1010, 448] width 84 height 19
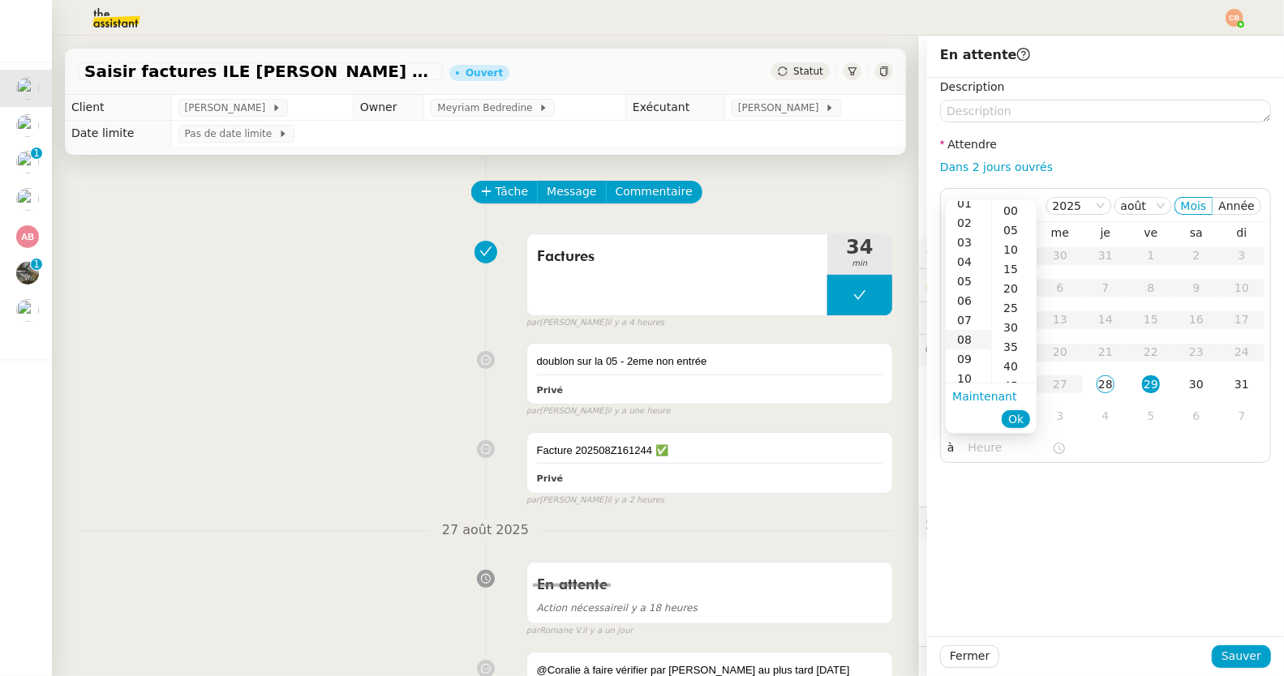
click at [965, 337] on div "08" at bounding box center [968, 339] width 45 height 19
click at [1008, 212] on div "00" at bounding box center [1014, 210] width 45 height 19
type input "08:00"
drag, startPoint x: 1087, startPoint y: 517, endPoint x: 1102, endPoint y: 540, distance: 28.1
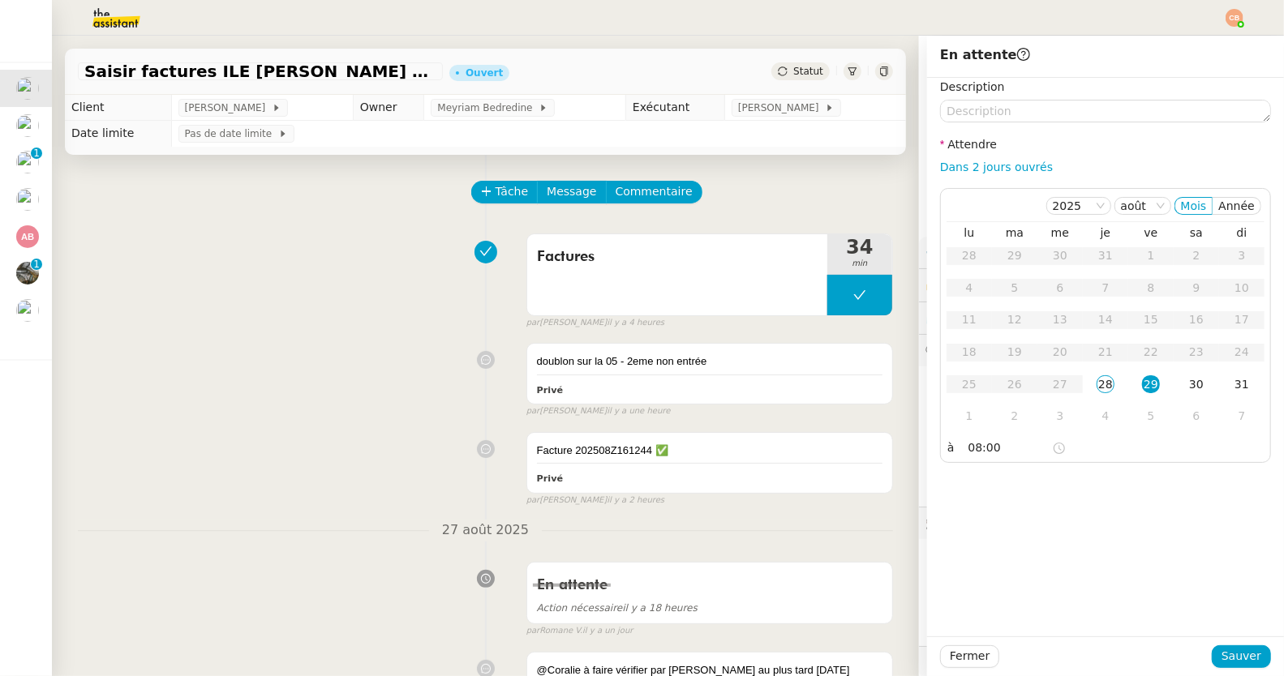
click at [1090, 522] on div "Description Attendre Dans 2 jours ouvrés [DATE] [PERSON_NAME] lu ma me je ve sa…" at bounding box center [1105, 357] width 357 height 559
click at [1221, 655] on span "Sauver" at bounding box center [1241, 656] width 40 height 19
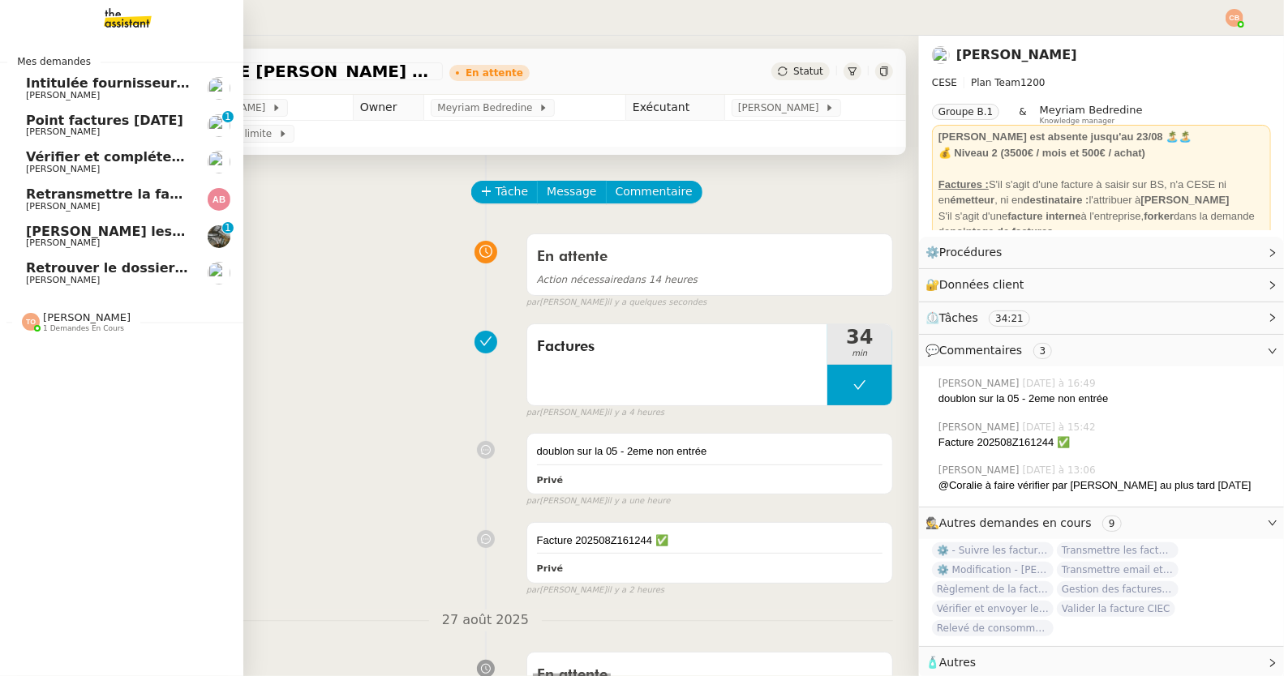
click at [48, 84] on span "Intitulée fournisseur Céramiques DOMINIQUE NB" at bounding box center [209, 82] width 367 height 15
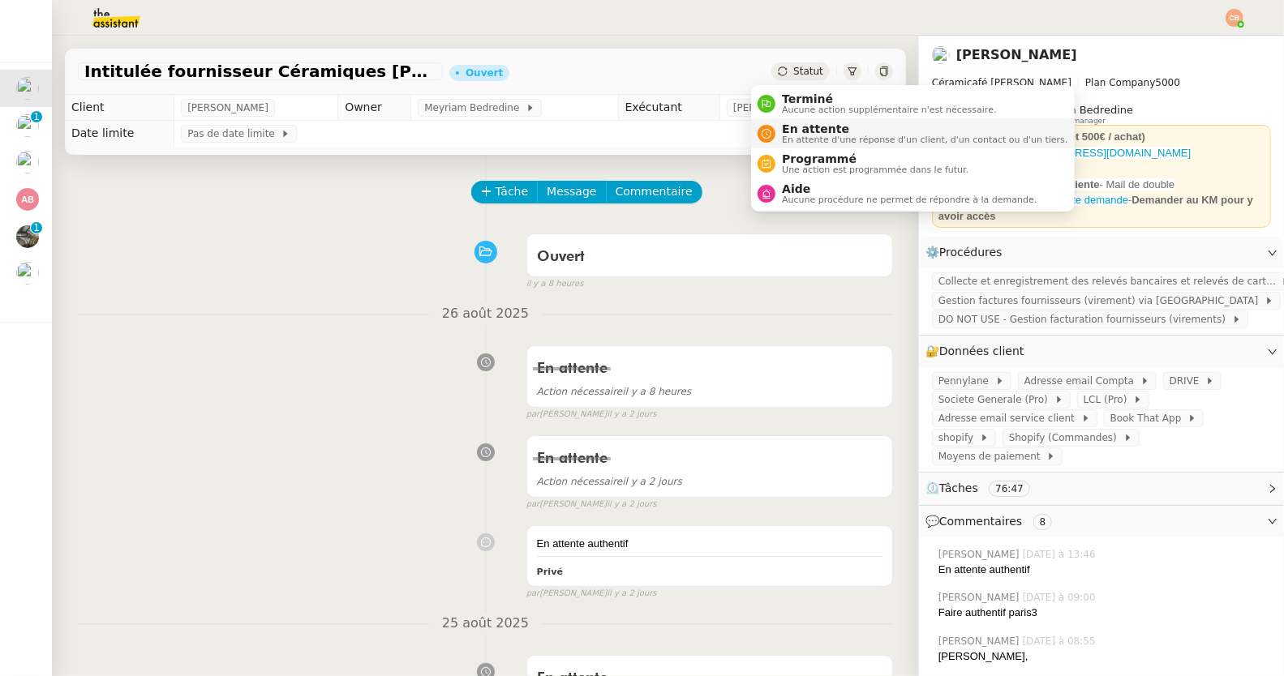
click at [784, 128] on span "En attente" at bounding box center [924, 128] width 285 height 13
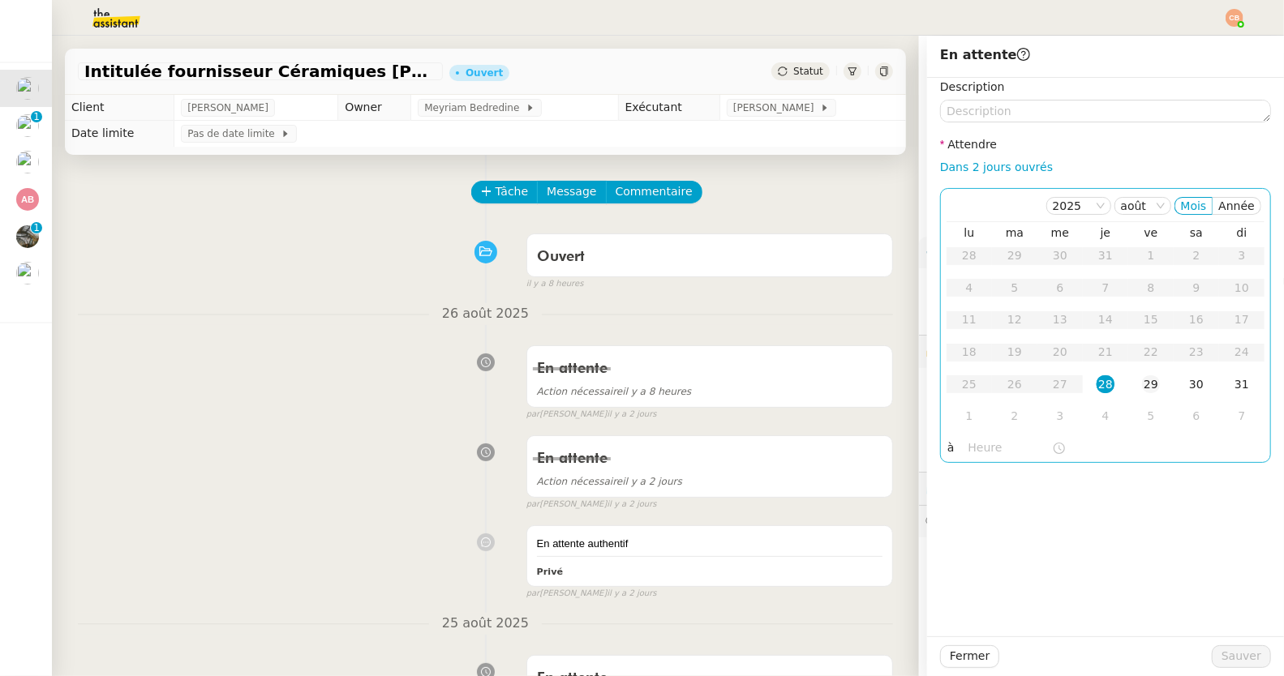
click at [1142, 387] on div "29" at bounding box center [1151, 384] width 18 height 18
click at [986, 448] on input "text" at bounding box center [1010, 448] width 84 height 19
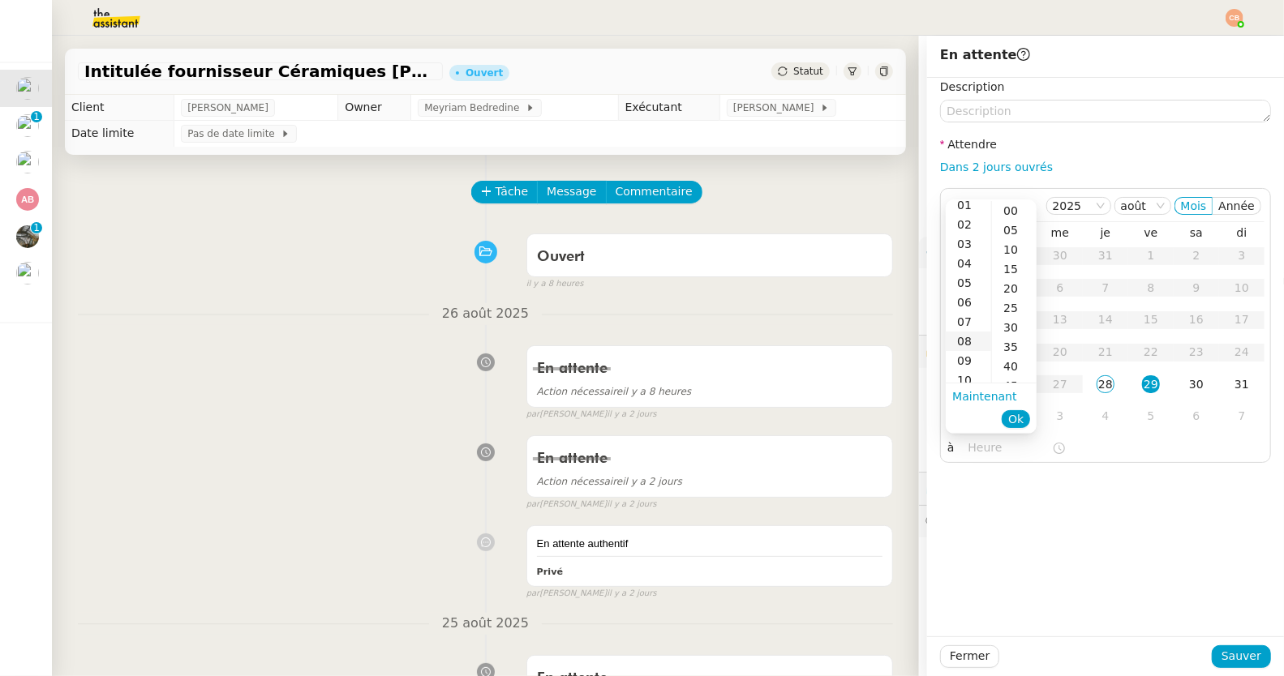
click at [965, 340] on div "08" at bounding box center [968, 341] width 45 height 19
click at [1007, 217] on div "00" at bounding box center [1014, 210] width 45 height 19
type input "08:00"
drag, startPoint x: 1089, startPoint y: 543, endPoint x: 1150, endPoint y: 598, distance: 81.6
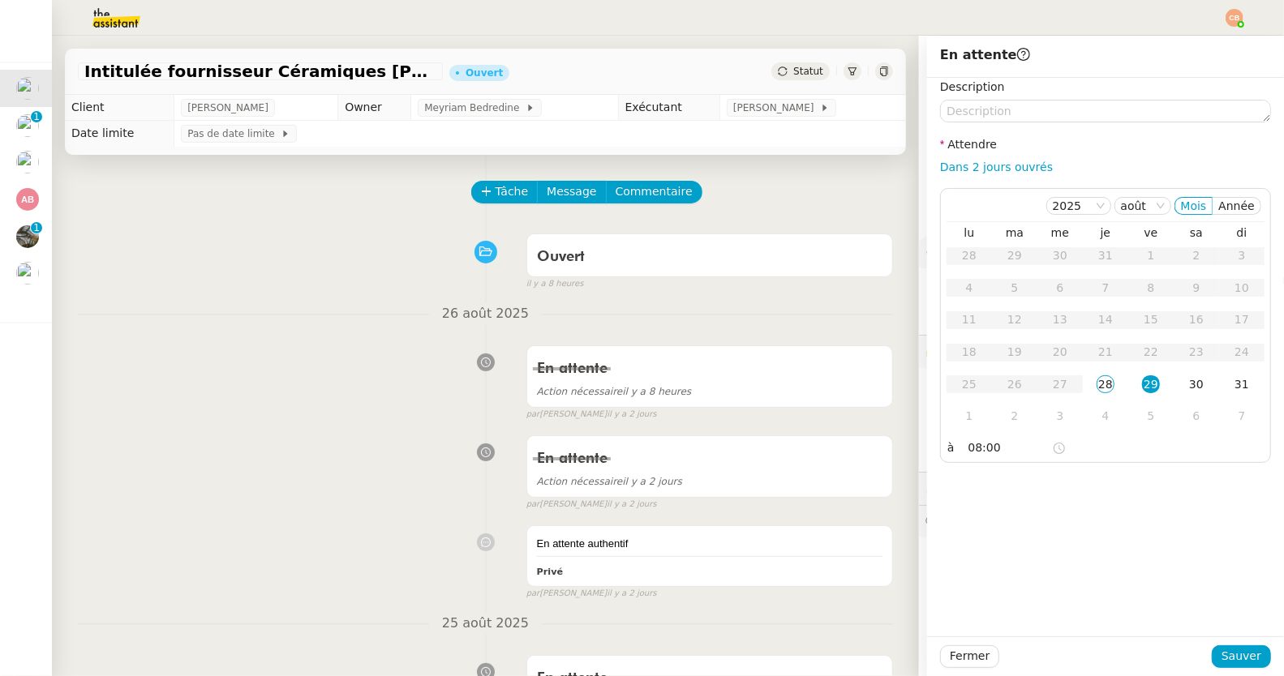
click at [1089, 544] on div "Description Attendre Dans 2 jours ouvrés [DATE] [PERSON_NAME] lu ma me je ve sa…" at bounding box center [1105, 357] width 357 height 559
click at [1221, 654] on span "Sauver" at bounding box center [1241, 656] width 40 height 19
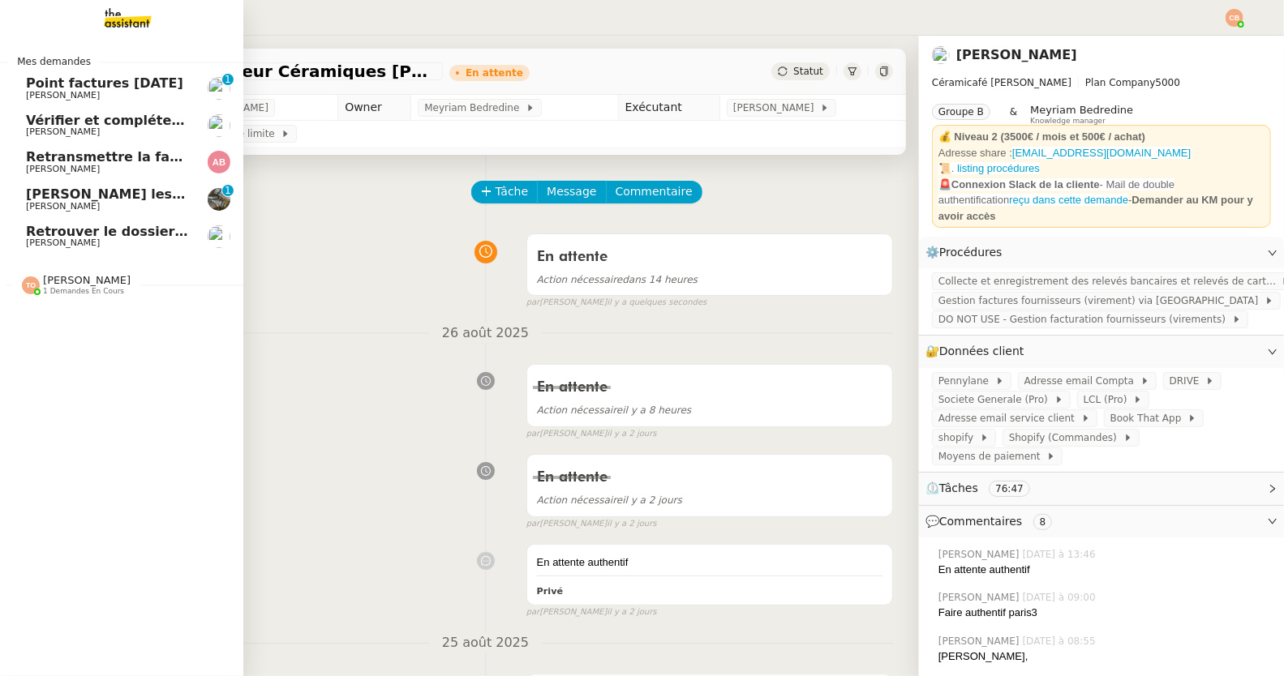
click at [64, 89] on span "Point factures Raja" at bounding box center [104, 82] width 157 height 15
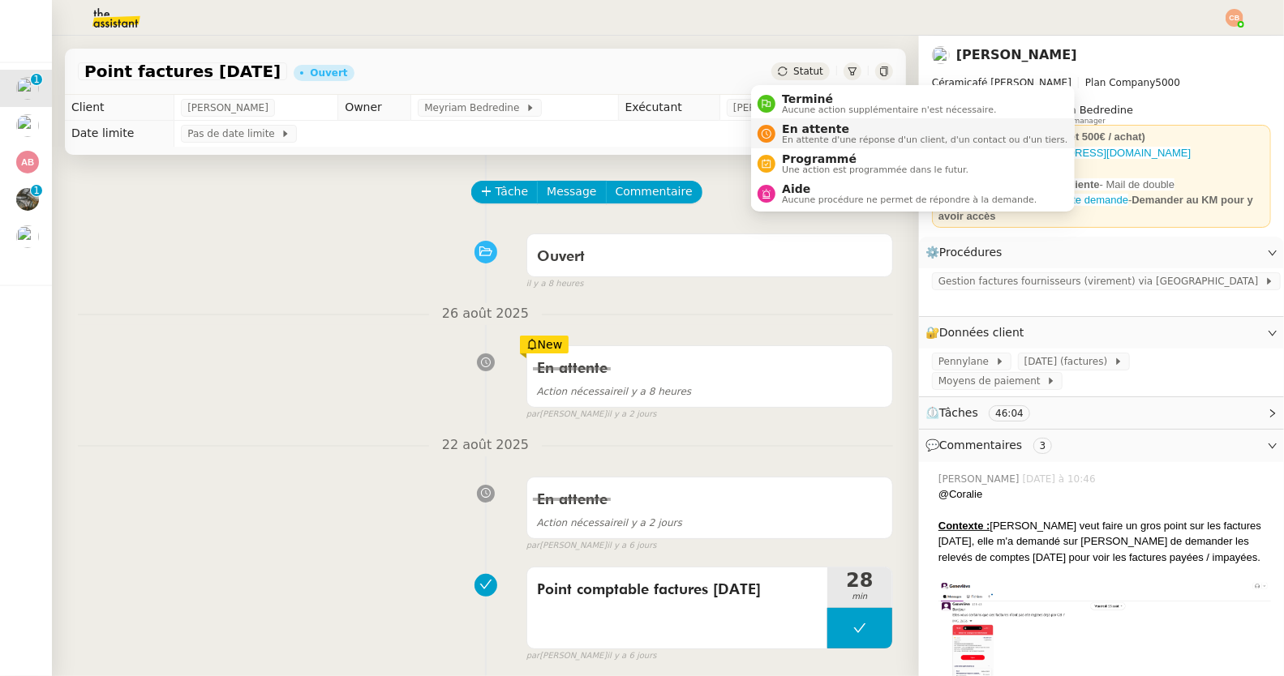
click at [787, 137] on span "En attente d'une réponse d'un client, d'un contact ou d'un tiers." at bounding box center [924, 139] width 285 height 9
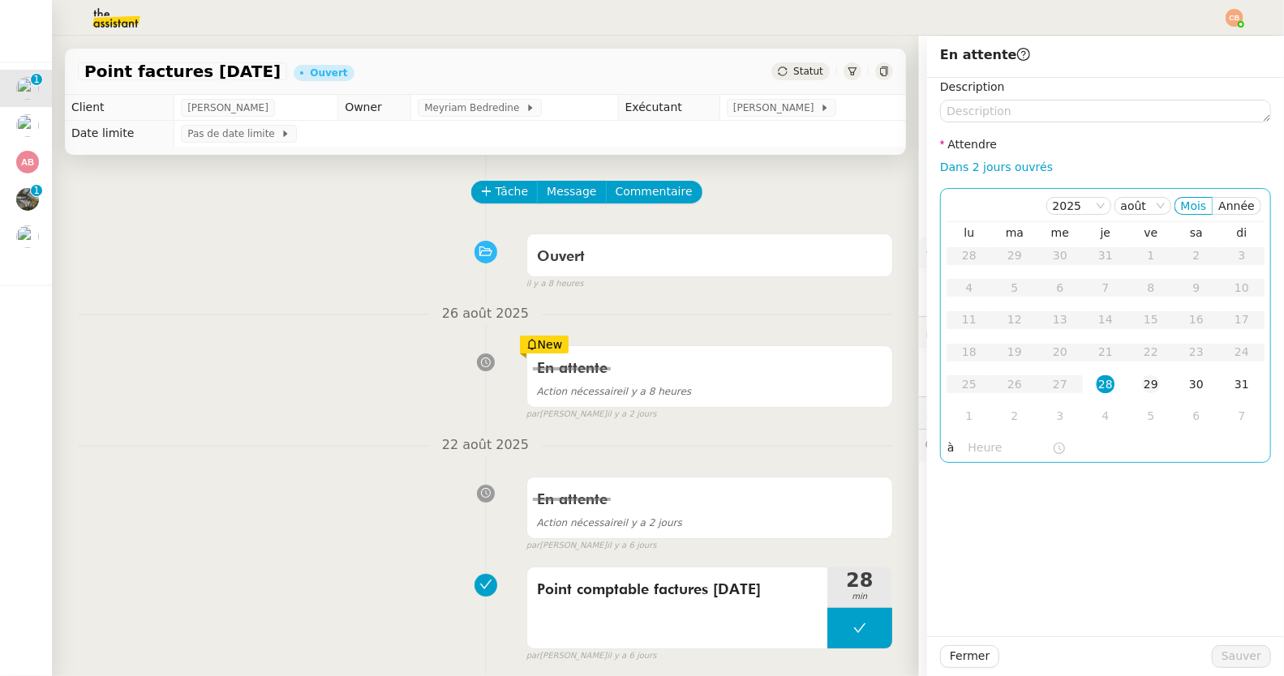
click at [1142, 391] on div "29" at bounding box center [1151, 384] width 18 height 18
click at [981, 451] on input "text" at bounding box center [1010, 448] width 84 height 19
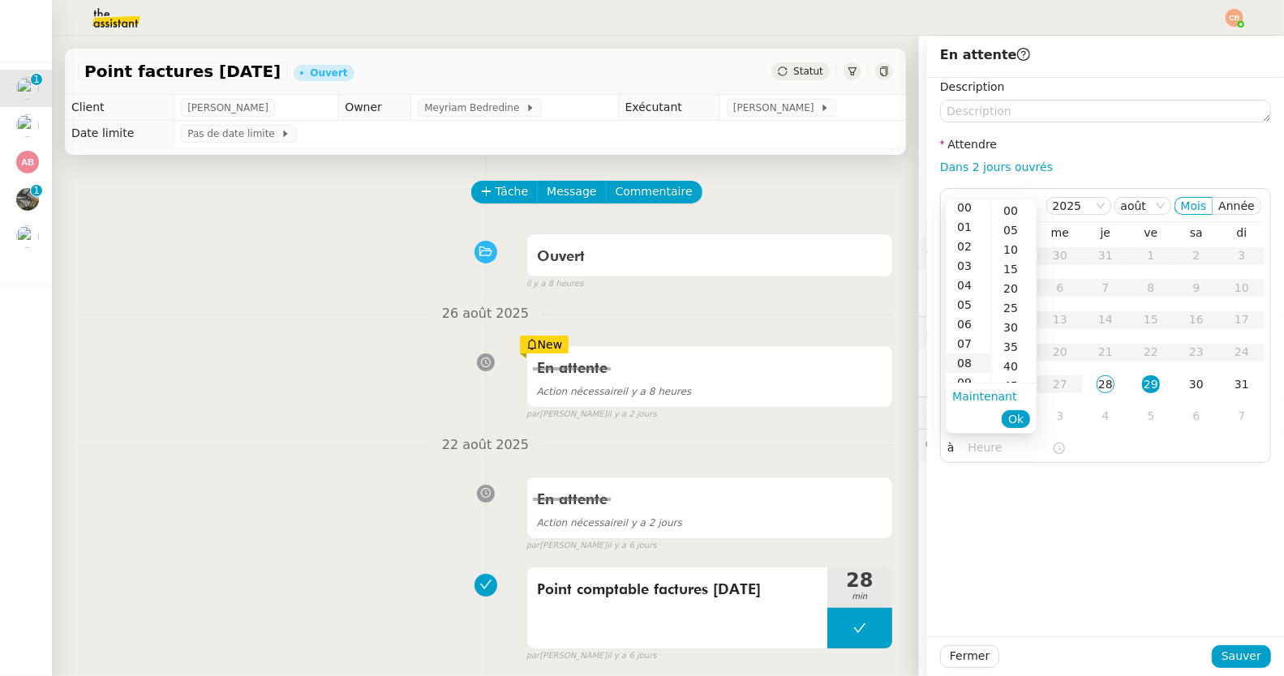
click at [967, 361] on div "08" at bounding box center [968, 363] width 45 height 19
click at [1006, 209] on div "00" at bounding box center [1014, 210] width 45 height 19
type input "08:00"
drag, startPoint x: 1067, startPoint y: 534, endPoint x: 1079, endPoint y: 542, distance: 14.6
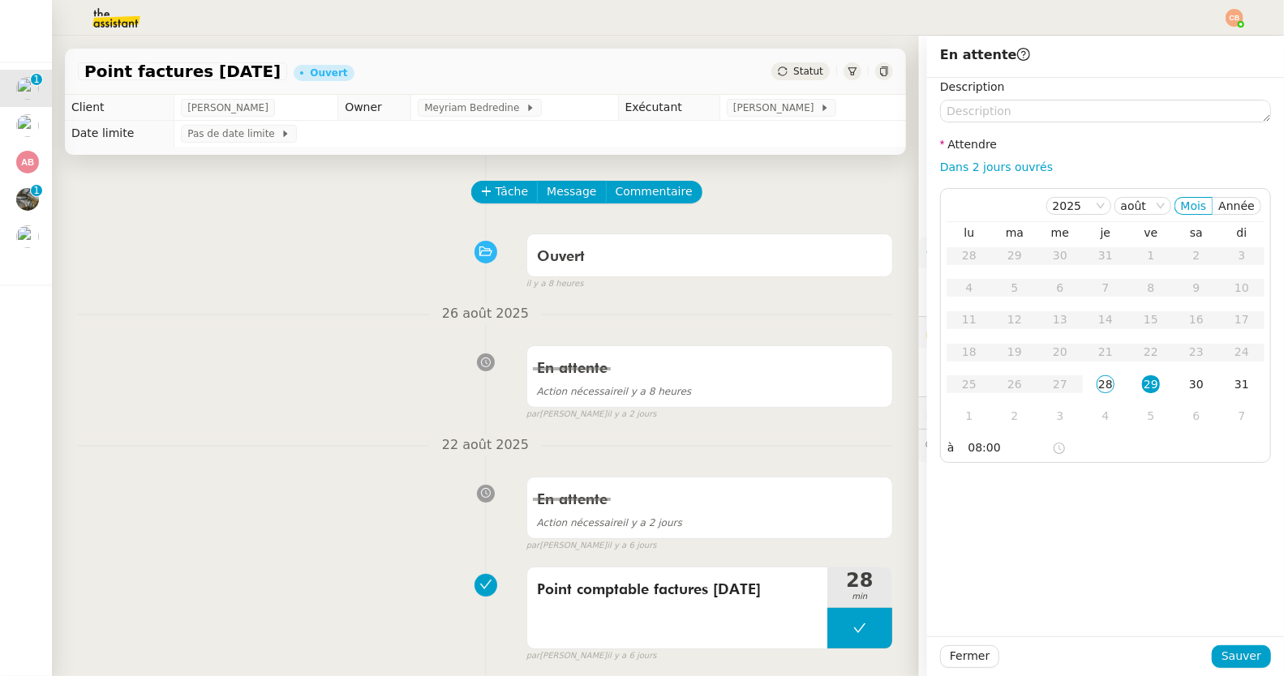
click at [1068, 534] on div "Description Attendre Dans 2 jours ouvrés [DATE] [PERSON_NAME] lu ma me je ve sa…" at bounding box center [1105, 357] width 357 height 559
click at [1211, 653] on button "Sauver" at bounding box center [1240, 656] width 59 height 23
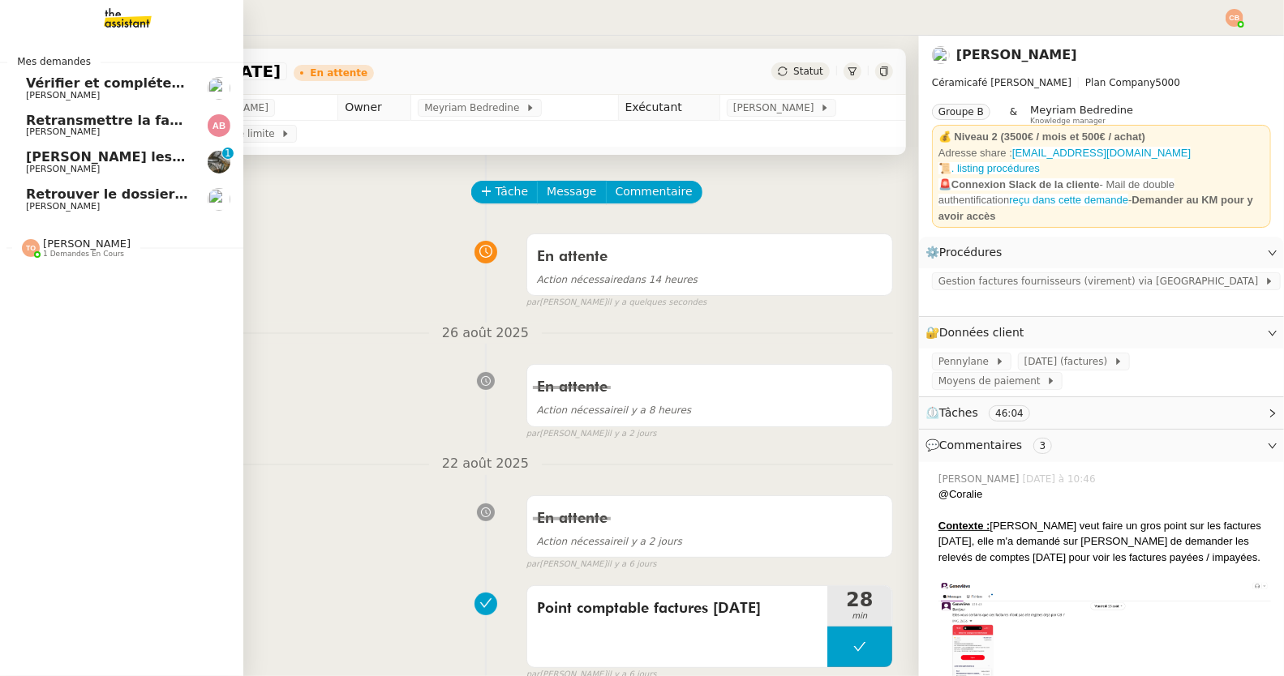
click at [70, 96] on span "[PERSON_NAME]" at bounding box center [63, 95] width 74 height 11
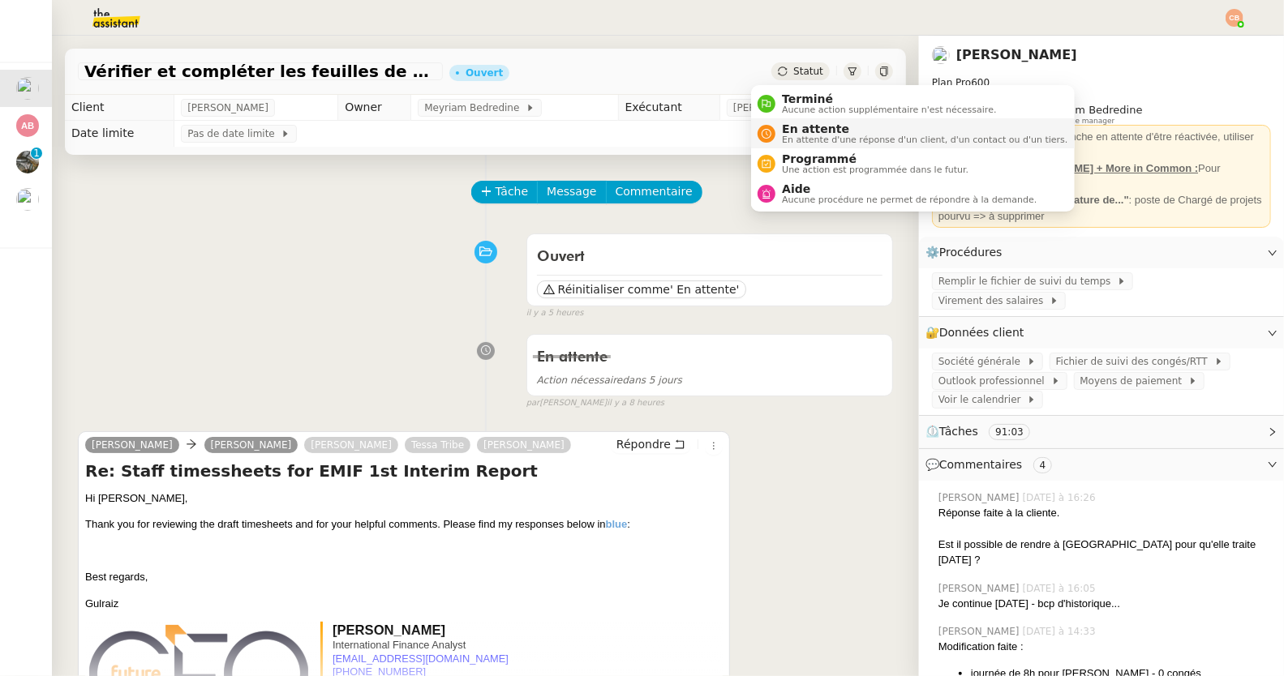
click at [798, 127] on span "En attente" at bounding box center [924, 128] width 285 height 13
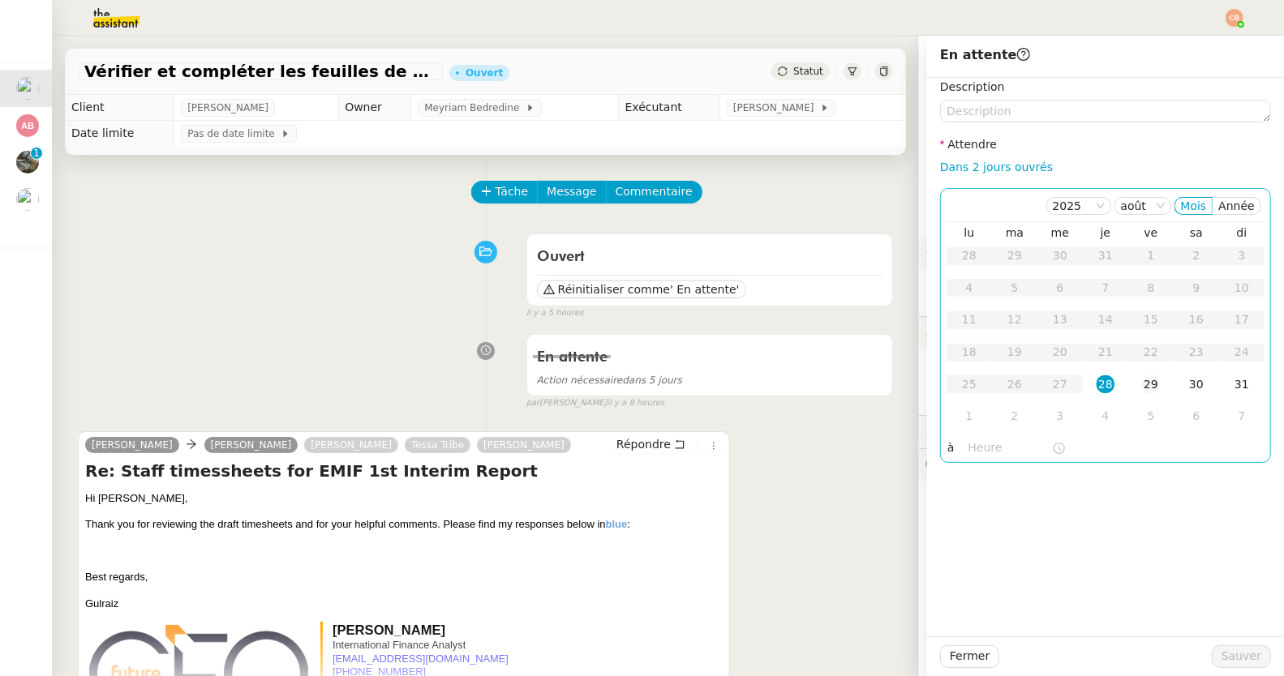
click at [1142, 380] on div "29" at bounding box center [1151, 384] width 18 height 18
click at [990, 448] on input "text" at bounding box center [1010, 448] width 84 height 19
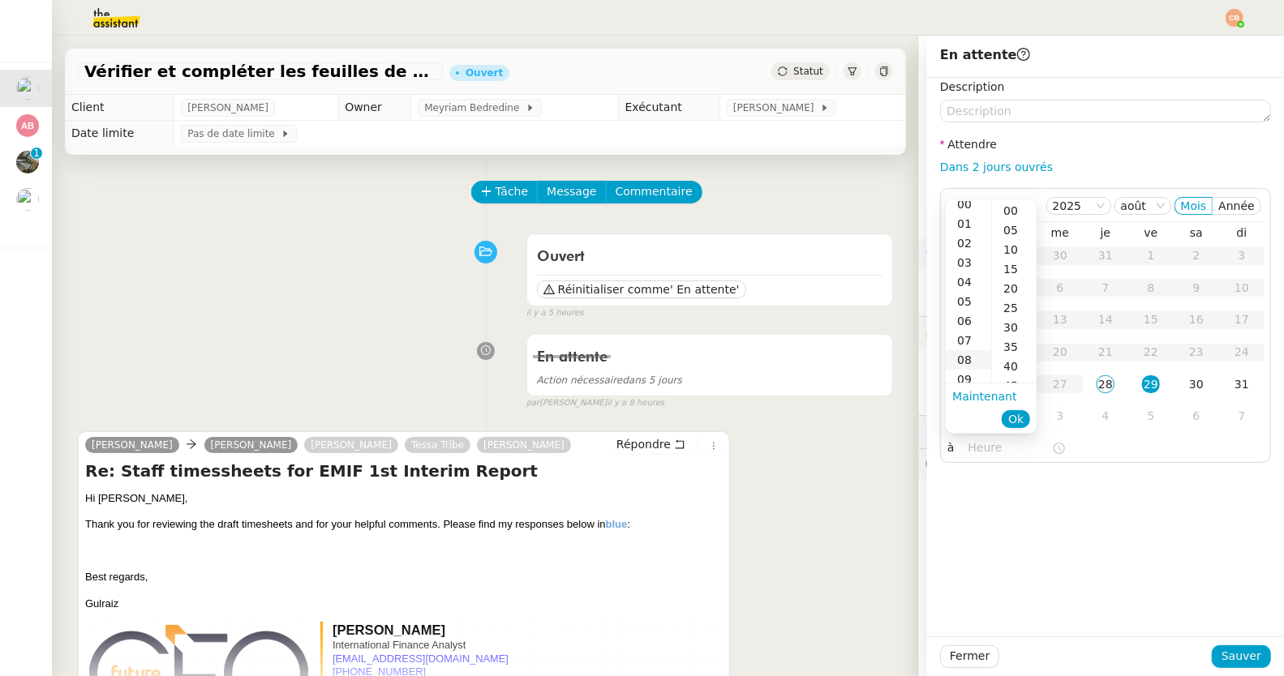
click at [967, 362] on div "08" at bounding box center [968, 359] width 45 height 19
click at [1008, 215] on div "00" at bounding box center [1014, 210] width 45 height 19
type input "08:00"
drag, startPoint x: 1066, startPoint y: 513, endPoint x: 1120, endPoint y: 567, distance: 76.3
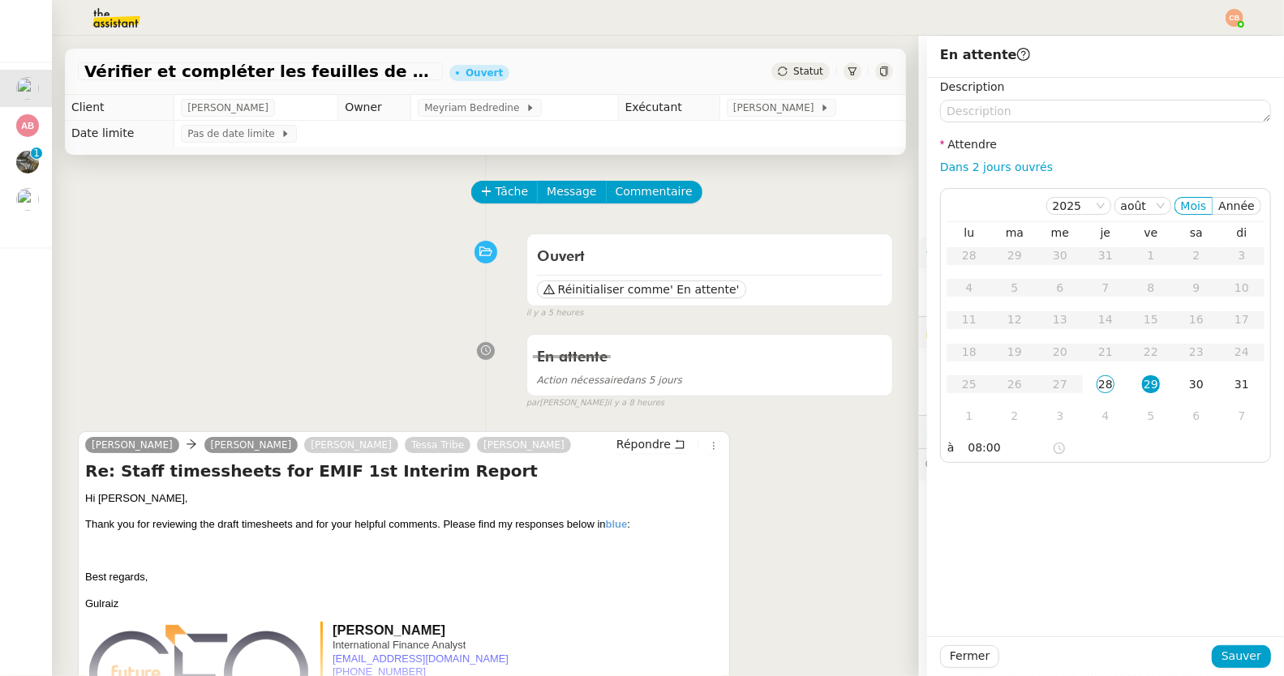
click at [1066, 515] on div "Description Attendre Dans 2 jours ouvrés [DATE] [PERSON_NAME] lu ma me je ve sa…" at bounding box center [1105, 357] width 357 height 559
click at [1237, 655] on span "Sauver" at bounding box center [1241, 656] width 40 height 19
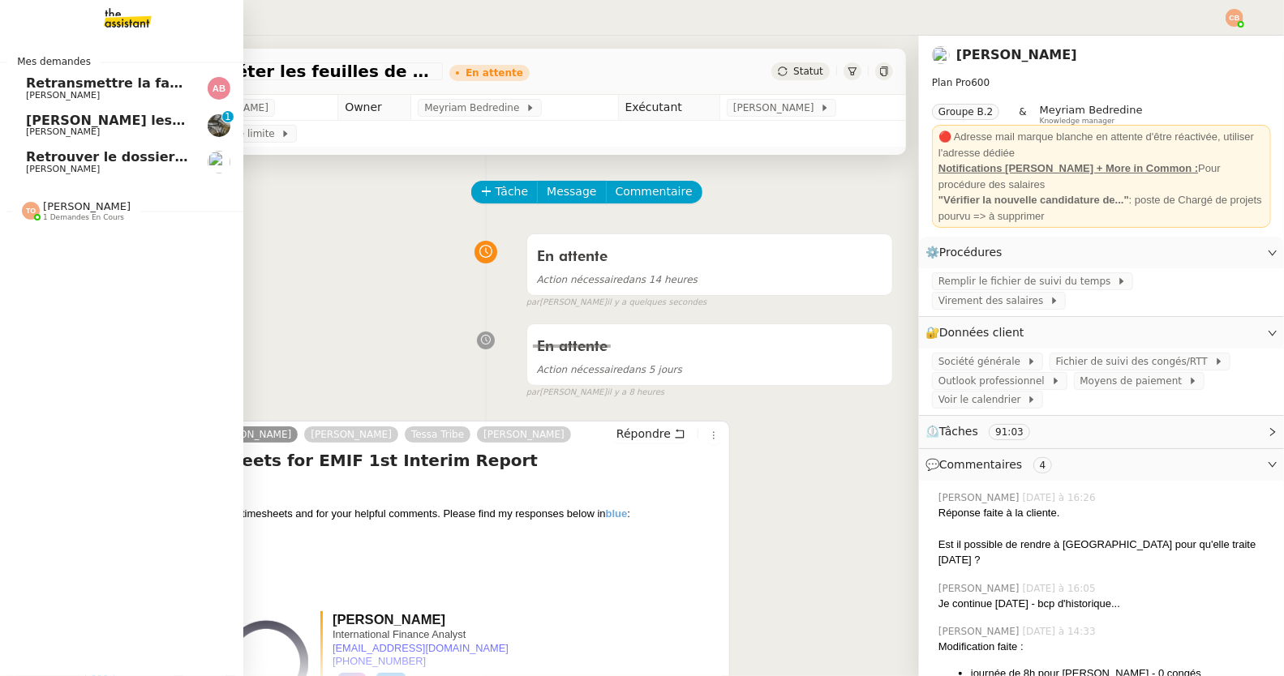
click at [47, 93] on span "[PERSON_NAME]" at bounding box center [63, 95] width 74 height 11
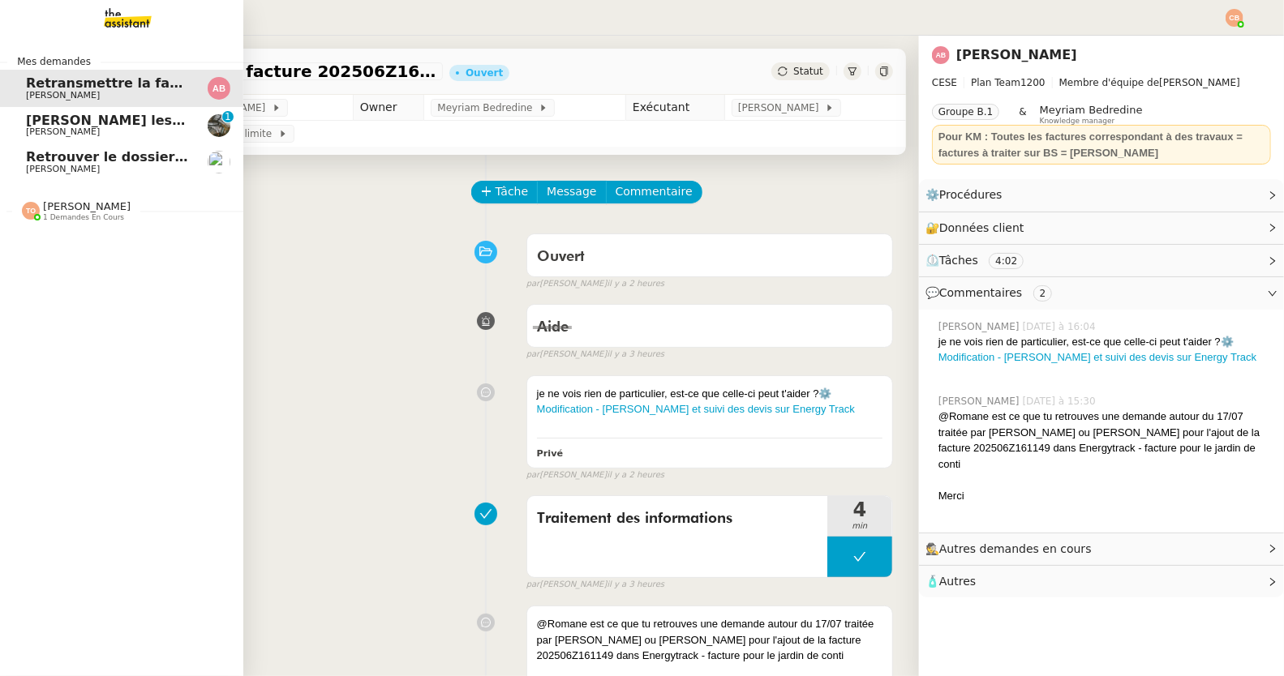
click at [37, 122] on span "Détaille les tâches pour Antony" at bounding box center [207, 120] width 362 height 15
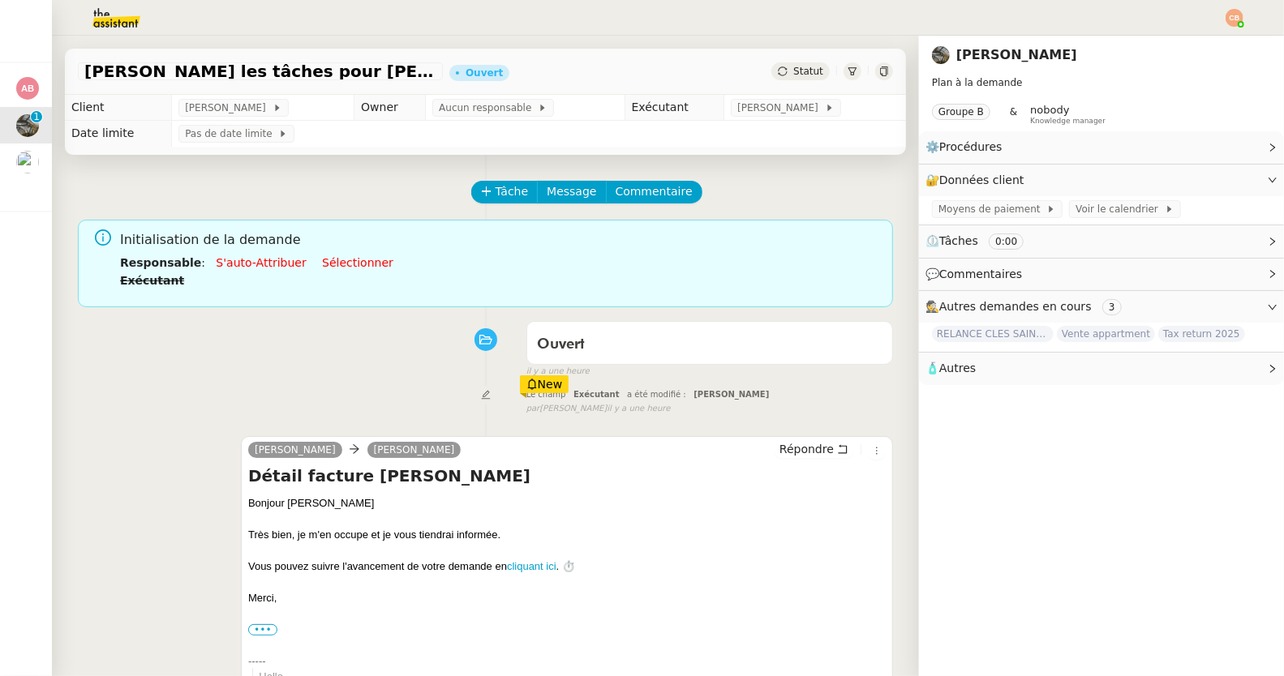
scroll to position [341, 0]
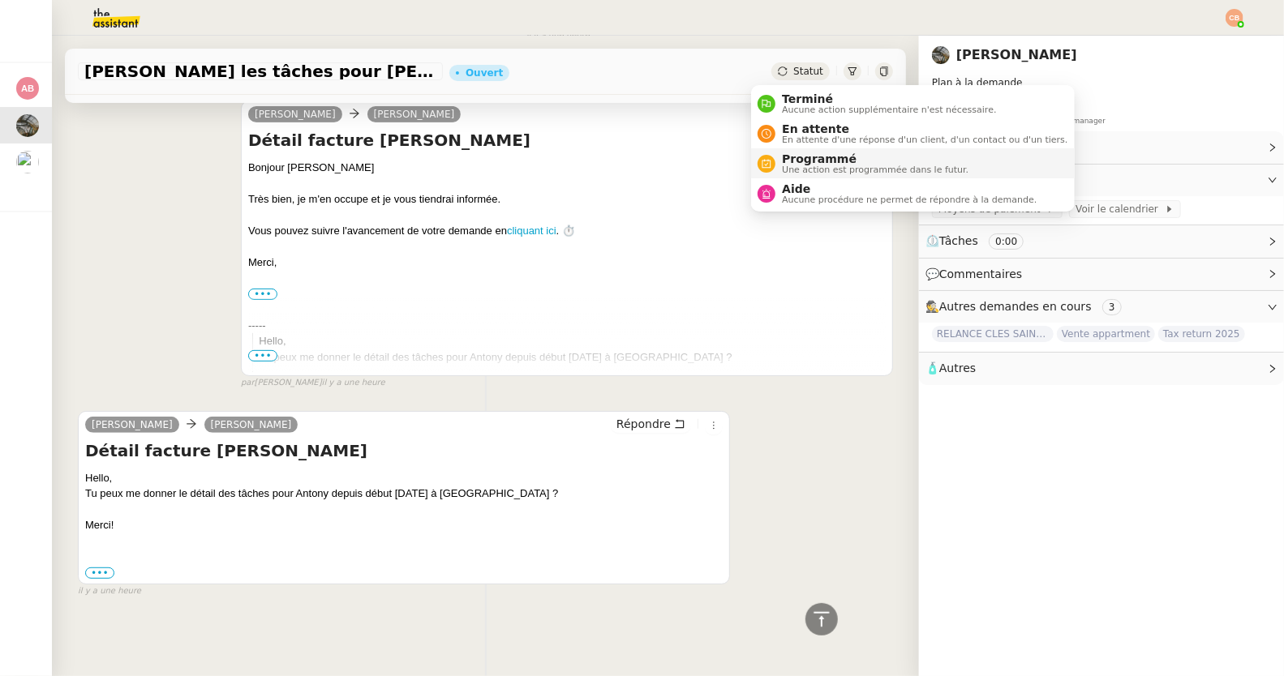
click at [804, 153] on span "Programmé" at bounding box center [875, 158] width 187 height 13
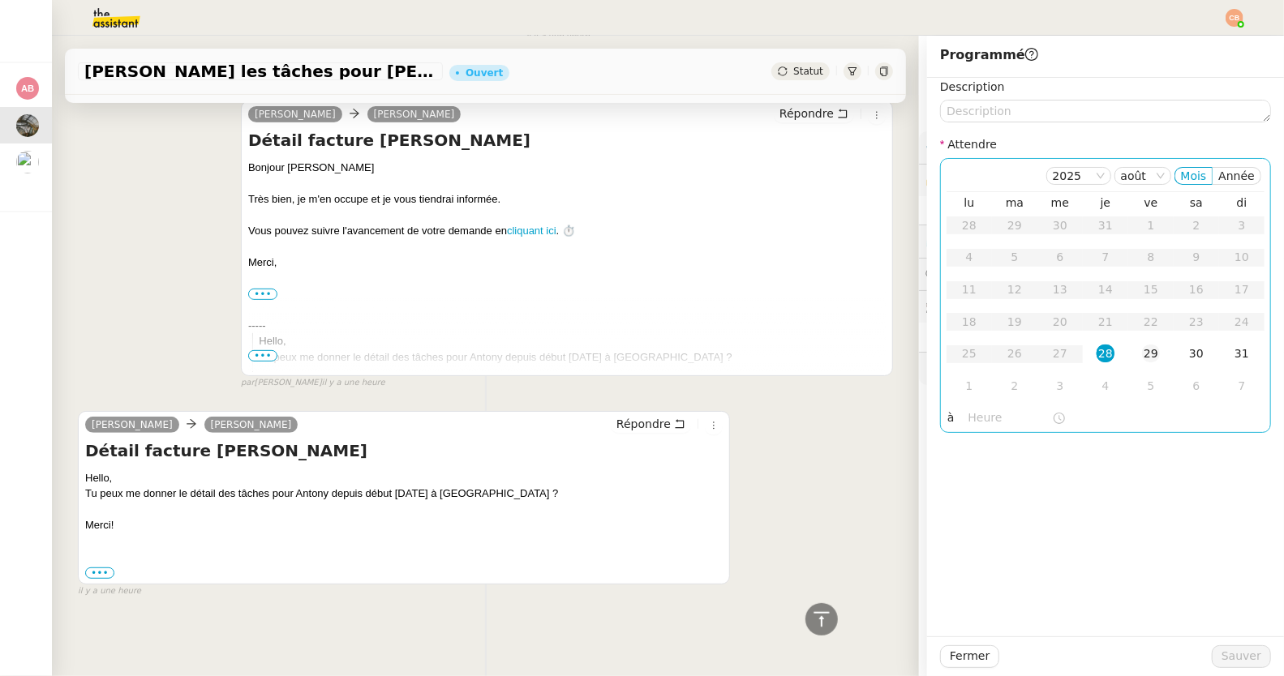
click at [1142, 350] on div "29" at bounding box center [1151, 354] width 18 height 18
click at [982, 410] on input "text" at bounding box center [1010, 418] width 84 height 19
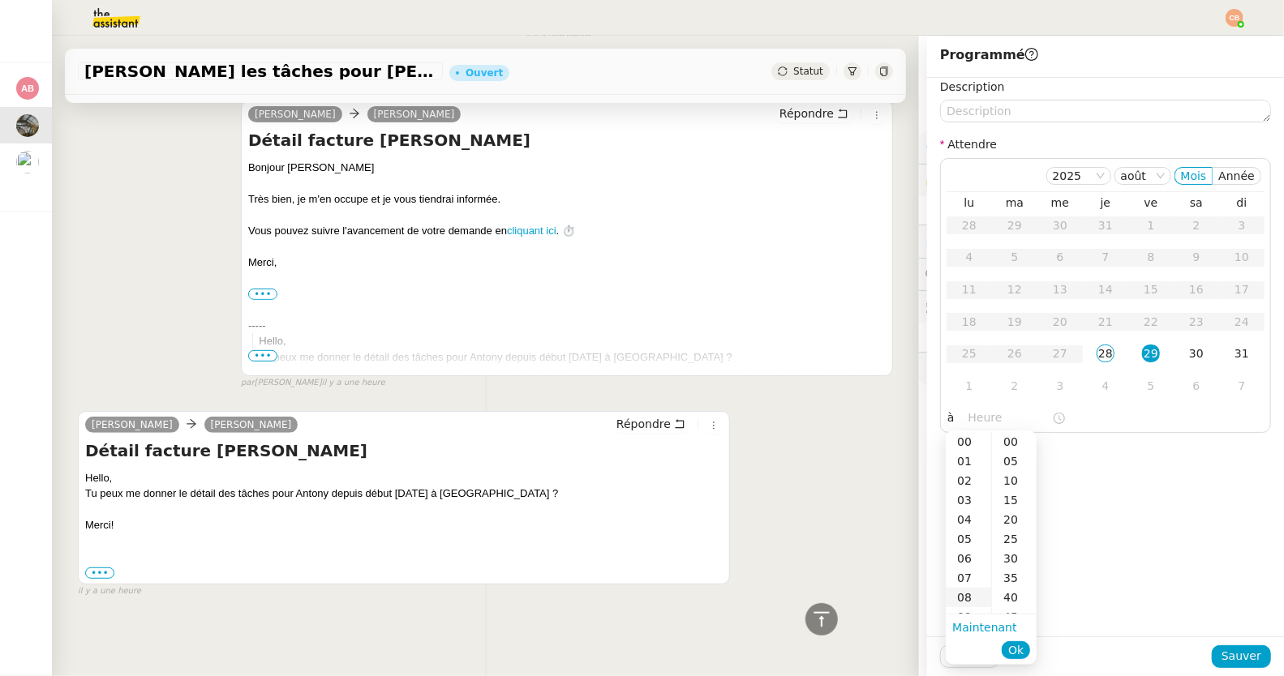
click at [963, 591] on div "08" at bounding box center [968, 597] width 45 height 19
click at [1008, 446] on div "00" at bounding box center [1014, 441] width 45 height 19
type input "08:00"
drag, startPoint x: 1148, startPoint y: 478, endPoint x: 1195, endPoint y: 582, distance: 114.0
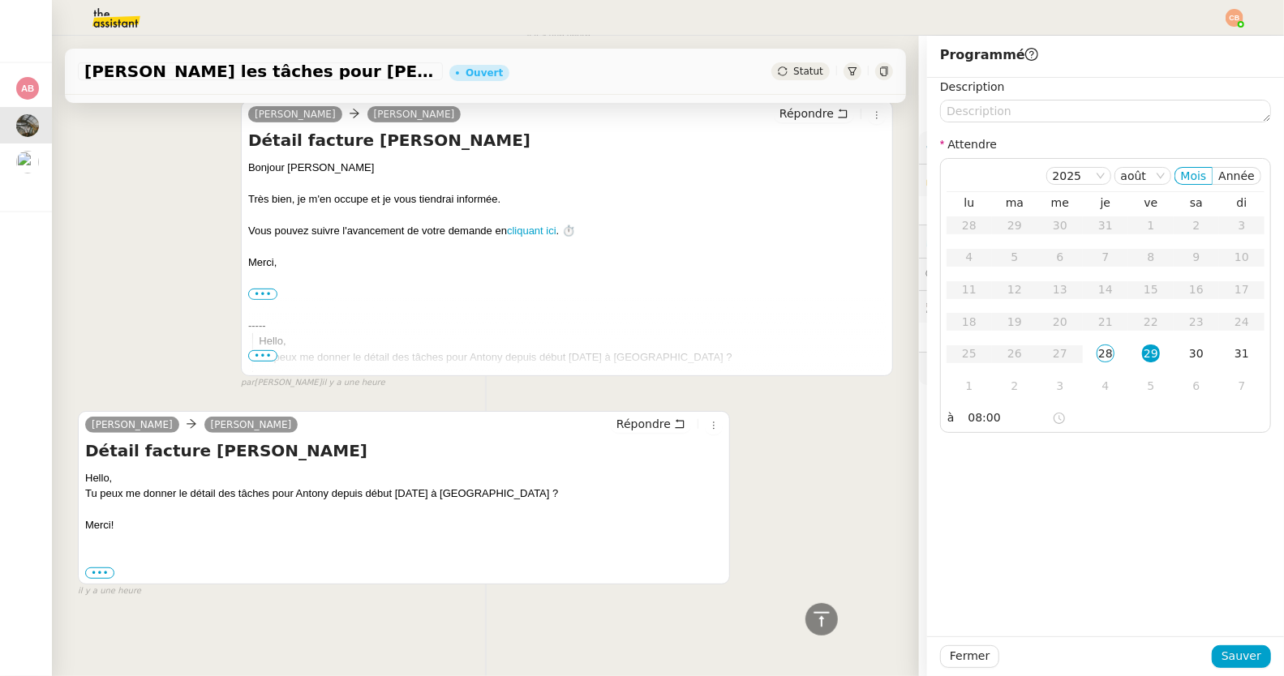
click at [1148, 478] on div "Description Attendre 2025 août Mois Année lu ma me je ve sa di 28 29 30 31 1 2 …" at bounding box center [1105, 357] width 357 height 559
click at [1231, 649] on span "Sauver" at bounding box center [1241, 656] width 40 height 19
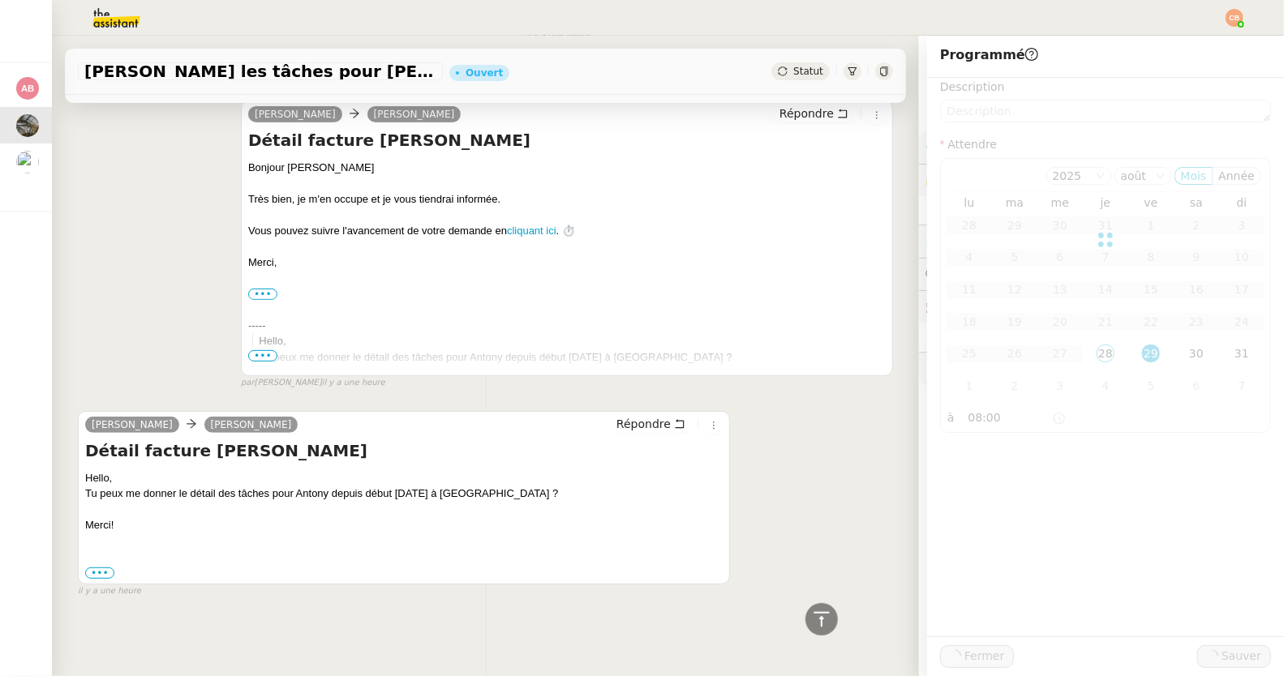
scroll to position [361, 0]
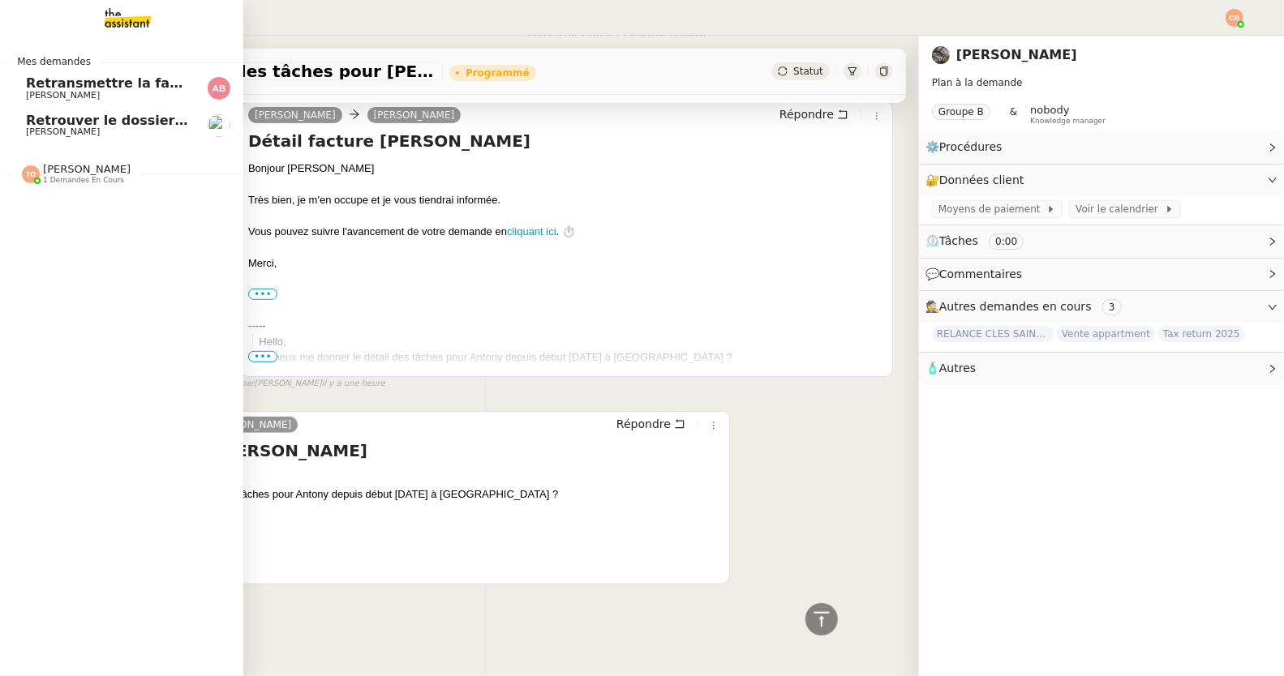
click at [35, 118] on span "Retrouver le dossier de recrutement" at bounding box center [159, 120] width 267 height 15
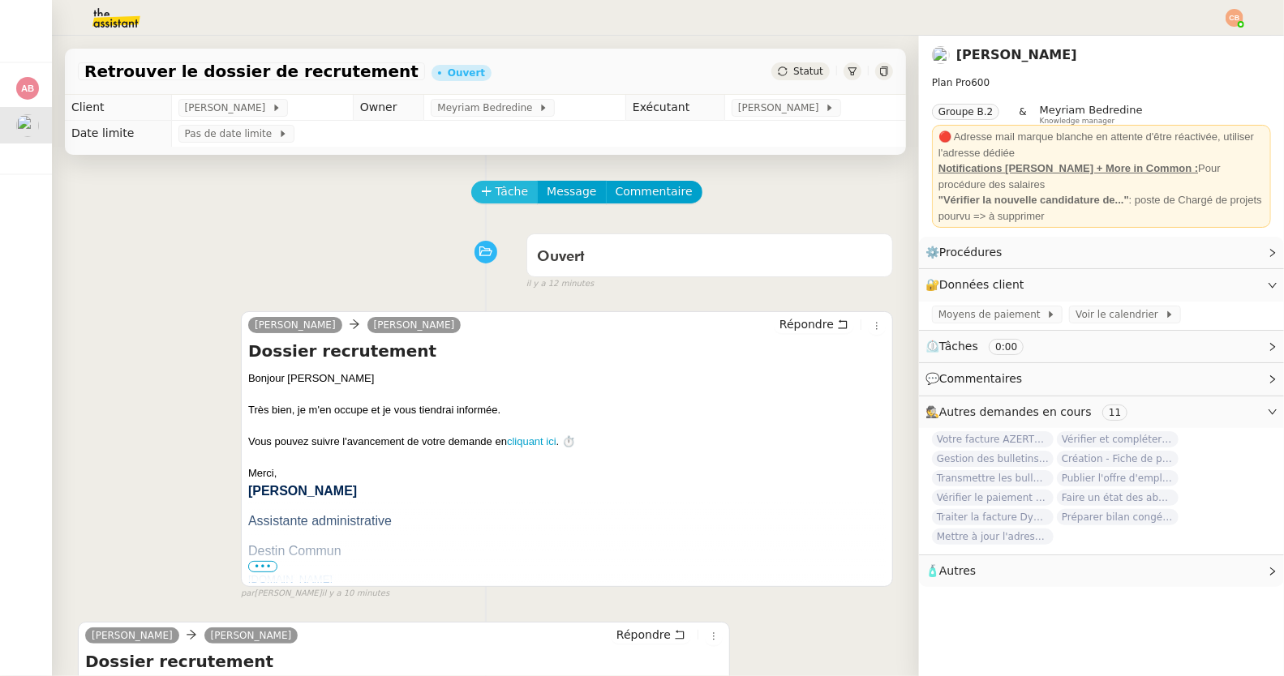
click at [481, 189] on icon at bounding box center [486, 191] width 11 height 11
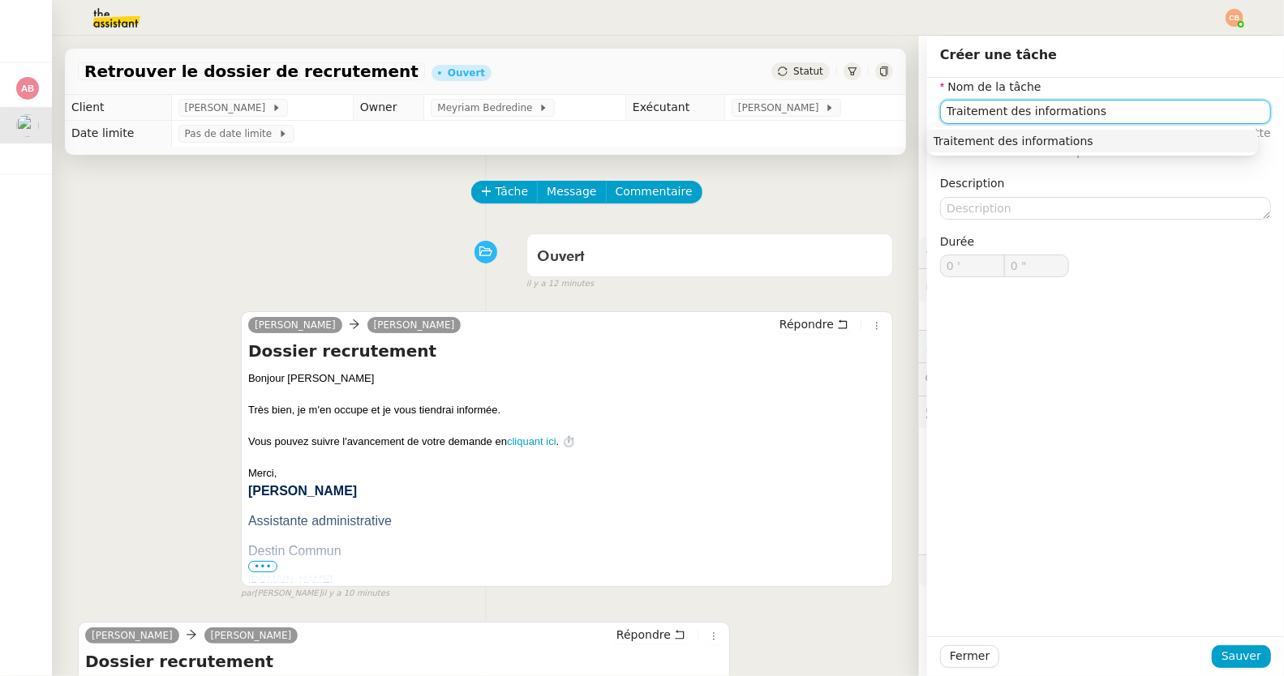
click at [981, 145] on div "Traitement des informations" at bounding box center [1092, 141] width 318 height 15
type input "Traitement des informations"
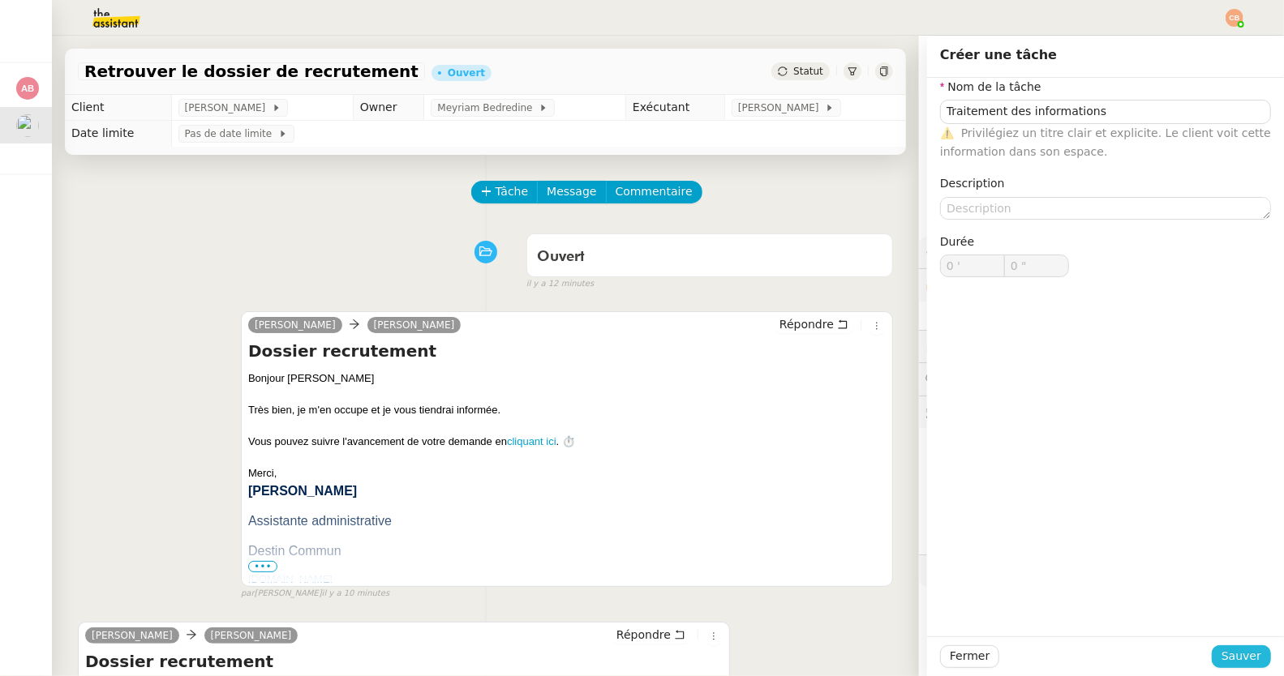
click at [1211, 650] on button "Sauver" at bounding box center [1240, 656] width 59 height 23
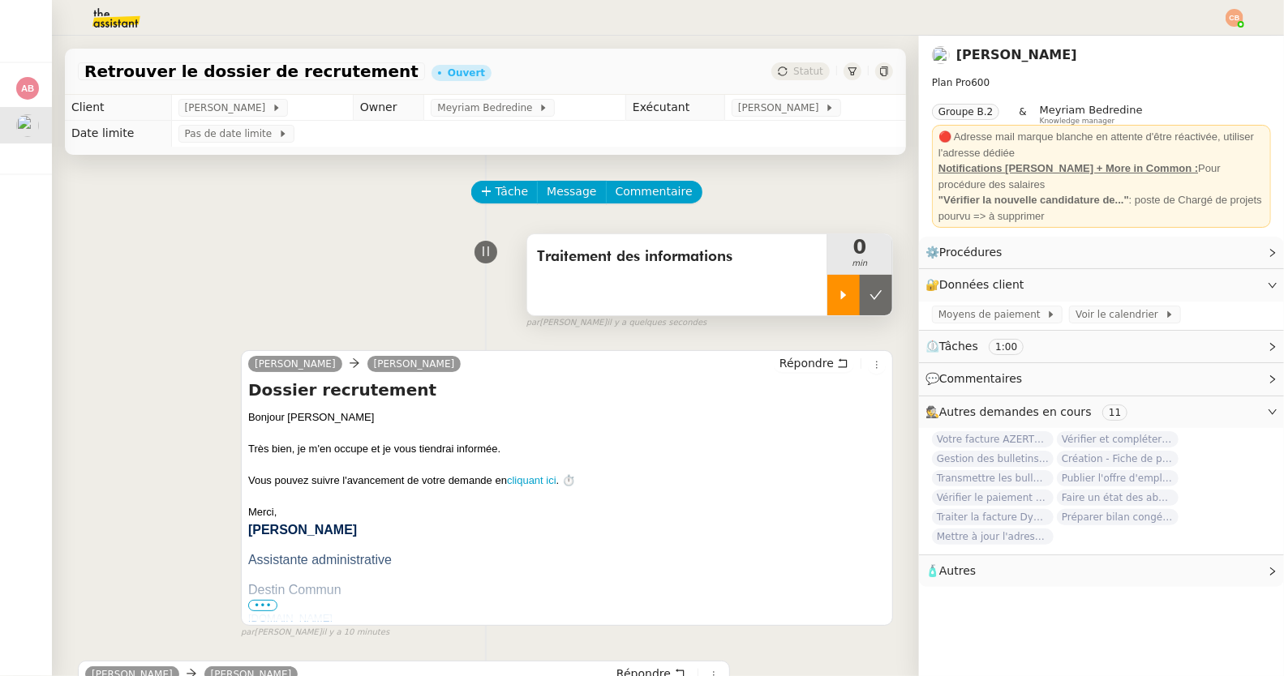
click at [827, 311] on div at bounding box center [843, 295] width 32 height 41
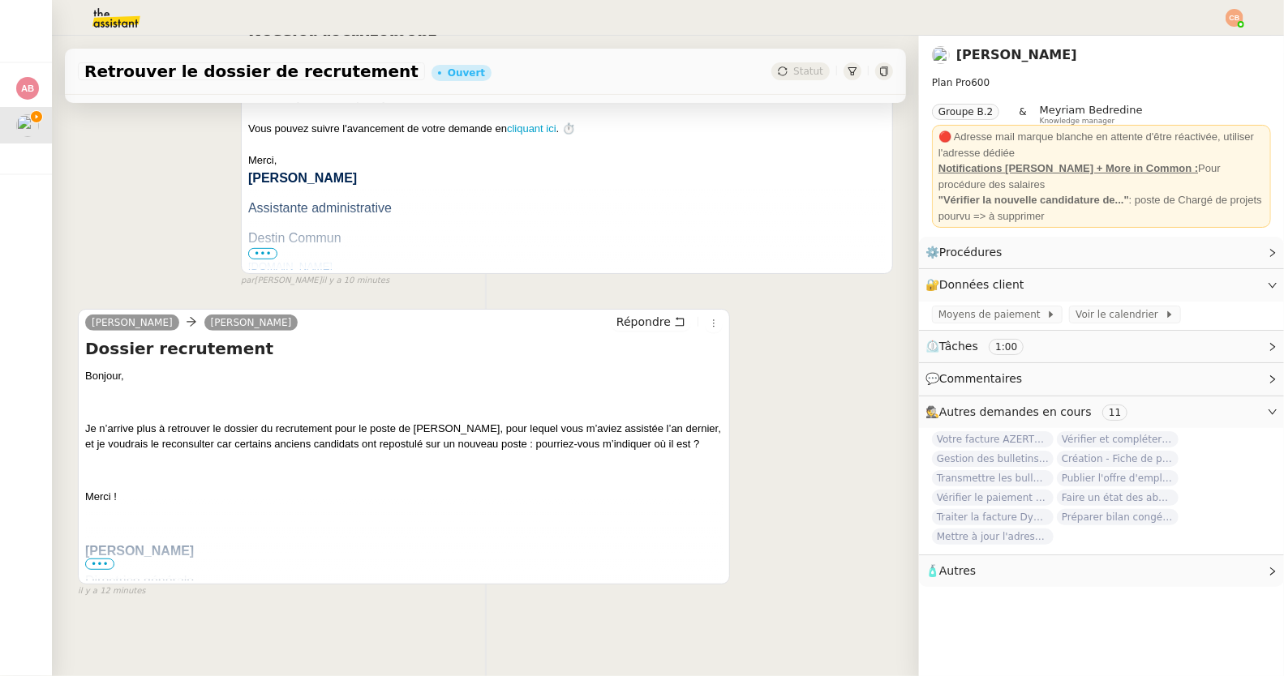
scroll to position [358, 0]
click at [129, 24] on img at bounding box center [104, 18] width 126 height 36
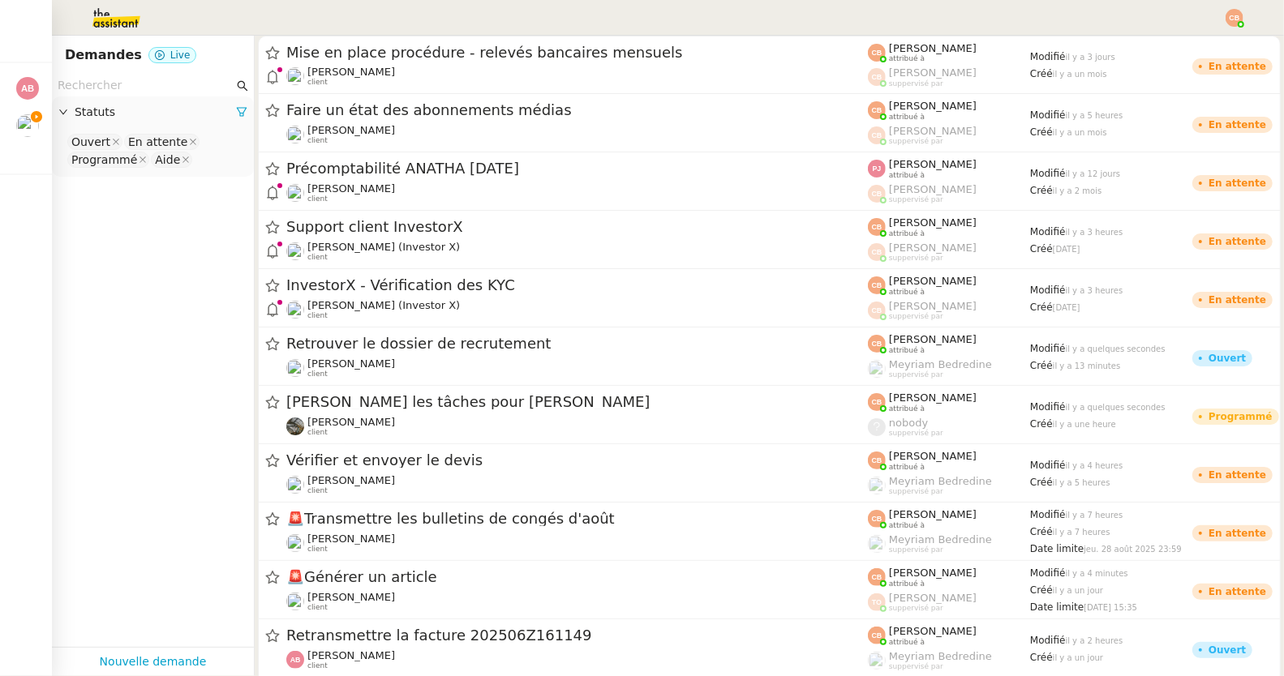
click at [128, 76] on input "text" at bounding box center [146, 85] width 176 height 19
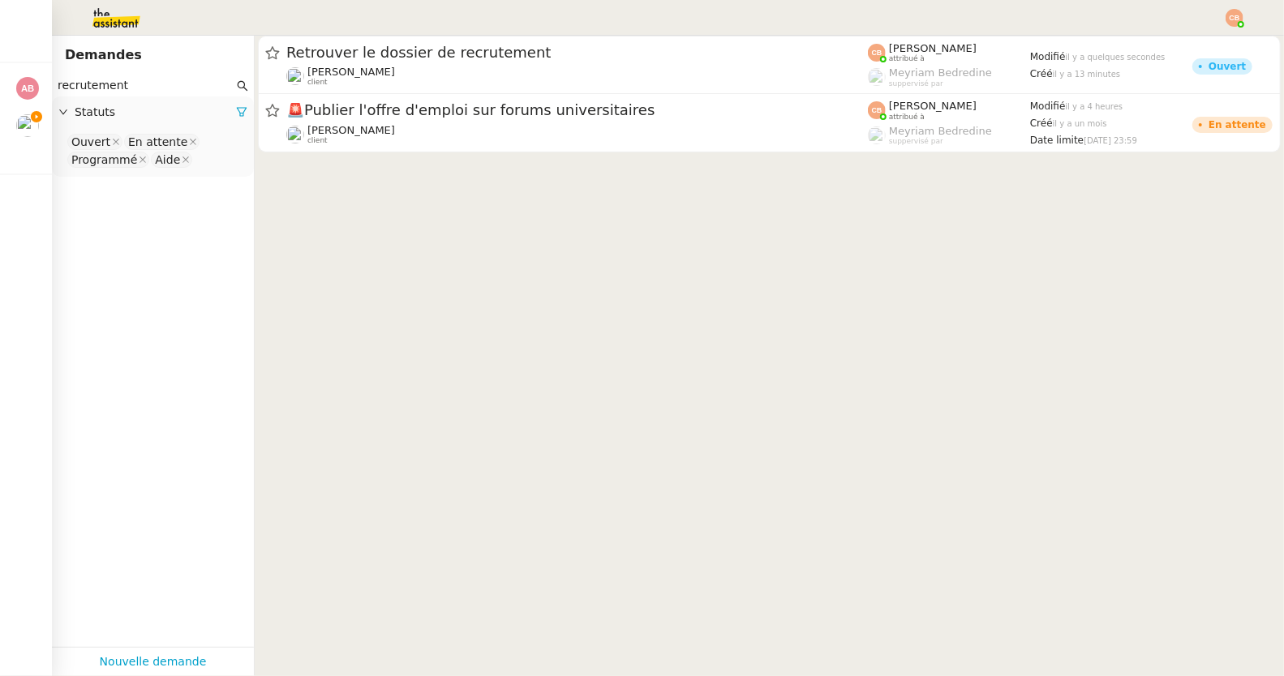
type input "recrutement"
click at [202, 152] on nz-select-top-control "Ouvert En attente Programmé Aide" at bounding box center [153, 151] width 176 height 38
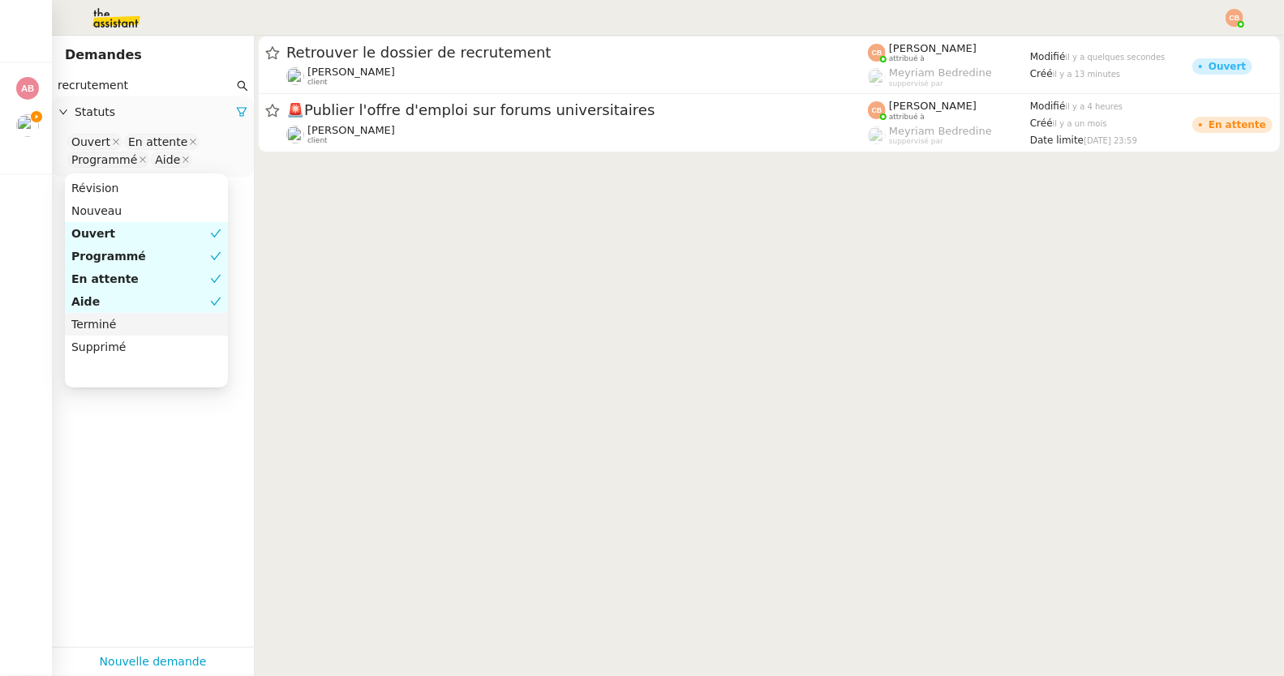
click at [139, 331] on div "Terminé" at bounding box center [146, 324] width 150 height 15
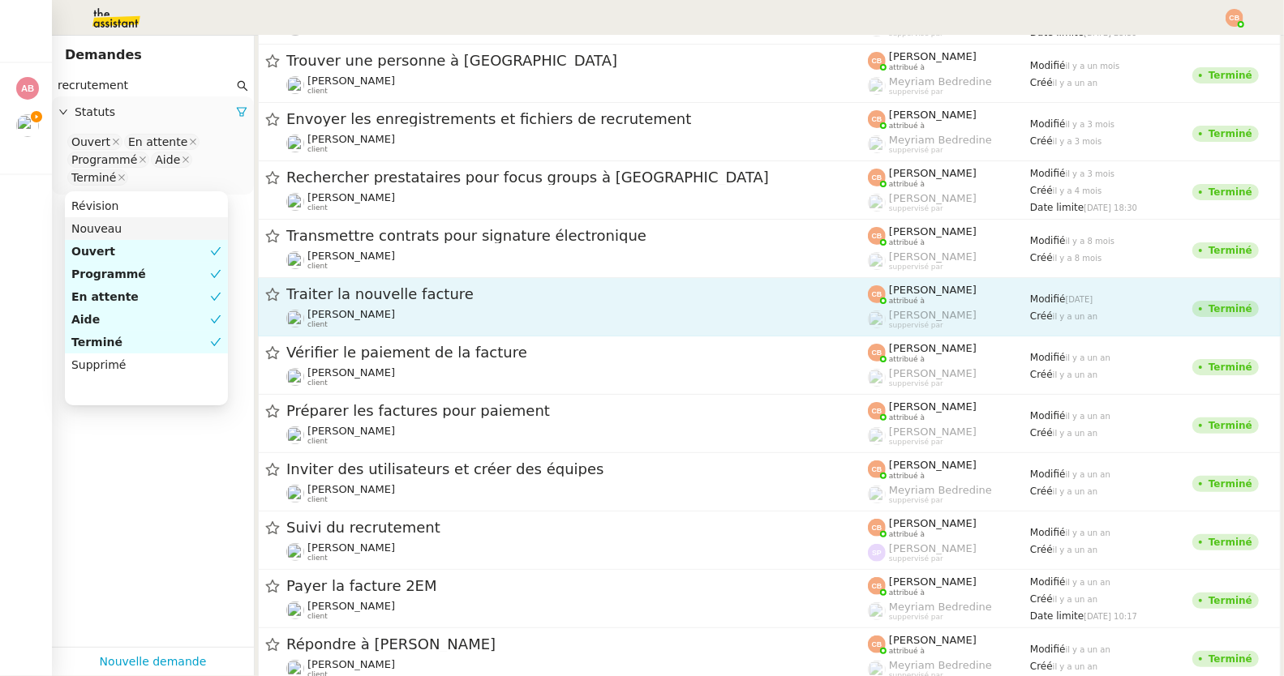
scroll to position [133, 0]
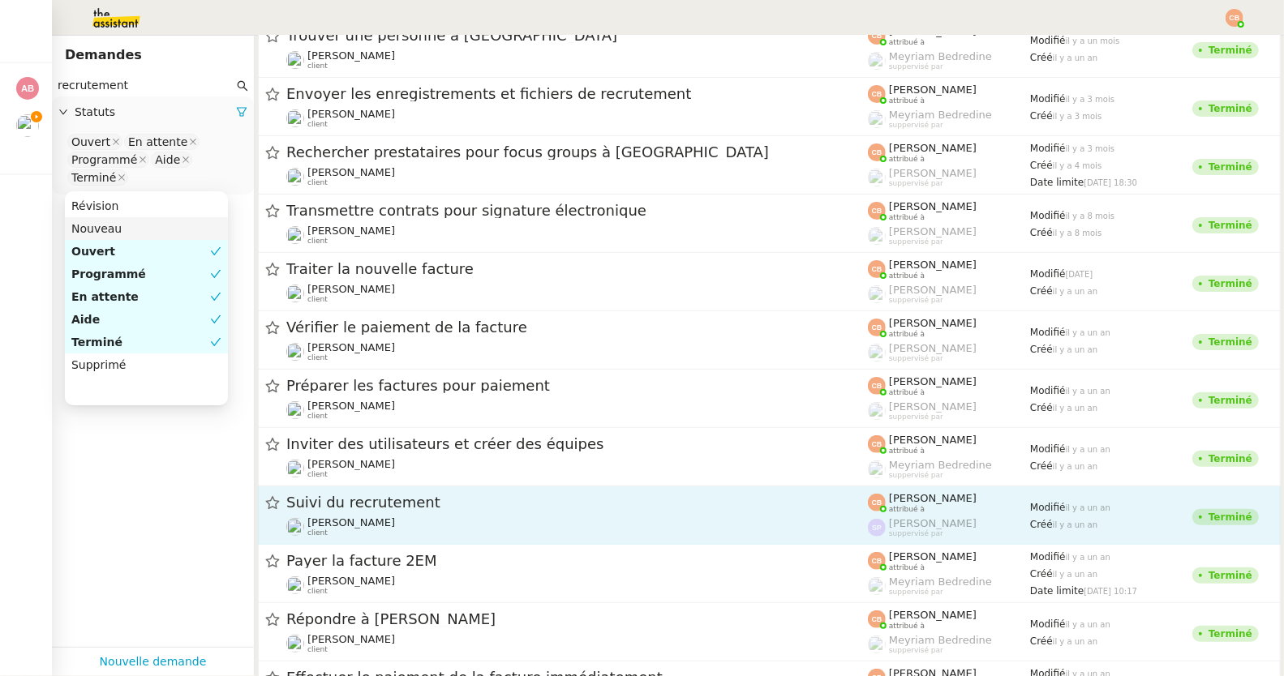
click at [370, 511] on div "Suivi du recrutement" at bounding box center [576, 503] width 581 height 20
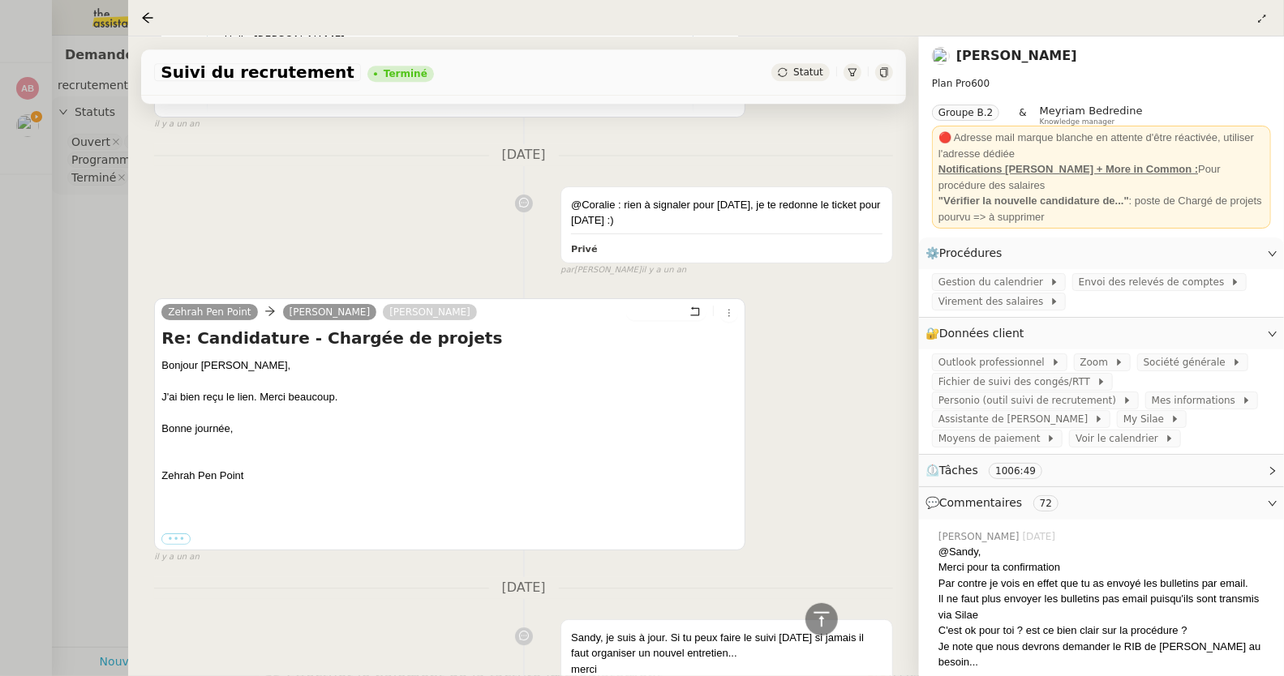
scroll to position [37851, 0]
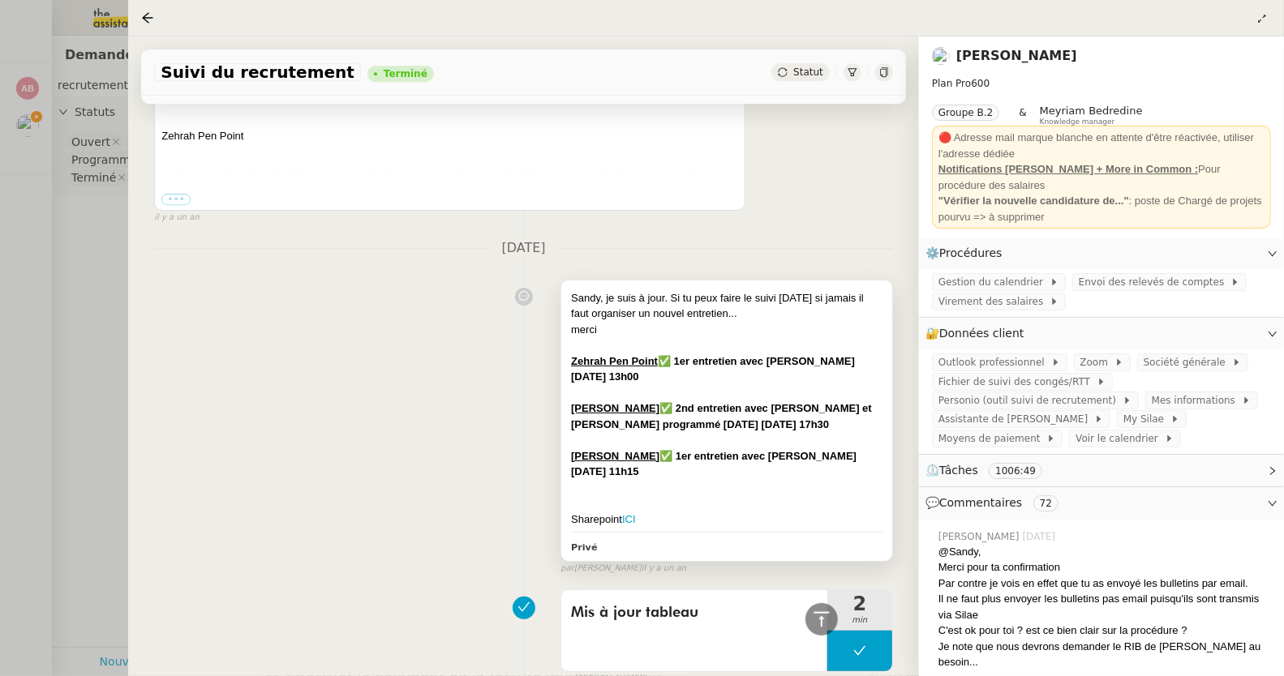
click at [671, 512] on div "Sharepoint ICI" at bounding box center [726, 520] width 311 height 16
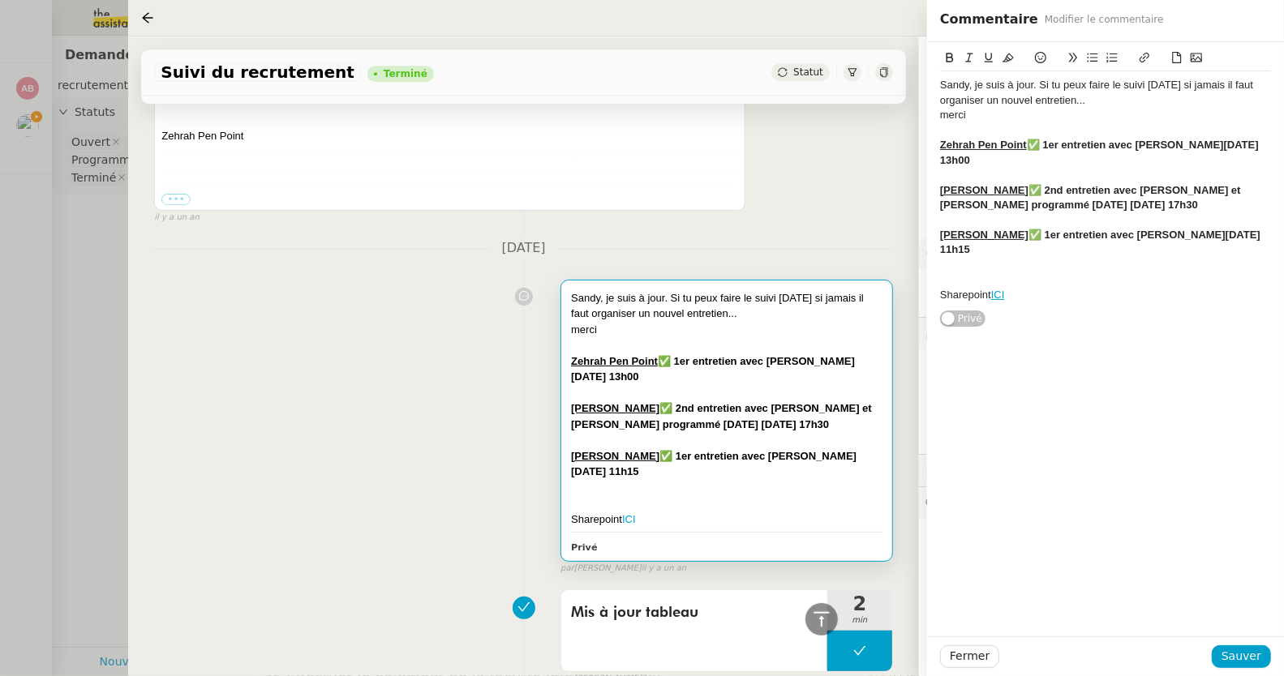
click at [1002, 289] on link "ICI" at bounding box center [998, 295] width 14 height 12
click at [997, 307] on link "[URL][DOMAIN_NAME]" at bounding box center [958, 308] width 111 height 21
click at [494, 308] on div "Sandy, je suis à jour. Si tu peux faire le suivi demain si jamais il faut organ…" at bounding box center [523, 423] width 739 height 303
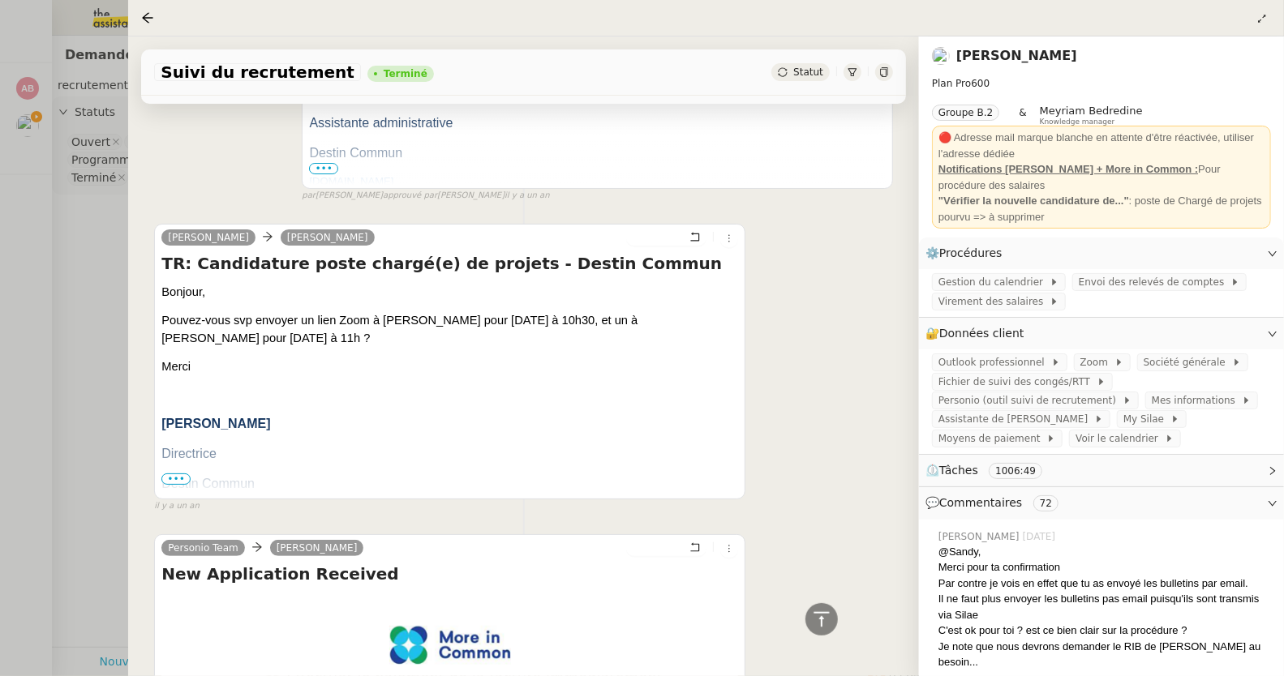
scroll to position [75792, 0]
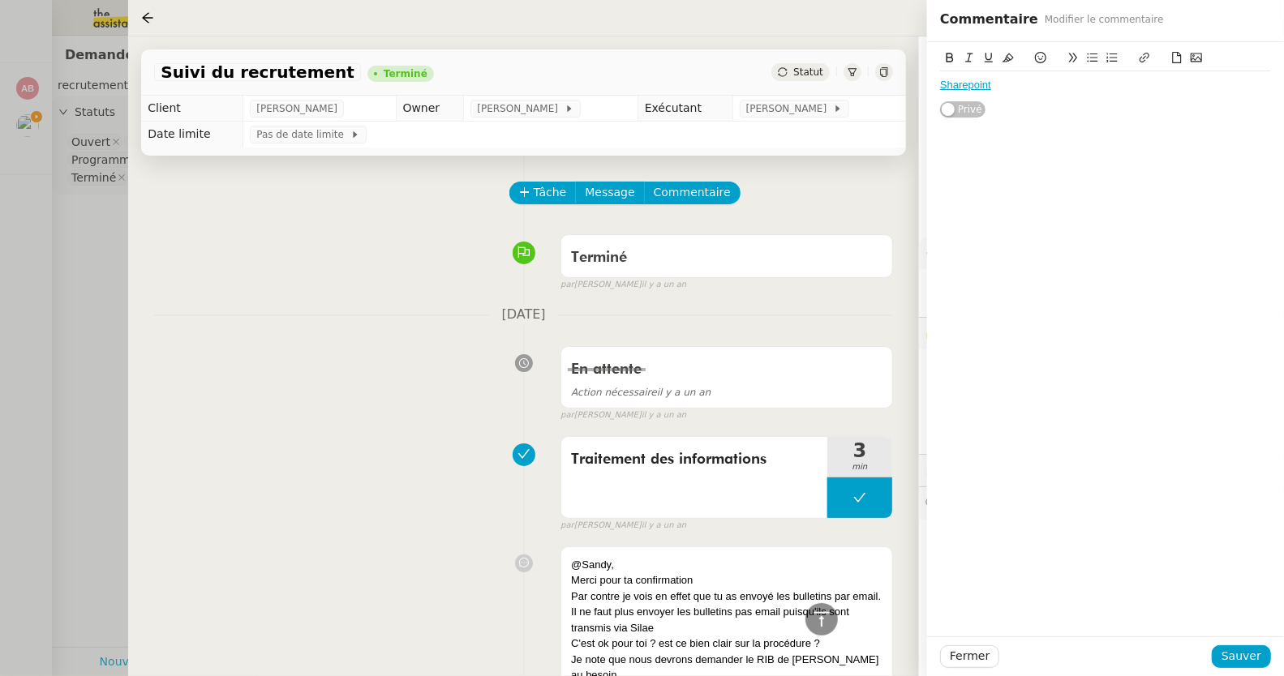
scroll to position [76673, 0]
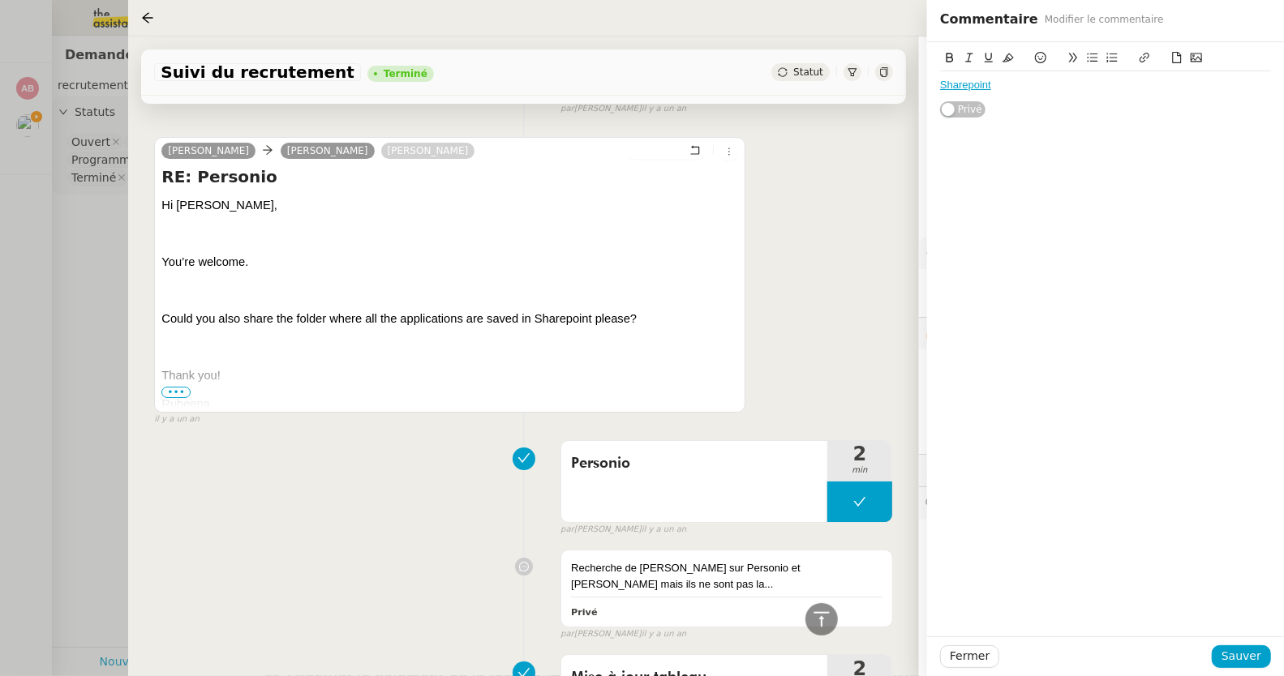
click at [9, 129] on div at bounding box center [642, 338] width 1284 height 676
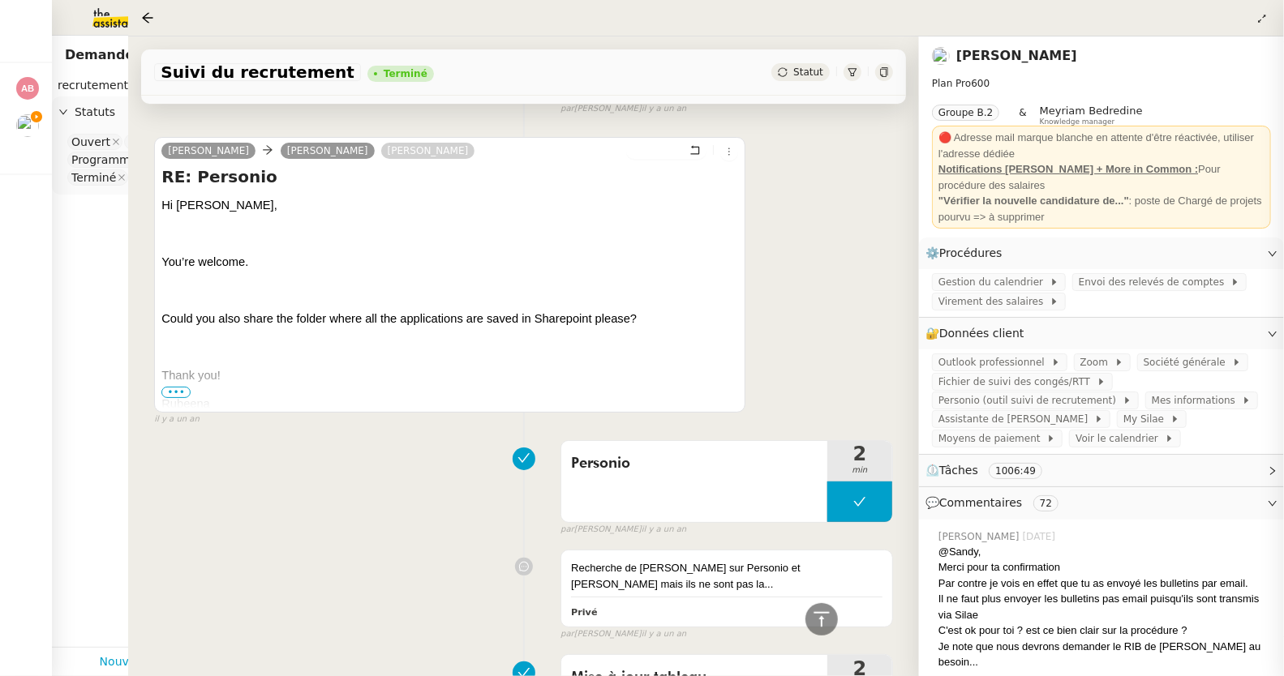
click at [24, 130] on div at bounding box center [642, 338] width 1284 height 676
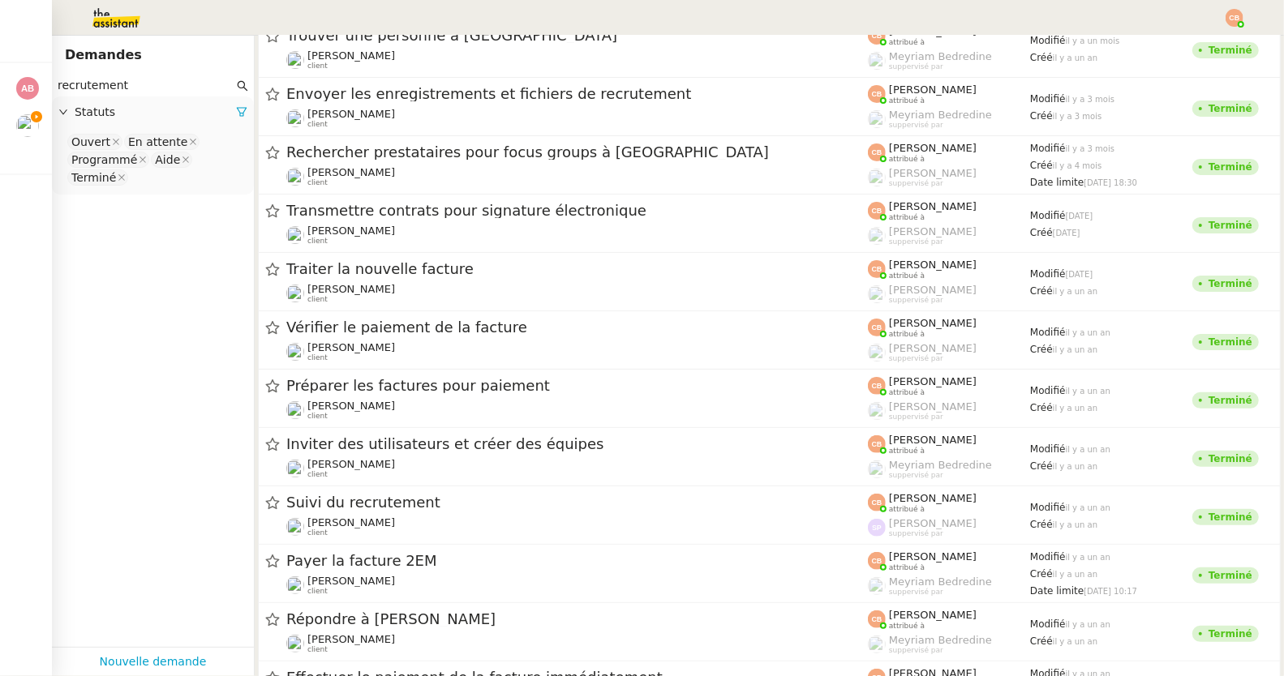
click at [89, 338] on div at bounding box center [642, 338] width 1284 height 676
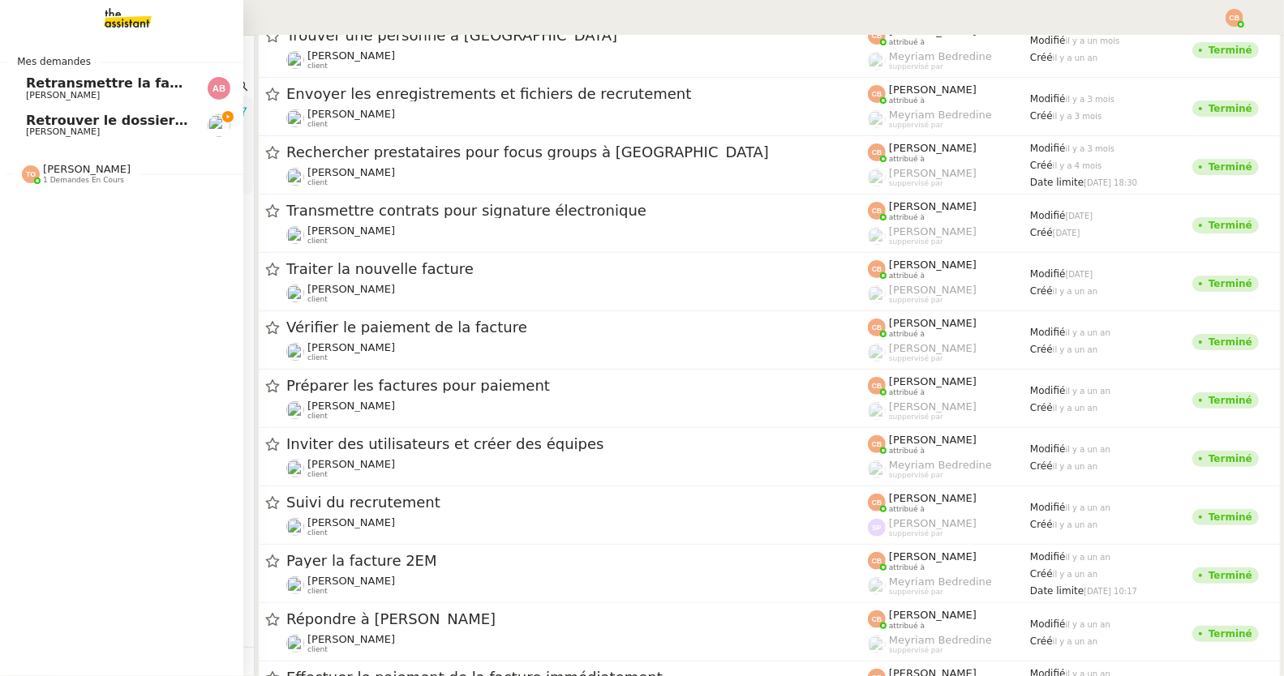
click at [27, 125] on span "Retrouver le dossier de recrutement" at bounding box center [159, 120] width 267 height 15
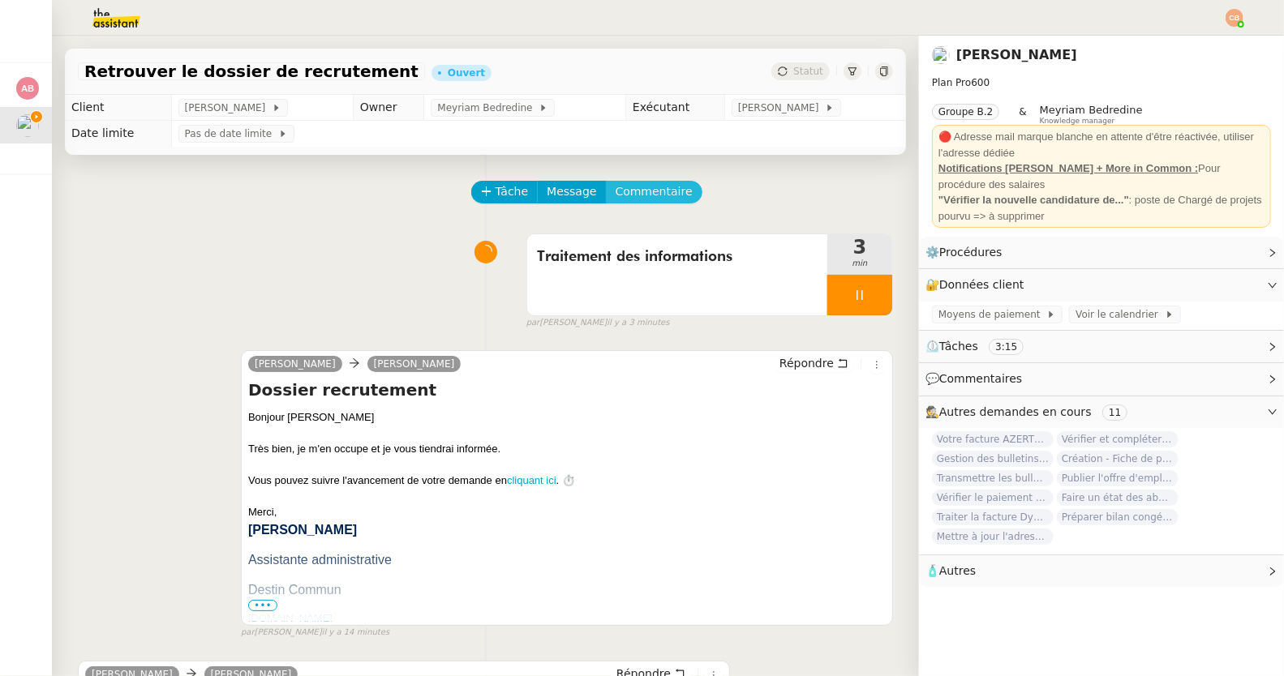
click at [667, 190] on span "Commentaire" at bounding box center [653, 191] width 77 height 19
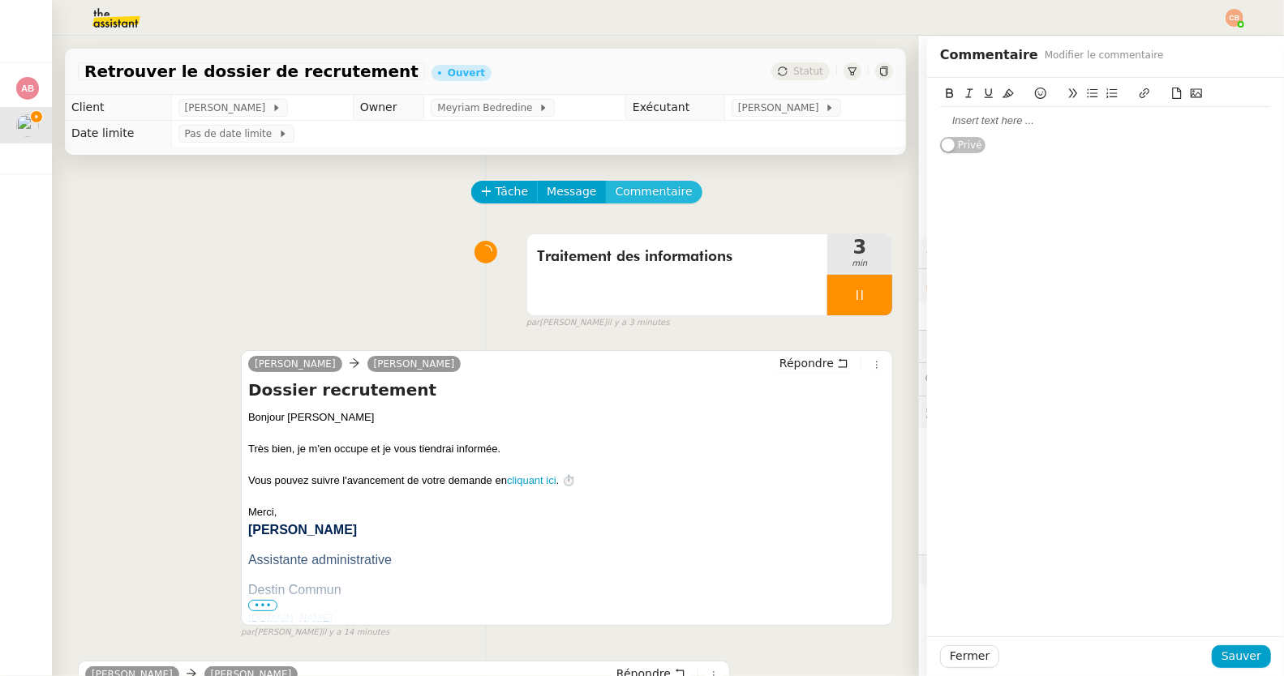
click at [606, 181] on button "Commentaire" at bounding box center [654, 192] width 96 height 23
click at [1041, 125] on div at bounding box center [1105, 121] width 331 height 15
click at [976, 121] on div "Le dossier a changé de place" at bounding box center [1105, 121] width 331 height 15
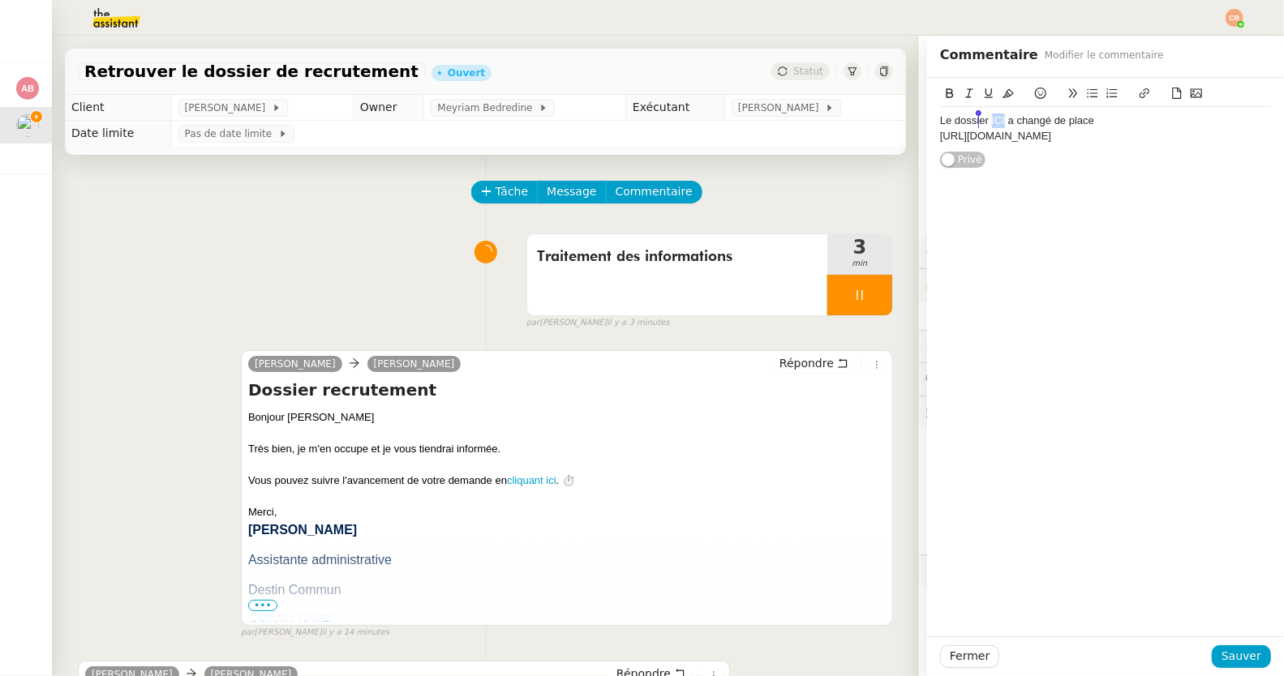
drag, startPoint x: 993, startPoint y: 119, endPoint x: 979, endPoint y: 120, distance: 13.8
click at [979, 120] on div "Le dossier ICI a changé de place" at bounding box center [1105, 121] width 331 height 15
click at [1139, 89] on icon at bounding box center [1144, 93] width 11 height 11
type input "ICI"
paste input "[URL][DOMAIN_NAME]"
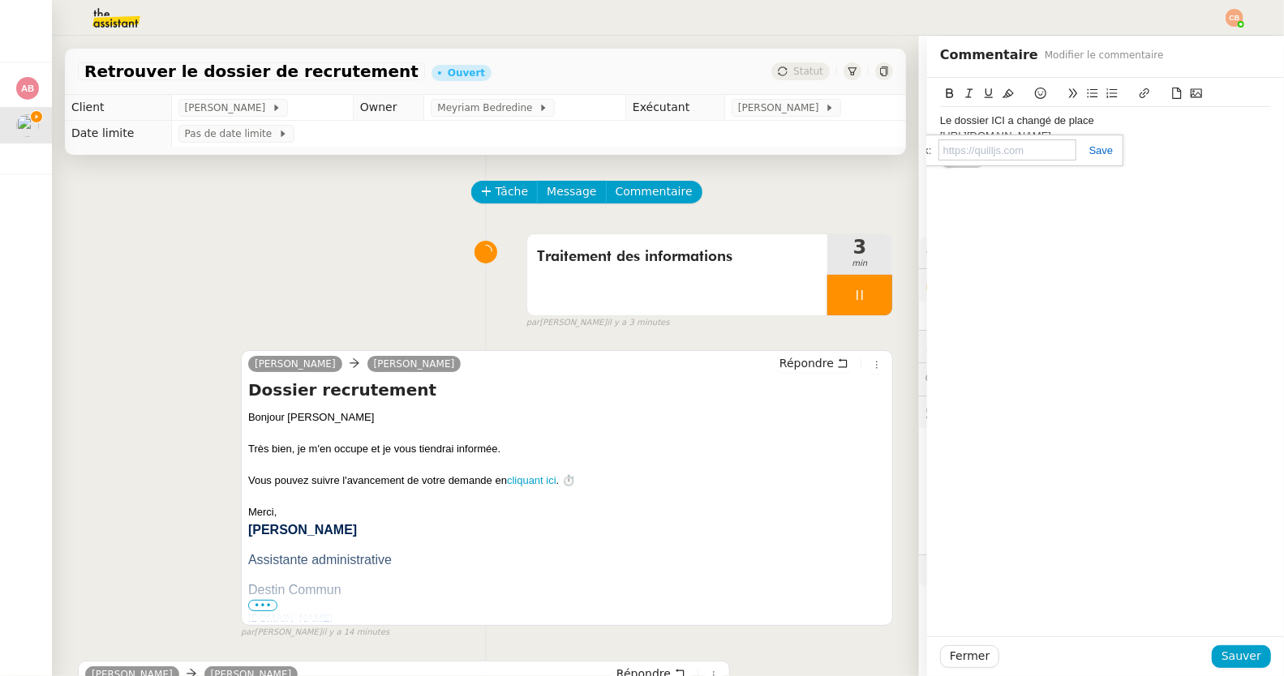
type input "[URL][DOMAIN_NAME]"
click at [1120, 144] on div "[URL][DOMAIN_NAME]" at bounding box center [1105, 136] width 331 height 15
drag, startPoint x: 927, startPoint y: 136, endPoint x: 1054, endPoint y: 271, distance: 185.3
click at [1054, 271] on div "Le dossier ICI a changé de place [URL][DOMAIN_NAME] Privé" at bounding box center [1105, 357] width 357 height 559
click at [1223, 658] on span "Sauver" at bounding box center [1241, 656] width 40 height 19
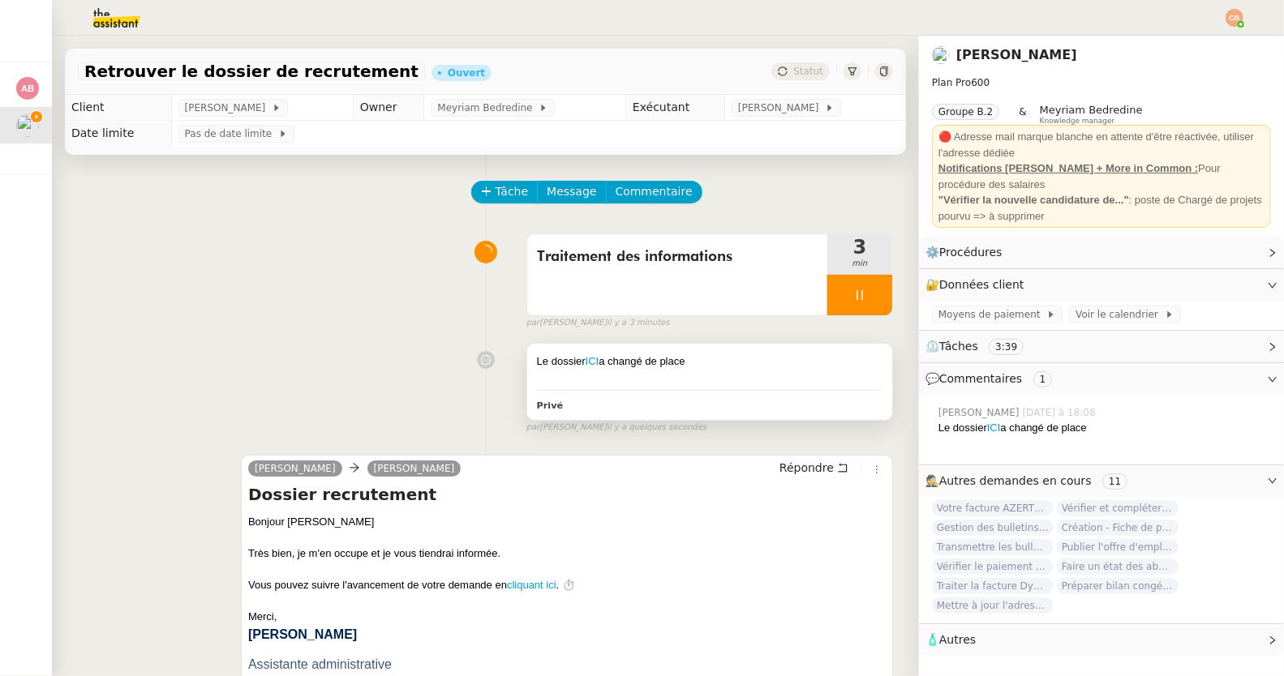
click at [714, 362] on div "Le dossier ICI a changé de place" at bounding box center [709, 362] width 345 height 16
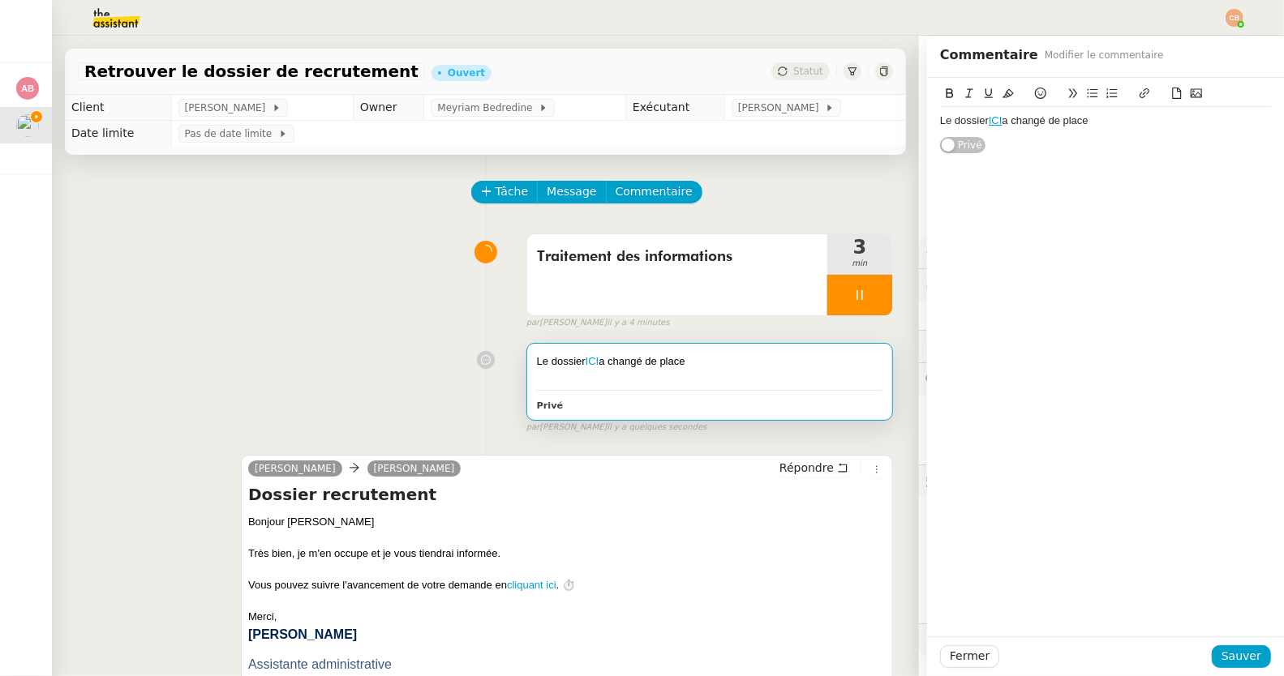
click at [1108, 120] on div "Le dossier ICI a changé de place" at bounding box center [1105, 121] width 331 height 15
click at [988, 116] on link "ICI" at bounding box center [995, 120] width 14 height 12
click at [980, 152] on link "[URL][DOMAIN_NAME]" at bounding box center [957, 149] width 111 height 21
click at [852, 301] on div at bounding box center [859, 295] width 65 height 41
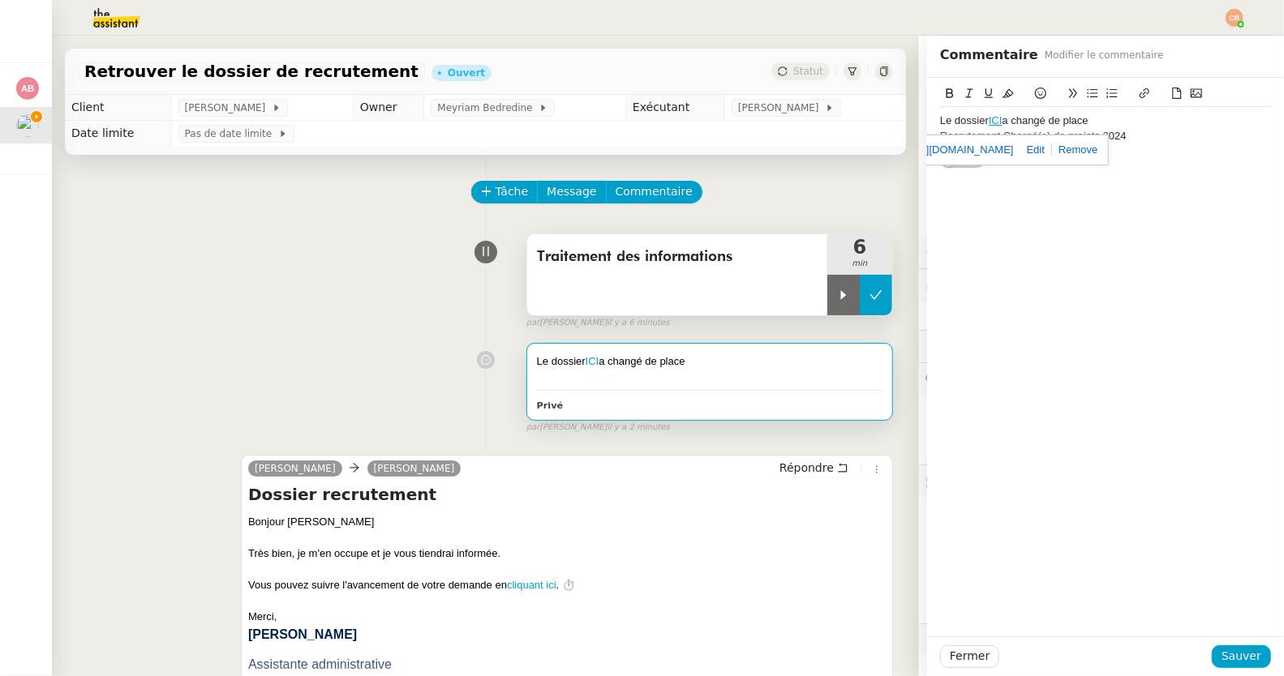
click at [870, 296] on icon at bounding box center [876, 294] width 12 height 9
click at [587, 358] on link "ICI" at bounding box center [592, 361] width 14 height 12
click at [1213, 162] on div "Le dossier ICI a changé de place Recrutement Chargé(e) de projets 2024 [URL][DO…" at bounding box center [1105, 124] width 331 height 92
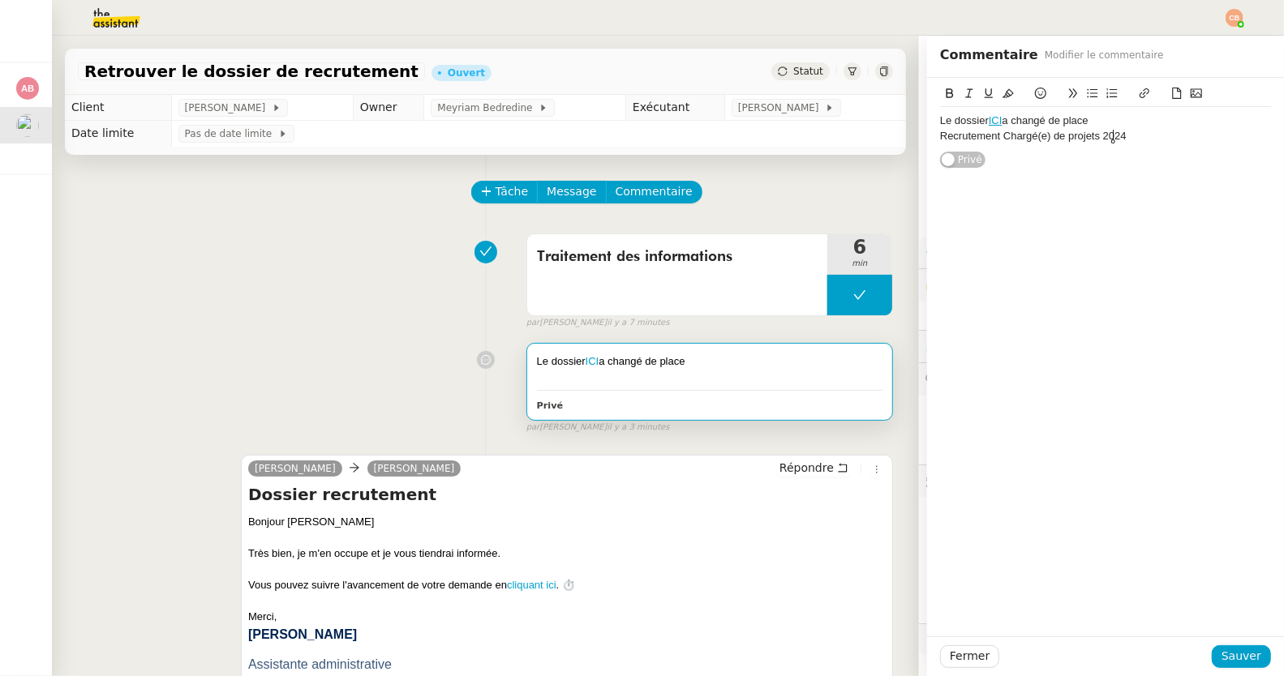
click at [1166, 139] on div "Recrutement Chargé(e) de projets 2024" at bounding box center [1105, 136] width 331 height 15
click at [1241, 663] on span "Sauver" at bounding box center [1241, 656] width 40 height 19
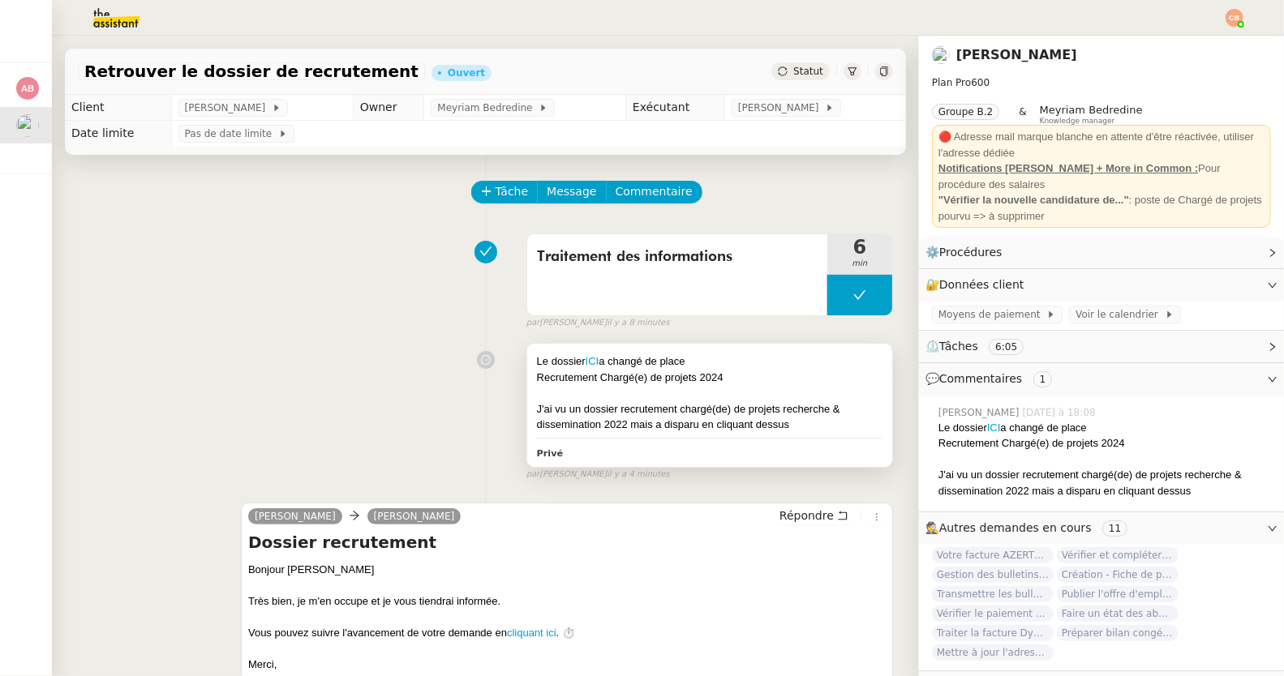
click at [718, 373] on div "Recrutement Chargé(e) de projets 2024" at bounding box center [709, 378] width 345 height 16
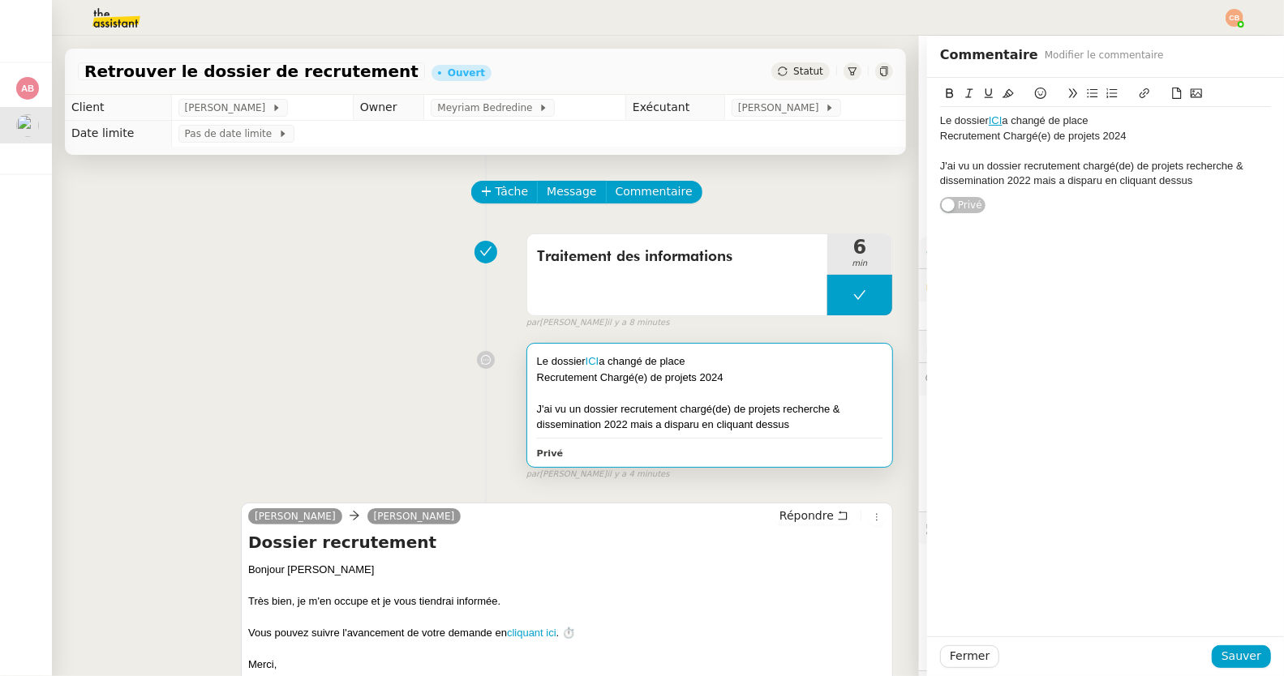
click at [1189, 178] on div "J'ai vu un dossier recrutement chargé(de) de projets recherche & dissemination …" at bounding box center [1105, 174] width 331 height 30
click at [1234, 658] on span "Sauver" at bounding box center [1241, 656] width 40 height 19
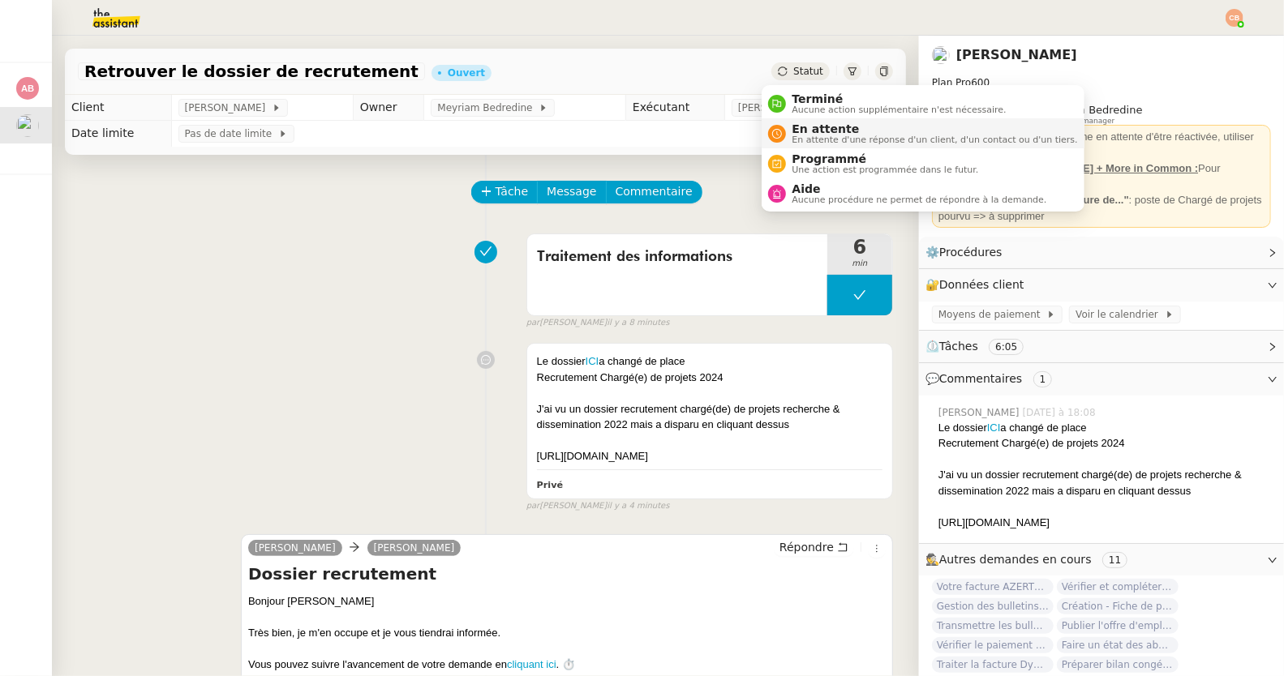
click at [792, 126] on span "En attente" at bounding box center [934, 128] width 285 height 13
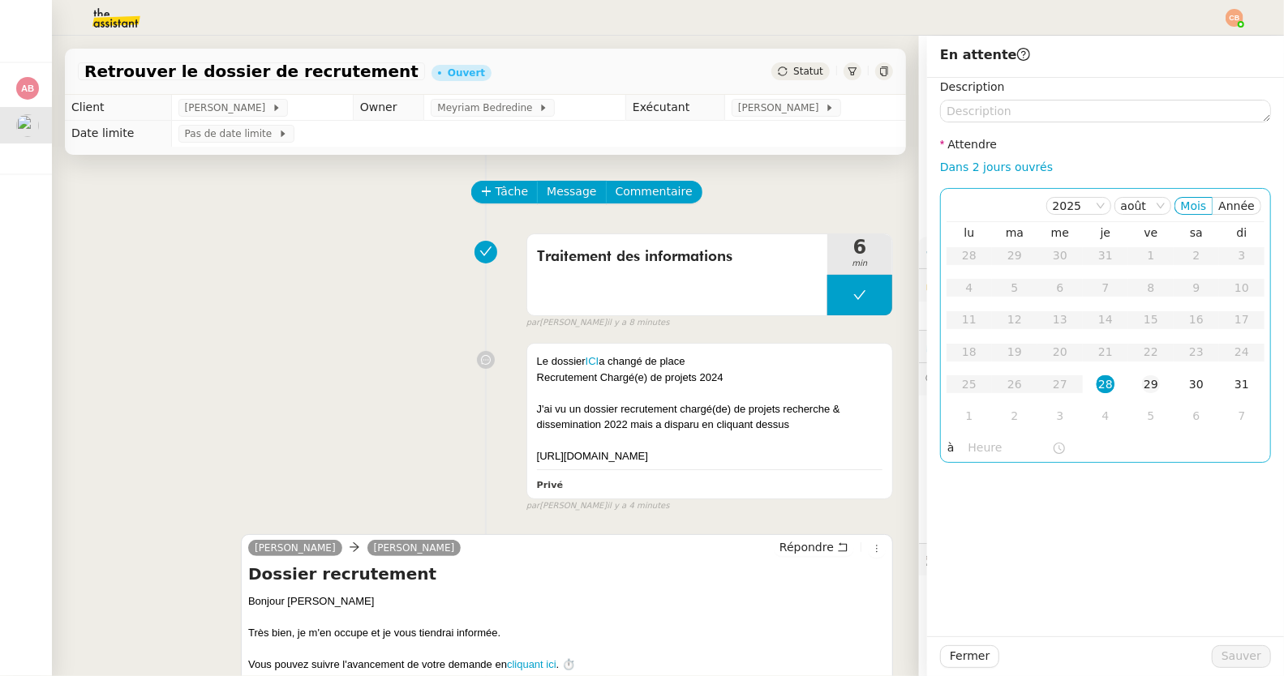
click at [1142, 381] on div "29" at bounding box center [1151, 384] width 18 height 18
click at [968, 447] on input "text" at bounding box center [1010, 448] width 84 height 19
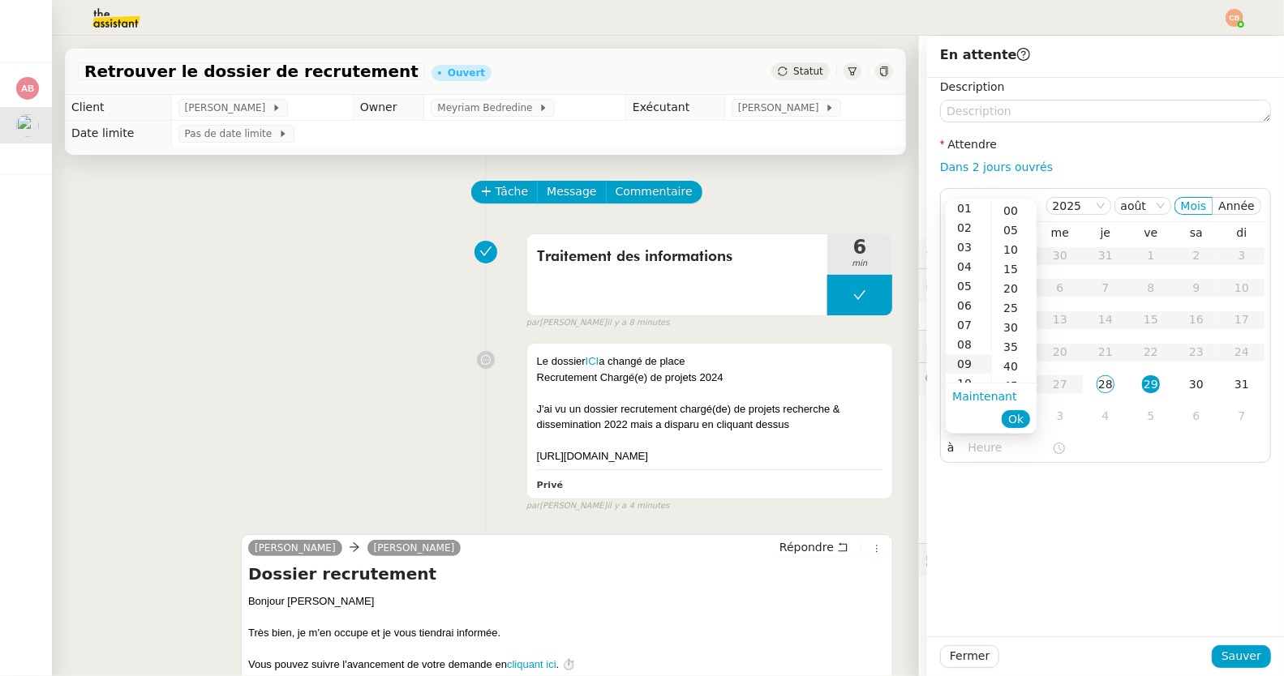
click at [967, 358] on div "09" at bounding box center [968, 363] width 45 height 19
click at [965, 212] on div "07" at bounding box center [968, 203] width 45 height 19
click at [967, 230] on div "08" at bounding box center [968, 230] width 45 height 19
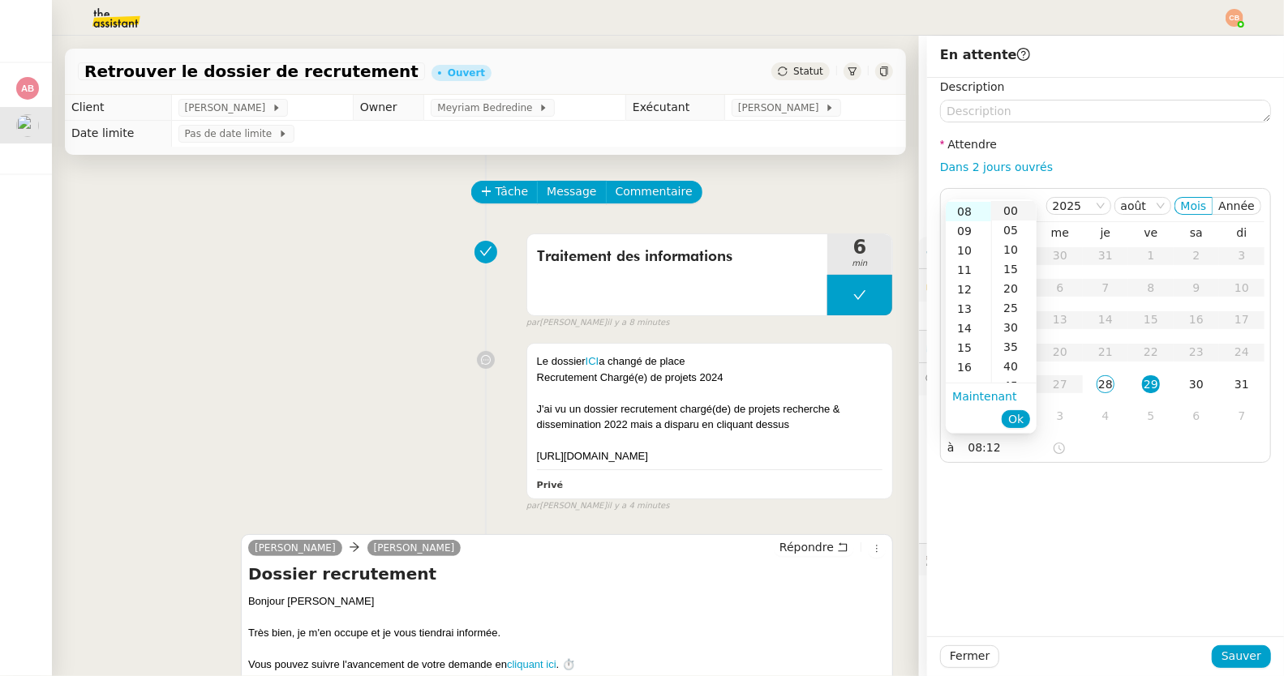
click at [1001, 212] on div "00" at bounding box center [1014, 210] width 45 height 19
type input "08:00"
drag, startPoint x: 1080, startPoint y: 542, endPoint x: 1104, endPoint y: 567, distance: 33.8
click at [1080, 542] on div "Description Attendre Dans 2 jours ouvrés [DATE] [PERSON_NAME] lu ma me je ve sa…" at bounding box center [1105, 357] width 357 height 559
click at [1221, 650] on span "Sauver" at bounding box center [1241, 656] width 40 height 19
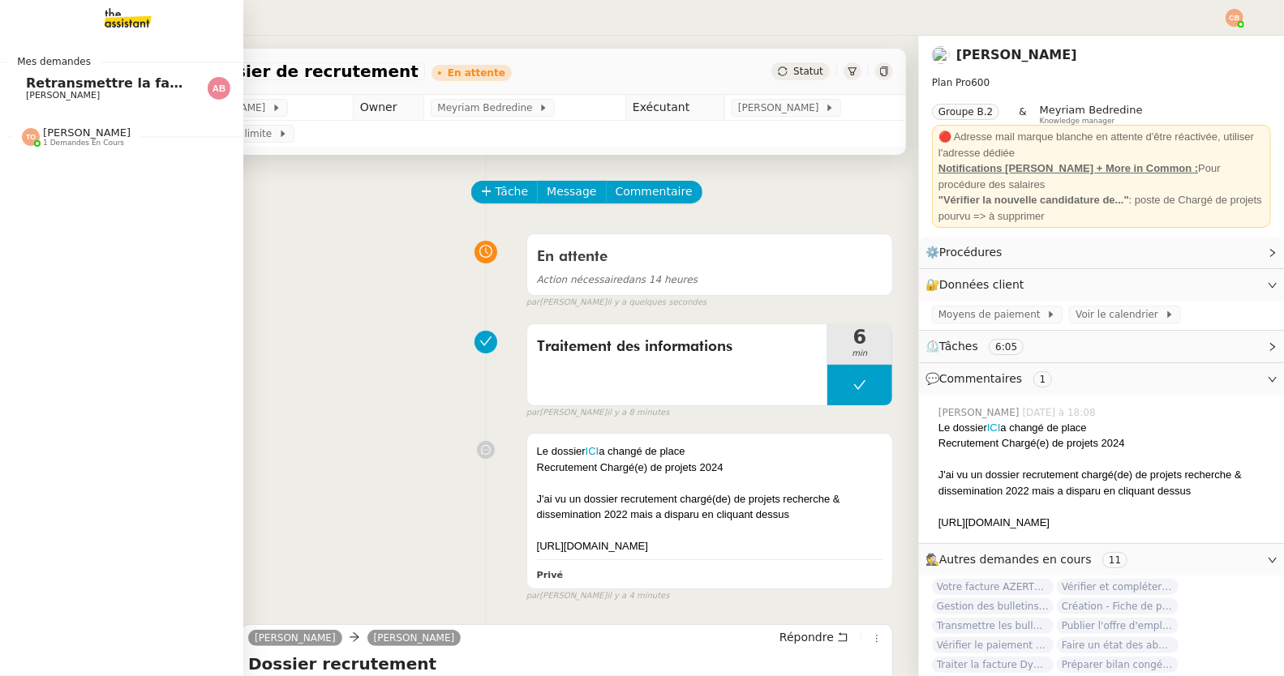
click at [37, 79] on span "Retransmettre la facture 202506Z161149" at bounding box center [178, 82] width 304 height 15
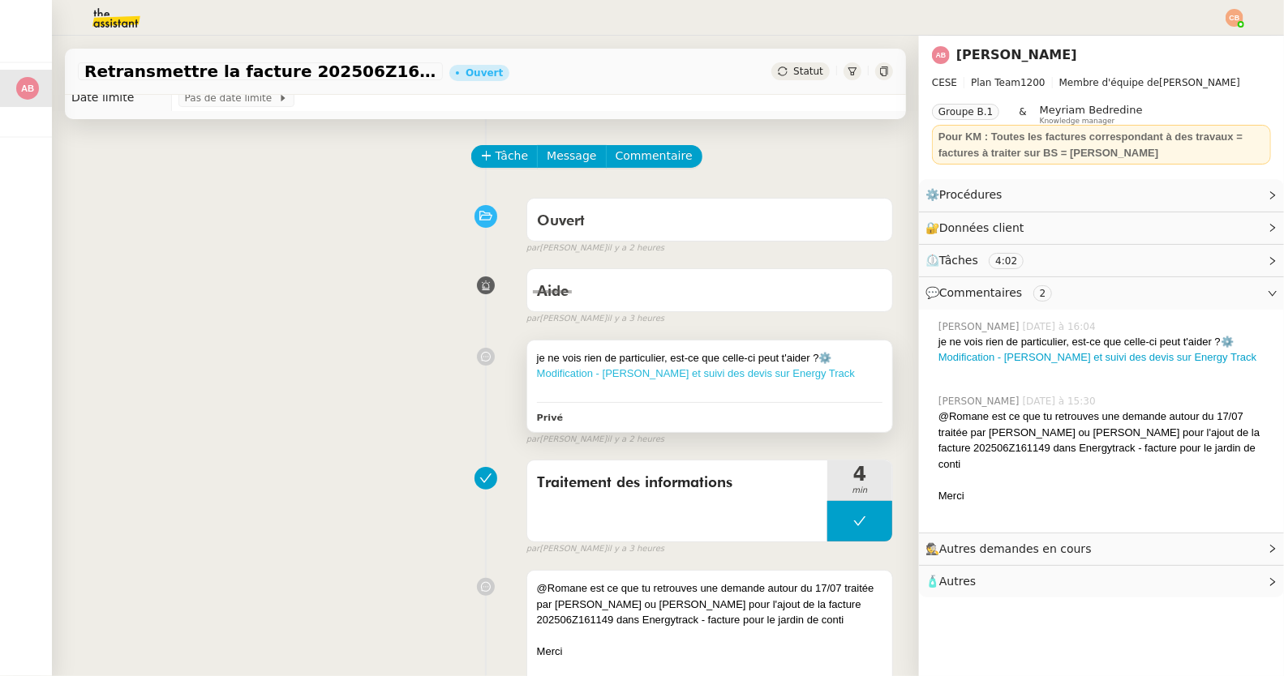
scroll to position [37, 0]
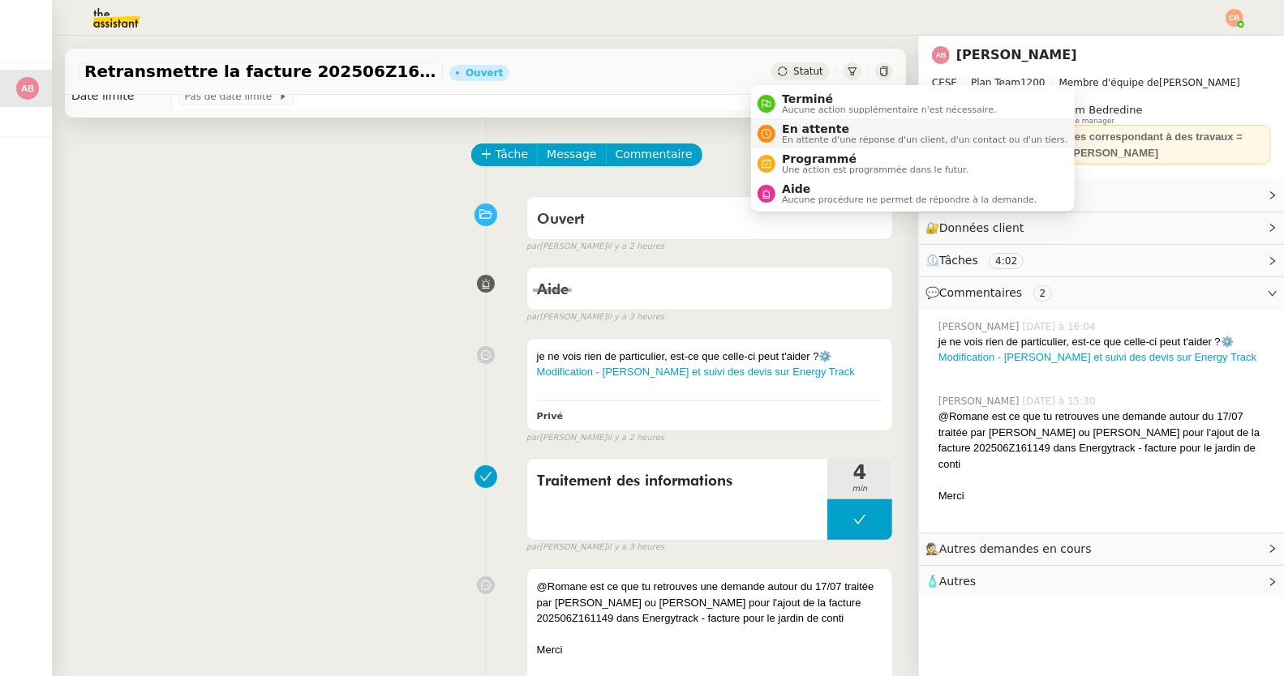
click at [799, 123] on span "En attente" at bounding box center [924, 128] width 285 height 13
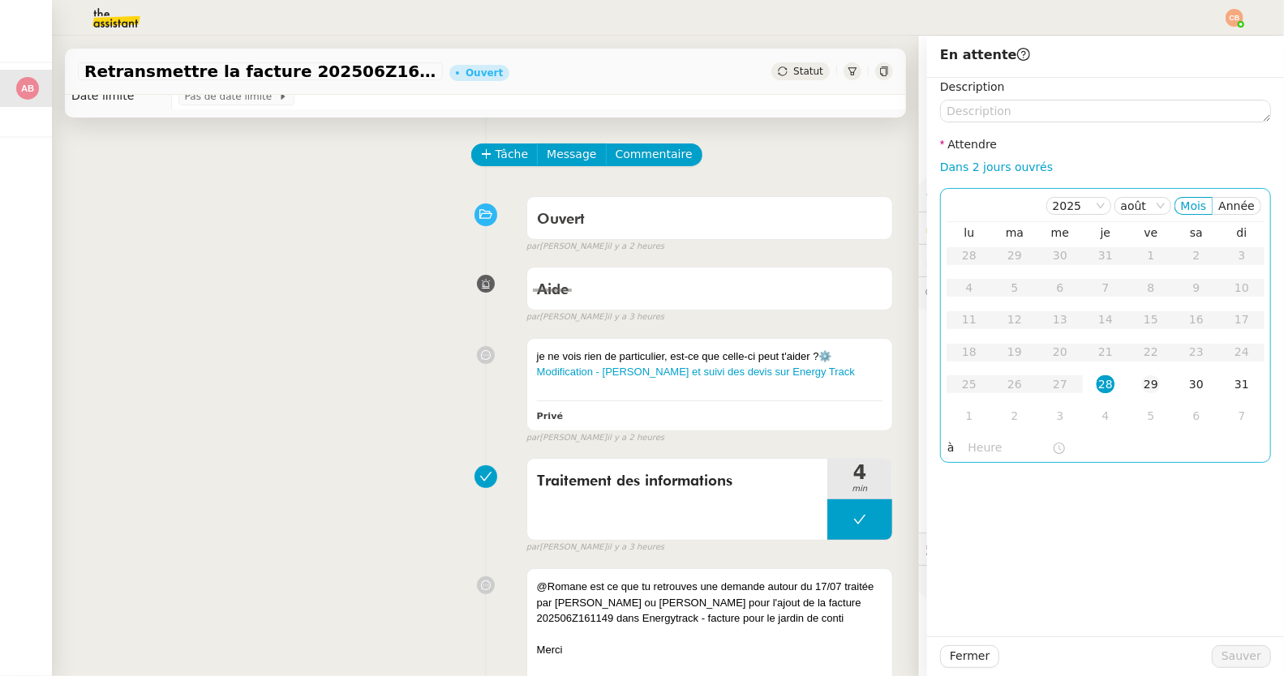
click at [1142, 381] on div "29" at bounding box center [1151, 384] width 18 height 18
click at [976, 444] on input "text" at bounding box center [1010, 448] width 84 height 19
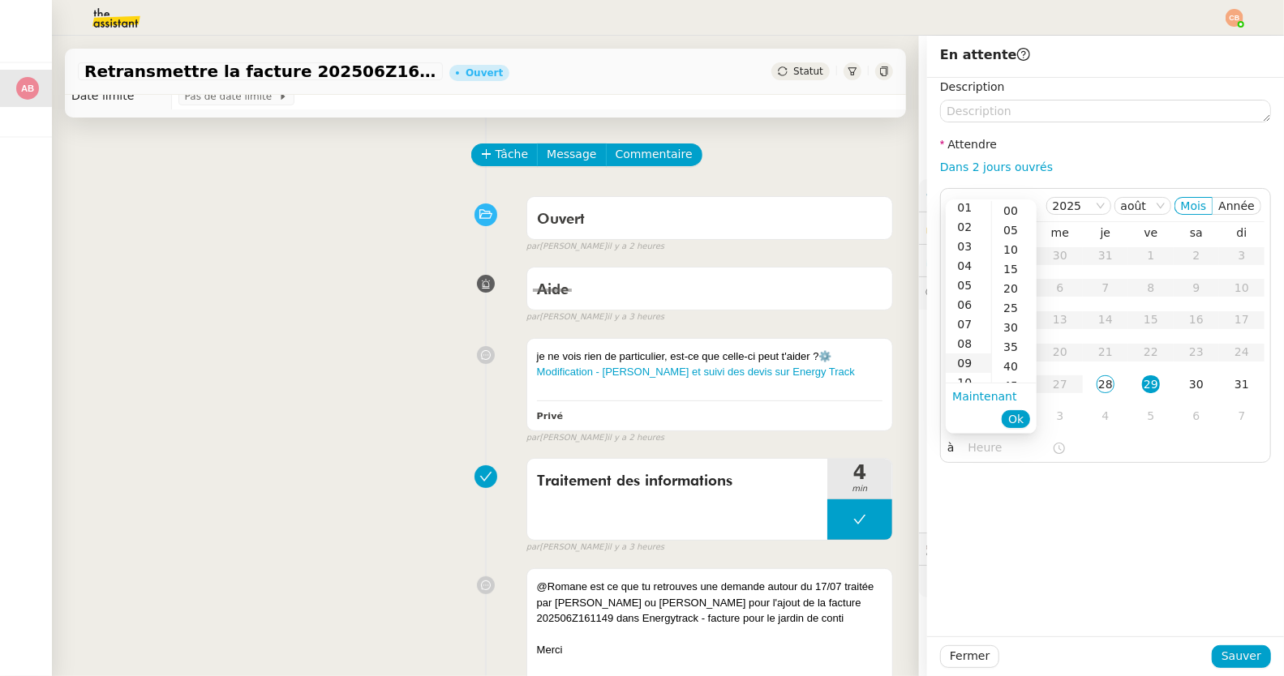
click at [967, 361] on div "09" at bounding box center [968, 363] width 45 height 19
click at [963, 231] on div "08" at bounding box center [968, 229] width 45 height 19
click at [1007, 211] on div "00" at bounding box center [1014, 210] width 45 height 19
type input "08:00"
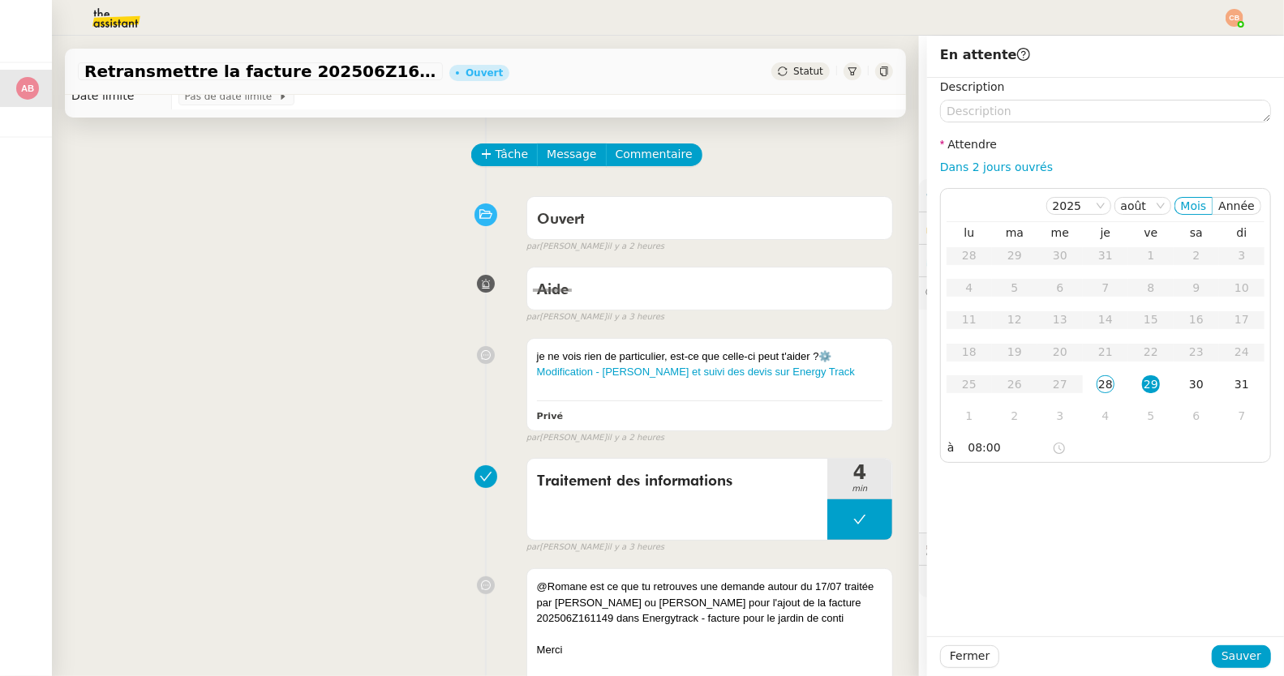
click at [1156, 608] on div "Description Attendre Dans 2 jours ouvrés [DATE] [PERSON_NAME] lu ma me je ve sa…" at bounding box center [1105, 357] width 357 height 559
click at [1240, 657] on span "Sauver" at bounding box center [1241, 656] width 40 height 19
